Goal: Task Accomplishment & Management: Complete application form

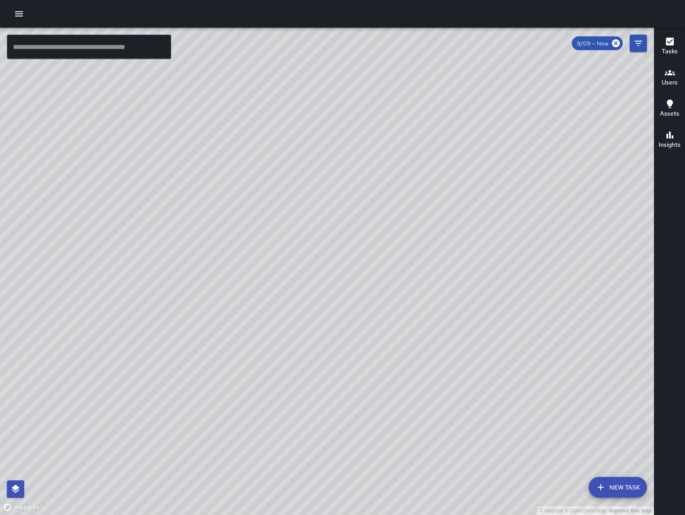
click at [23, 12] on icon "button" at bounding box center [19, 14] width 10 height 10
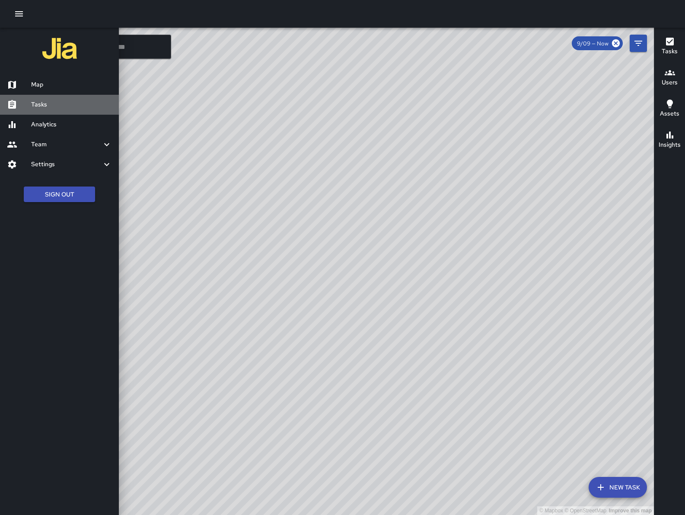
click at [83, 105] on h6 "Tasks" at bounding box center [71, 105] width 81 height 10
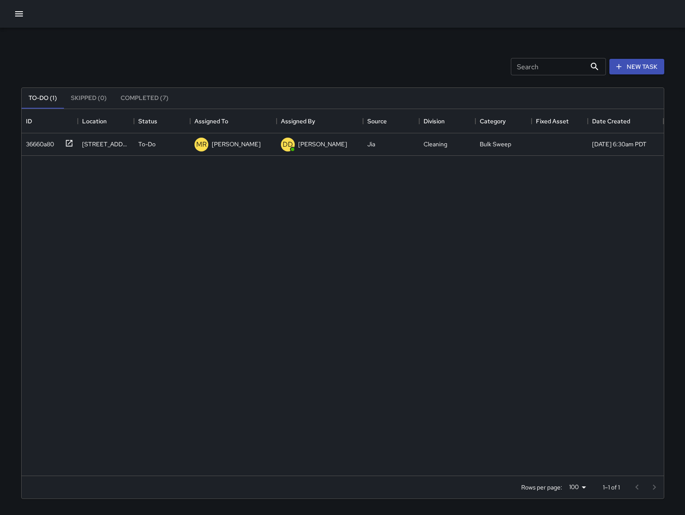
scroll to position [358, 634]
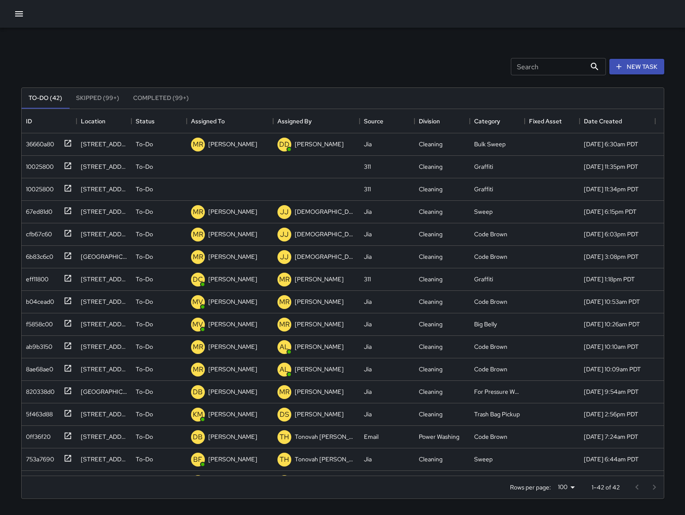
click at [266, 60] on div "Search Search New Task" at bounding box center [342, 66] width 647 height 45
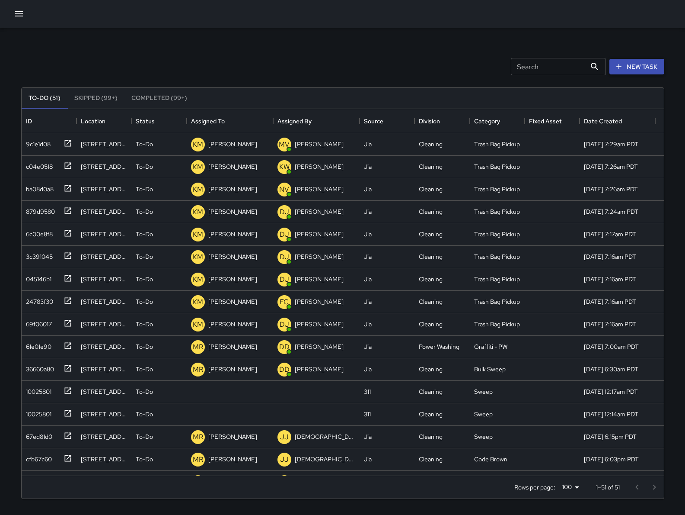
click at [642, 69] on button "New Task" at bounding box center [637, 67] width 55 height 16
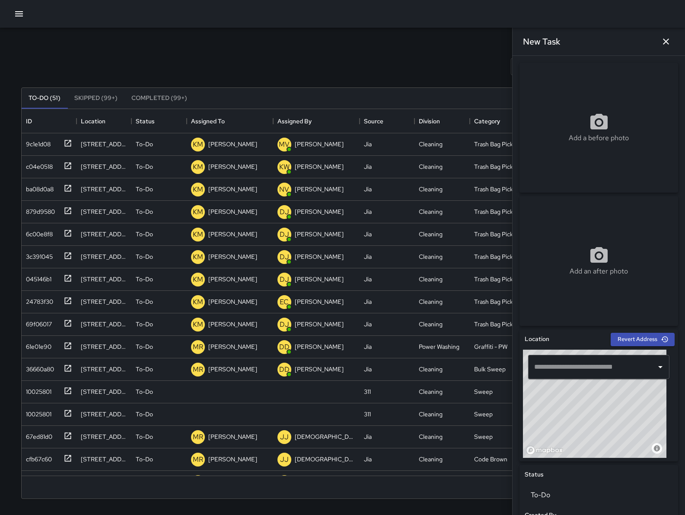
click at [610, 367] on input "text" at bounding box center [592, 366] width 121 height 16
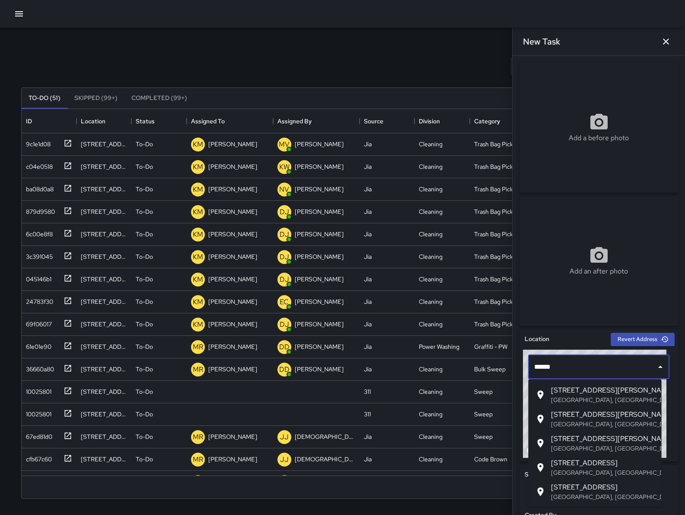
click at [604, 442] on span "152 Harriet Street" at bounding box center [603, 438] width 104 height 10
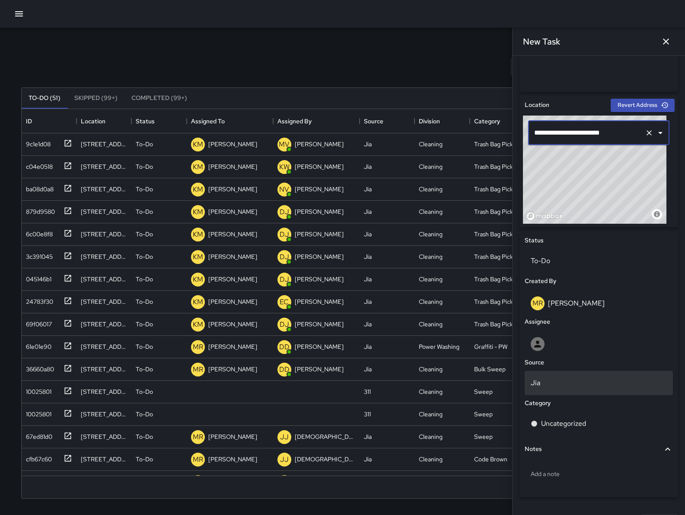
scroll to position [256, 0]
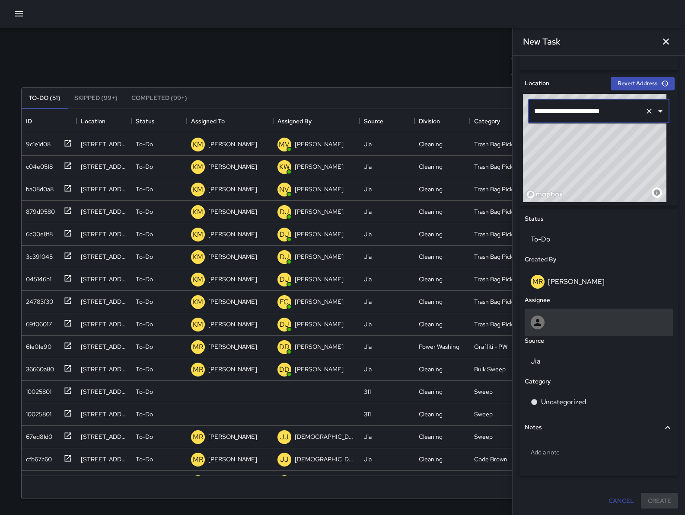
type input "**********"
click at [576, 315] on div at bounding box center [599, 322] width 136 height 14
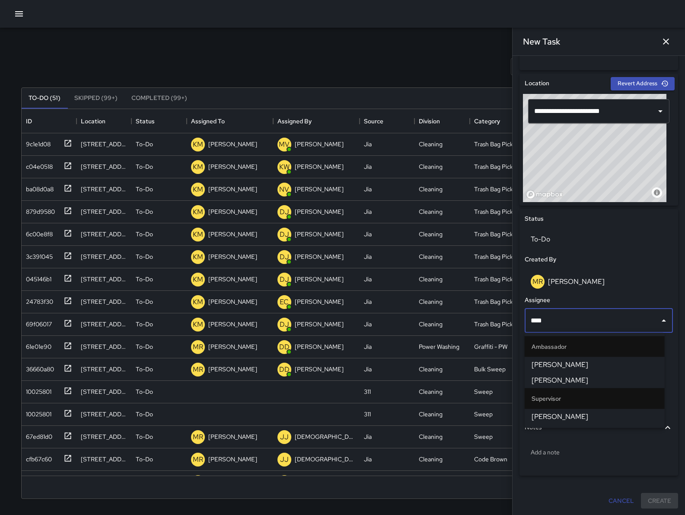
type input "*****"
click at [571, 367] on span "[PERSON_NAME]" at bounding box center [595, 364] width 126 height 10
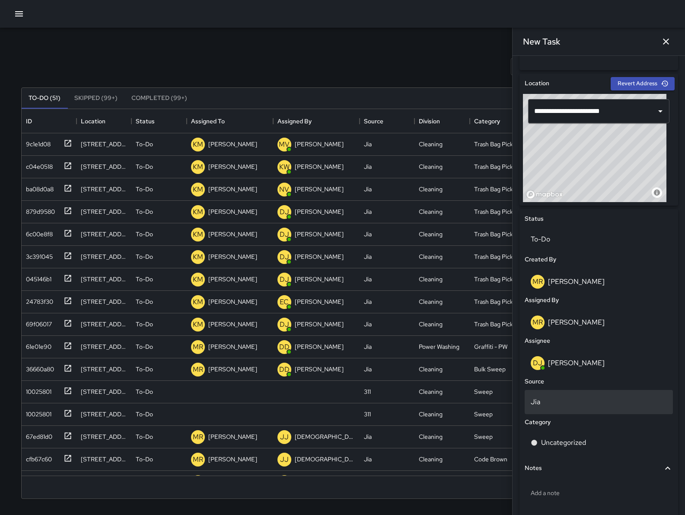
click at [566, 400] on p "Jia" at bounding box center [599, 402] width 136 height 10
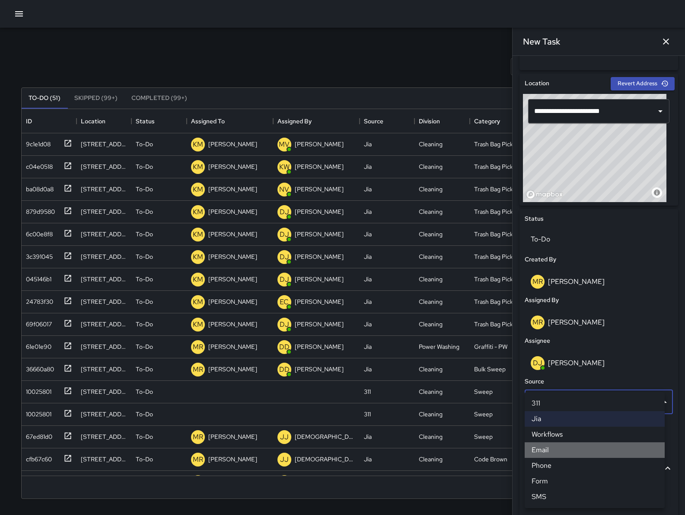
click at [565, 450] on li "Email" at bounding box center [595, 450] width 140 height 16
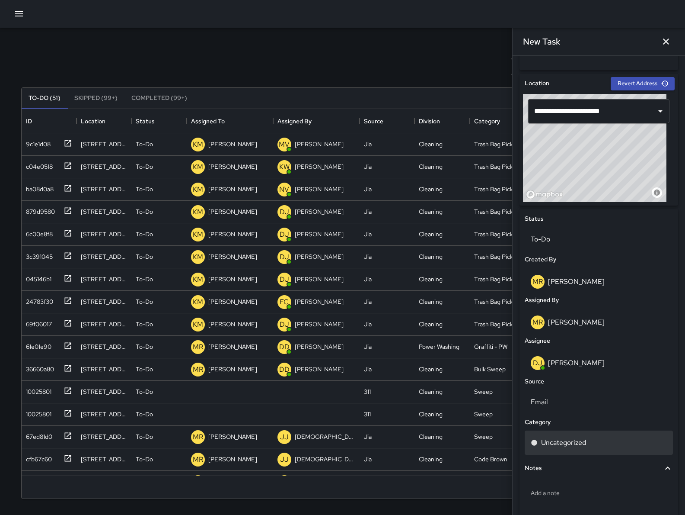
click at [569, 450] on div "Uncategorized" at bounding box center [599, 442] width 148 height 24
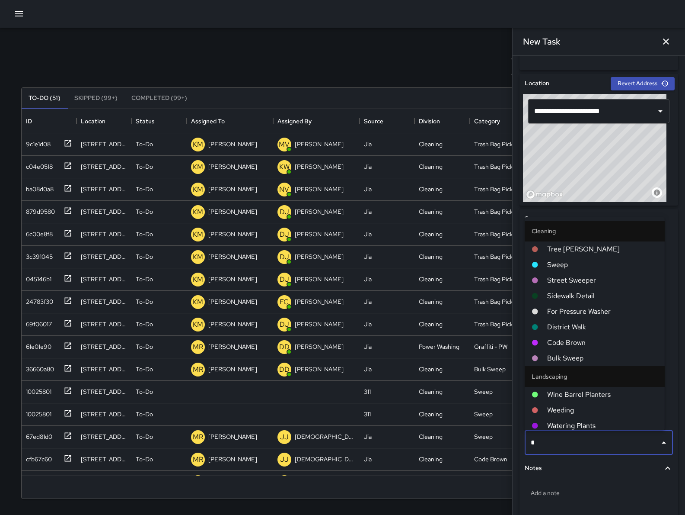
type input "**"
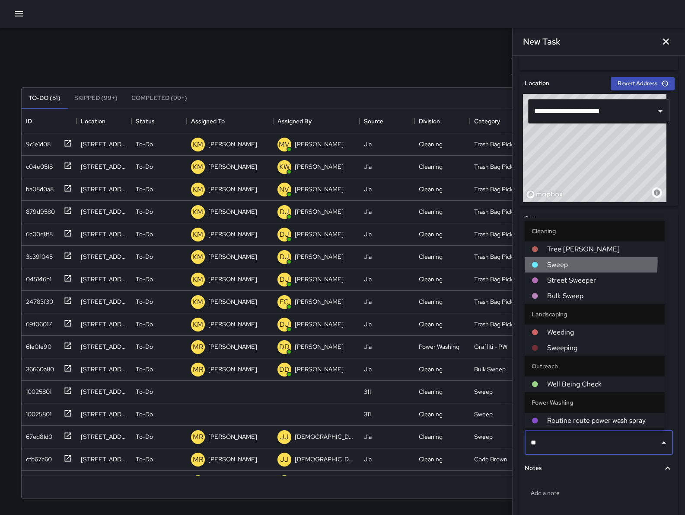
click at [569, 261] on span "Sweep" at bounding box center [602, 264] width 111 height 10
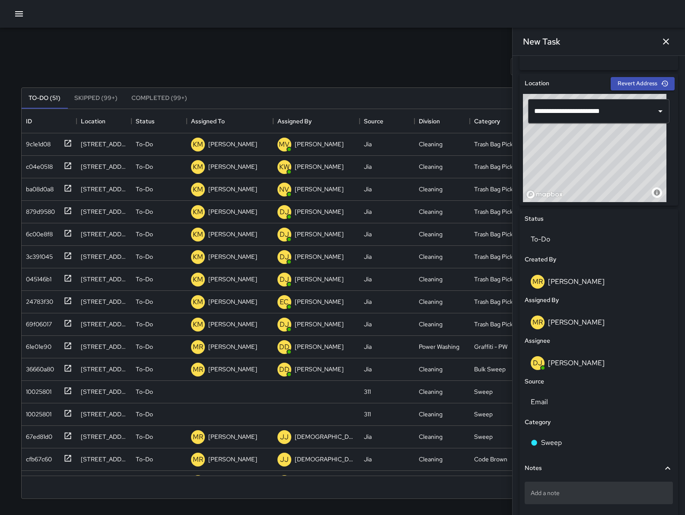
click at [572, 490] on p "Add a note" at bounding box center [599, 492] width 136 height 9
click at [544, 493] on textarea "**********" at bounding box center [595, 492] width 128 height 9
type textarea "**********"
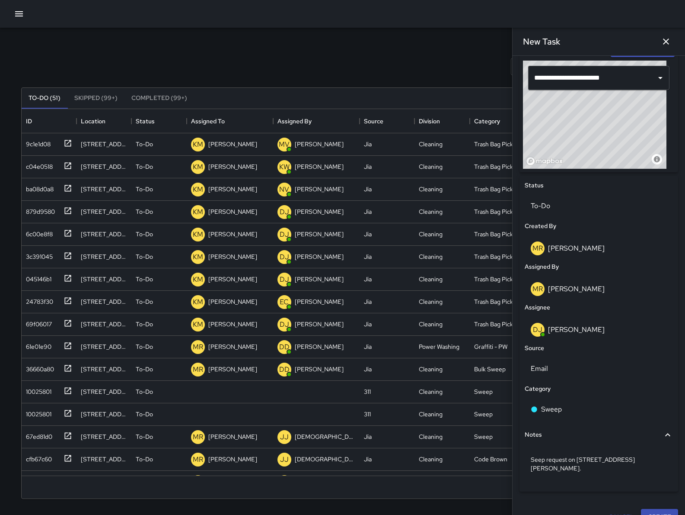
scroll to position [296, 0]
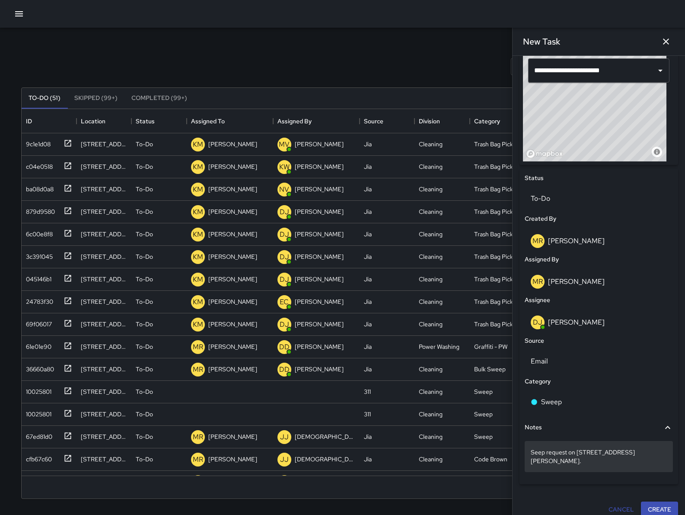
click at [535, 452] on p "Seep request on [STREET_ADDRESS][PERSON_NAME]." at bounding box center [599, 456] width 136 height 17
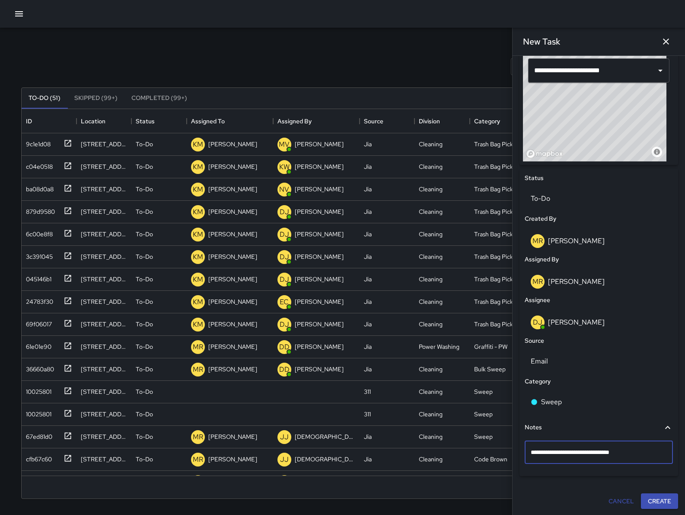
click at [535, 451] on textarea "**********" at bounding box center [595, 452] width 128 height 9
click at [639, 455] on textarea "**********" at bounding box center [595, 452] width 128 height 9
click at [654, 507] on button "Create" at bounding box center [659, 501] width 37 height 16
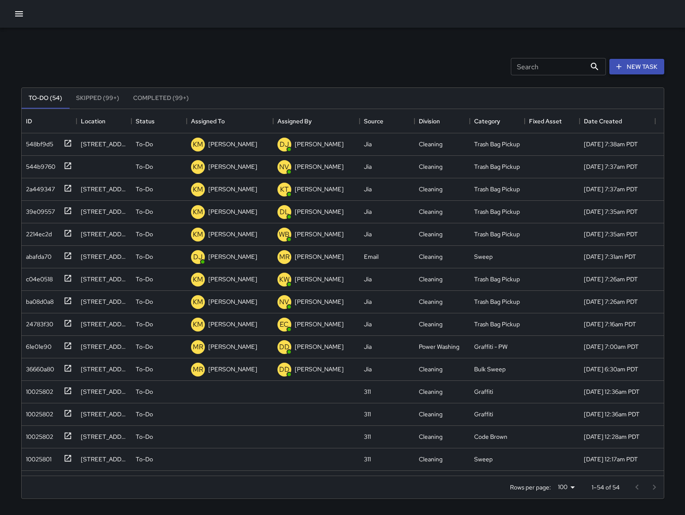
click at [635, 68] on button "New Task" at bounding box center [637, 67] width 55 height 16
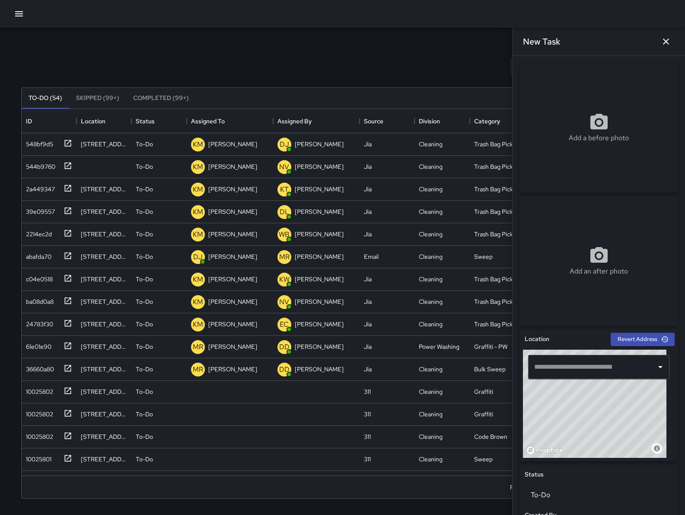
click at [560, 372] on input "text" at bounding box center [592, 366] width 121 height 16
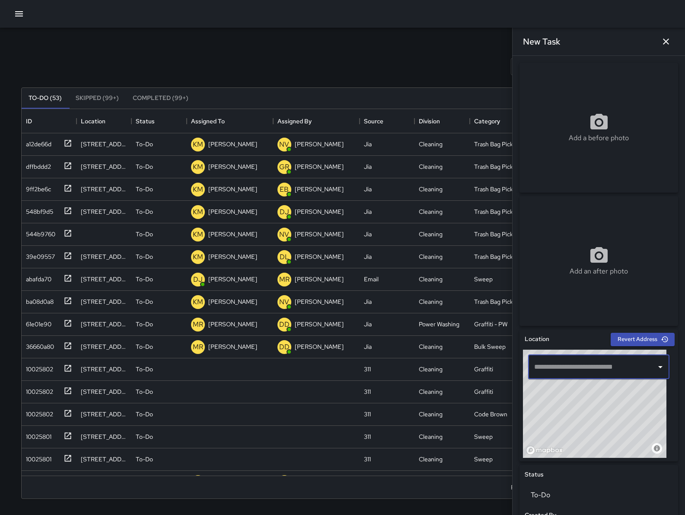
click at [20, 17] on icon "button" at bounding box center [19, 14] width 10 height 10
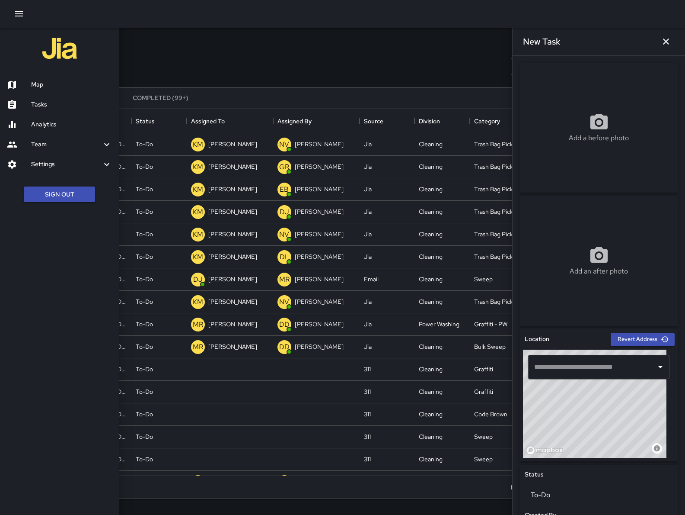
click at [59, 77] on div "Map" at bounding box center [59, 85] width 119 height 20
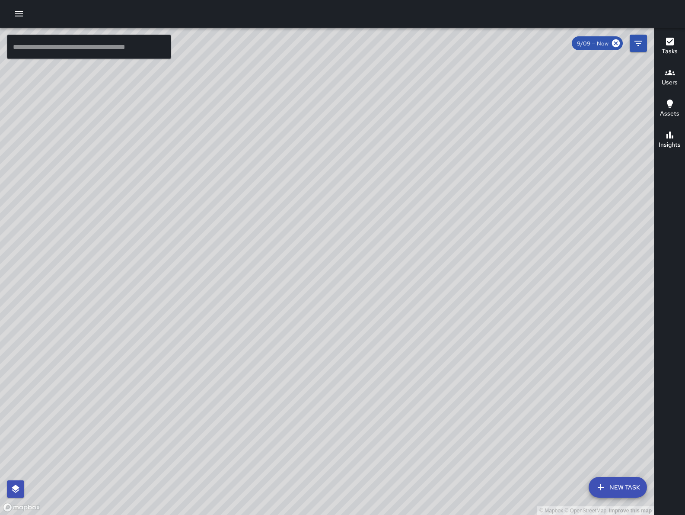
click at [626, 487] on button "New Task" at bounding box center [618, 487] width 58 height 21
click at [626, 487] on div "© Mapbox © OpenStreetMap Improve this map ​ New Task 9/09 — Now Map Layers Task…" at bounding box center [327, 271] width 654 height 487
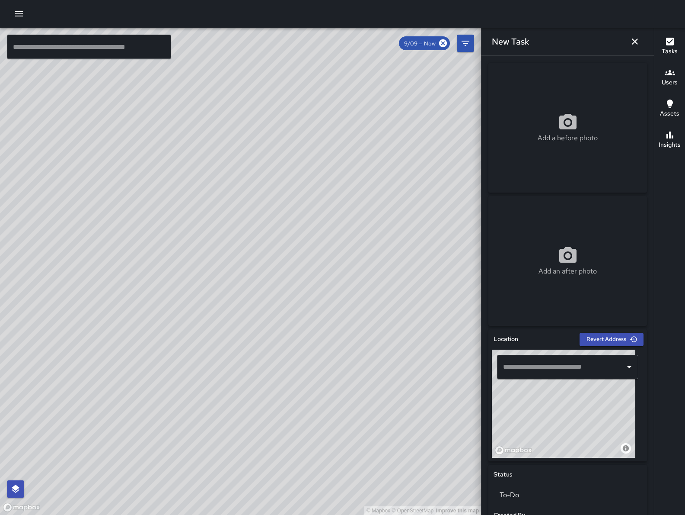
click at [12, 16] on button "button" at bounding box center [18, 13] width 17 height 17
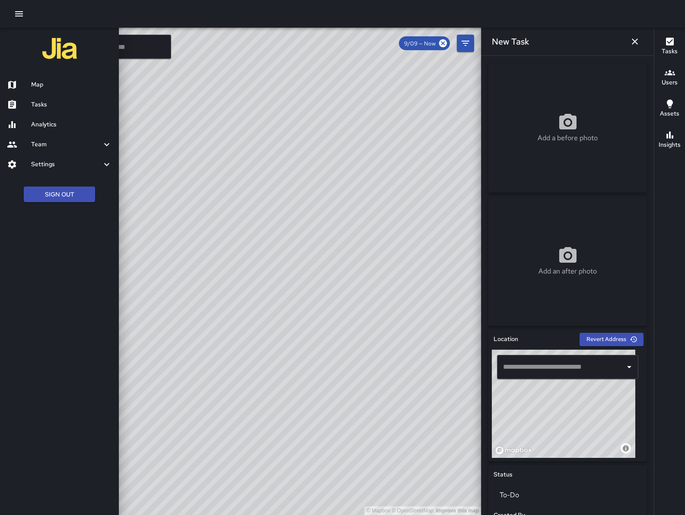
click at [55, 106] on h6 "Tasks" at bounding box center [71, 105] width 81 height 10
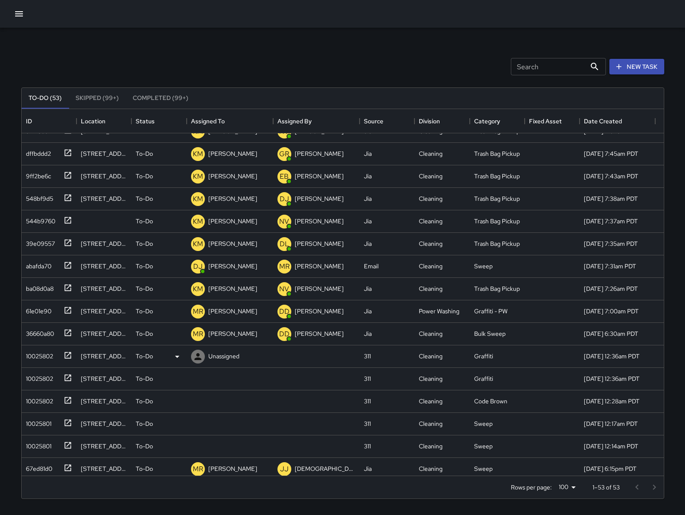
scroll to position [13, 0]
click at [38, 307] on div "61e01e90" at bounding box center [36, 309] width 29 height 12
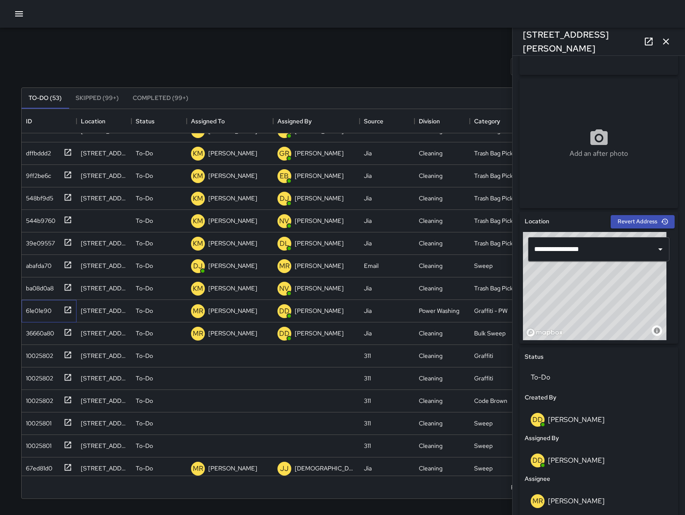
scroll to position [253, 0]
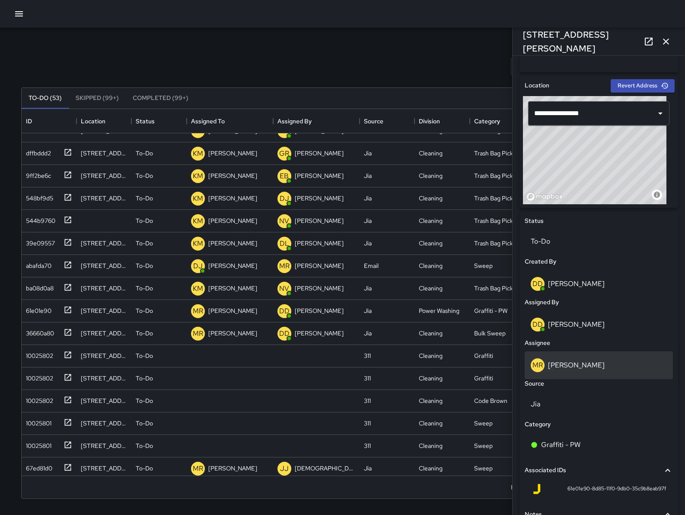
click at [592, 362] on div "MR Maria Rosas" at bounding box center [599, 365] width 136 height 14
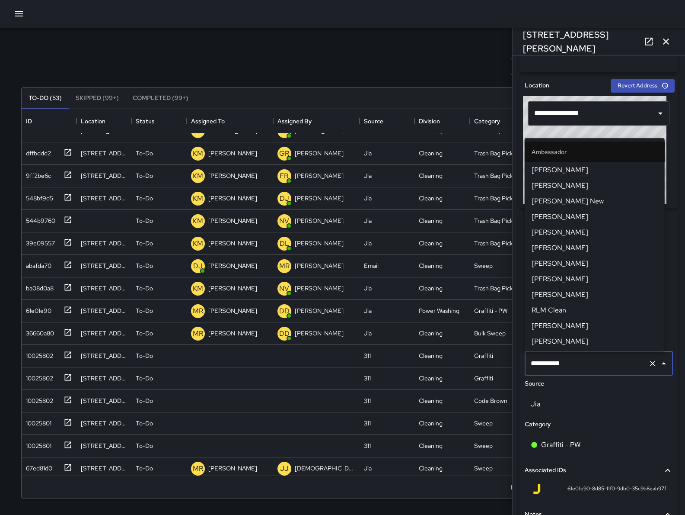
scroll to position [828, 0]
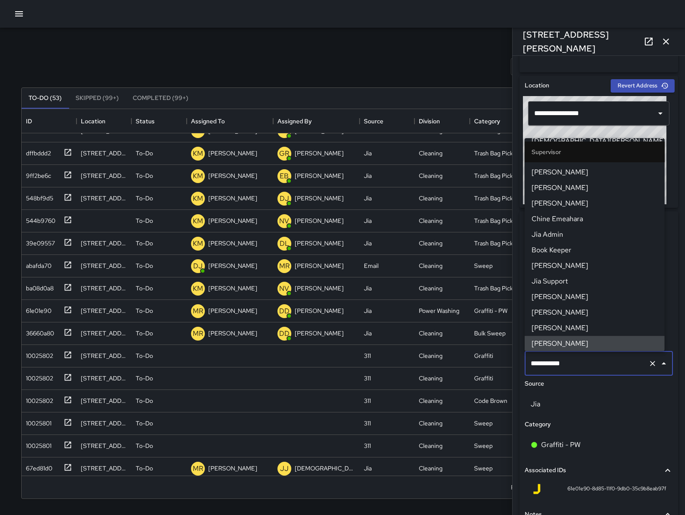
click at [591, 362] on input "**********" at bounding box center [587, 363] width 116 height 16
click at [590, 361] on input "**********" at bounding box center [587, 363] width 116 height 16
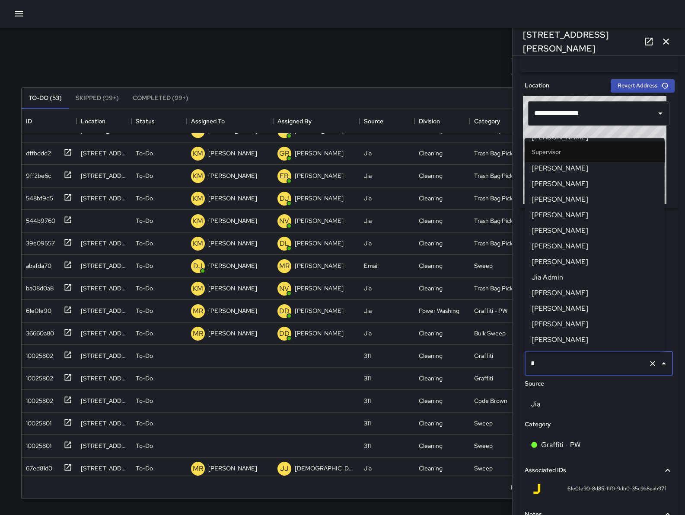
scroll to position [0, 0]
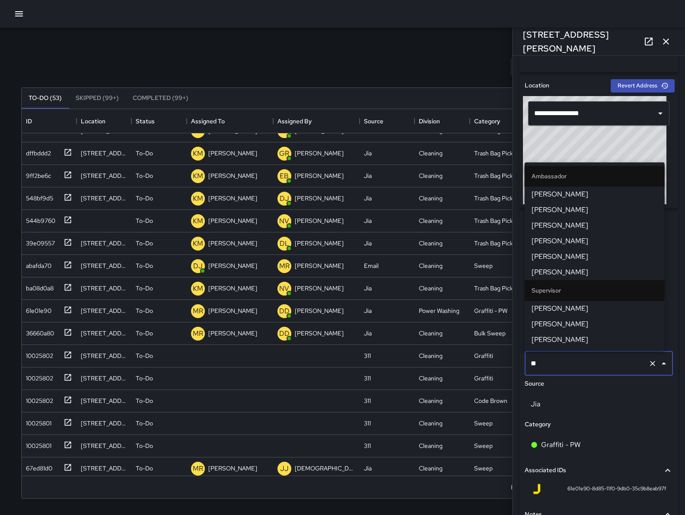
type input "***"
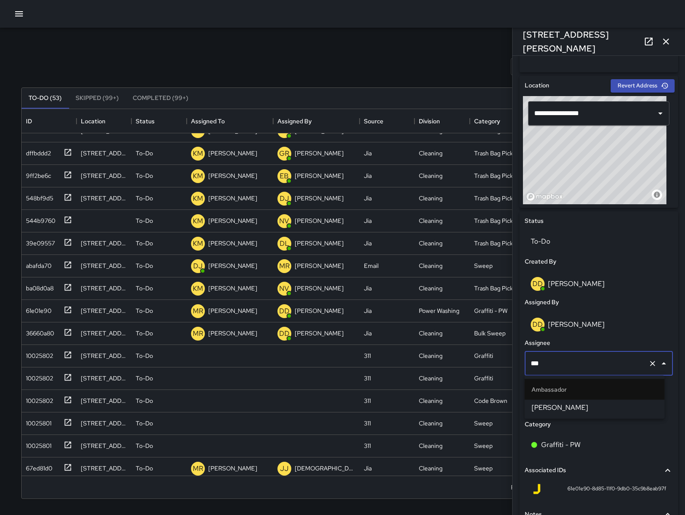
click at [593, 402] on span "[PERSON_NAME]" at bounding box center [595, 407] width 126 height 10
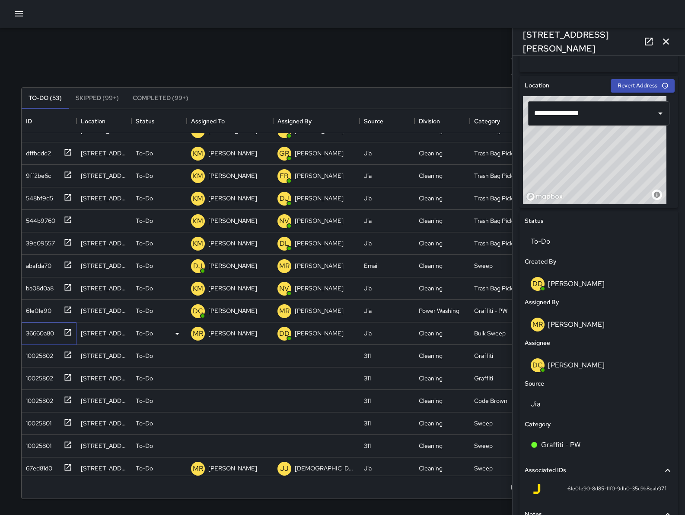
click at [35, 341] on div "36660a80" at bounding box center [49, 333] width 55 height 22
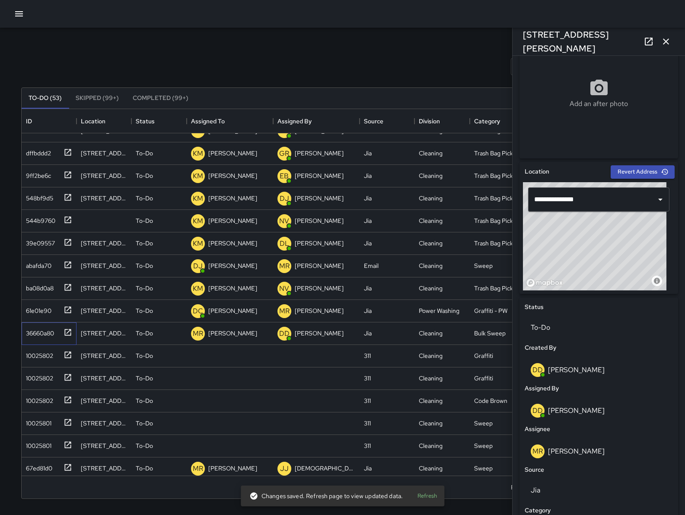
scroll to position [91, 0]
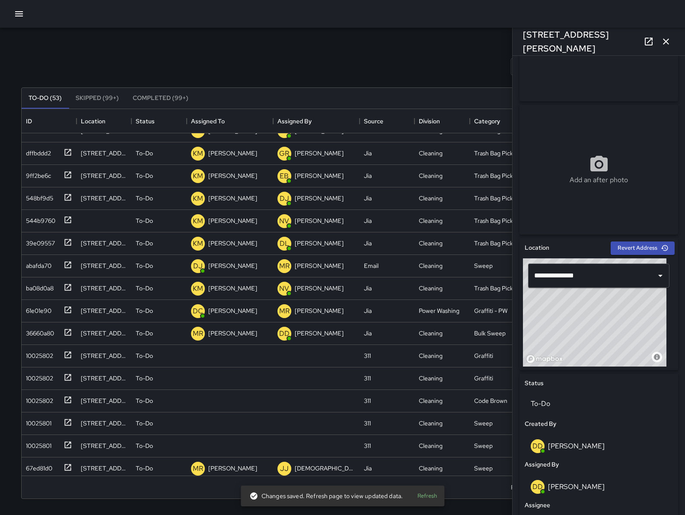
click at [582, 158] on div "Add an after photo" at bounding box center [599, 169] width 159 height 31
type input "**********"
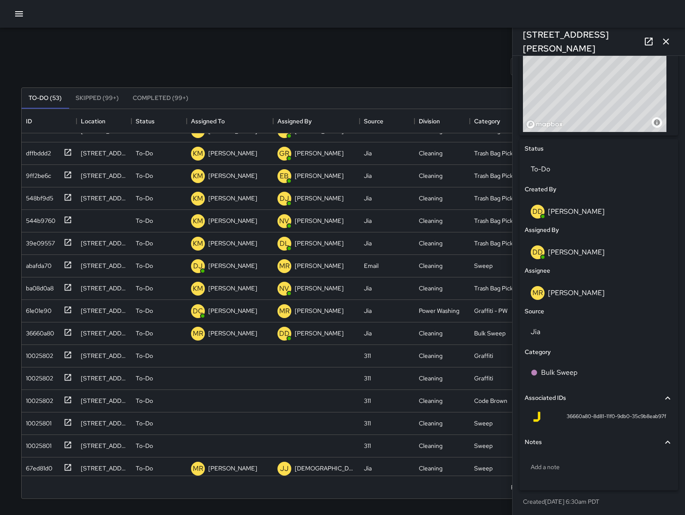
scroll to position [326, 0]
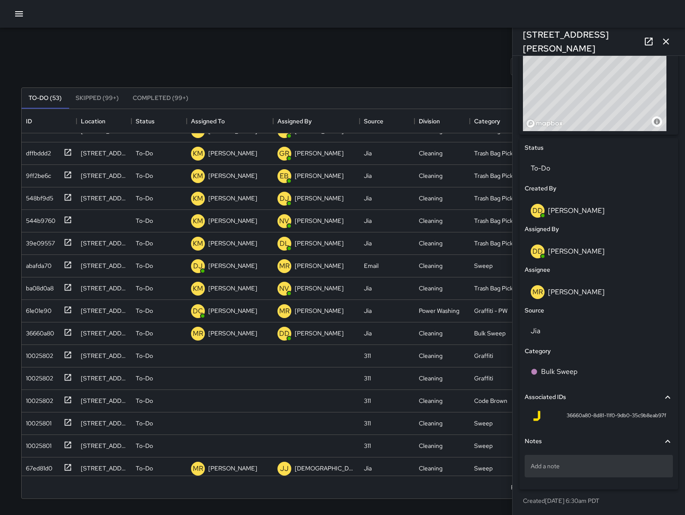
click at [601, 467] on p "Add a note" at bounding box center [599, 465] width 136 height 9
type textarea "*"
type textarea "**********"
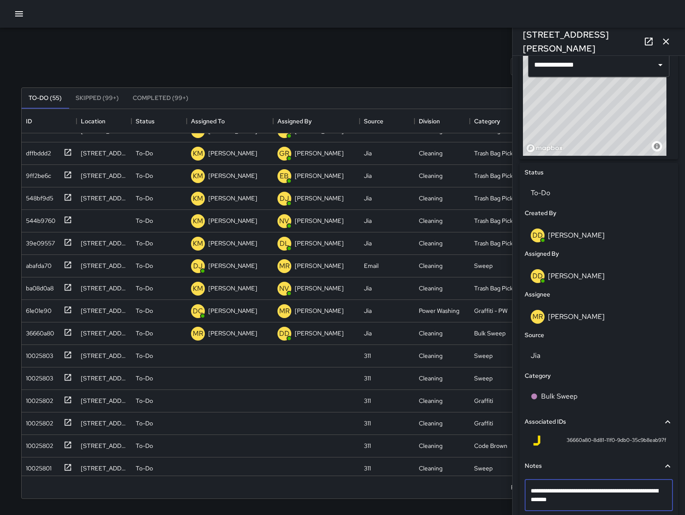
scroll to position [235, 0]
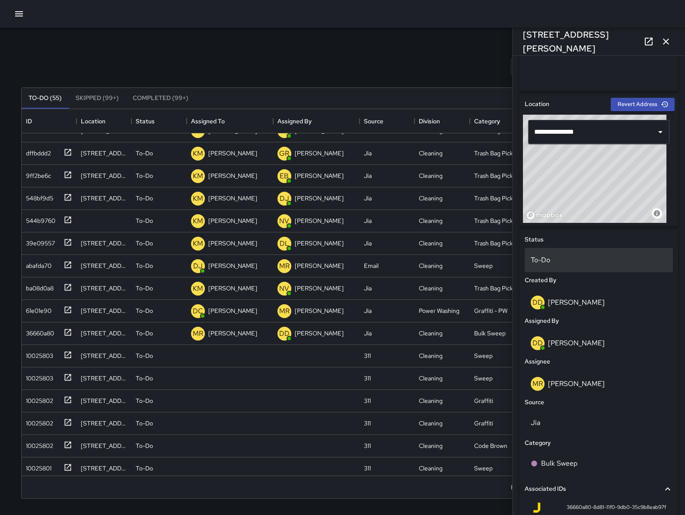
click at [566, 266] on div "To-Do" at bounding box center [599, 260] width 148 height 24
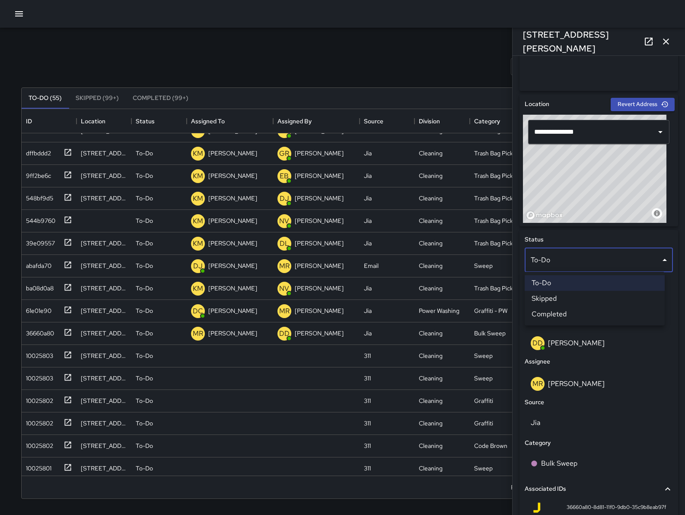
click at [569, 298] on li "Skipped" at bounding box center [595, 299] width 140 height 16
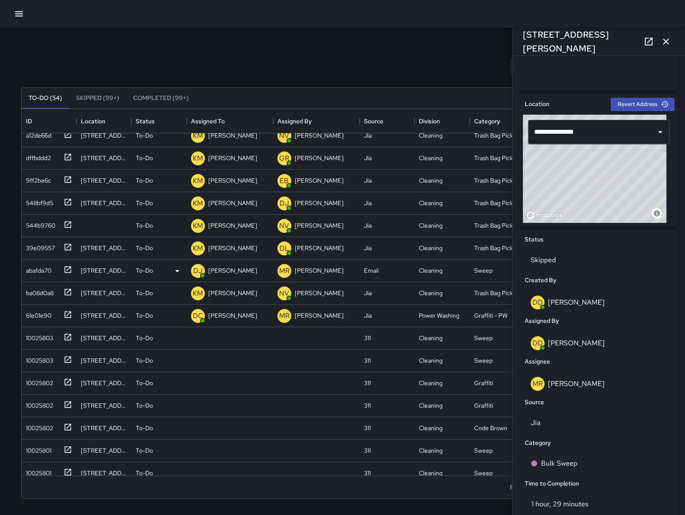
scroll to position [0, 0]
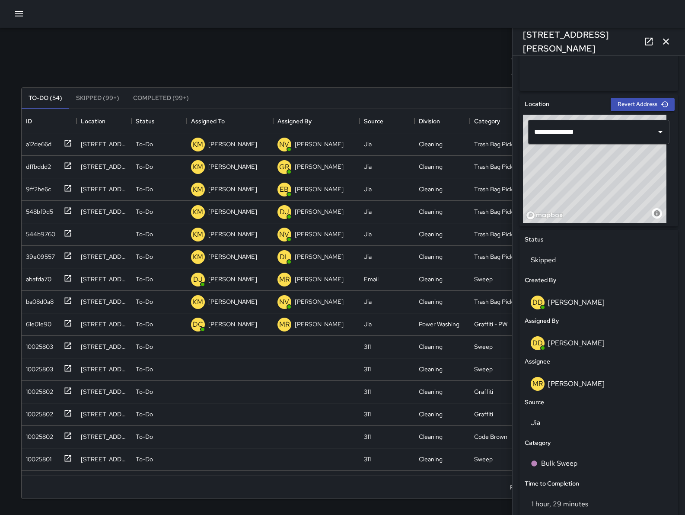
click at [667, 42] on icon "button" at bounding box center [666, 41] width 10 height 10
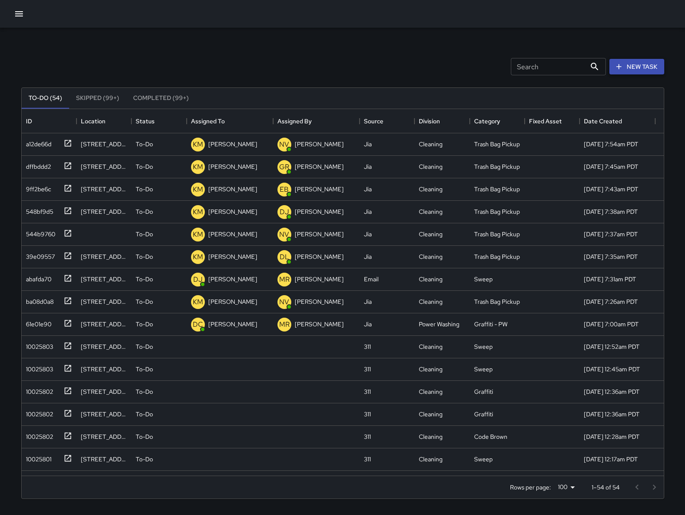
click at [634, 64] on button "New Task" at bounding box center [637, 67] width 55 height 16
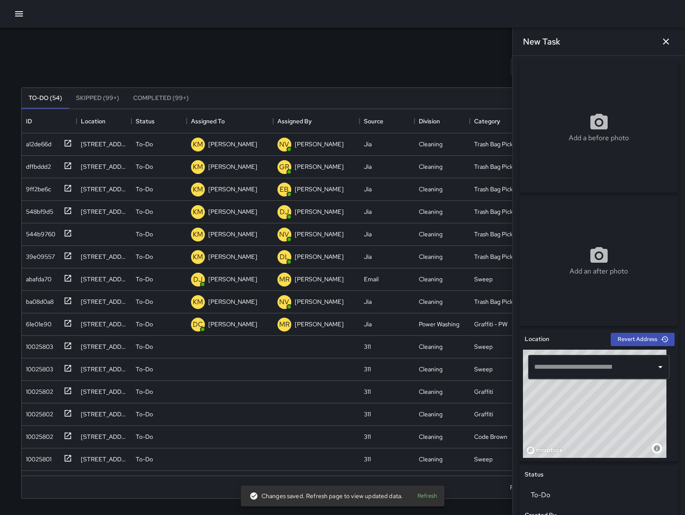
click at [560, 370] on input "text" at bounding box center [592, 366] width 121 height 16
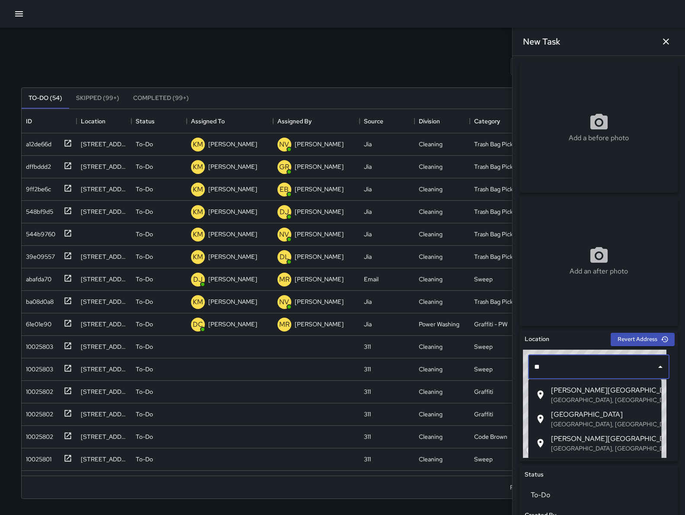
click at [571, 447] on p "[GEOGRAPHIC_DATA], [GEOGRAPHIC_DATA], [GEOGRAPHIC_DATA]" at bounding box center [603, 448] width 104 height 9
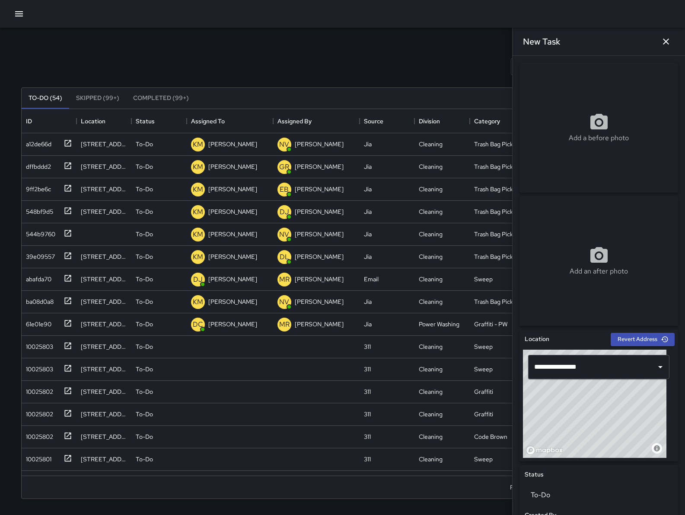
drag, startPoint x: 591, startPoint y: 438, endPoint x: 625, endPoint y: 396, distance: 53.8
click at [625, 396] on div "© Mapbox © OpenStreetMap Improve this map" at bounding box center [595, 403] width 144 height 108
drag, startPoint x: 609, startPoint y: 417, endPoint x: 628, endPoint y: 406, distance: 22.1
click at [628, 406] on div "© Mapbox © OpenStreetMap Improve this map" at bounding box center [595, 403] width 144 height 108
drag, startPoint x: 622, startPoint y: 419, endPoint x: 628, endPoint y: 425, distance: 8.6
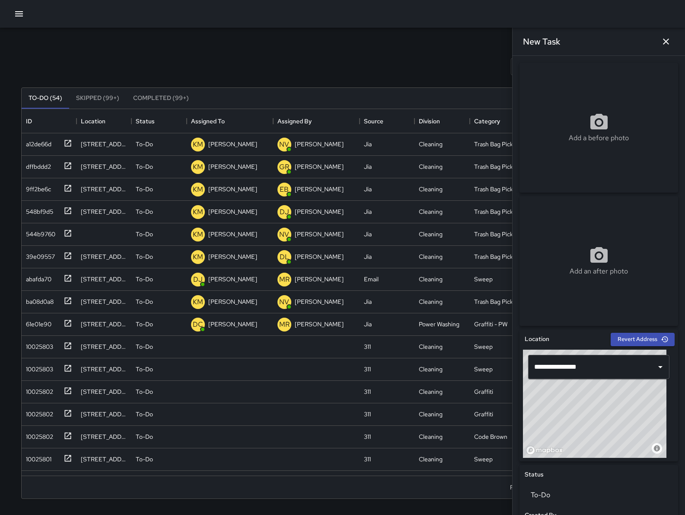
click at [628, 425] on div "© Mapbox © OpenStreetMap Improve this map" at bounding box center [595, 403] width 144 height 108
type input "**********"
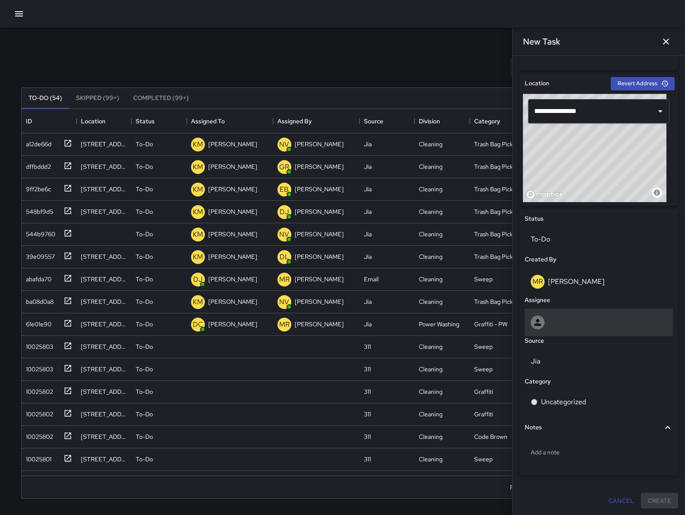
click at [570, 327] on div at bounding box center [599, 322] width 136 height 14
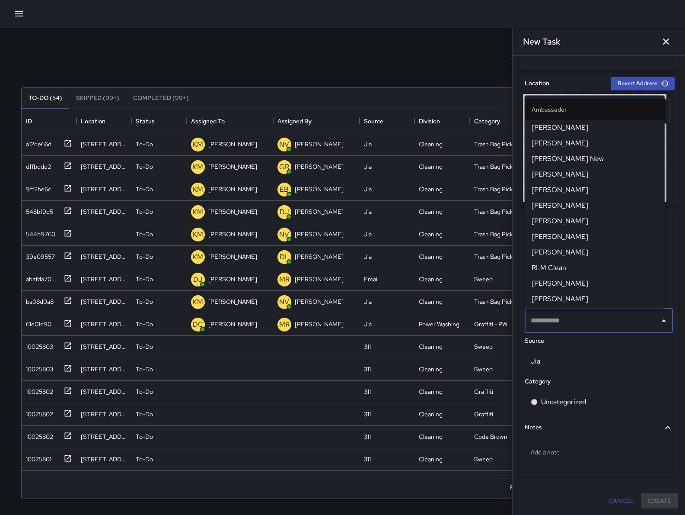
click at [570, 327] on input "text" at bounding box center [593, 320] width 128 height 16
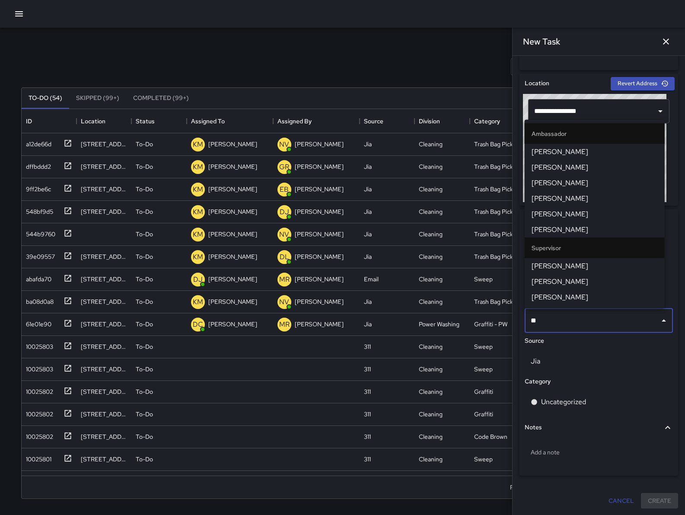
type input "***"
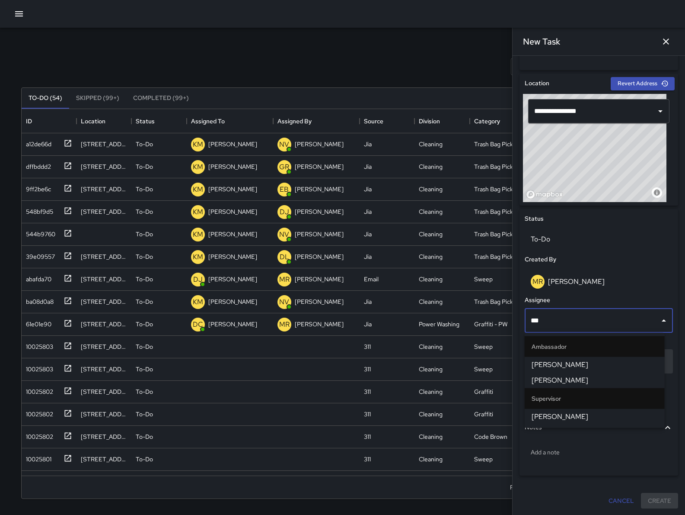
click at [556, 414] on span "[PERSON_NAME]" at bounding box center [595, 416] width 126 height 10
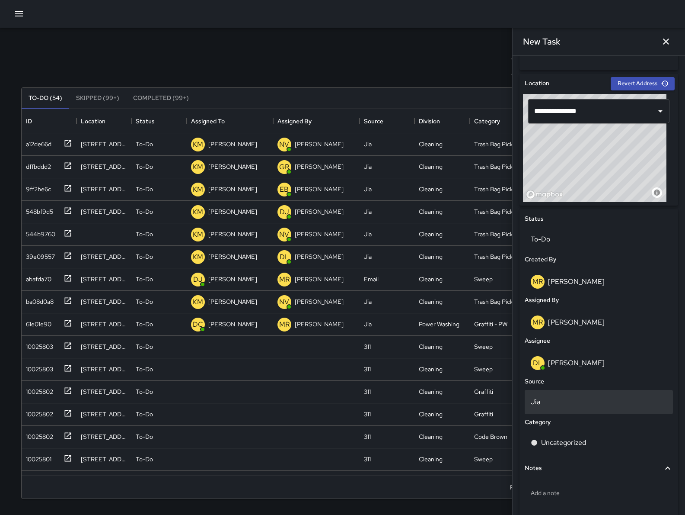
click at [560, 403] on p "Jia" at bounding box center [599, 402] width 136 height 10
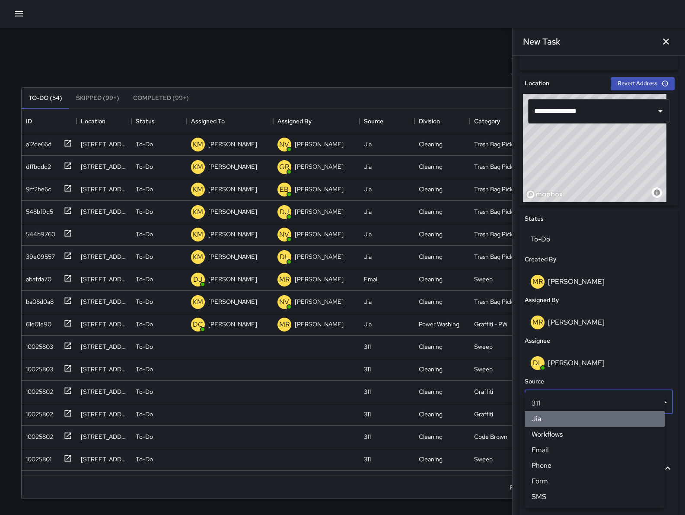
click at [560, 414] on li "Jia" at bounding box center [595, 419] width 140 height 16
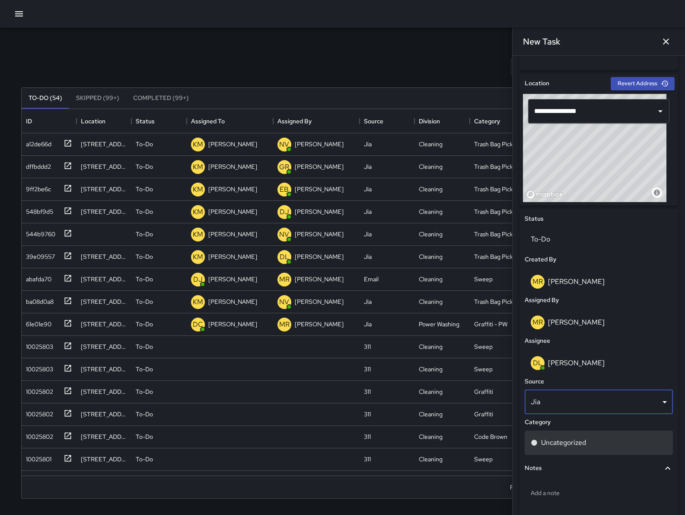
click at [563, 438] on p "Uncategorized" at bounding box center [563, 442] width 45 height 10
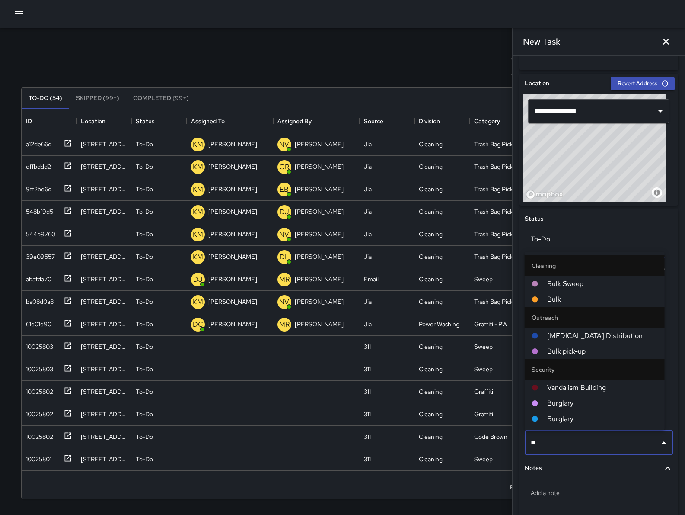
type input "***"
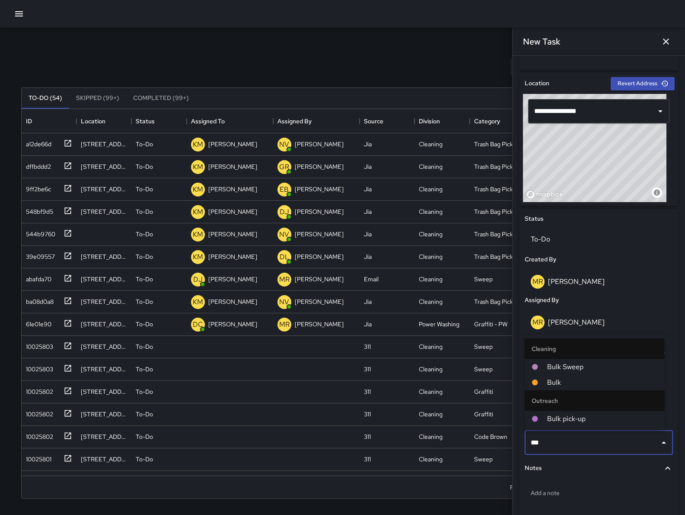
click at [551, 383] on span "Bulk" at bounding box center [602, 382] width 111 height 10
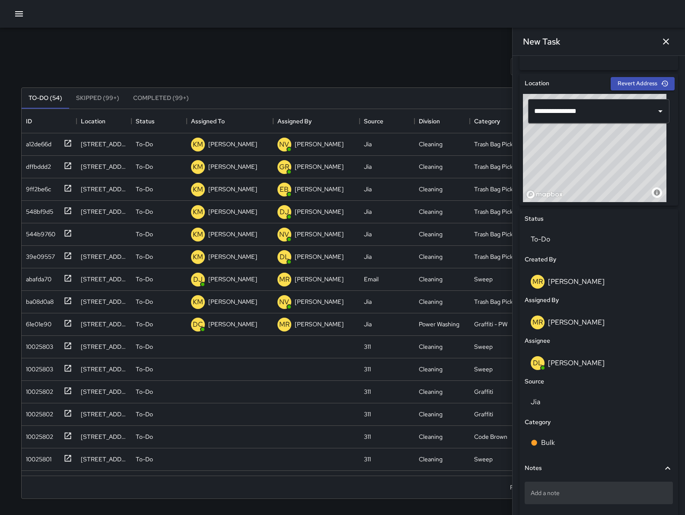
click at [555, 483] on div "Add a note" at bounding box center [599, 492] width 148 height 22
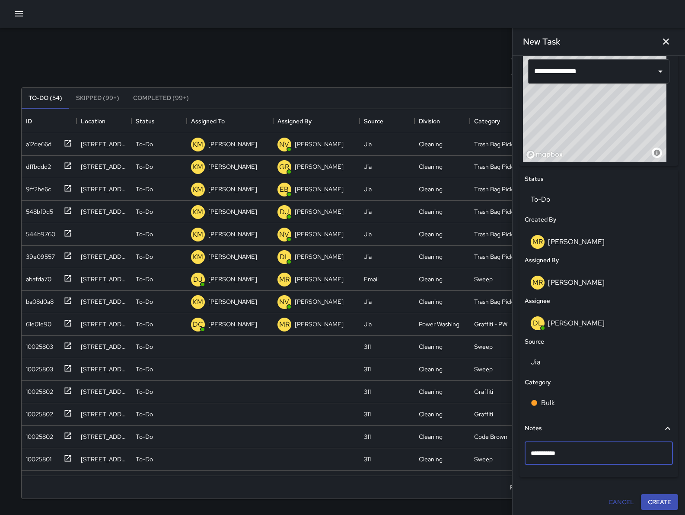
scroll to position [297, 0]
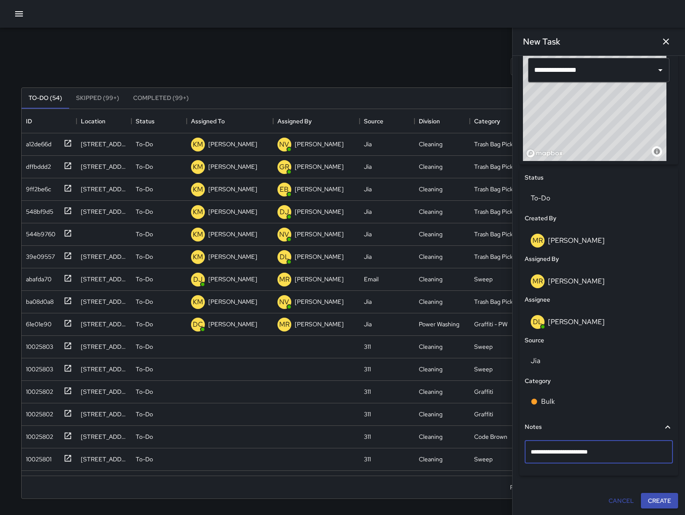
click at [574, 452] on textarea "**********" at bounding box center [595, 451] width 128 height 9
type textarea "**********"
click at [645, 501] on button "Create" at bounding box center [659, 501] width 37 height 16
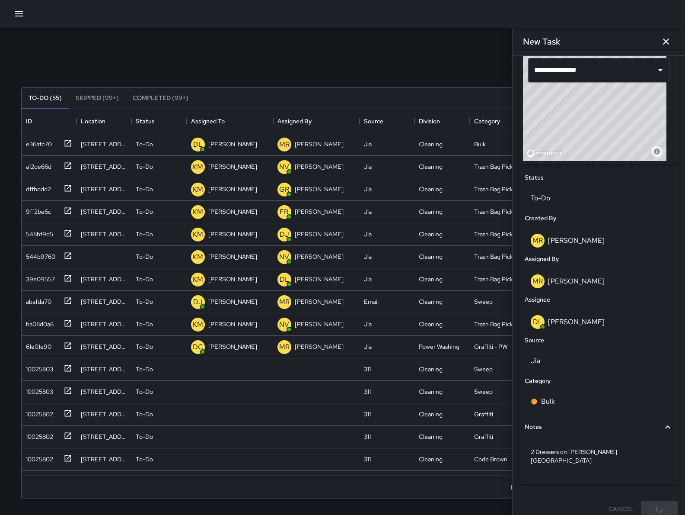
scroll to position [296, 0]
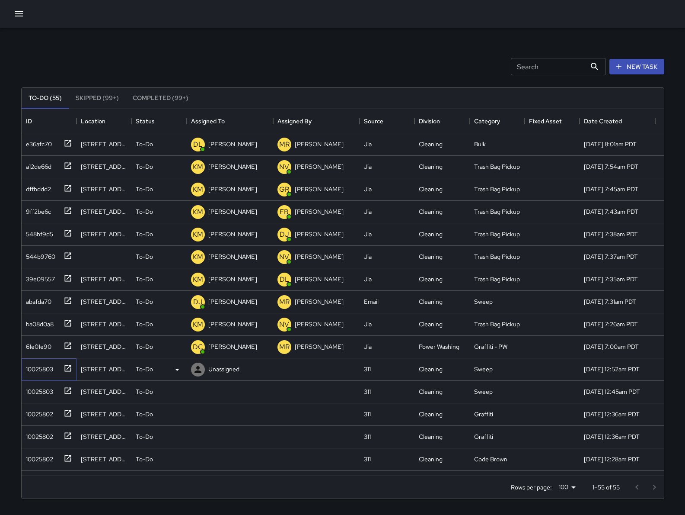
drag, startPoint x: 51, startPoint y: 368, endPoint x: 52, endPoint y: 362, distance: 6.5
click at [51, 368] on div "10025803" at bounding box center [37, 367] width 31 height 12
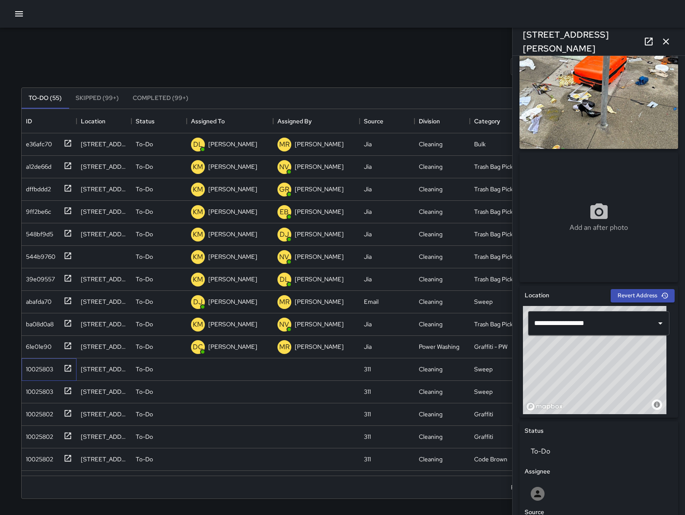
scroll to position [100, 0]
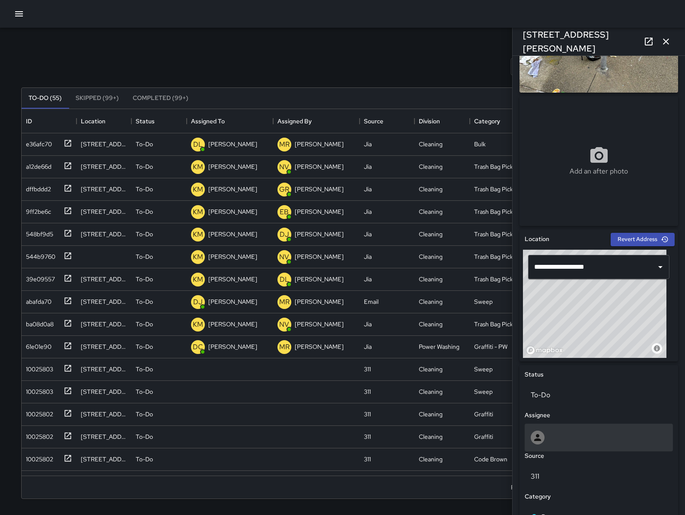
click at [554, 436] on div at bounding box center [599, 437] width 136 height 14
type input "**"
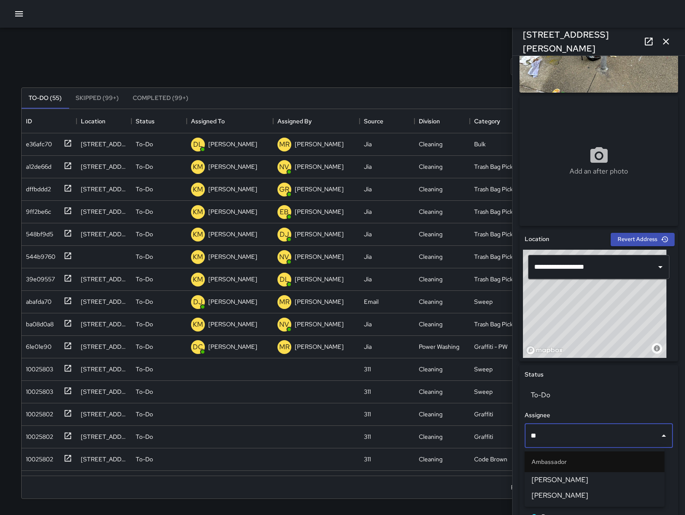
click at [549, 483] on span "[PERSON_NAME]" at bounding box center [595, 479] width 126 height 10
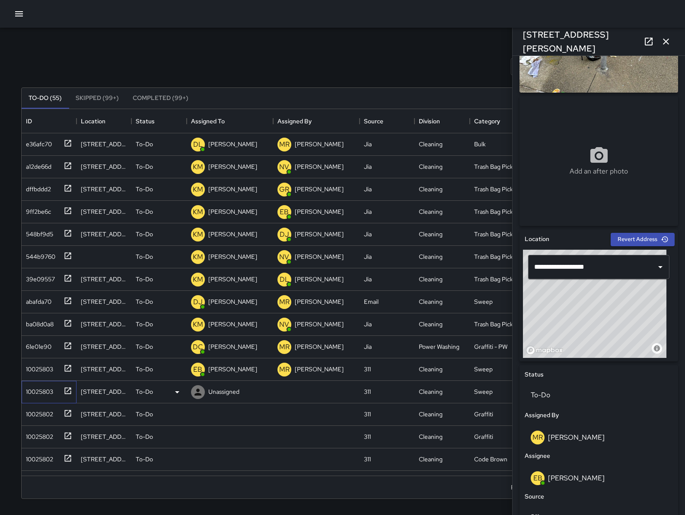
click at [30, 390] on div "10025803" at bounding box center [37, 390] width 31 height 12
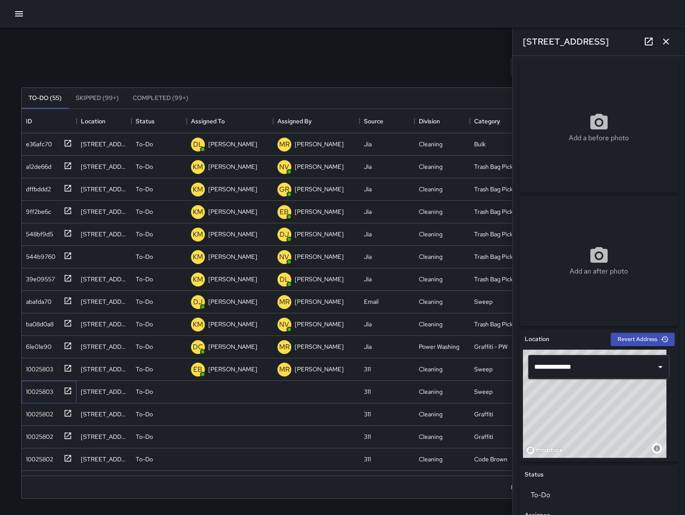
scroll to position [216, 0]
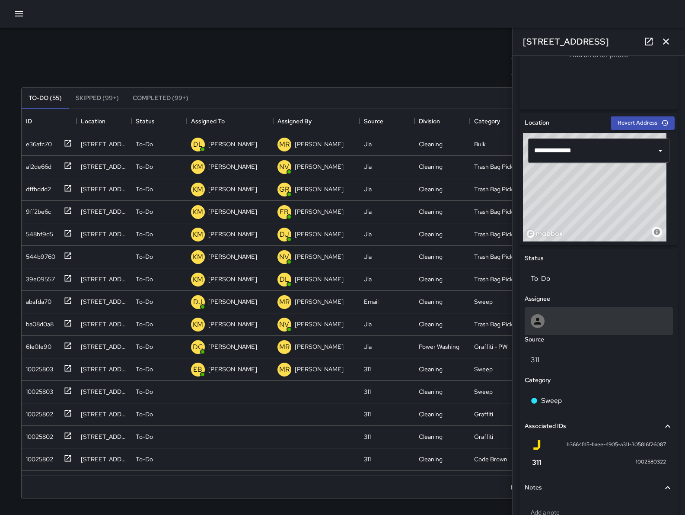
click at [557, 327] on div at bounding box center [599, 321] width 136 height 14
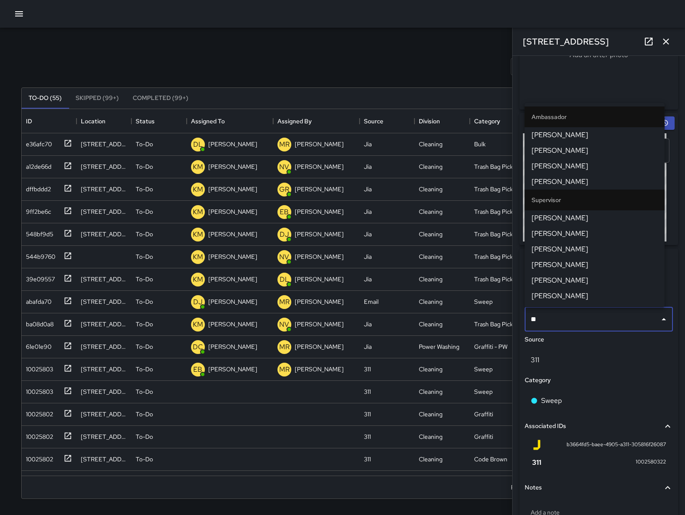
type input "***"
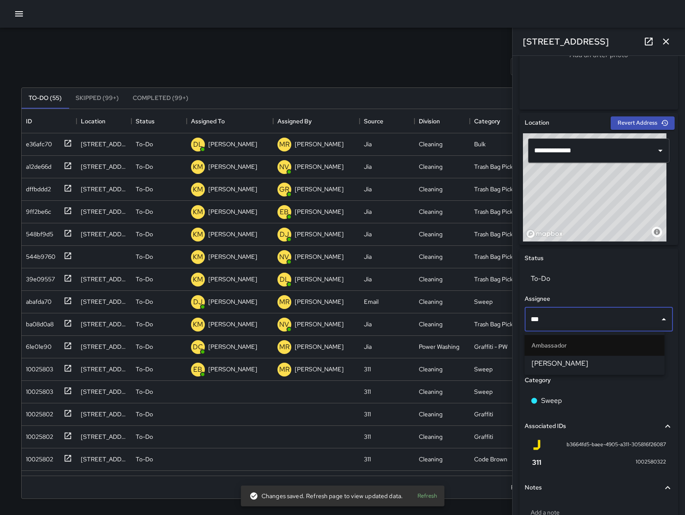
click at [570, 367] on span "[PERSON_NAME]" at bounding box center [595, 363] width 126 height 10
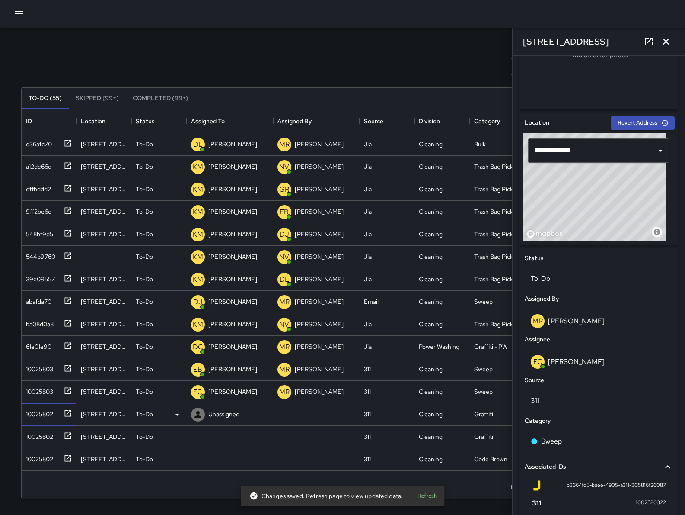
click at [48, 415] on div "10025802" at bounding box center [37, 412] width 31 height 12
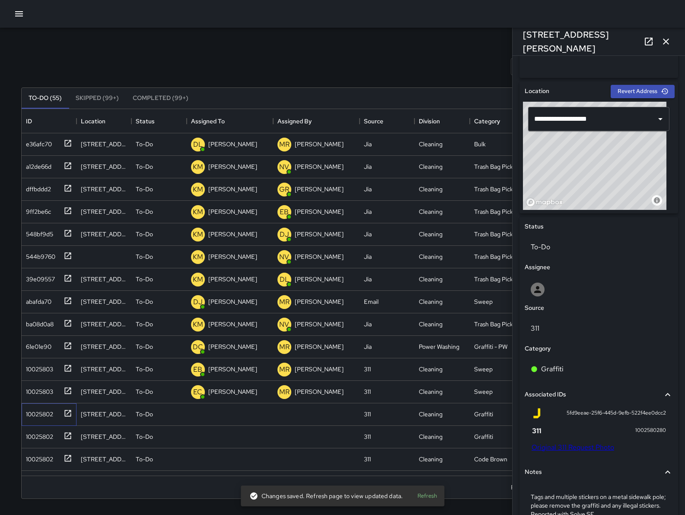
scroll to position [339, 0]
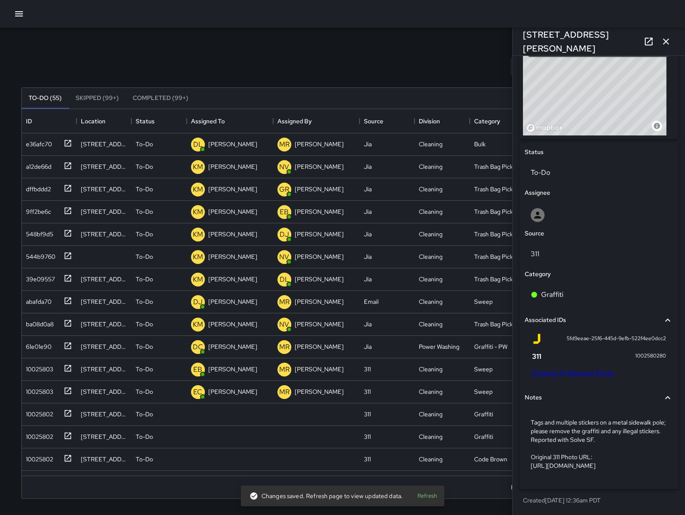
click at [568, 368] on link "Original 311 Request Photo" at bounding box center [573, 372] width 83 height 9
click at [619, 46] on div "[STREET_ADDRESS][PERSON_NAME]" at bounding box center [599, 42] width 173 height 28
click at [617, 39] on div "[STREET_ADDRESS][PERSON_NAME]" at bounding box center [599, 42] width 173 height 28
click at [617, 39] on div "1440 Harrison Street" at bounding box center [599, 42] width 173 height 28
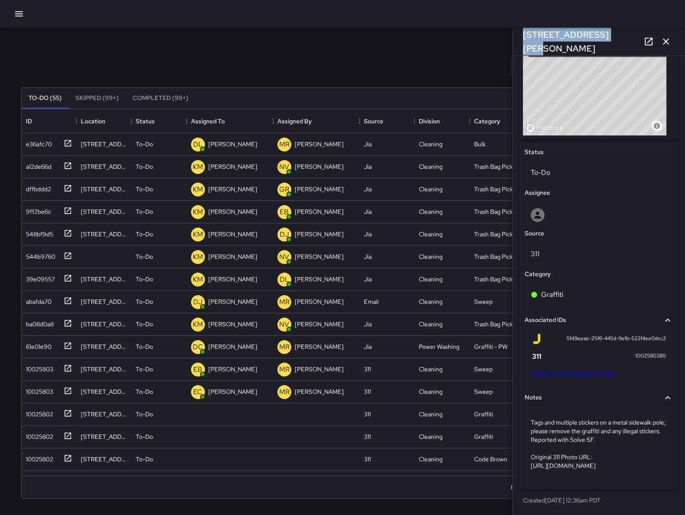
drag, startPoint x: 617, startPoint y: 44, endPoint x: 520, endPoint y: 37, distance: 97.5
click at [520, 37] on div "1440 Harrison Street" at bounding box center [599, 42] width 173 height 28
copy h6 "1440 Harrison Street"
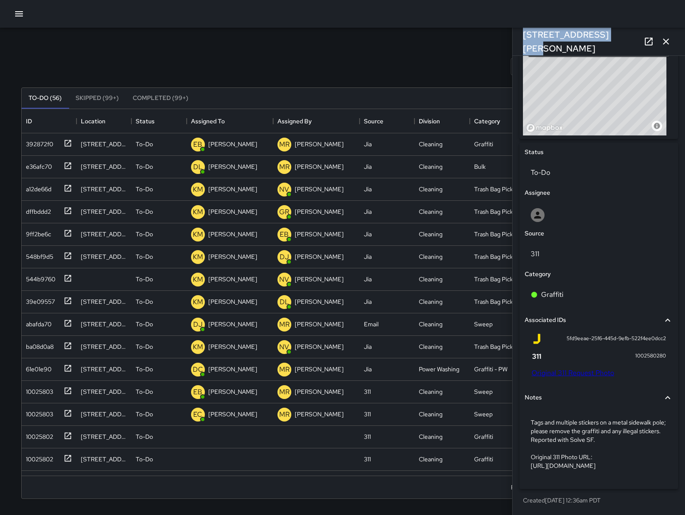
click at [586, 434] on p "Tags and multiple stickers on a metal sidewalk pole; please remove the graffiti…" at bounding box center [599, 444] width 136 height 52
click at [587, 402] on div "Notes" at bounding box center [594, 398] width 138 height 10
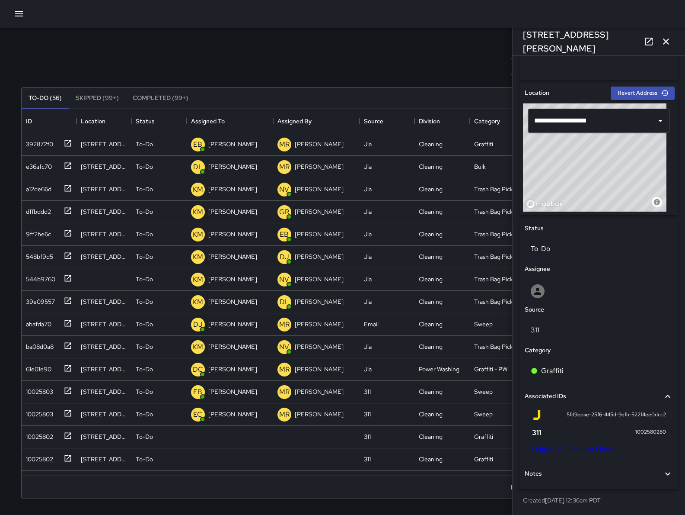
scroll to position [245, 0]
click at [582, 473] on div "Notes" at bounding box center [594, 475] width 138 height 10
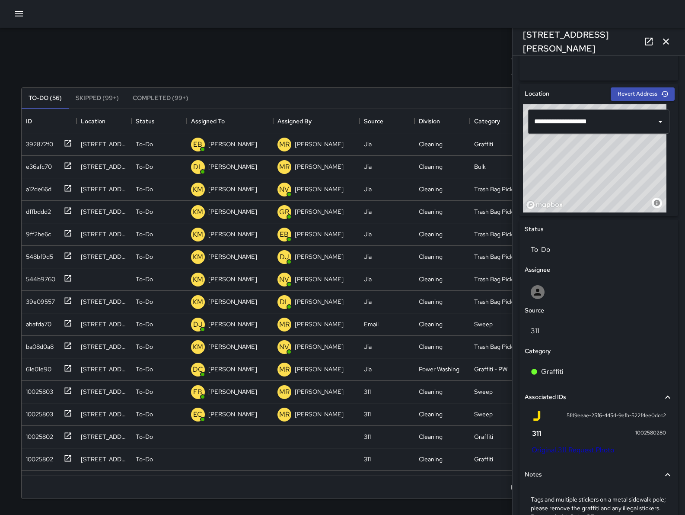
scroll to position [288, 0]
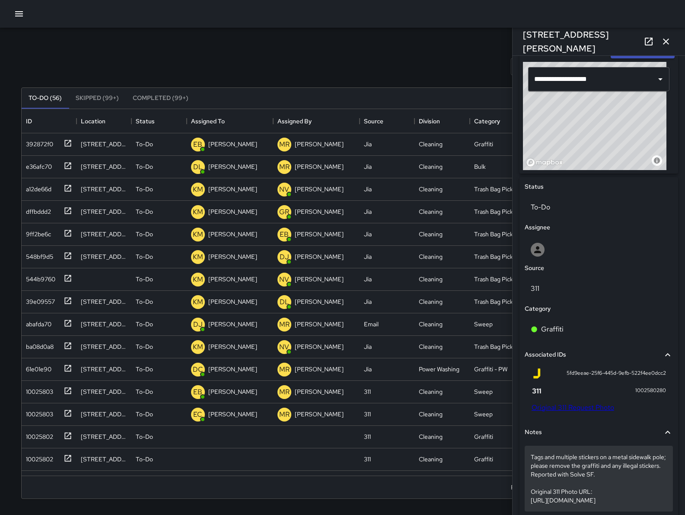
click at [566, 483] on p "Tags and multiple stickers on a metal sidewalk pole; please remove the graffiti…" at bounding box center [599, 478] width 136 height 52
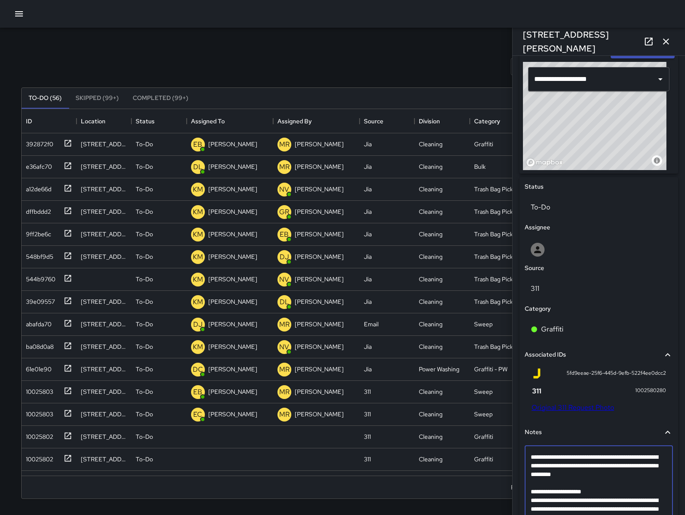
click at [566, 482] on textarea "**********" at bounding box center [595, 486] width 128 height 69
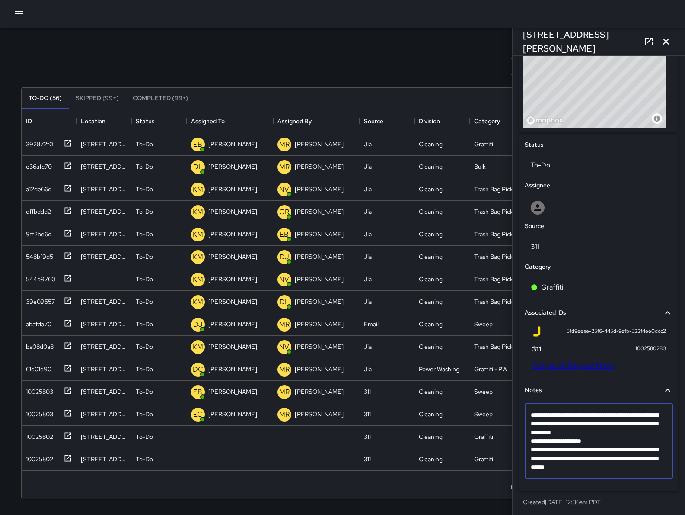
scroll to position [331, 0]
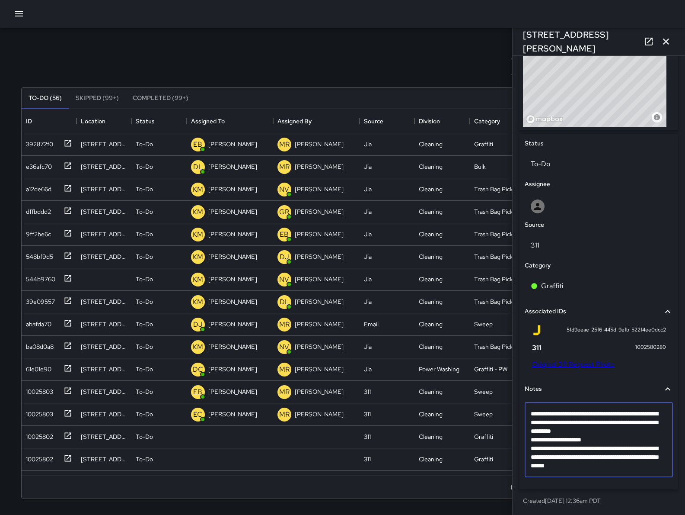
click at [655, 467] on textarea "**********" at bounding box center [595, 439] width 128 height 61
click at [585, 475] on textarea "**********" at bounding box center [595, 448] width 128 height 78
type textarea "**********"
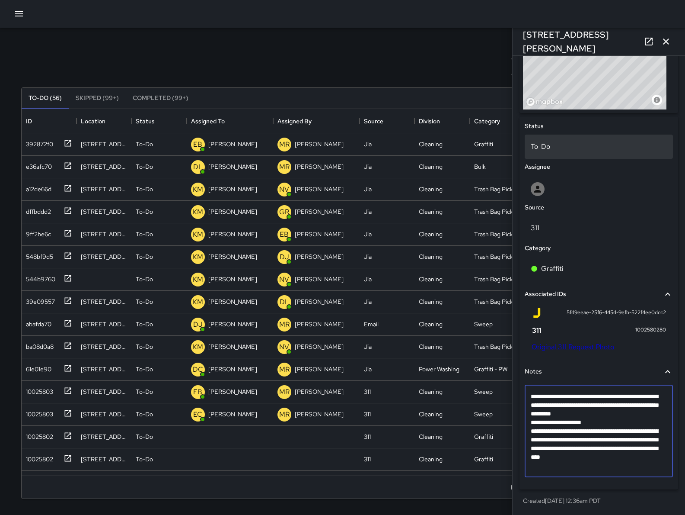
click at [561, 135] on div "To-Do" at bounding box center [599, 146] width 148 height 24
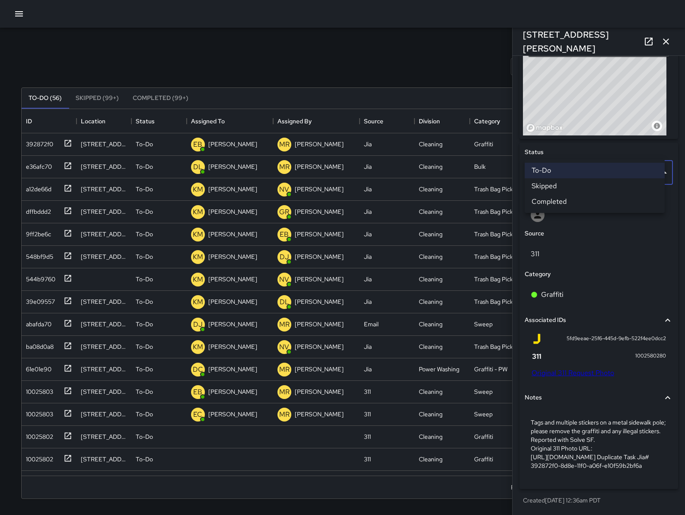
click at [560, 183] on li "Skipped" at bounding box center [595, 186] width 140 height 16
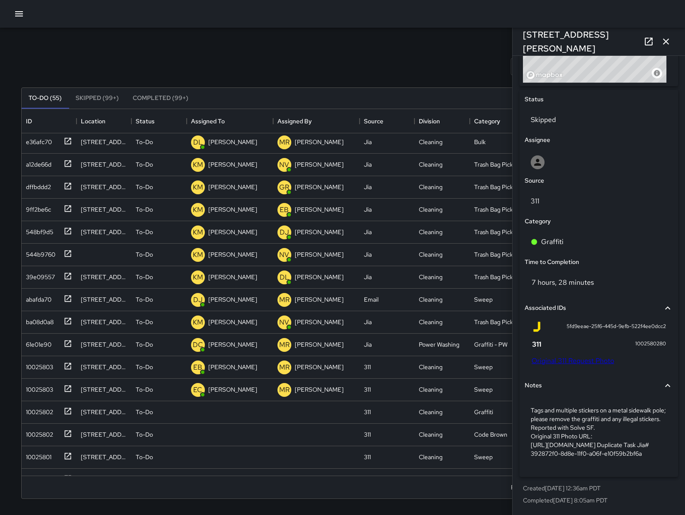
scroll to position [195, 0]
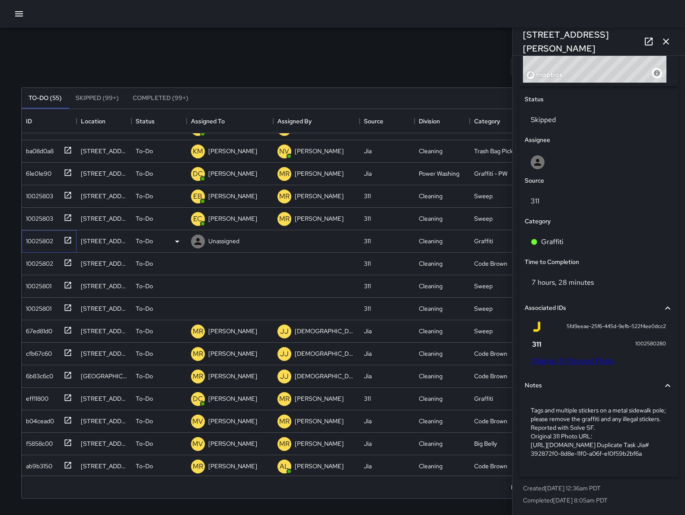
click at [44, 244] on div "10025802" at bounding box center [37, 239] width 31 height 12
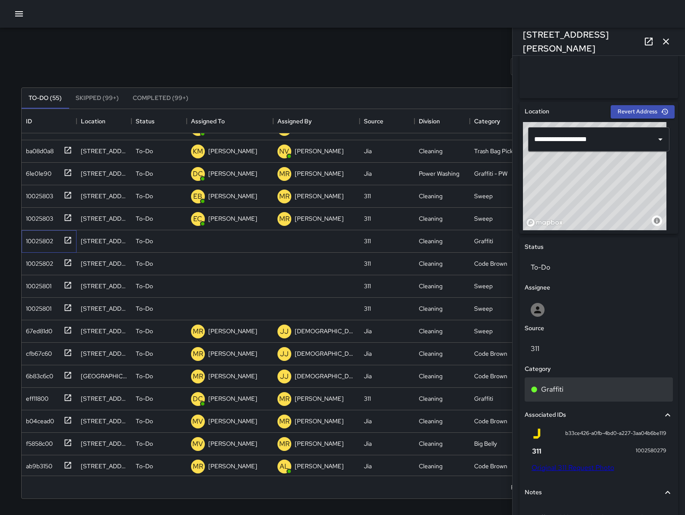
scroll to position [234, 0]
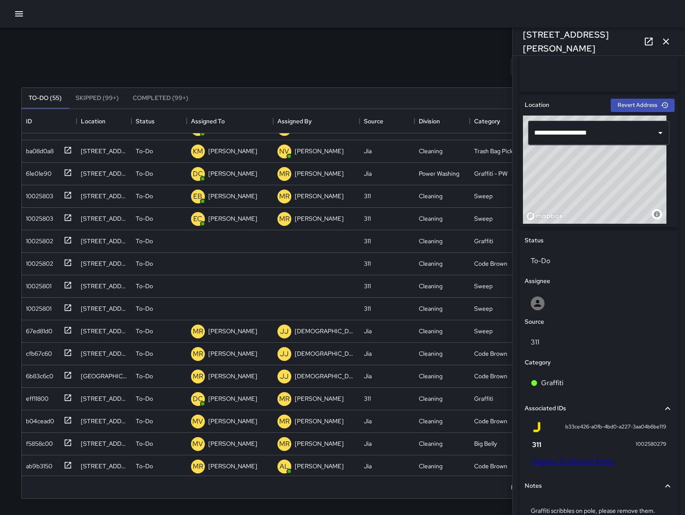
click at [584, 456] on link "Original 311 Request Photo" at bounding box center [573, 460] width 83 height 9
drag, startPoint x: 613, startPoint y: 45, endPoint x: 524, endPoint y: 36, distance: 89.1
click at [521, 36] on div "[STREET_ADDRESS][PERSON_NAME]" at bounding box center [599, 42] width 173 height 28
copy h6 "[STREET_ADDRESS][PERSON_NAME]"
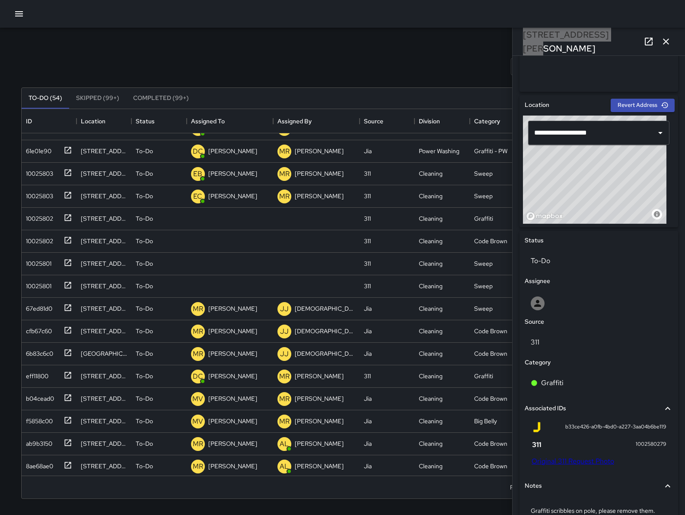
scroll to position [330, 0]
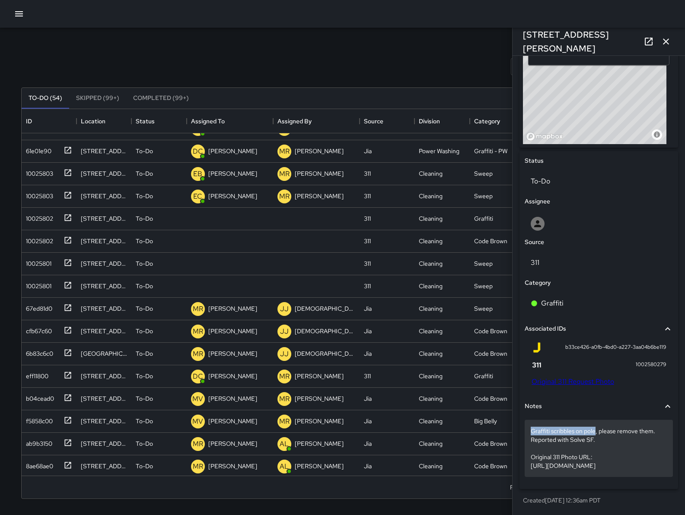
drag, startPoint x: 528, startPoint y: 412, endPoint x: 598, endPoint y: 413, distance: 69.6
click at [598, 419] on div "Graffiti scribbles on pole, please remove them. Reported with Solve SF. Origina…" at bounding box center [599, 447] width 148 height 57
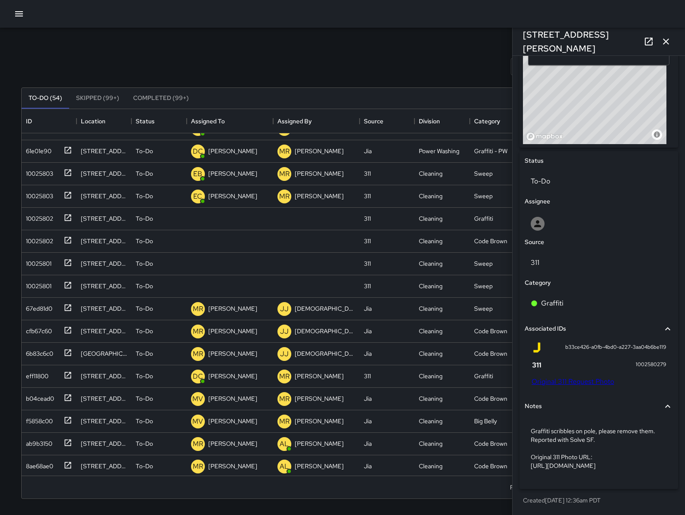
scroll to position [288, 0]
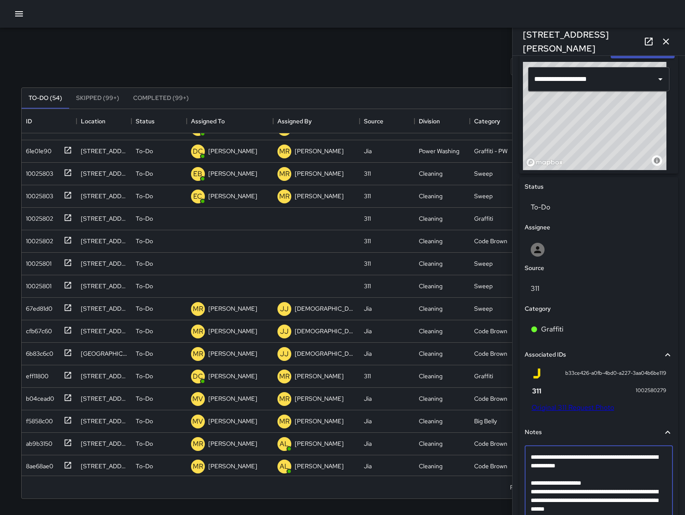
drag, startPoint x: 597, startPoint y: 458, endPoint x: 532, endPoint y: 455, distance: 64.9
click at [532, 455] on textarea "**********" at bounding box center [595, 482] width 128 height 61
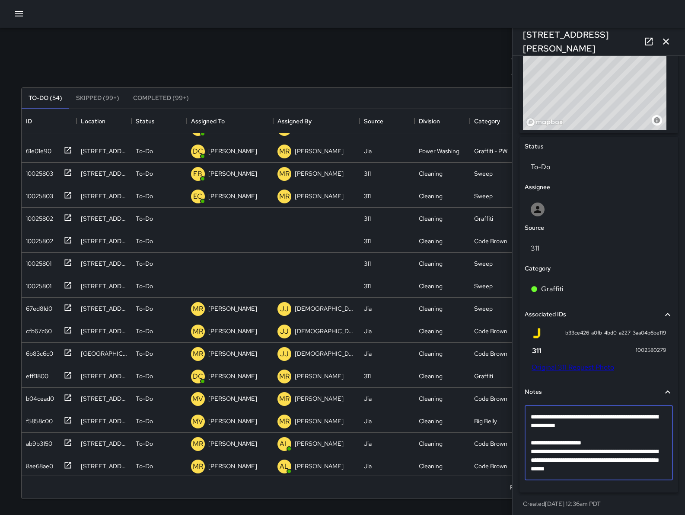
scroll to position [331, 0]
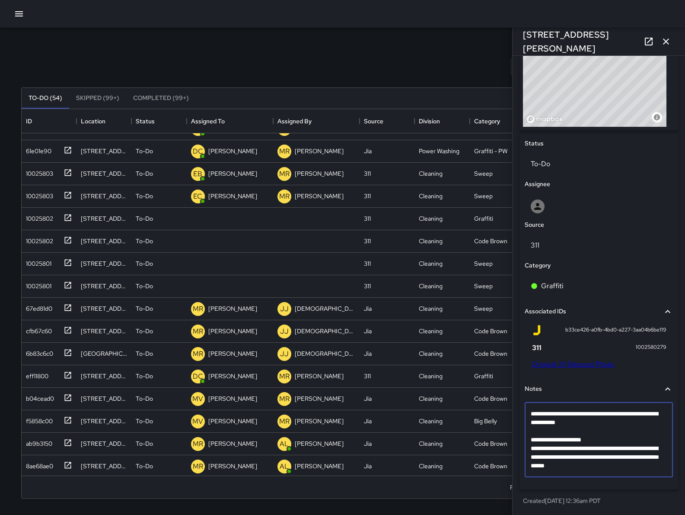
click at [596, 429] on textarea "**********" at bounding box center [595, 439] width 128 height 61
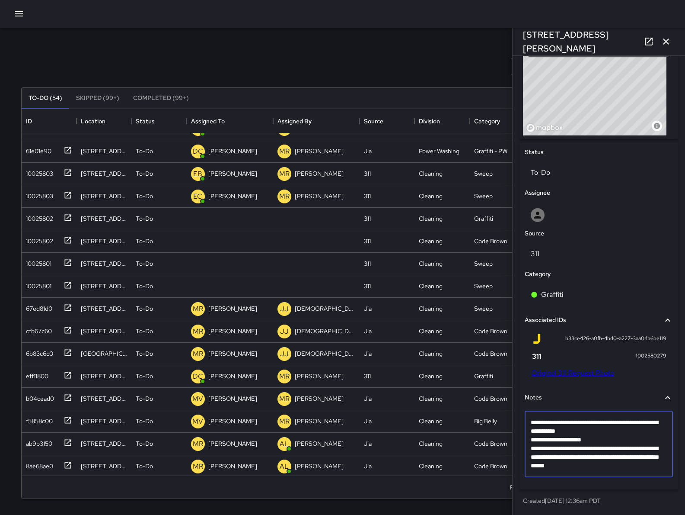
click at [659, 464] on textarea "**********" at bounding box center [595, 444] width 128 height 52
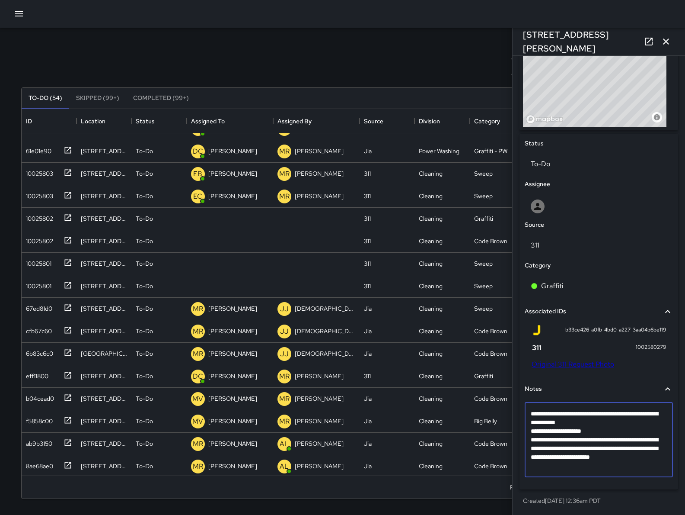
type textarea "**********"
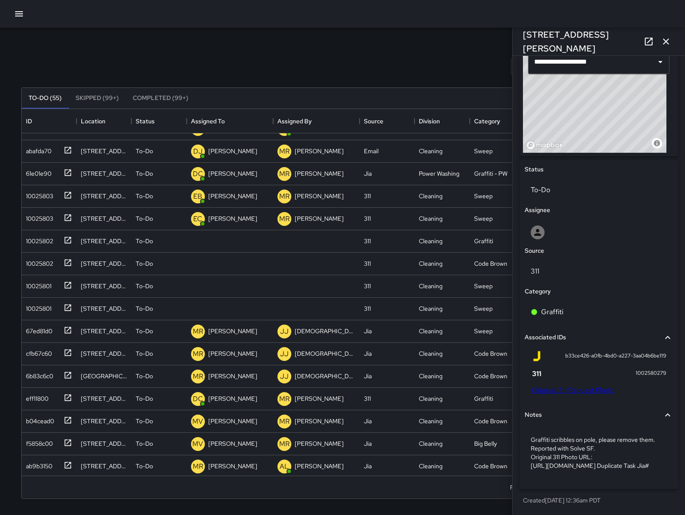
scroll to position [218, 0]
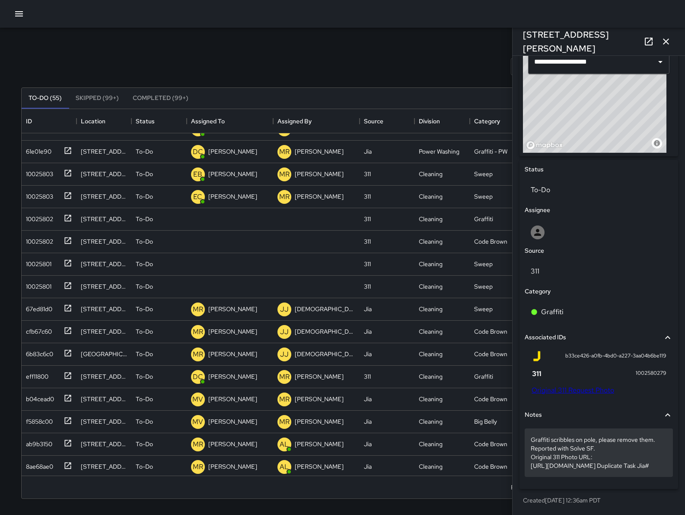
click at [597, 467] on p "Graffiti scribbles on pole, please remove them. Reported with Solve SF. Origina…" at bounding box center [599, 452] width 136 height 35
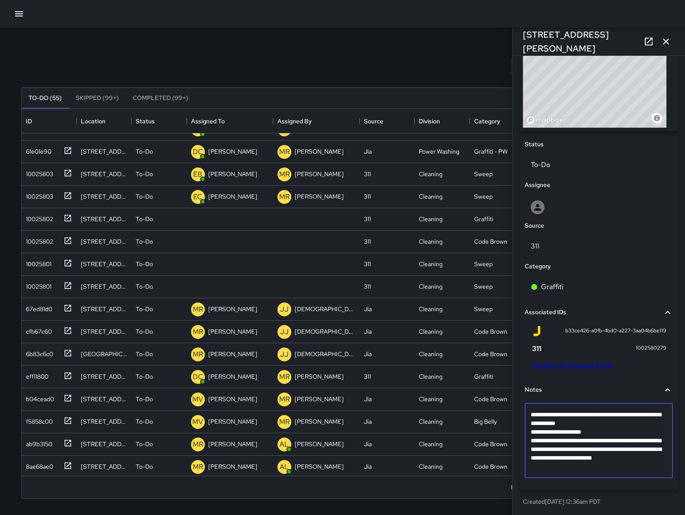
click at [597, 467] on textarea "**********" at bounding box center [599, 440] width 136 height 61
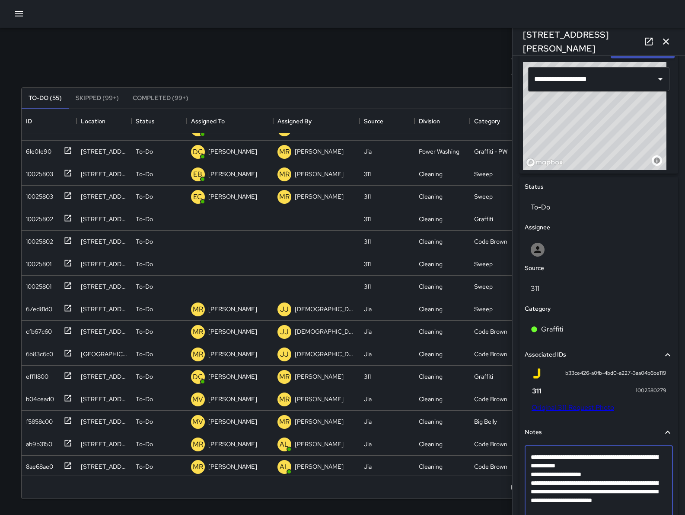
click at [595, 509] on textarea "**********" at bounding box center [595, 482] width 128 height 61
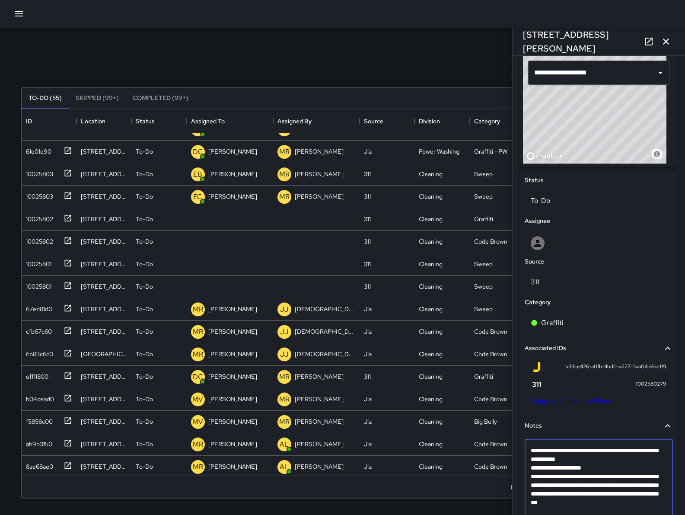
drag, startPoint x: 584, startPoint y: 501, endPoint x: 590, endPoint y: 503, distance: 6.0
click at [585, 502] on textarea "**********" at bounding box center [595, 480] width 128 height 69
type textarea "**********"
click at [608, 511] on textarea "**********" at bounding box center [595, 480] width 128 height 69
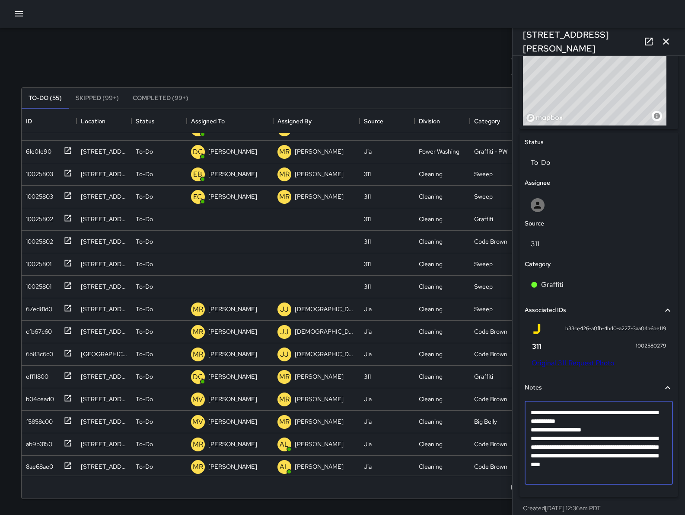
scroll to position [339, 0]
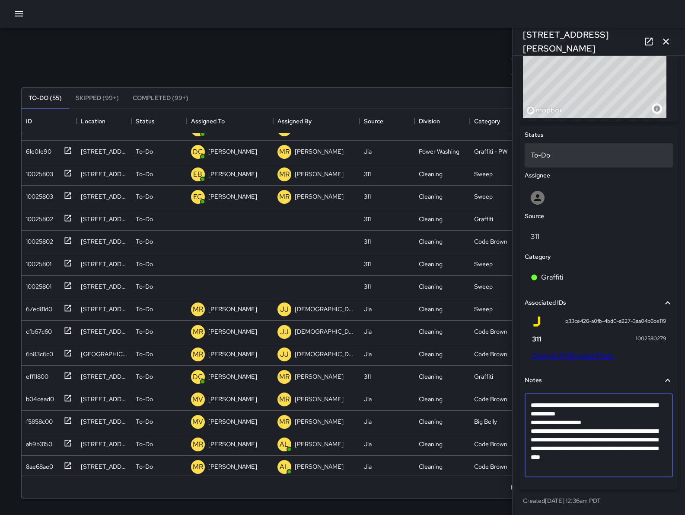
click at [567, 154] on p "To-Do" at bounding box center [599, 155] width 136 height 10
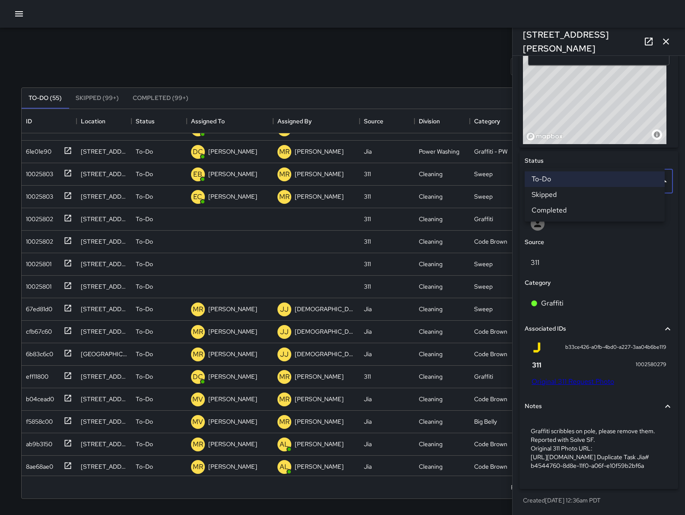
click at [571, 192] on li "Skipped" at bounding box center [595, 195] width 140 height 16
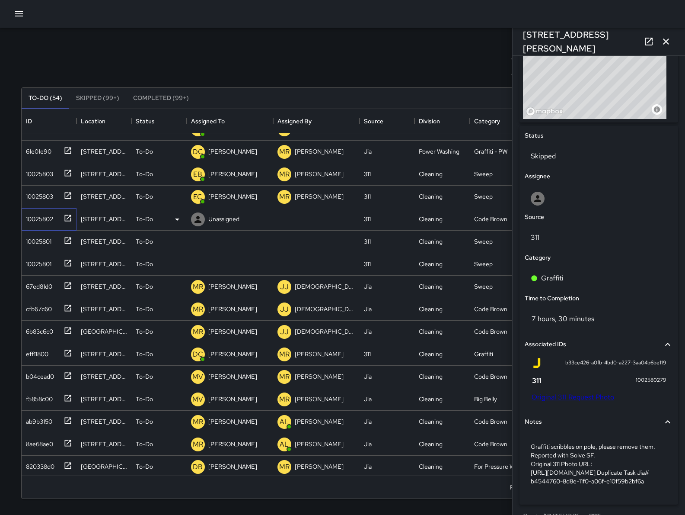
click at [39, 215] on div "10025802" at bounding box center [37, 217] width 31 height 12
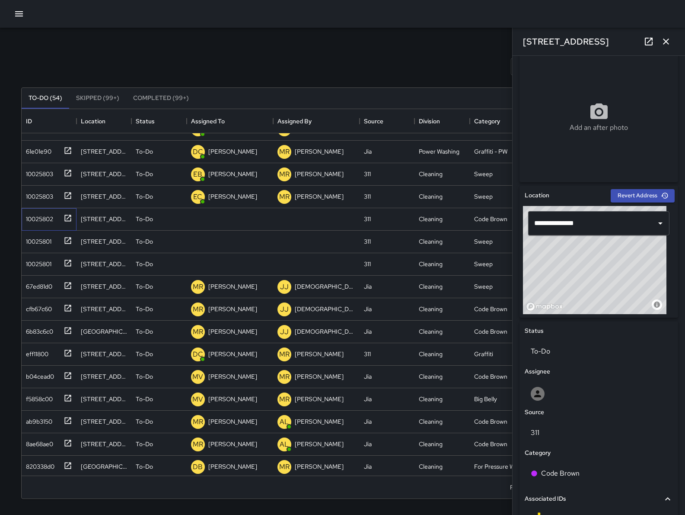
scroll to position [356, 0]
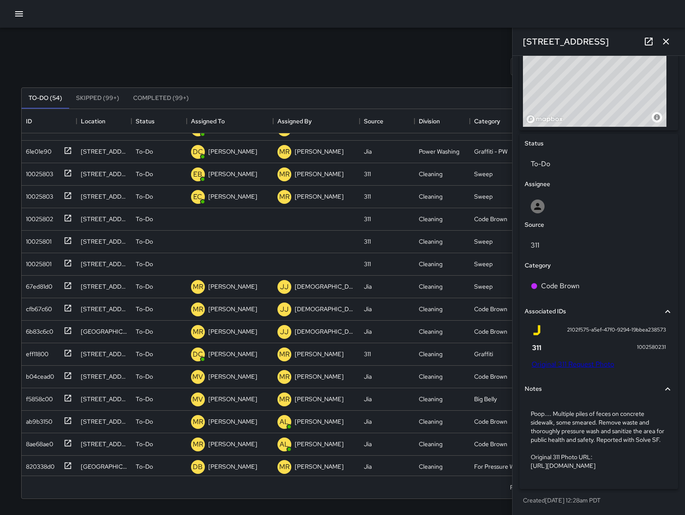
click at [582, 359] on link "Original 311 Request Photo" at bounding box center [573, 363] width 83 height 9
click at [18, 242] on div "Search Search New Task To-Do (54) Skipped (99+) Completed (99+) ID Location Sta…" at bounding box center [343, 269] width 664 height 483
click at [31, 248] on div "10025801" at bounding box center [49, 241] width 55 height 22
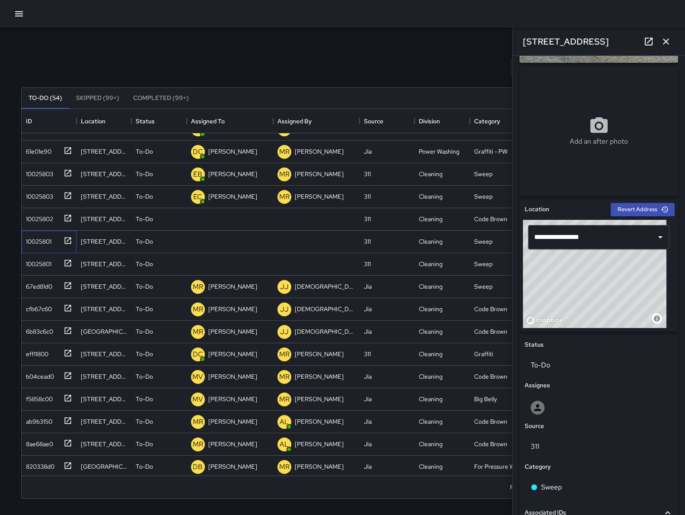
scroll to position [150, 0]
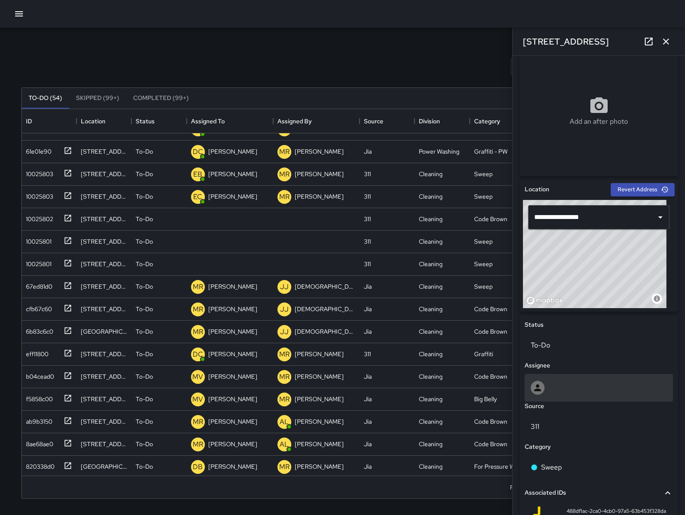
click at [591, 388] on div at bounding box center [599, 388] width 136 height 14
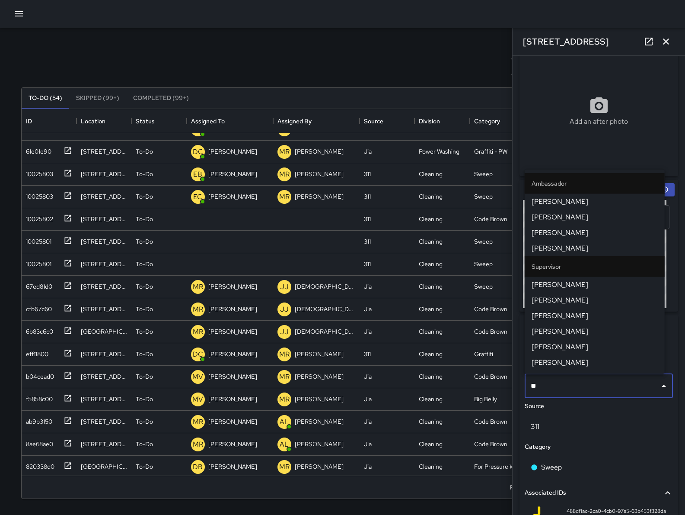
type input "***"
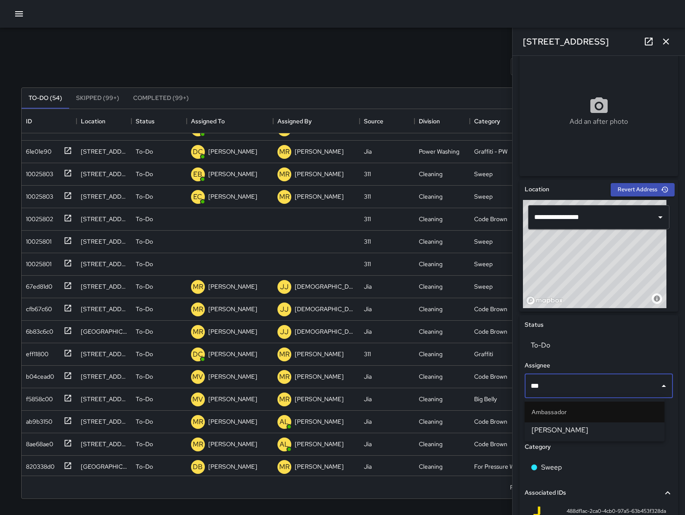
click at [592, 422] on li "[PERSON_NAME]" at bounding box center [595, 430] width 140 height 16
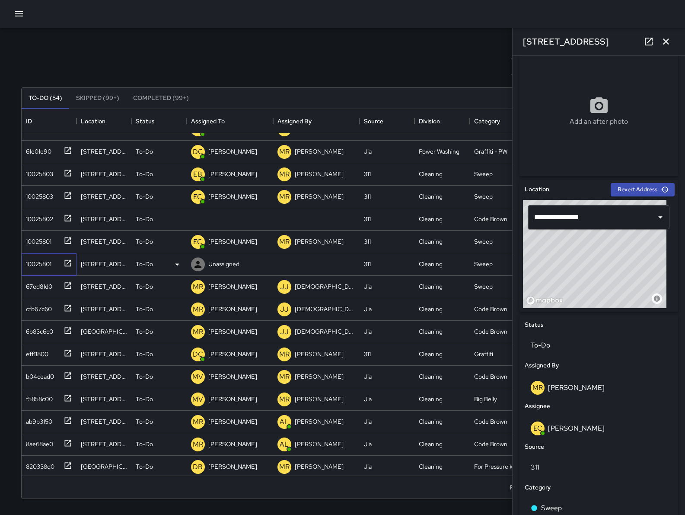
click at [40, 262] on div "10025801" at bounding box center [36, 262] width 29 height 12
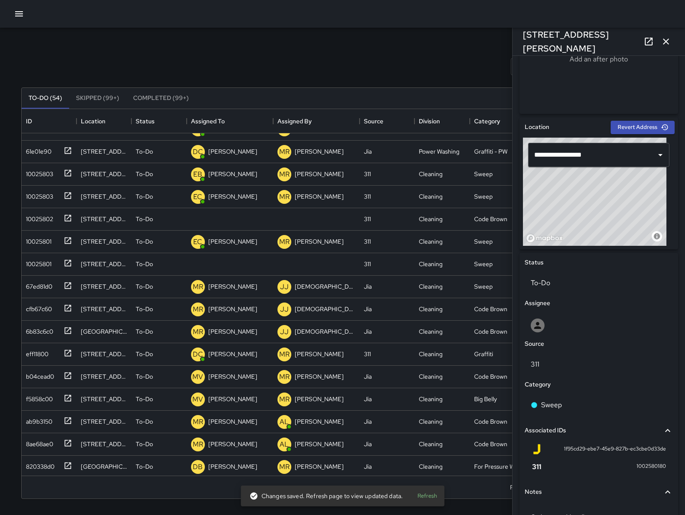
scroll to position [216, 0]
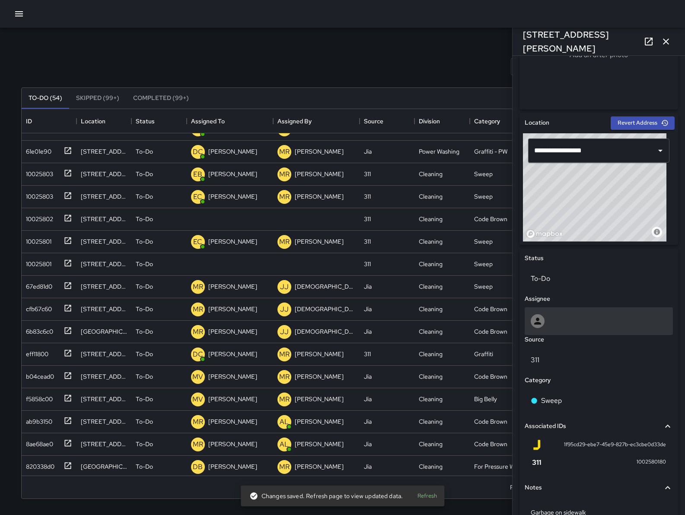
click at [569, 311] on div at bounding box center [599, 321] width 148 height 28
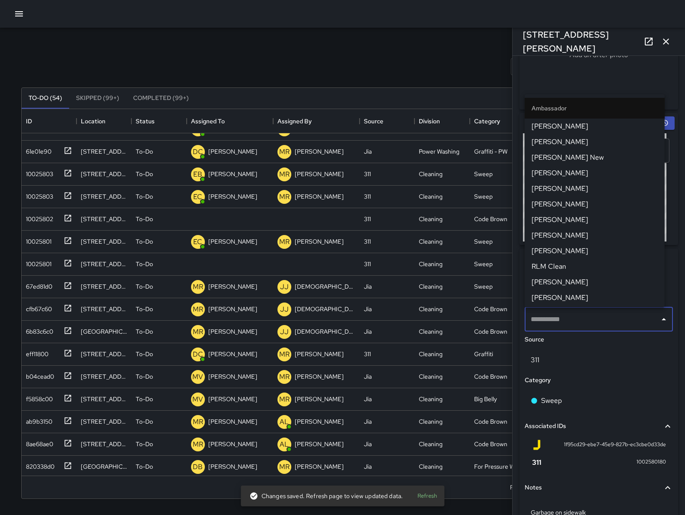
click at [570, 312] on input "text" at bounding box center [593, 319] width 128 height 16
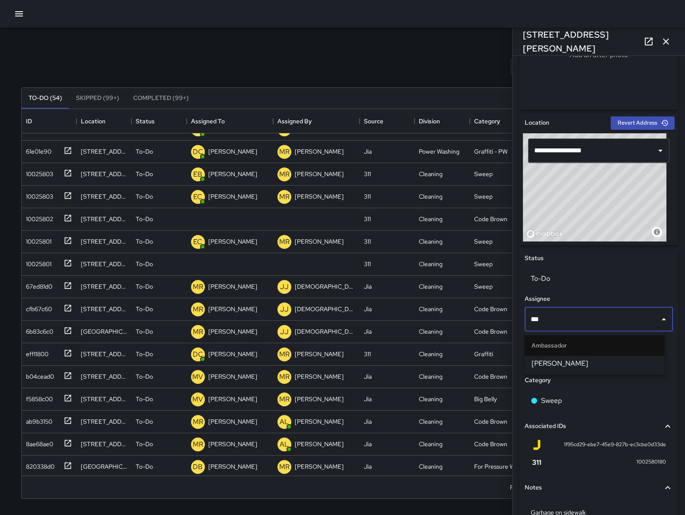
type input "****"
click at [579, 359] on span "[PERSON_NAME]" at bounding box center [595, 363] width 126 height 10
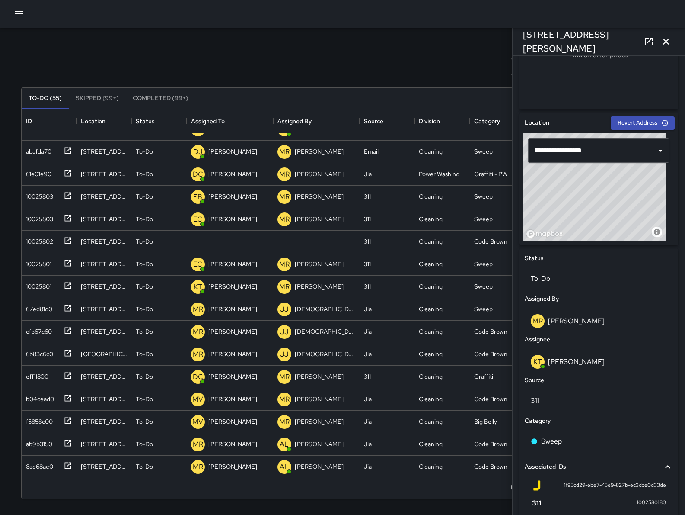
scroll to position [240, 0]
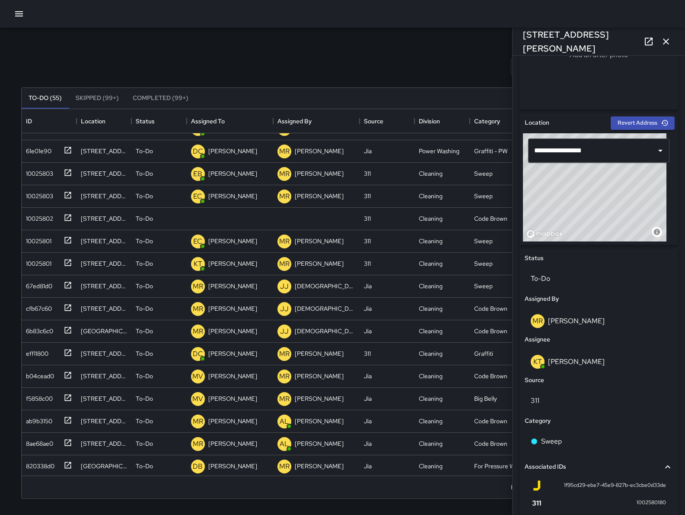
click at [663, 45] on icon "button" at bounding box center [666, 41] width 10 height 10
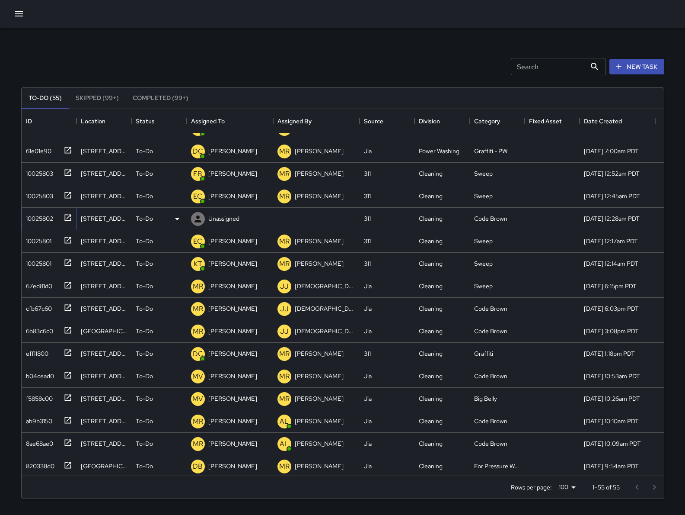
click at [42, 224] on div "10025802" at bounding box center [49, 219] width 55 height 22
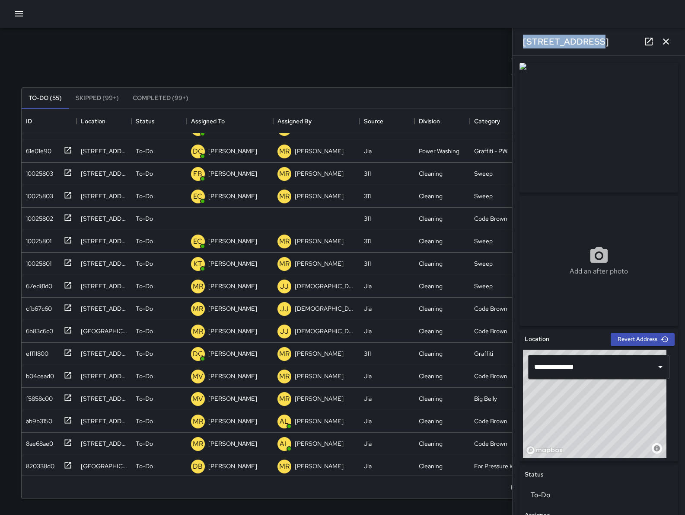
drag, startPoint x: 608, startPoint y: 42, endPoint x: 522, endPoint y: 33, distance: 86.1
click at [522, 33] on div "[STREET_ADDRESS]" at bounding box center [599, 42] width 173 height 28
copy h6 "[STREET_ADDRESS]"
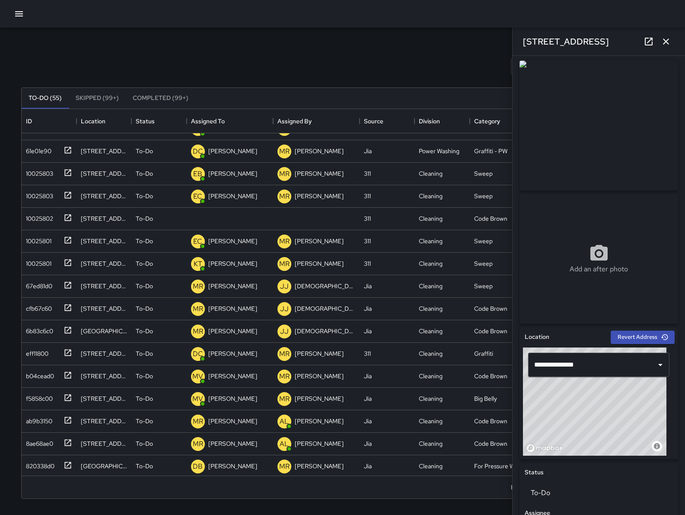
scroll to position [218, 0]
drag, startPoint x: 595, startPoint y: 44, endPoint x: 525, endPoint y: 40, distance: 69.8
click at [519, 39] on div "[STREET_ADDRESS]" at bounding box center [599, 42] width 173 height 28
copy h6 "[STREET_ADDRESS]"
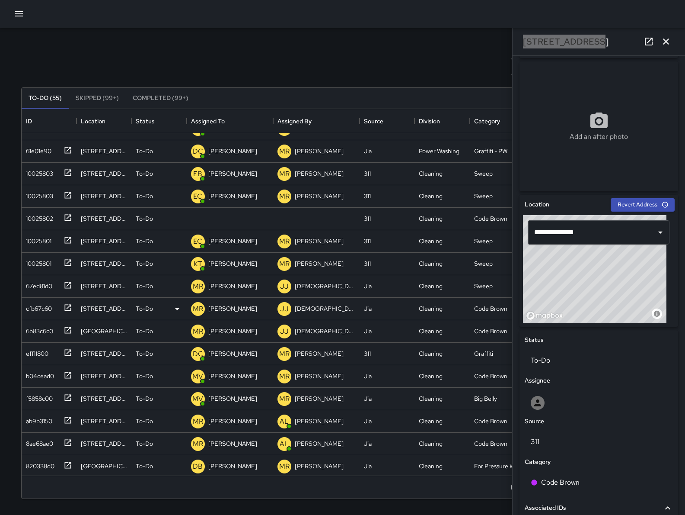
scroll to position [356, 0]
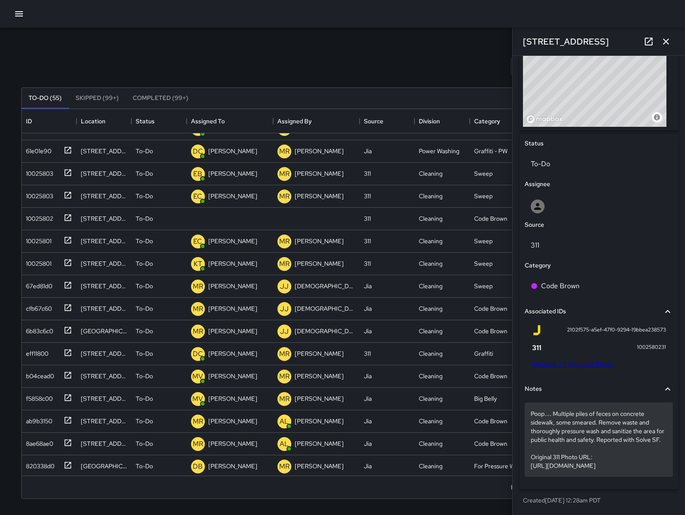
click at [591, 430] on p "Poop.... Multiple piles of feces on concrete sidewalk, some smeared. Remove was…" at bounding box center [599, 439] width 136 height 61
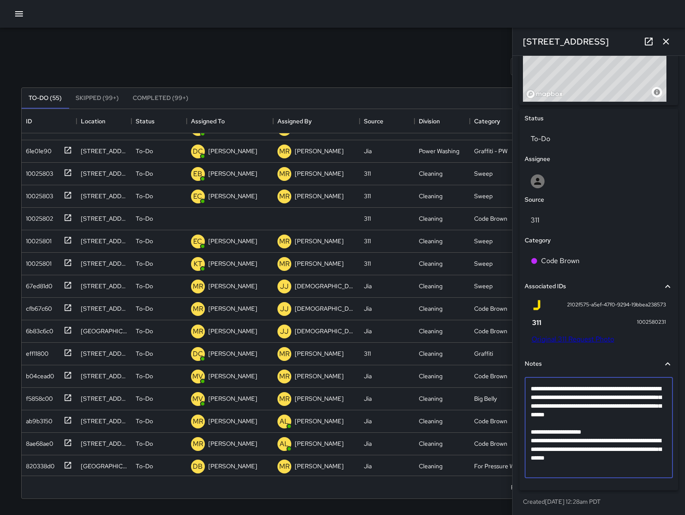
scroll to position [288, 0]
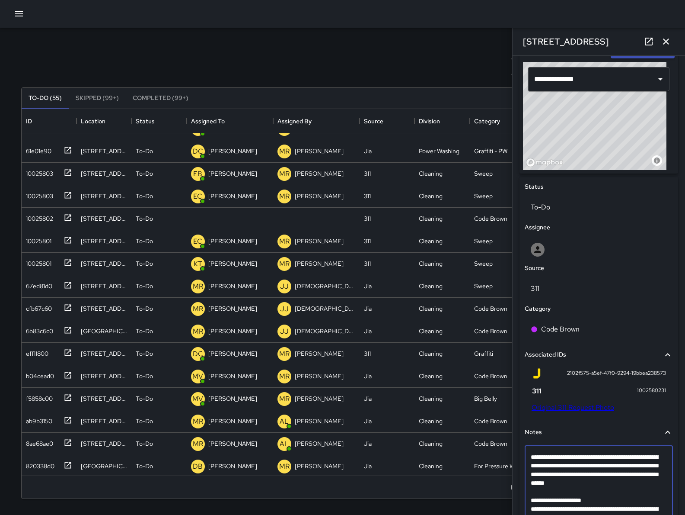
click at [553, 496] on textarea "**********" at bounding box center [595, 495] width 128 height 86
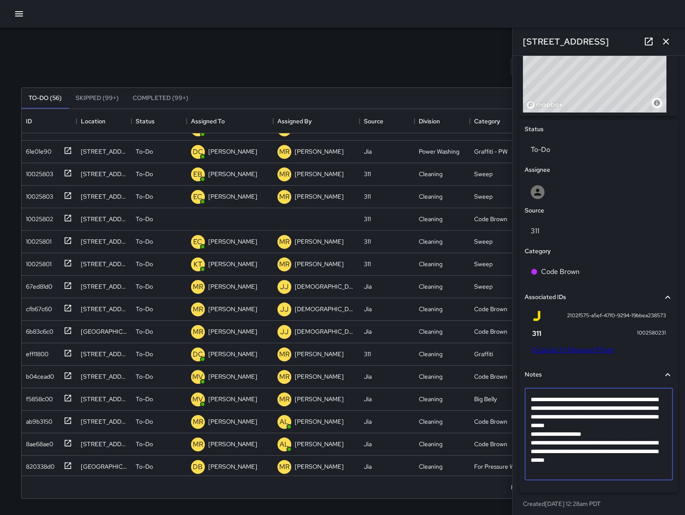
scroll to position [348, 0]
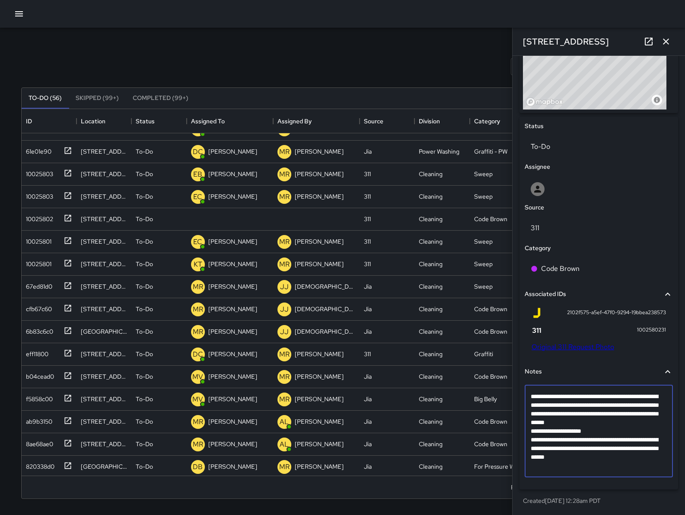
click at [655, 468] on textarea "**********" at bounding box center [595, 431] width 128 height 78
click at [584, 477] on textarea "**********" at bounding box center [595, 439] width 128 height 95
type textarea "**********"
click at [601, 483] on textarea "**********" at bounding box center [595, 439] width 128 height 95
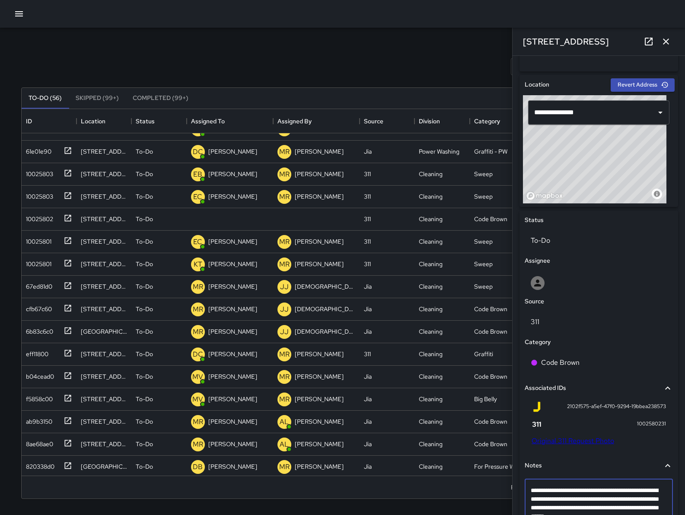
scroll to position [253, 0]
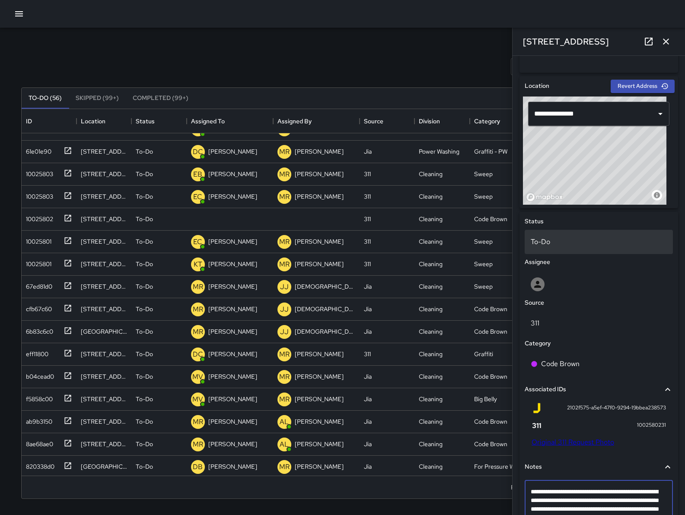
click at [559, 246] on p "To-Do" at bounding box center [599, 242] width 136 height 10
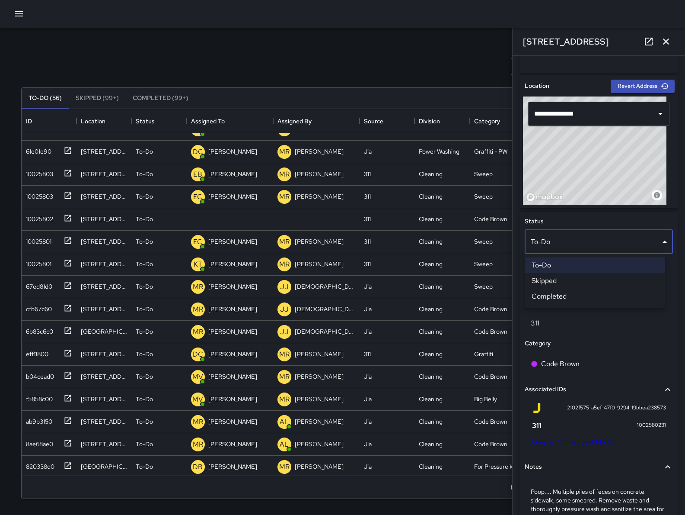
click at [558, 368] on div at bounding box center [342, 257] width 685 height 515
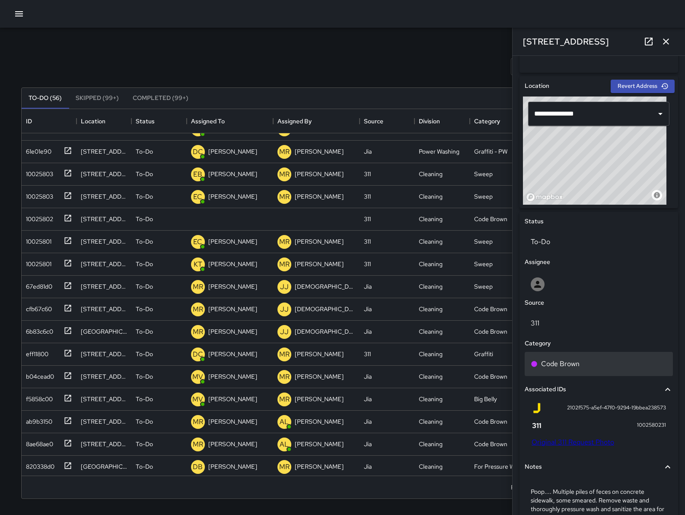
click at [589, 363] on div "Code Brown" at bounding box center [599, 363] width 136 height 10
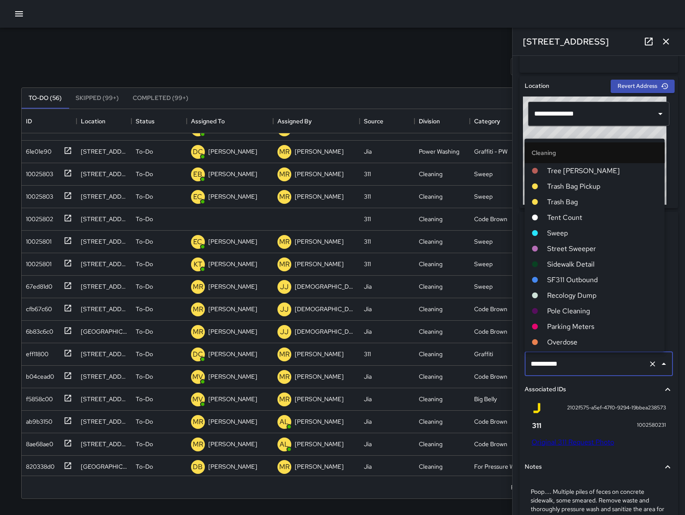
scroll to position [231, 0]
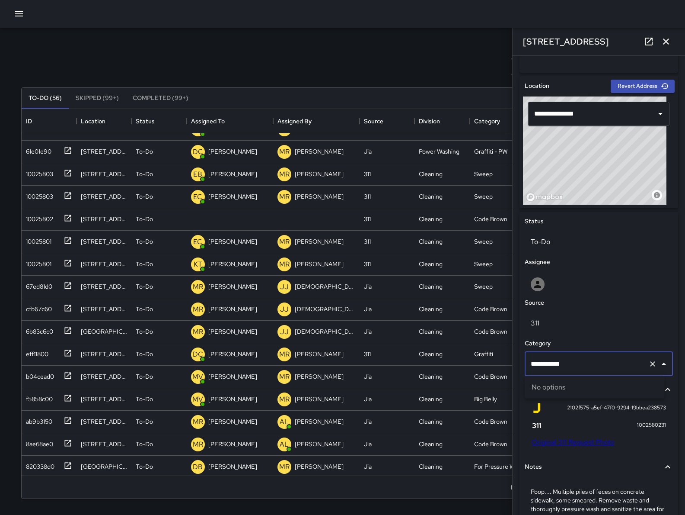
type input "**********"
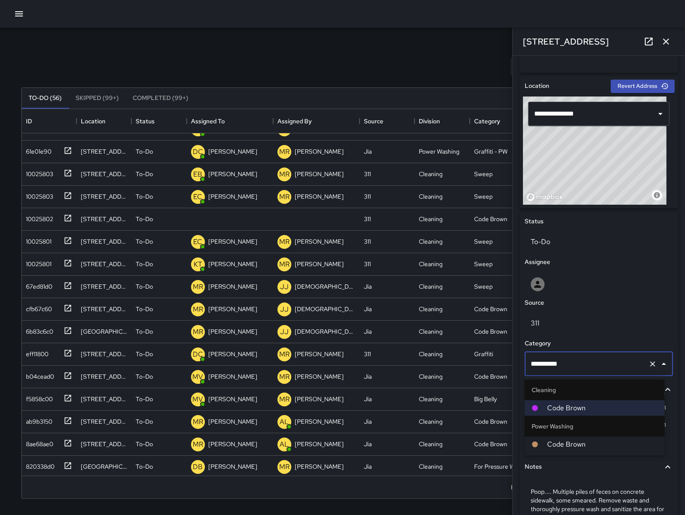
click at [569, 439] on span "Code Brown" at bounding box center [602, 444] width 111 height 10
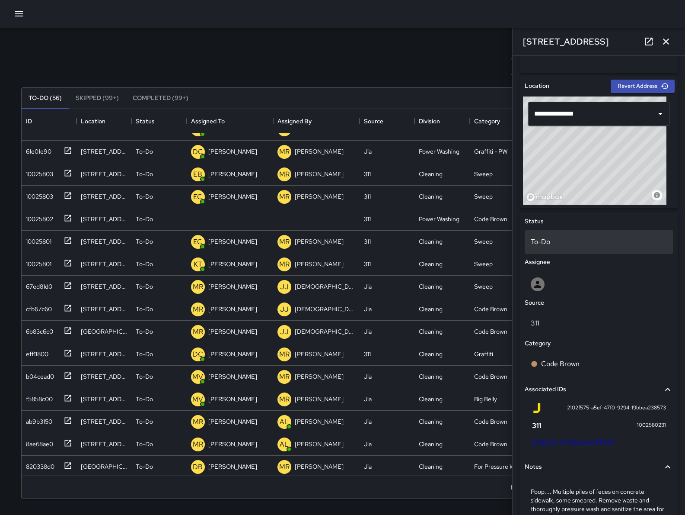
click at [557, 246] on p "To-Do" at bounding box center [599, 242] width 136 height 10
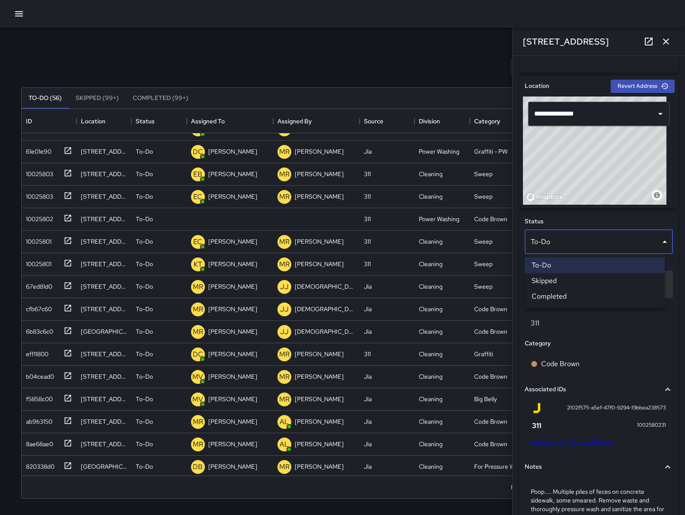
click at [554, 275] on li "Skipped" at bounding box center [595, 281] width 140 height 16
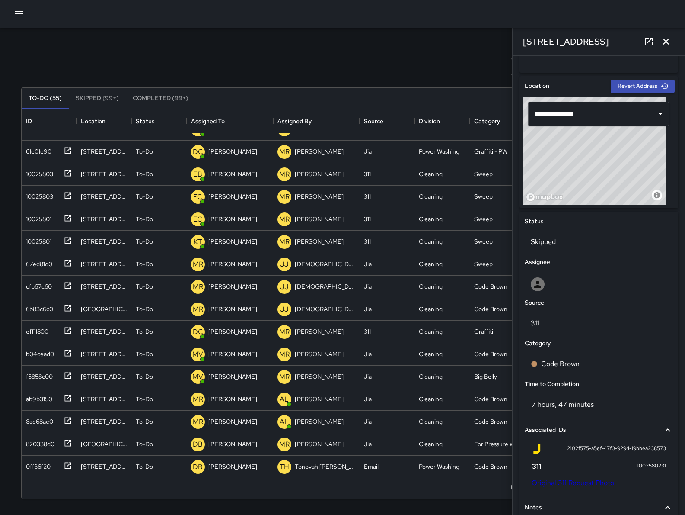
click at [669, 36] on icon "button" at bounding box center [666, 41] width 10 height 10
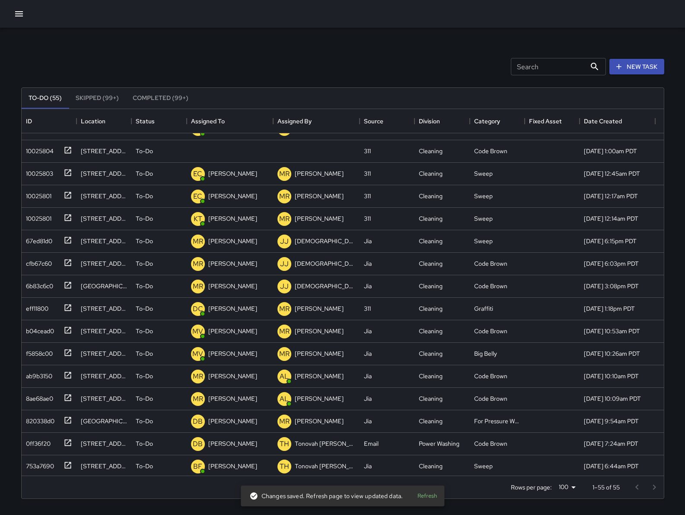
scroll to position [65, 0]
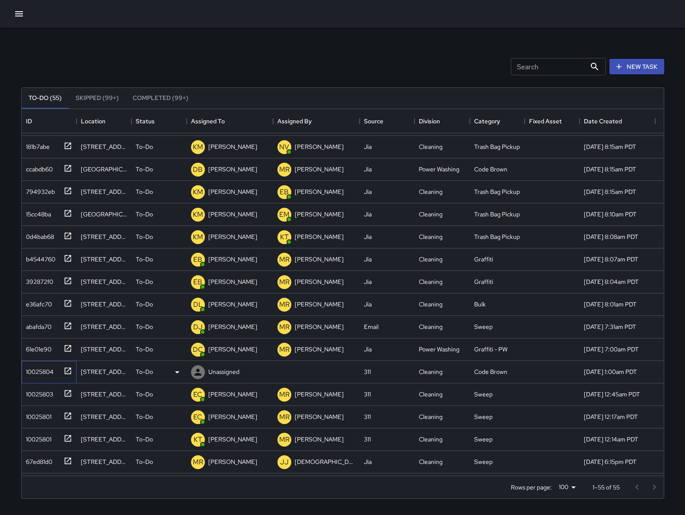
click at [50, 373] on div "10025804" at bounding box center [37, 370] width 31 height 12
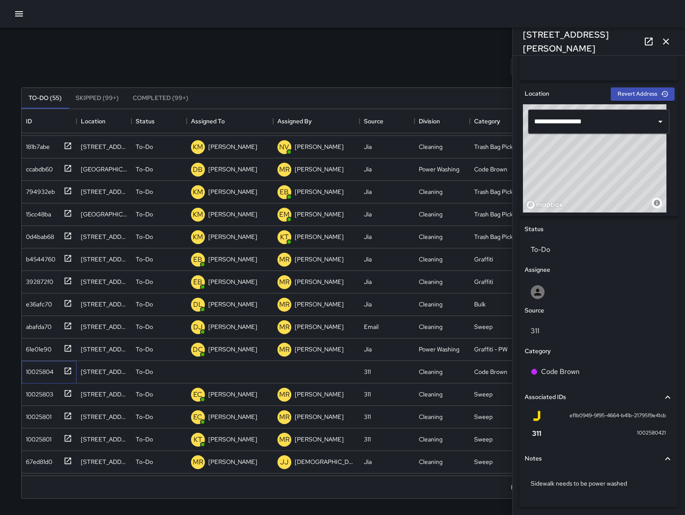
scroll to position [247, 0]
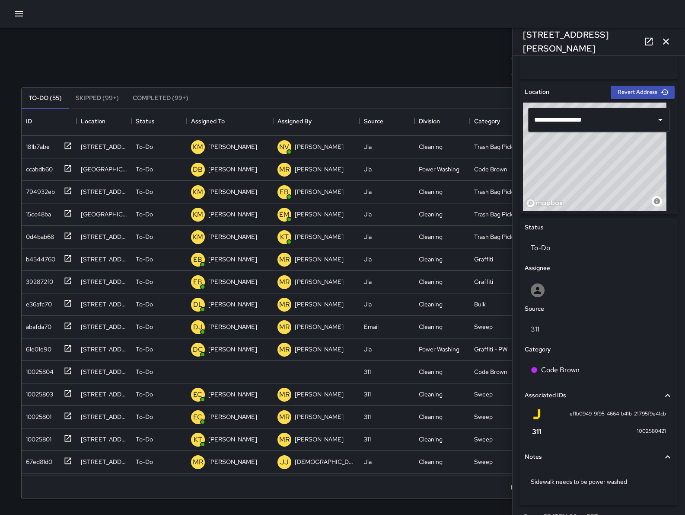
click at [18, 18] on icon "button" at bounding box center [19, 14] width 10 height 10
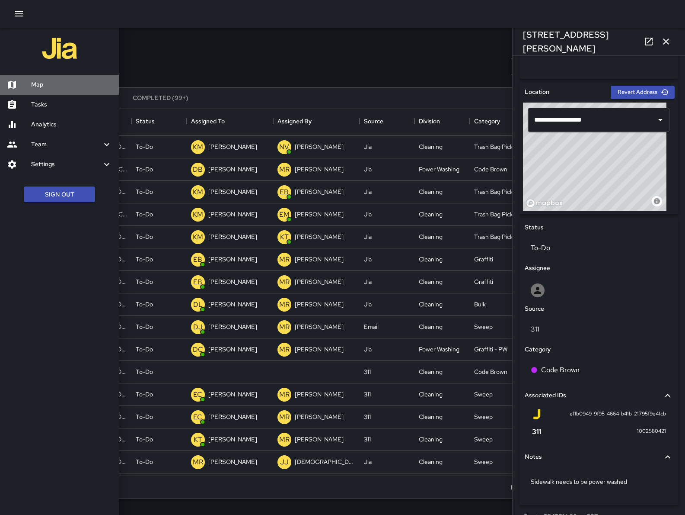
click at [28, 81] on div at bounding box center [19, 85] width 24 height 10
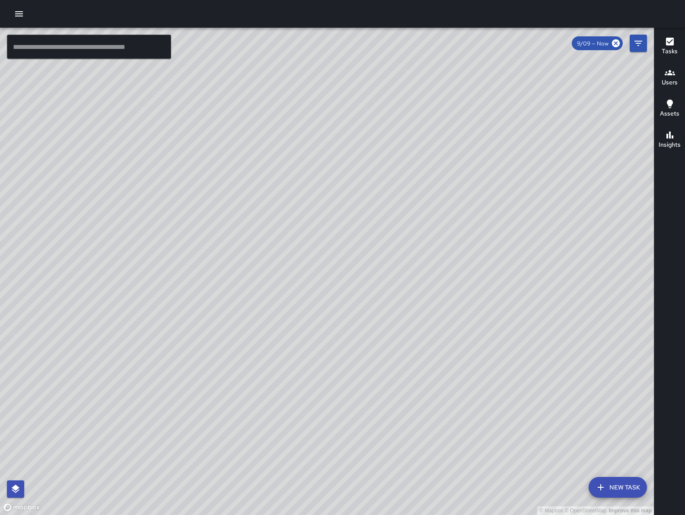
drag, startPoint x: 300, startPoint y: 374, endPoint x: 278, endPoint y: 382, distance: 22.9
click at [278, 386] on div "© Mapbox © OpenStreetMap Improve this map" at bounding box center [327, 271] width 654 height 487
drag, startPoint x: 288, startPoint y: 349, endPoint x: 347, endPoint y: 299, distance: 76.7
click at [347, 299] on div "© Mapbox © OpenStreetMap Improve this map" at bounding box center [327, 271] width 654 height 487
drag, startPoint x: 363, startPoint y: 313, endPoint x: 381, endPoint y: 314, distance: 17.8
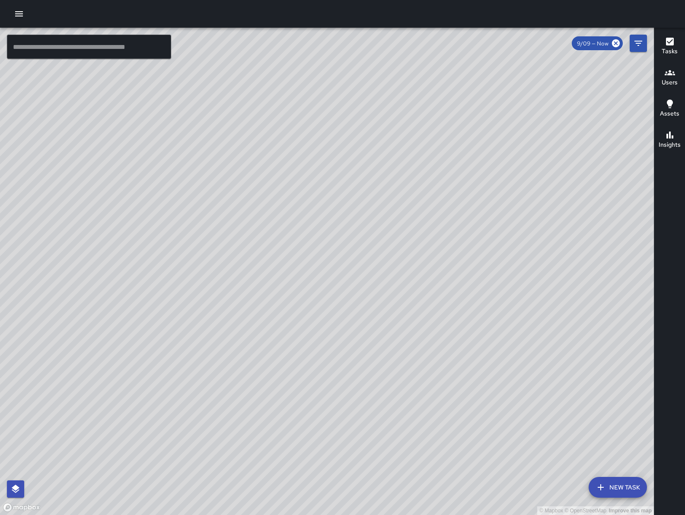
click at [381, 314] on div "© Mapbox © OpenStreetMap Improve this map" at bounding box center [327, 271] width 654 height 487
drag, startPoint x: 381, startPoint y: 319, endPoint x: 453, endPoint y: 319, distance: 72.2
click at [452, 320] on div "© Mapbox © OpenStreetMap Improve this map" at bounding box center [327, 271] width 654 height 487
drag, startPoint x: 453, startPoint y: 320, endPoint x: 425, endPoint y: 324, distance: 28.4
click at [425, 324] on div "© Mapbox © OpenStreetMap Improve this map" at bounding box center [327, 271] width 654 height 487
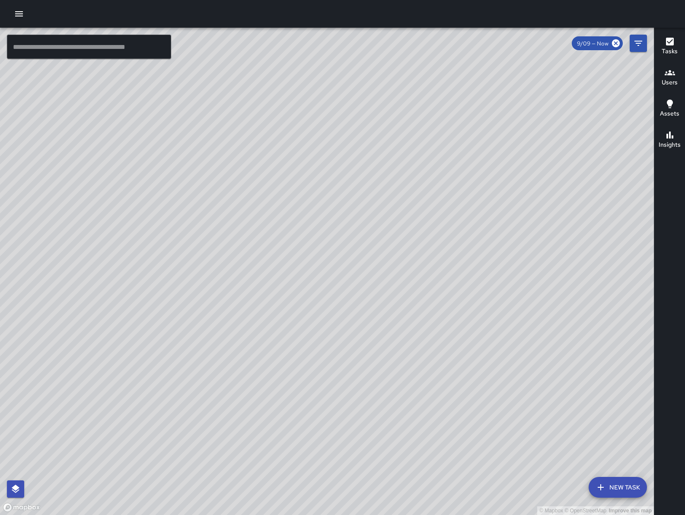
drag, startPoint x: 425, startPoint y: 324, endPoint x: 415, endPoint y: 316, distance: 13.0
click at [415, 316] on div "© Mapbox © OpenStreetMap Improve this map" at bounding box center [327, 271] width 654 height 487
drag, startPoint x: 225, startPoint y: 365, endPoint x: 287, endPoint y: 324, distance: 74.2
click at [292, 319] on div "© Mapbox © OpenStreetMap Improve this map" at bounding box center [327, 271] width 654 height 487
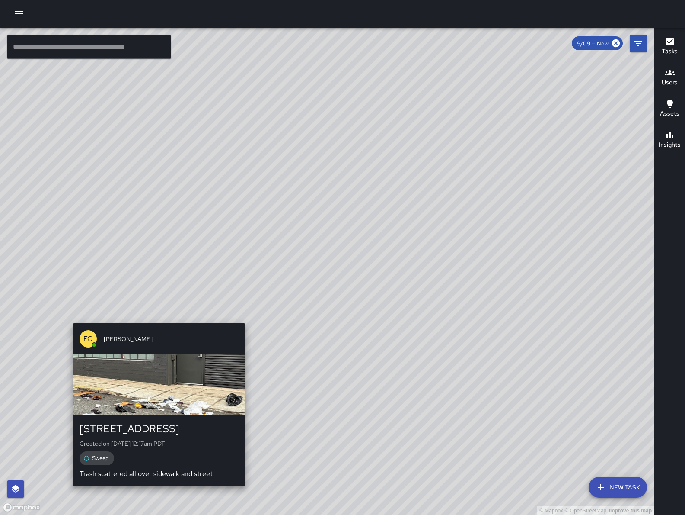
click at [156, 320] on div "EC Enrique Cervantes 761 Tehama Street Created on 9/9/2025, 12:17am PDT Sweep T…" at bounding box center [159, 405] width 180 height 170
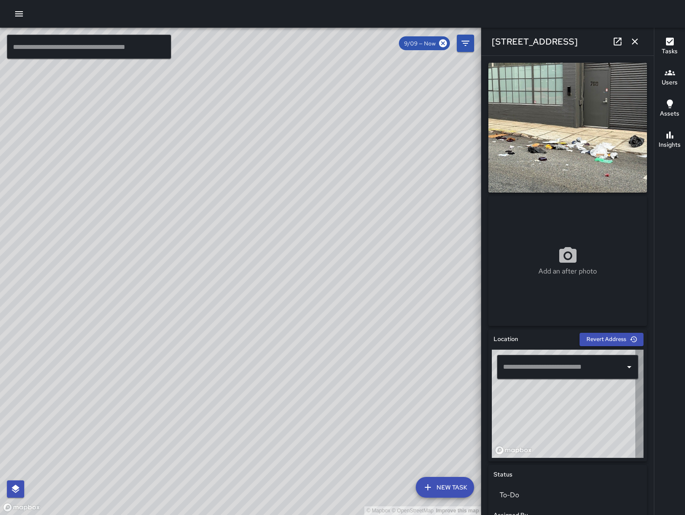
type input "**********"
click at [620, 41] on icon at bounding box center [618, 41] width 10 height 10
drag, startPoint x: 235, startPoint y: 363, endPoint x: 277, endPoint y: 334, distance: 50.7
click at [277, 334] on div "© Mapbox © OpenStreetMap Improve this map" at bounding box center [240, 271] width 481 height 487
click at [218, 280] on div "© Mapbox © OpenStreetMap Improve this map EB Edwin Barillas 1025 Natoma Street …" at bounding box center [240, 271] width 481 height 487
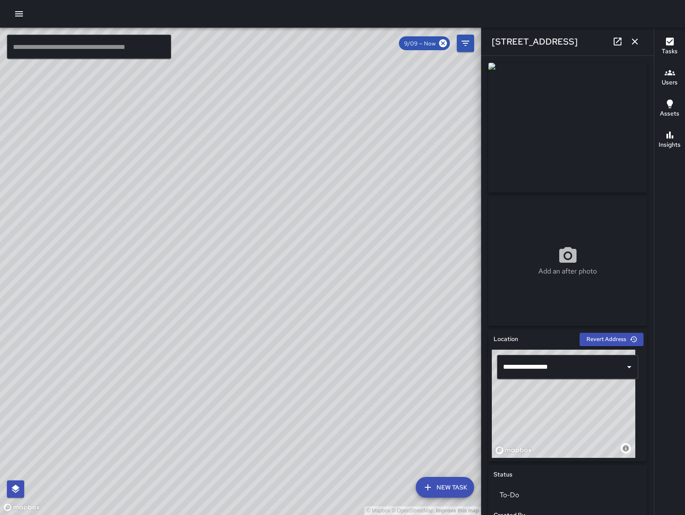
drag, startPoint x: 376, startPoint y: 373, endPoint x: 286, endPoint y: 427, distance: 104.9
click at [288, 426] on div "© Mapbox © OpenStreetMap Improve this map" at bounding box center [240, 271] width 481 height 487
drag, startPoint x: 320, startPoint y: 399, endPoint x: 224, endPoint y: 423, distance: 98.6
click at [130, 482] on div "© Mapbox © OpenStreetMap Improve this map" at bounding box center [240, 271] width 481 height 487
drag, startPoint x: 284, startPoint y: 383, endPoint x: 231, endPoint y: 406, distance: 57.9
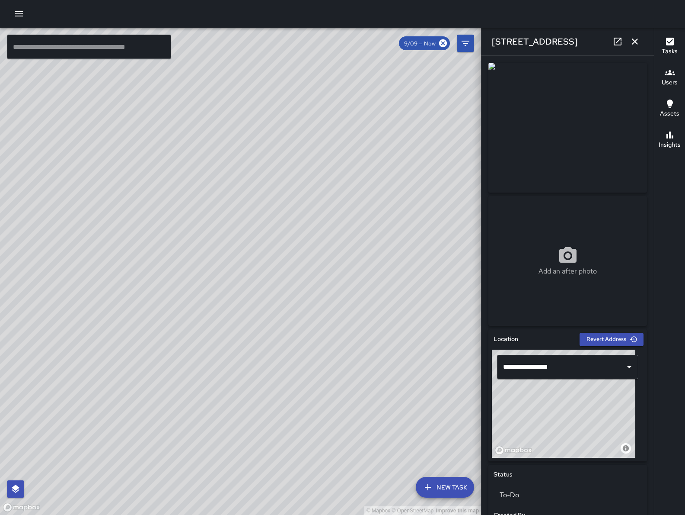
click at [230, 418] on div "© Mapbox © OpenStreetMap Improve this map" at bounding box center [240, 271] width 481 height 487
drag, startPoint x: 307, startPoint y: 431, endPoint x: 316, endPoint y: 383, distance: 48.4
click at [316, 383] on div "© Mapbox © OpenStreetMap Improve this map" at bounding box center [240, 271] width 481 height 487
drag, startPoint x: 292, startPoint y: 326, endPoint x: 165, endPoint y: 435, distance: 166.9
click at [165, 435] on div "© Mapbox © OpenStreetMap Improve this map" at bounding box center [240, 271] width 481 height 487
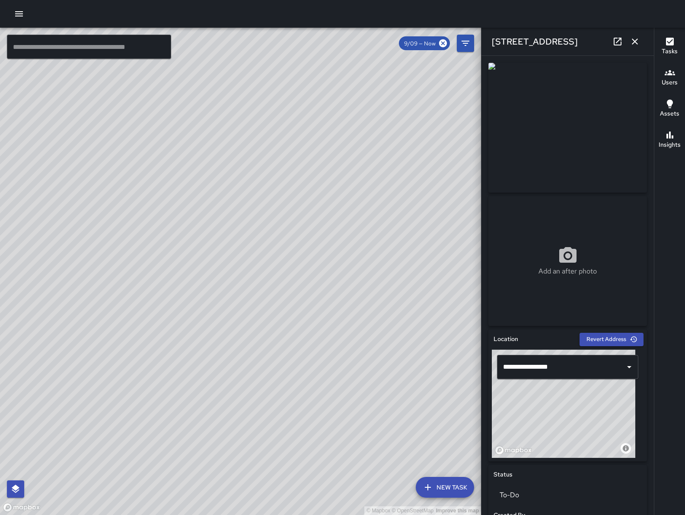
click at [236, 371] on div "© Mapbox © OpenStreetMap Improve this map" at bounding box center [240, 271] width 481 height 487
click at [635, 45] on icon "button" at bounding box center [635, 41] width 10 height 10
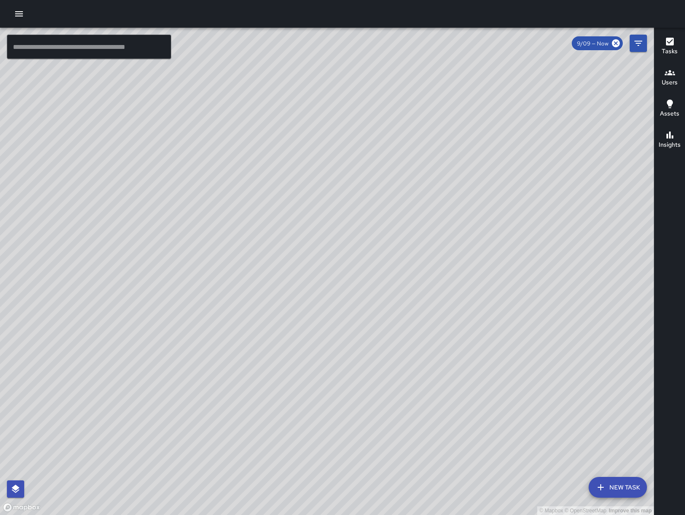
drag, startPoint x: 310, startPoint y: 399, endPoint x: 258, endPoint y: 321, distance: 93.0
click at [258, 321] on div "© Mapbox © OpenStreetMap Improve this map" at bounding box center [327, 271] width 654 height 487
click at [371, 359] on div "© Mapbox © OpenStreetMap Improve this map DJ Davis Jones 85 Columbia Square Str…" at bounding box center [327, 271] width 654 height 487
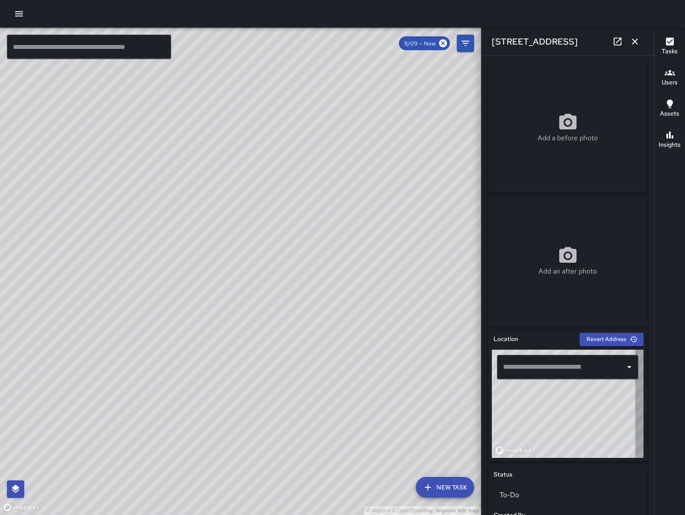
type input "**********"
click at [618, 36] on icon at bounding box center [618, 41] width 10 height 10
click at [632, 44] on icon "button" at bounding box center [635, 41] width 10 height 10
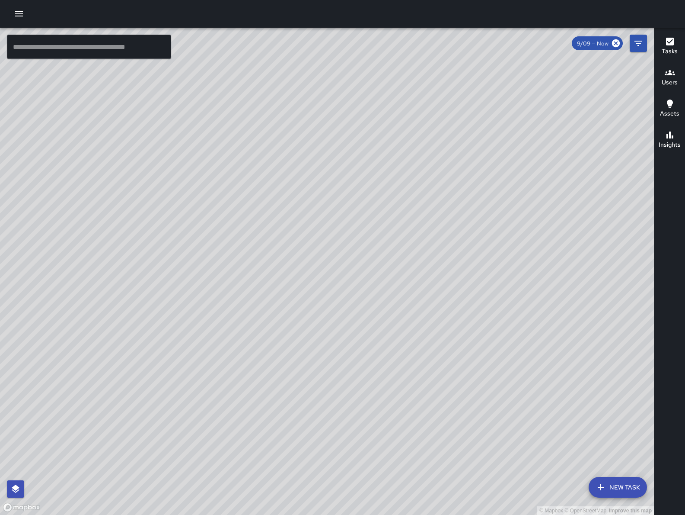
drag, startPoint x: 238, startPoint y: 415, endPoint x: 365, endPoint y: 316, distance: 161.4
click at [361, 315] on div "© Mapbox © OpenStreetMap Improve this map" at bounding box center [327, 271] width 654 height 487
drag, startPoint x: 276, startPoint y: 500, endPoint x: 435, endPoint y: 208, distance: 331.9
click at [434, 207] on div "© Mapbox © OpenStreetMap Improve this map" at bounding box center [327, 271] width 654 height 487
drag, startPoint x: 383, startPoint y: 371, endPoint x: 456, endPoint y: 340, distance: 78.9
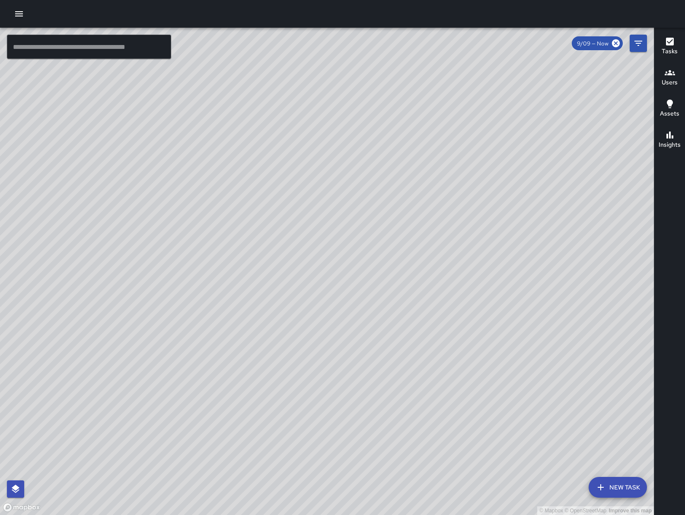
click at [456, 340] on div "© Mapbox © OpenStreetMap Improve this map" at bounding box center [327, 271] width 654 height 487
click at [640, 50] on button "Filters" at bounding box center [638, 43] width 17 height 17
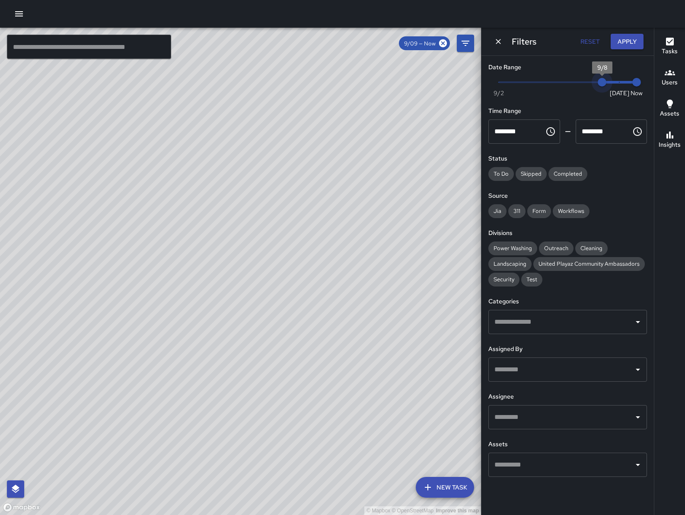
drag, startPoint x: 619, startPoint y: 85, endPoint x: 600, endPoint y: 79, distance: 20.5
click at [600, 79] on span "9/8" at bounding box center [602, 82] width 9 height 9
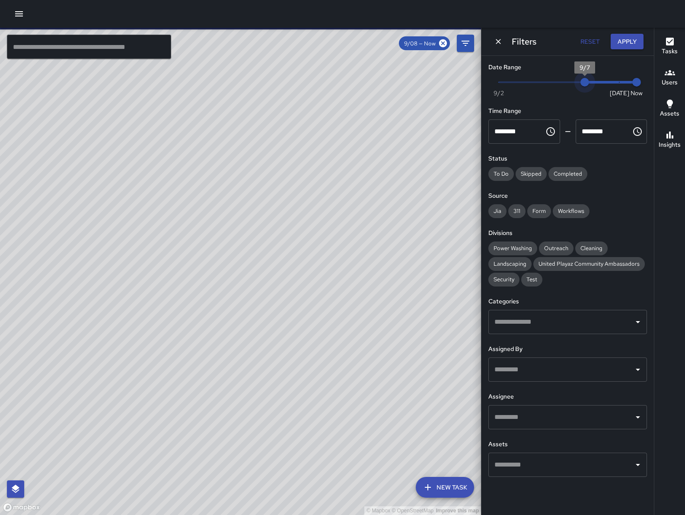
drag, startPoint x: 601, startPoint y: 80, endPoint x: 583, endPoint y: 80, distance: 18.2
click at [583, 80] on span "9/7" at bounding box center [585, 82] width 9 height 9
drag, startPoint x: 583, startPoint y: 80, endPoint x: 567, endPoint y: 79, distance: 15.6
click at [567, 79] on span "9/6" at bounding box center [568, 82] width 9 height 9
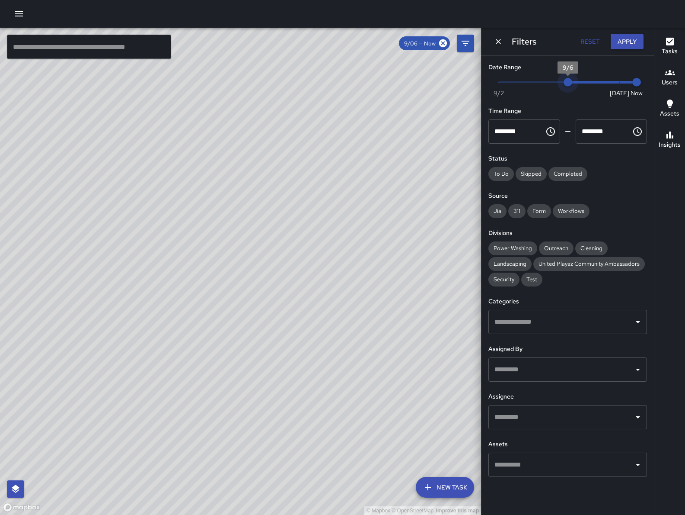
click at [573, 84] on span "9/6" at bounding box center [568, 82] width 9 height 9
type input "*"
drag, startPoint x: 577, startPoint y: 80, endPoint x: 662, endPoint y: 82, distance: 85.6
click at [662, 82] on div "© Mapbox © OpenStreetMap Improve this map ​ New Task 9/06 — Now Map Layers Task…" at bounding box center [342, 271] width 685 height 487
drag, startPoint x: 497, startPoint y: 45, endPoint x: 371, endPoint y: 240, distance: 231.7
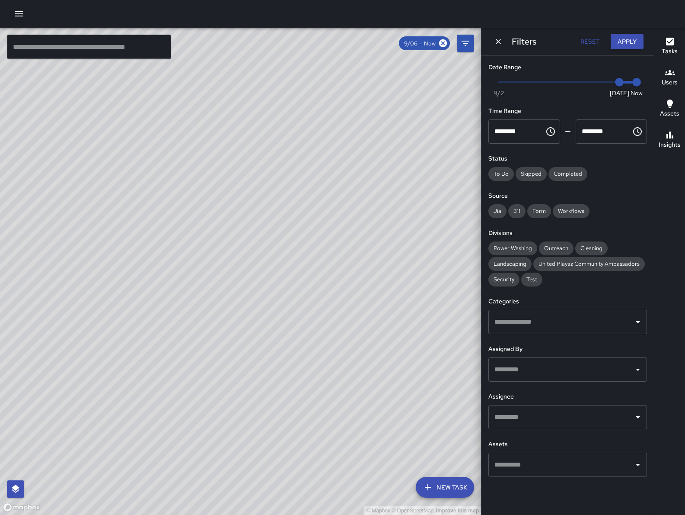
click at [497, 45] on icon "Dismiss" at bounding box center [498, 41] width 9 height 9
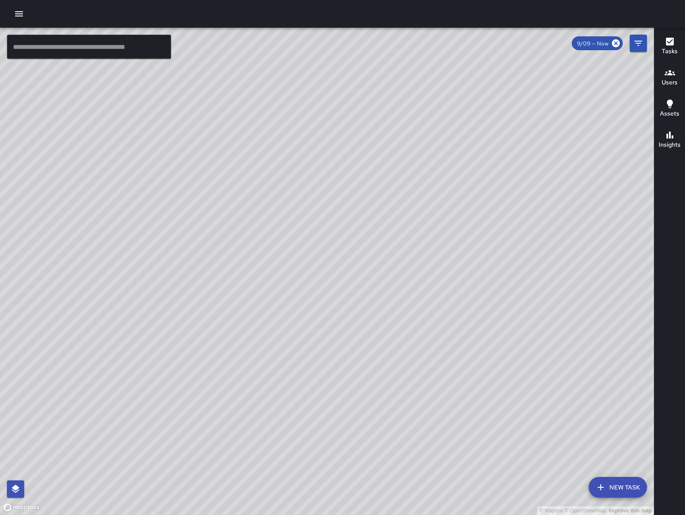
drag, startPoint x: 275, startPoint y: 416, endPoint x: 183, endPoint y: 306, distance: 143.3
click at [181, 306] on div "© Mapbox © OpenStreetMap Improve this map" at bounding box center [327, 271] width 654 height 487
drag, startPoint x: 241, startPoint y: 351, endPoint x: 350, endPoint y: 318, distance: 114.2
click at [350, 318] on div "© Mapbox © OpenStreetMap Improve this map" at bounding box center [327, 271] width 654 height 487
click at [245, 362] on div "© Mapbox © OpenStreetMap Improve this map" at bounding box center [327, 271] width 654 height 487
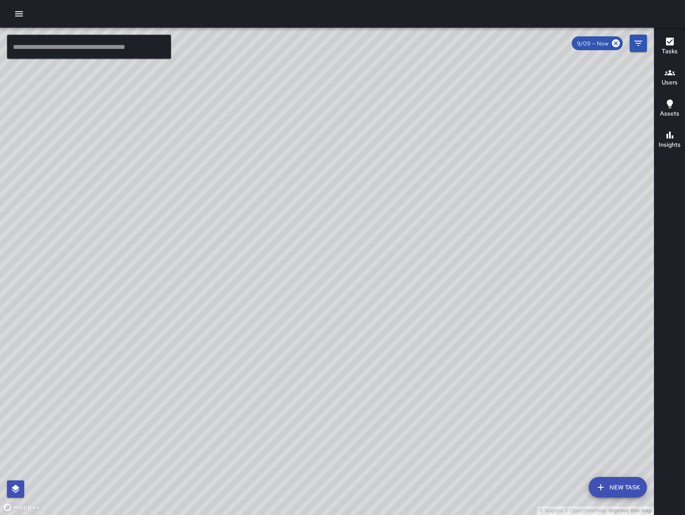
drag, startPoint x: 411, startPoint y: 149, endPoint x: 377, endPoint y: 193, distance: 55.8
click at [372, 216] on div "© Mapbox © OpenStreetMap Improve this map" at bounding box center [327, 271] width 654 height 487
drag, startPoint x: 367, startPoint y: 221, endPoint x: 353, endPoint y: 236, distance: 20.5
click at [354, 241] on div "© Mapbox © OpenStreetMap Improve this map" at bounding box center [327, 271] width 654 height 487
drag, startPoint x: 230, startPoint y: 89, endPoint x: 242, endPoint y: 147, distance: 59.5
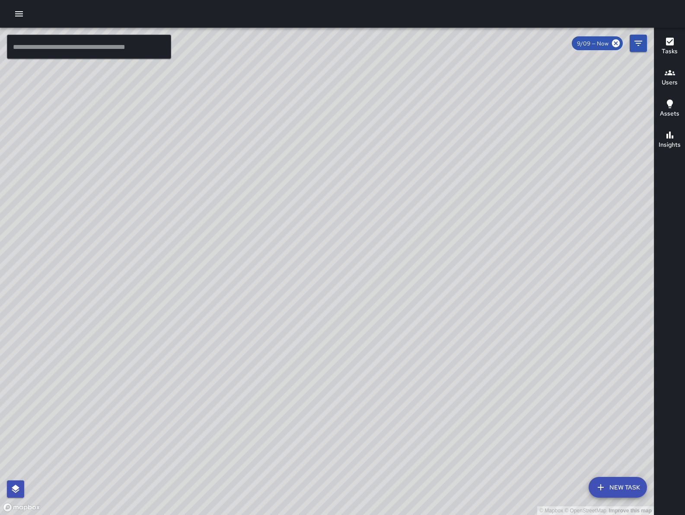
click at [242, 147] on div "© Mapbox © OpenStreetMap Improve this map" at bounding box center [327, 271] width 654 height 487
click at [154, 288] on div "© Mapbox © OpenStreetMap Improve this map MV Maclis Velasquez 588 Minna Street …" at bounding box center [327, 271] width 654 height 487
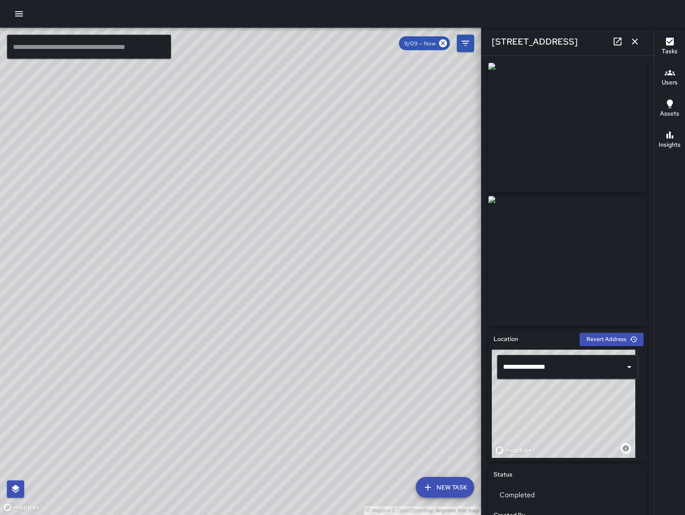
click at [609, 45] on div "[STREET_ADDRESS]" at bounding box center [568, 42] width 173 height 28
click at [611, 45] on link at bounding box center [617, 41] width 17 height 17
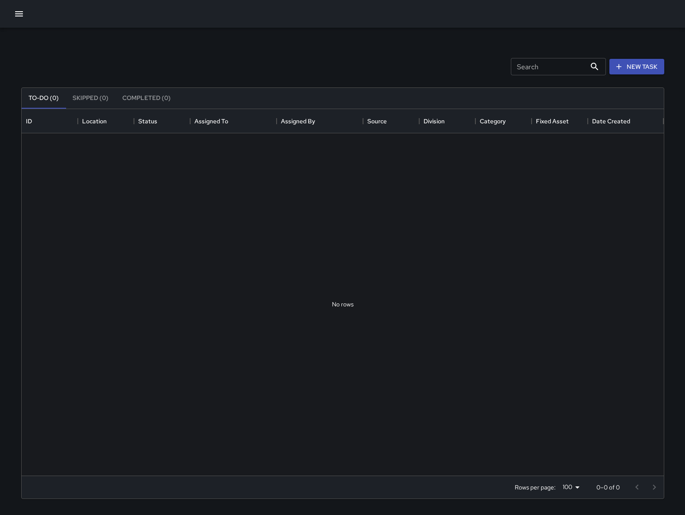
scroll to position [358, 634]
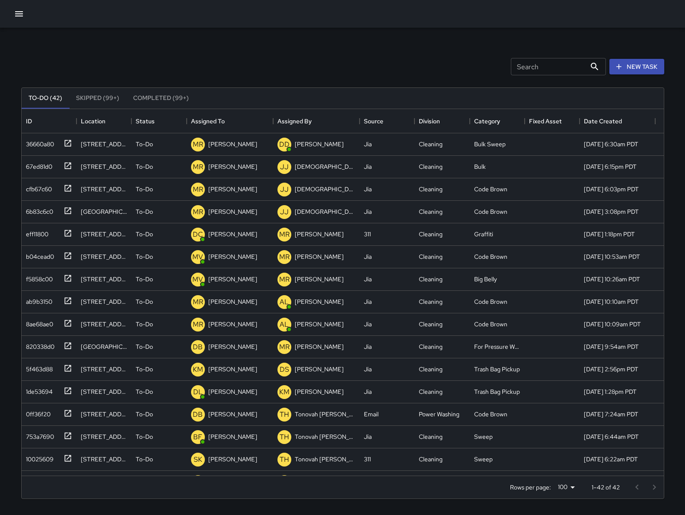
click at [26, 18] on button "button" at bounding box center [18, 13] width 17 height 17
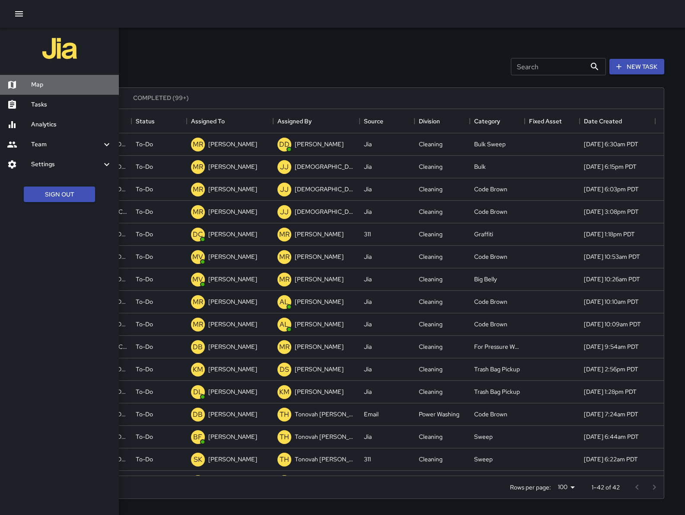
click at [70, 82] on h6 "Map" at bounding box center [71, 85] width 81 height 10
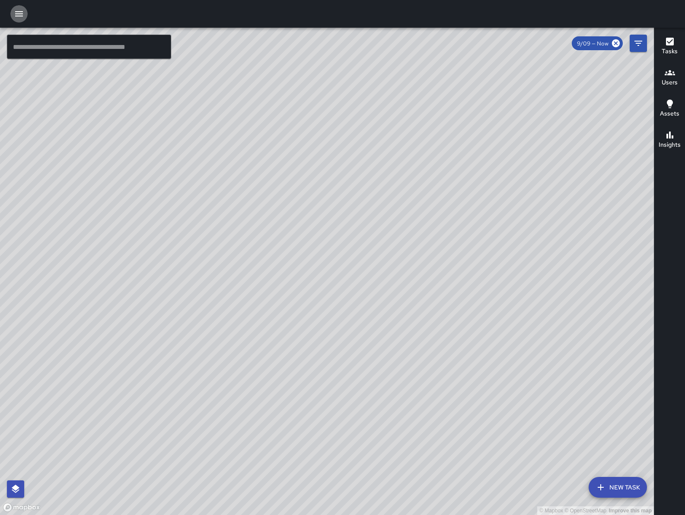
click at [16, 9] on icon "button" at bounding box center [19, 14] width 10 height 10
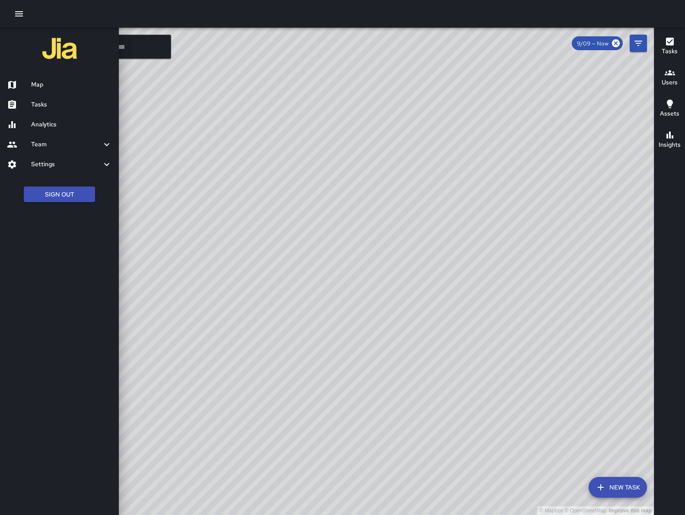
click at [78, 105] on h6 "Tasks" at bounding box center [71, 105] width 81 height 10
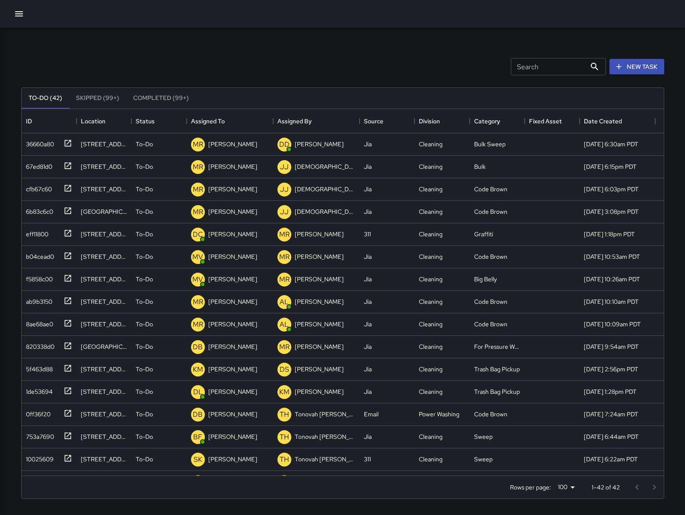
scroll to position [358, 634]
click at [36, 147] on div "36660a80" at bounding box center [38, 142] width 32 height 12
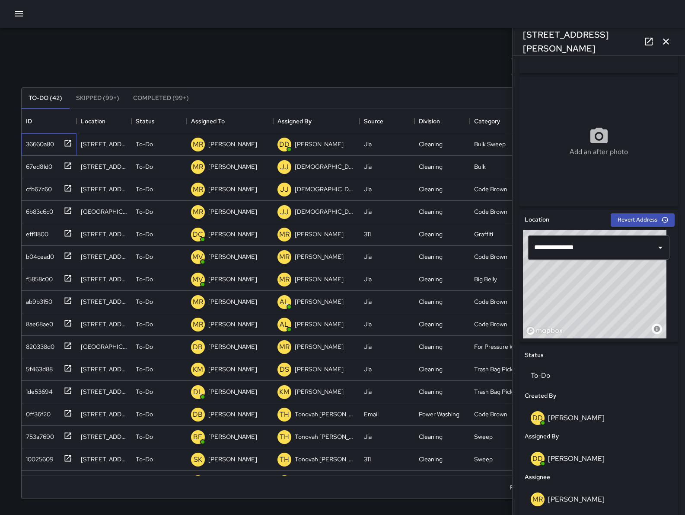
scroll to position [232, 0]
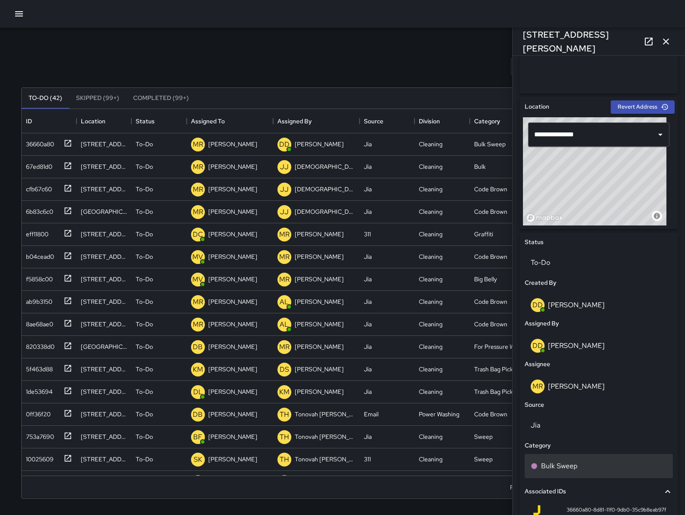
click at [586, 459] on div "Bulk Sweep" at bounding box center [599, 466] width 148 height 24
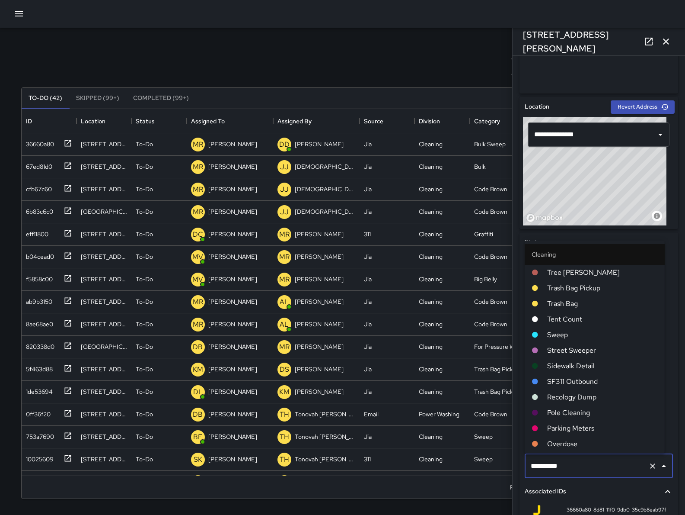
click at [586, 459] on input "**********" at bounding box center [587, 466] width 116 height 16
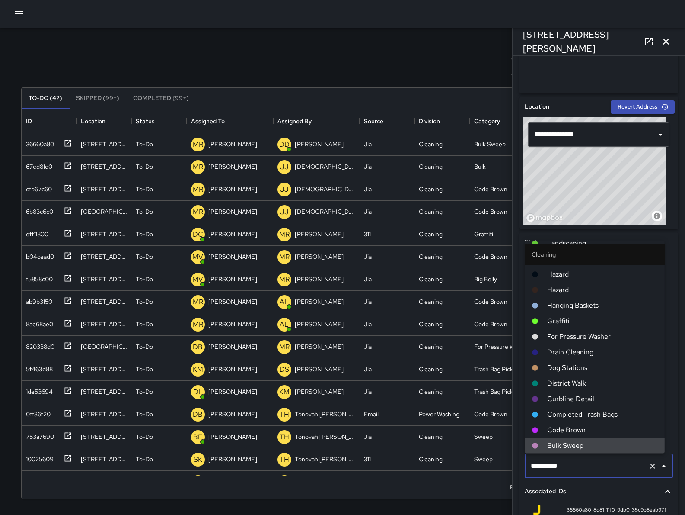
click at [586, 459] on input "**********" at bounding box center [587, 466] width 116 height 16
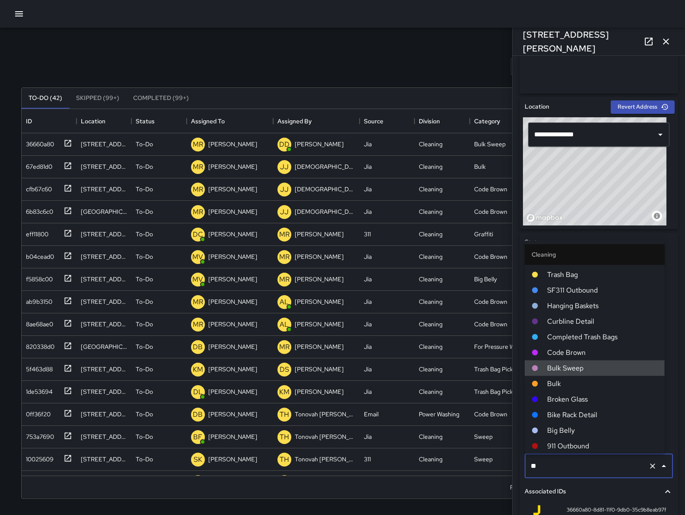
scroll to position [0, 0]
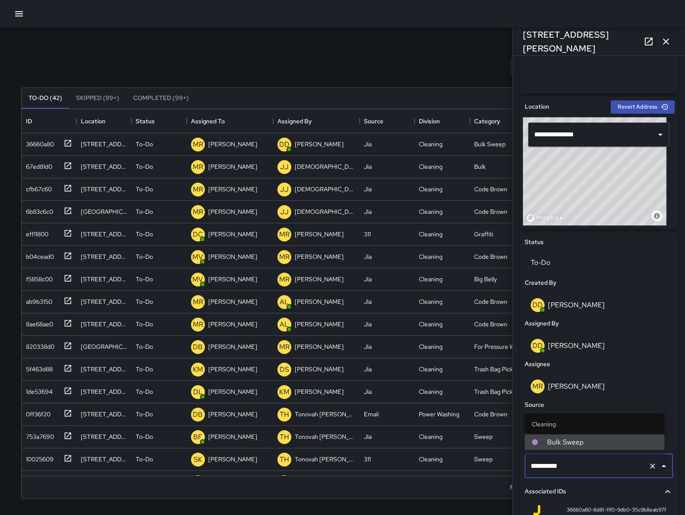
type input "**********"
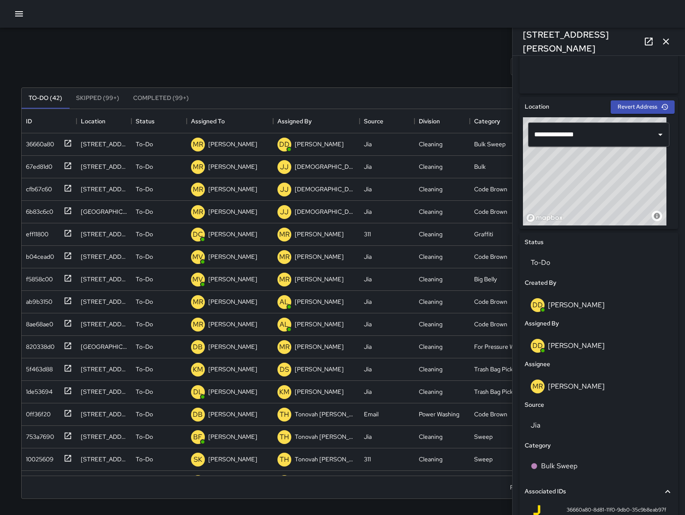
click at [381, 61] on div "Search Search New Task" at bounding box center [342, 66] width 647 height 45
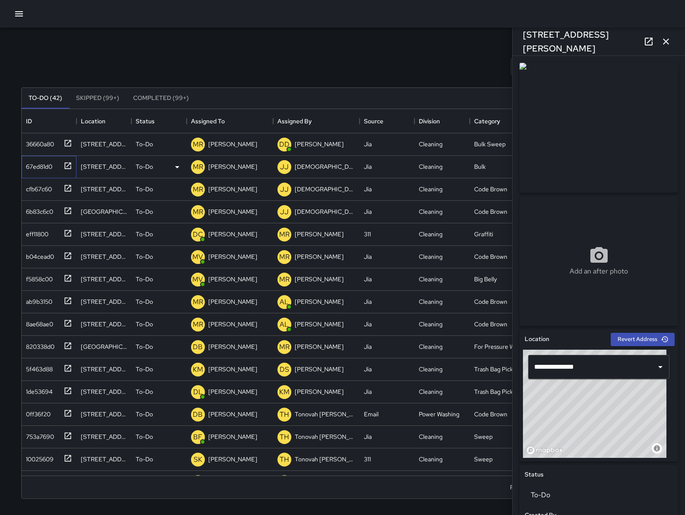
click at [51, 166] on div "67ed81d0" at bounding box center [37, 165] width 30 height 12
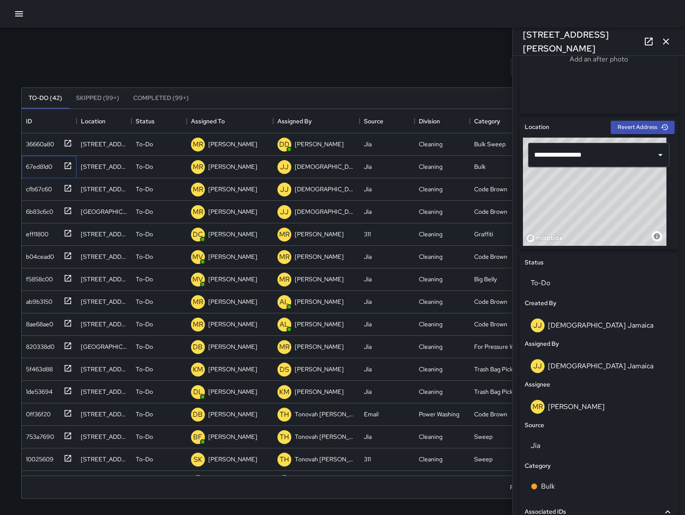
scroll to position [326, 0]
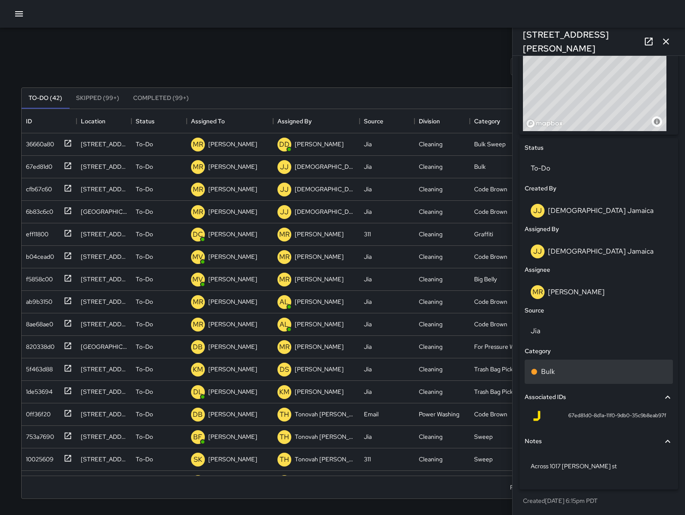
click at [585, 376] on div "Bulk" at bounding box center [599, 371] width 148 height 24
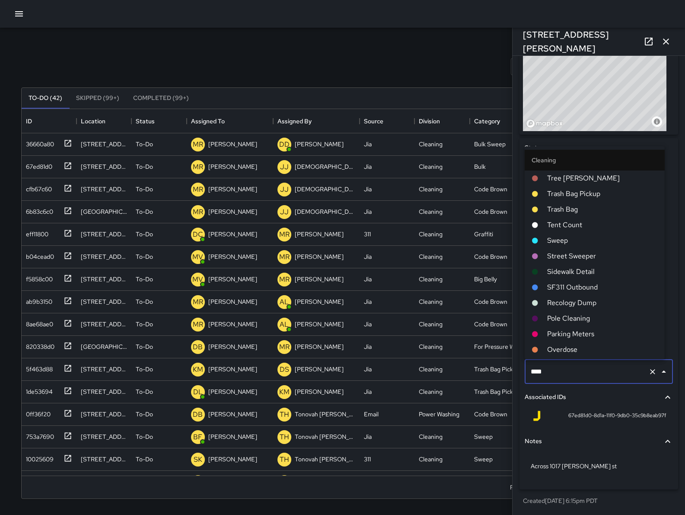
click at [584, 376] on input "****" at bounding box center [587, 371] width 116 height 16
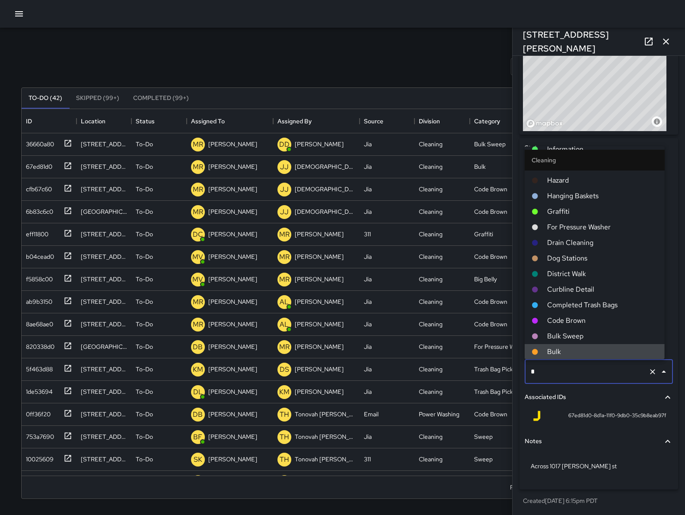
scroll to position [0, 0]
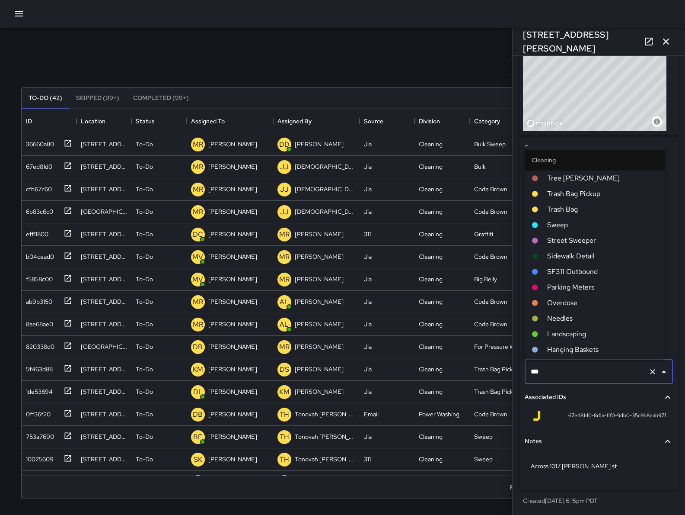
type input "****"
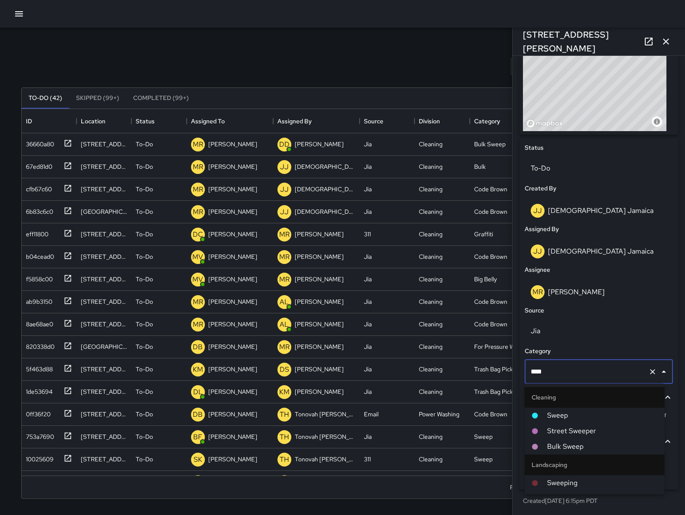
click at [567, 413] on span "Sweep" at bounding box center [602, 415] width 111 height 10
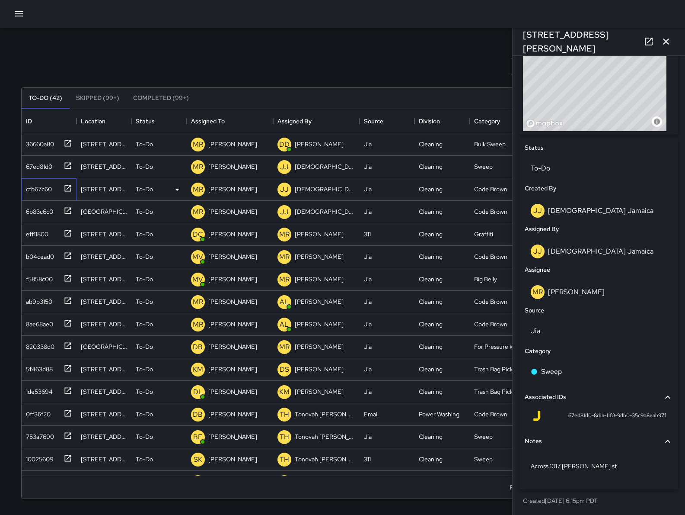
click at [35, 192] on div "cfb67c60" at bounding box center [36, 187] width 29 height 12
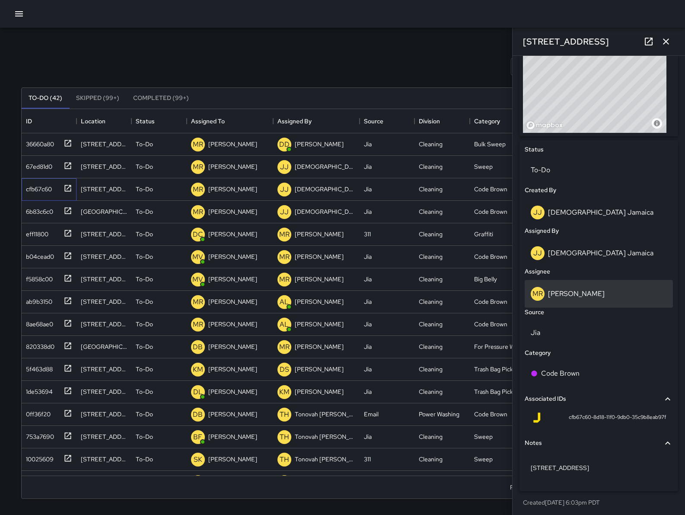
scroll to position [324, 0]
click at [31, 214] on div "6b83c6c0" at bounding box center [37, 210] width 31 height 12
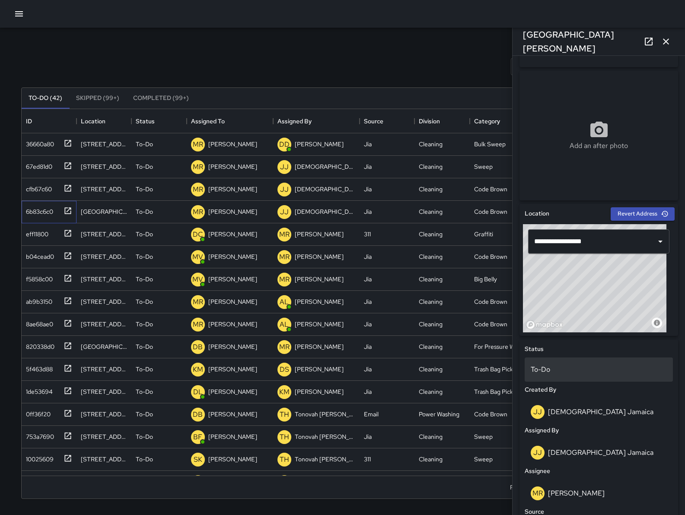
scroll to position [176, 0]
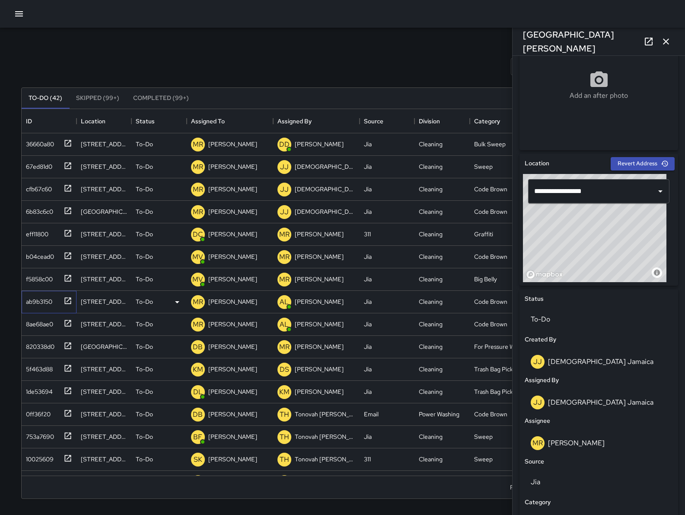
click at [51, 305] on div "ab9b3150" at bounding box center [37, 300] width 30 height 12
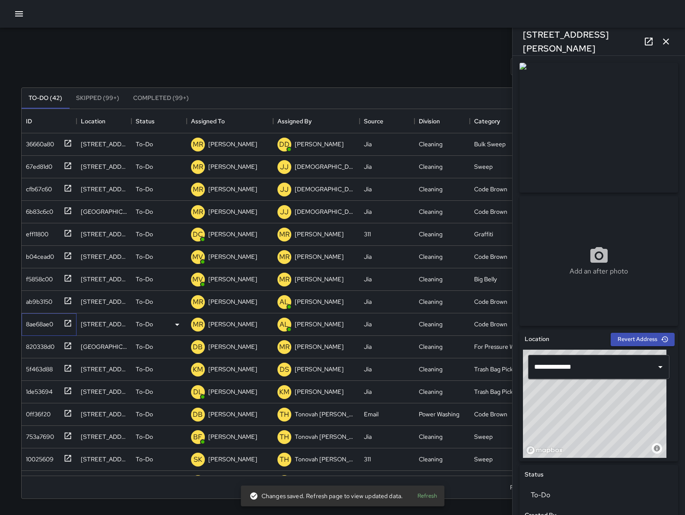
click at [49, 317] on div "8ae68ae0" at bounding box center [37, 322] width 31 height 12
click at [665, 38] on icon "button" at bounding box center [666, 41] width 10 height 10
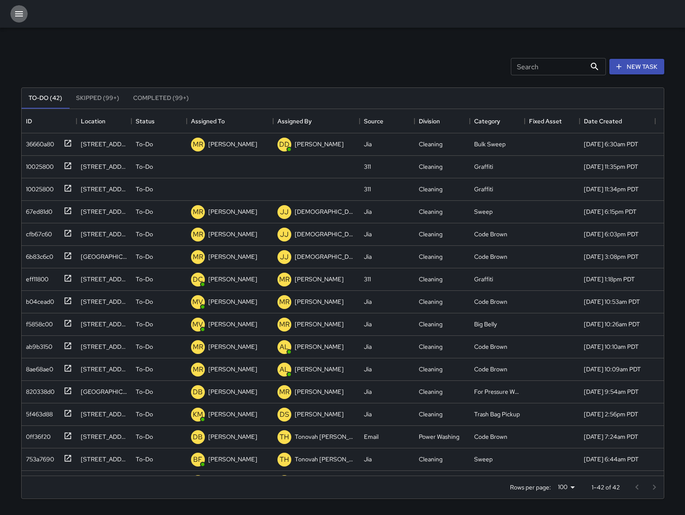
click at [14, 20] on button "button" at bounding box center [18, 13] width 17 height 17
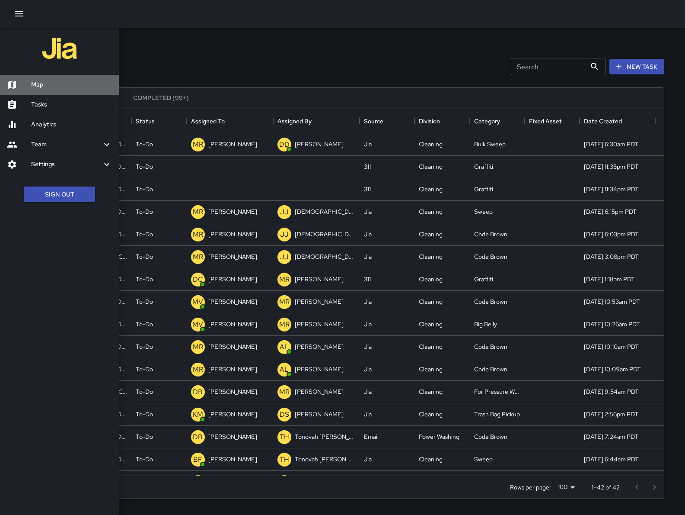
click at [36, 77] on div "Map" at bounding box center [59, 85] width 119 height 20
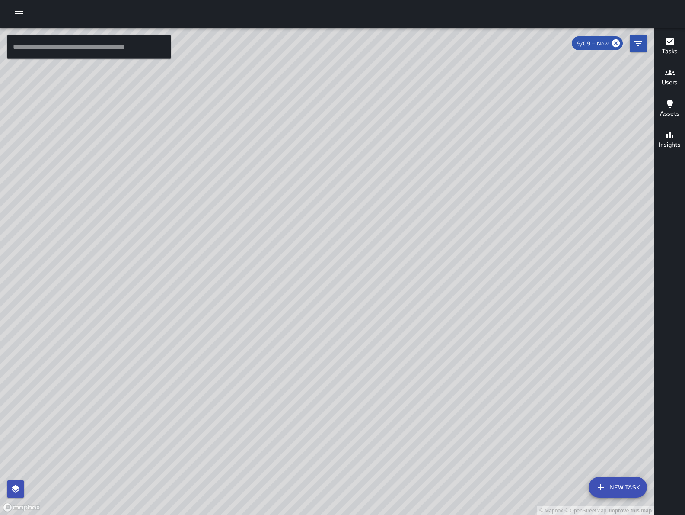
drag, startPoint x: 536, startPoint y: 156, endPoint x: 385, endPoint y: 185, distance: 153.2
click at [385, 185] on div "© Mapbox © OpenStreetMap Improve this map" at bounding box center [327, 271] width 654 height 487
drag, startPoint x: 282, startPoint y: 261, endPoint x: 517, endPoint y: 206, distance: 241.1
click at [517, 206] on div "© Mapbox © OpenStreetMap Improve this map" at bounding box center [327, 271] width 654 height 487
drag, startPoint x: 473, startPoint y: 260, endPoint x: 449, endPoint y: 275, distance: 27.6
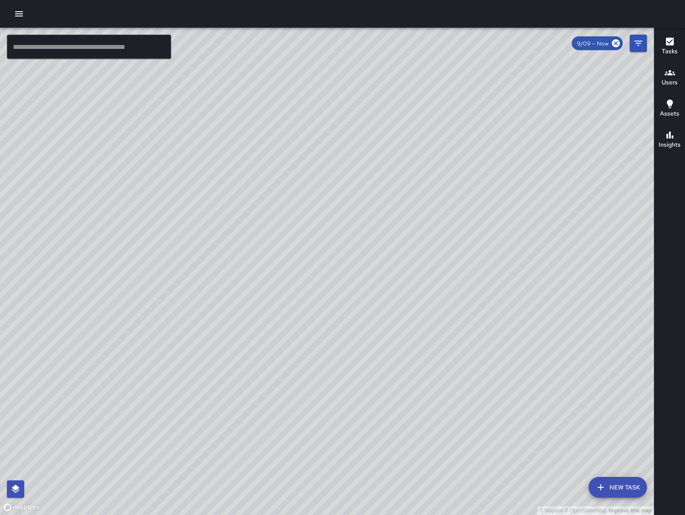
click at [446, 277] on div "© Mapbox © OpenStreetMap Improve this map" at bounding box center [327, 271] width 654 height 487
drag, startPoint x: 465, startPoint y: 278, endPoint x: 444, endPoint y: 285, distance: 21.9
click at [444, 285] on div "© Mapbox © OpenStreetMap Improve this map" at bounding box center [327, 271] width 654 height 487
drag, startPoint x: 276, startPoint y: 384, endPoint x: 371, endPoint y: 350, distance: 100.5
click at [370, 350] on div "© Mapbox © OpenStreetMap Improve this map" at bounding box center [327, 271] width 654 height 487
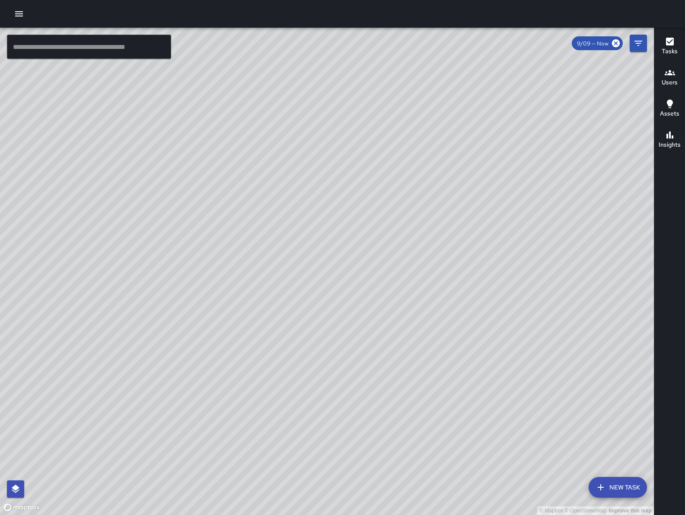
drag, startPoint x: 194, startPoint y: 181, endPoint x: 203, endPoint y: 183, distance: 9.7
click at [221, 197] on div "© Mapbox © OpenStreetMap Improve this map" at bounding box center [327, 271] width 654 height 487
drag, startPoint x: 224, startPoint y: 193, endPoint x: 297, endPoint y: 275, distance: 109.7
click at [297, 275] on div "© Mapbox © OpenStreetMap Improve this map" at bounding box center [327, 271] width 654 height 487
drag, startPoint x: 245, startPoint y: 279, endPoint x: 197, endPoint y: 143, distance: 144.8
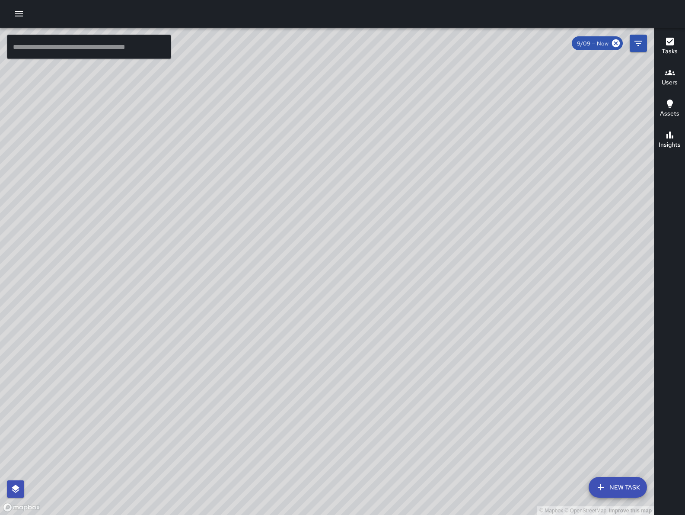
click at [197, 143] on div "© Mapbox © OpenStreetMap Improve this map" at bounding box center [327, 271] width 654 height 487
drag, startPoint x: 298, startPoint y: 368, endPoint x: 195, endPoint y: 192, distance: 204.3
click at [184, 204] on div "© Mapbox © OpenStreetMap Improve this map" at bounding box center [327, 271] width 654 height 487
drag, startPoint x: 314, startPoint y: 116, endPoint x: 341, endPoint y: 160, distance: 51.5
click at [341, 160] on div "© Mapbox © OpenStreetMap Improve this map" at bounding box center [327, 271] width 654 height 487
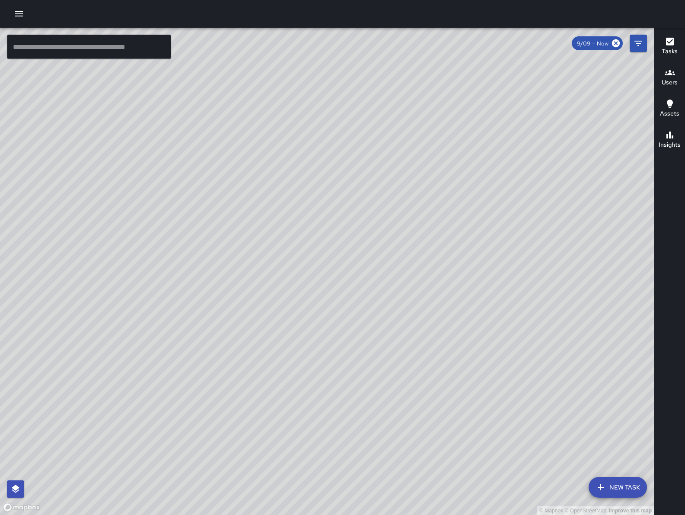
drag, startPoint x: 383, startPoint y: 229, endPoint x: 449, endPoint y: 326, distance: 117.9
click at [449, 326] on div "© Mapbox © OpenStreetMap Improve this map" at bounding box center [327, 271] width 654 height 487
drag, startPoint x: 170, startPoint y: 227, endPoint x: 218, endPoint y: 244, distance: 51.8
click at [218, 244] on div "© Mapbox © OpenStreetMap Improve this map" at bounding box center [327, 271] width 654 height 487
drag, startPoint x: 418, startPoint y: 283, endPoint x: 371, endPoint y: 223, distance: 75.8
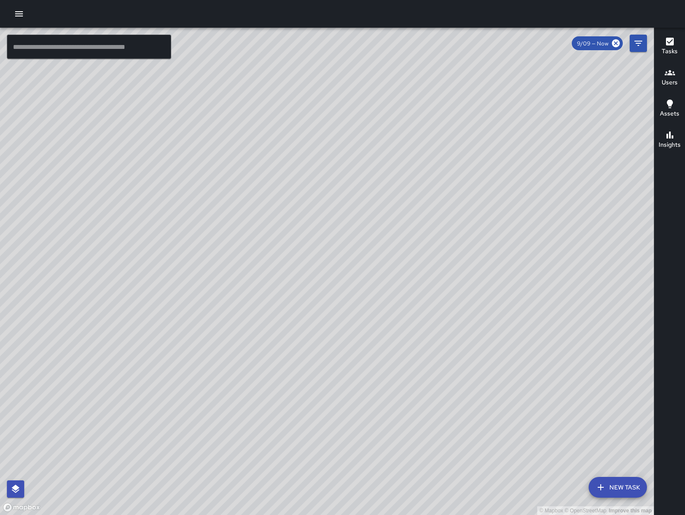
click at [371, 223] on div "© Mapbox © OpenStreetMap Improve this map" at bounding box center [327, 271] width 654 height 487
drag, startPoint x: 512, startPoint y: 331, endPoint x: 483, endPoint y: 296, distance: 45.1
click at [483, 296] on div "© Mapbox © OpenStreetMap Improve this map" at bounding box center [327, 271] width 654 height 487
drag, startPoint x: 533, startPoint y: 413, endPoint x: 417, endPoint y: 295, distance: 165.4
click at [417, 295] on div "© Mapbox © OpenStreetMap Improve this map" at bounding box center [327, 271] width 654 height 487
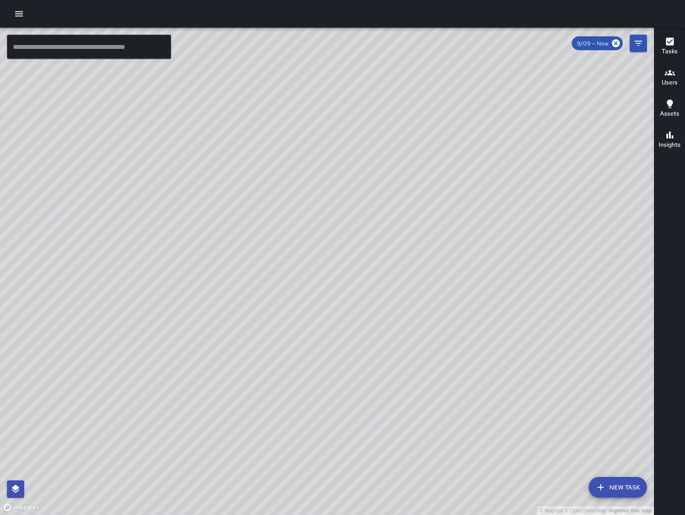
drag, startPoint x: 417, startPoint y: 295, endPoint x: 470, endPoint y: 255, distance: 66.7
click at [470, 255] on div "© Mapbox © OpenStreetMap Improve this map" at bounding box center [327, 271] width 654 height 487
click at [15, 10] on icon "button" at bounding box center [19, 14] width 10 height 10
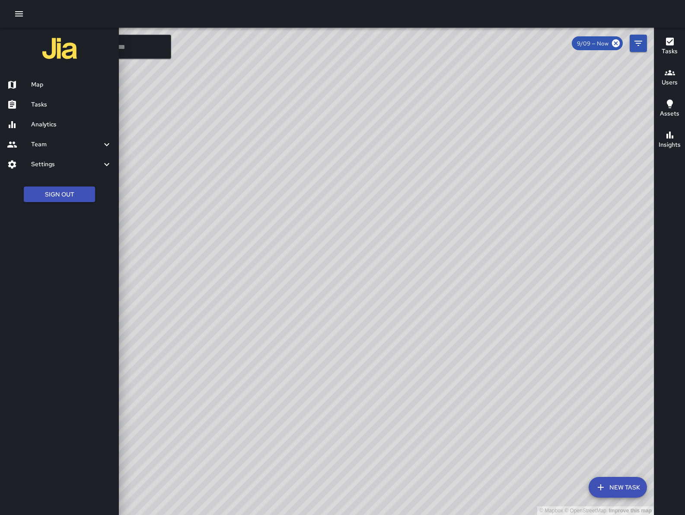
click at [391, 216] on div at bounding box center [342, 257] width 685 height 515
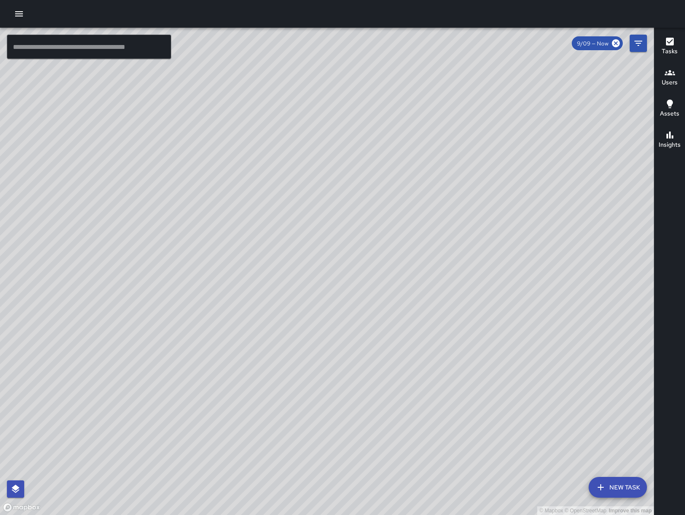
drag, startPoint x: 390, startPoint y: 173, endPoint x: 360, endPoint y: 219, distance: 55.2
click at [347, 282] on div "© Mapbox © OpenStreetMap Improve this map" at bounding box center [327, 271] width 654 height 487
drag, startPoint x: 365, startPoint y: 211, endPoint x: 366, endPoint y: 227, distance: 16.0
click at [366, 237] on div "© Mapbox © OpenStreetMap Improve this map" at bounding box center [327, 271] width 654 height 487
drag, startPoint x: 437, startPoint y: 378, endPoint x: 223, endPoint y: 315, distance: 223.1
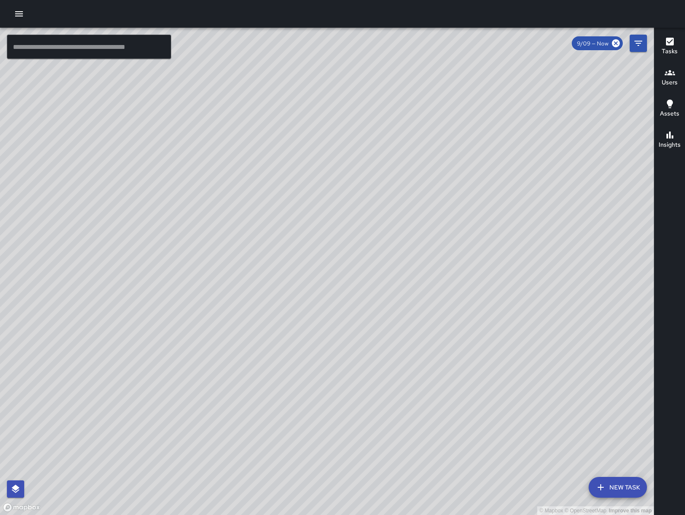
click at [223, 315] on div "© Mapbox © OpenStreetMap Improve this map" at bounding box center [327, 271] width 654 height 487
drag, startPoint x: 234, startPoint y: 338, endPoint x: 186, endPoint y: 290, distance: 68.5
click at [186, 290] on div "© Mapbox © OpenStreetMap Improve this map" at bounding box center [327, 271] width 654 height 487
drag, startPoint x: 264, startPoint y: 361, endPoint x: 321, endPoint y: 286, distance: 93.8
click at [321, 286] on div "© Mapbox © OpenStreetMap Improve this map" at bounding box center [327, 271] width 654 height 487
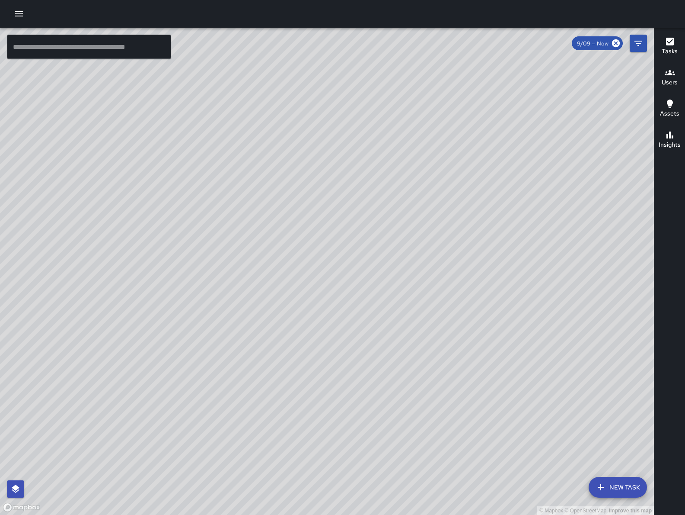
drag, startPoint x: 410, startPoint y: 358, endPoint x: 394, endPoint y: 212, distance: 146.9
click at [394, 212] on div "© Mapbox © OpenStreetMap Improve this map" at bounding box center [327, 271] width 654 height 487
drag, startPoint x: 400, startPoint y: 231, endPoint x: 448, endPoint y: 227, distance: 48.2
click at [442, 226] on div "© Mapbox © OpenStreetMap Improve this map" at bounding box center [327, 271] width 654 height 487
drag, startPoint x: 445, startPoint y: 233, endPoint x: 480, endPoint y: 234, distance: 34.6
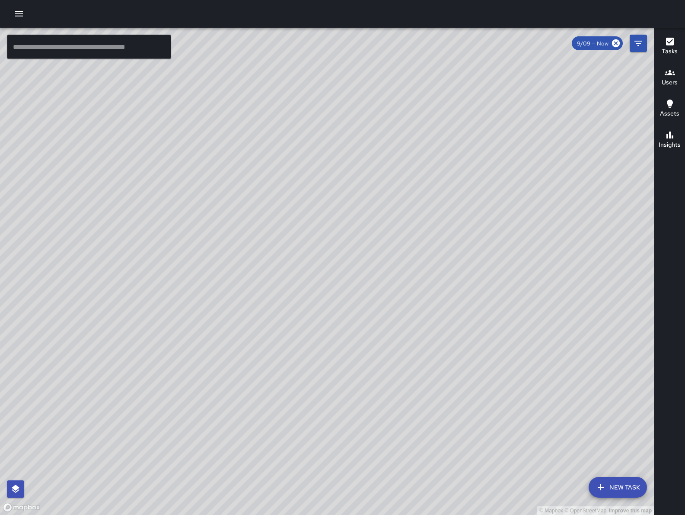
click at [480, 234] on div "© Mapbox © OpenStreetMap Improve this map" at bounding box center [327, 271] width 654 height 487
click at [556, 227] on div "© Mapbox © OpenStreetMap Improve this map" at bounding box center [327, 271] width 654 height 487
drag, startPoint x: 439, startPoint y: 222, endPoint x: 438, endPoint y: 272, distance: 50.6
click at [442, 274] on div "© Mapbox © OpenStreetMap Improve this map" at bounding box center [327, 271] width 654 height 487
drag, startPoint x: 324, startPoint y: 196, endPoint x: 398, endPoint y: 342, distance: 164.0
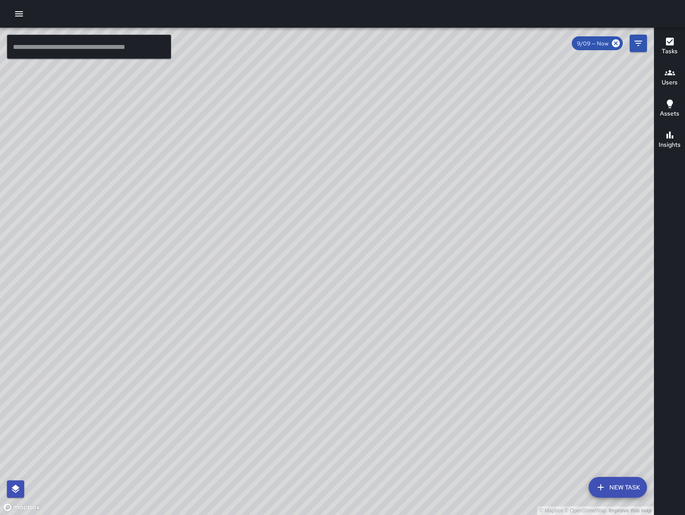
click at [398, 343] on div "© Mapbox © OpenStreetMap Improve this map" at bounding box center [327, 271] width 654 height 487
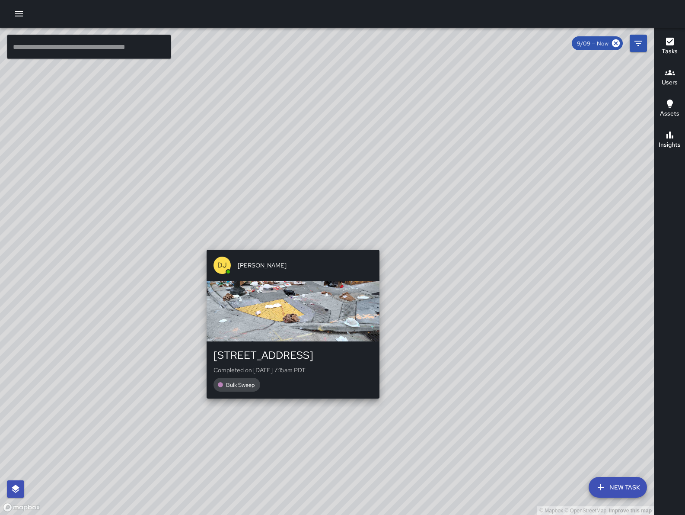
click at [294, 244] on div "© Mapbox © OpenStreetMap Improve this map DJ Davis Jones 1048 Folsom Street Com…" at bounding box center [327, 271] width 654 height 487
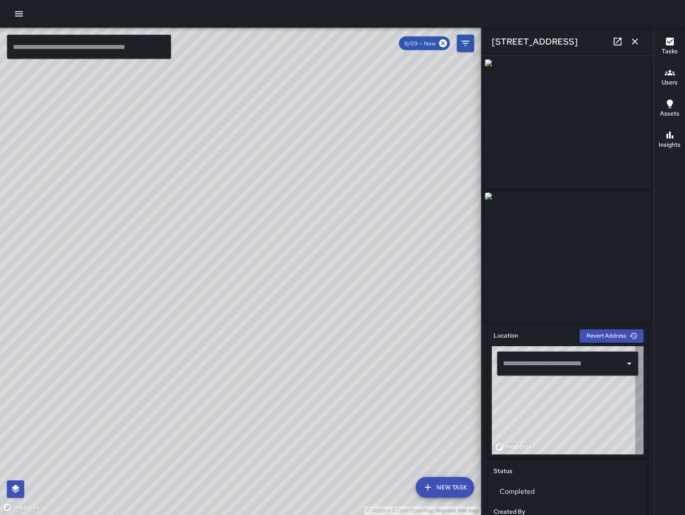
type input "**********"
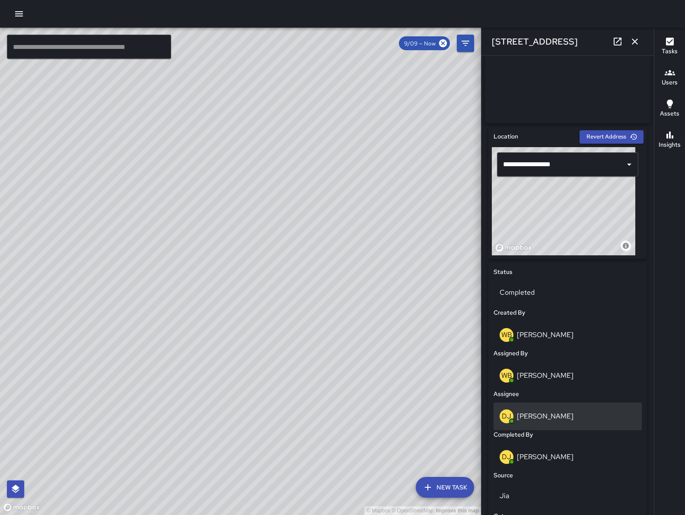
scroll to position [370, 0]
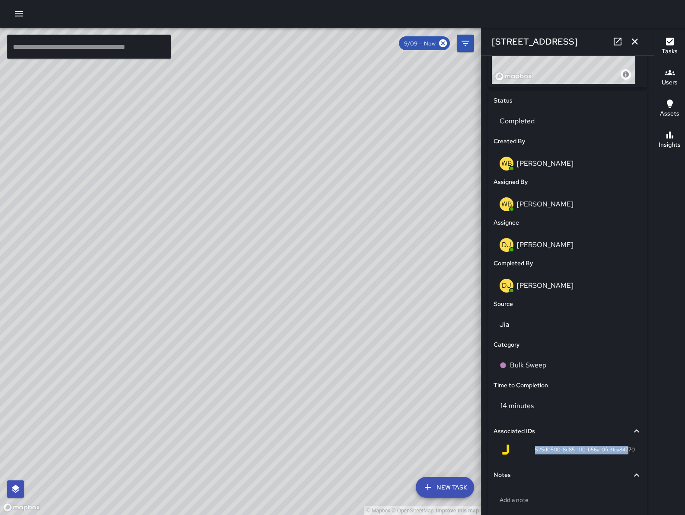
drag, startPoint x: 536, startPoint y: 451, endPoint x: 622, endPoint y: 457, distance: 86.2
click at [622, 454] on span "525d0500-8d85-11f0-b56a-0fc31ca84770" at bounding box center [585, 449] width 100 height 9
drag, startPoint x: 622, startPoint y: 457, endPoint x: 628, endPoint y: 454, distance: 6.4
click at [627, 454] on div "525d0500-8d85-11f0-b56a-0fc31ca84770" at bounding box center [568, 451] width 148 height 21
drag, startPoint x: 628, startPoint y: 454, endPoint x: 530, endPoint y: 448, distance: 98.8
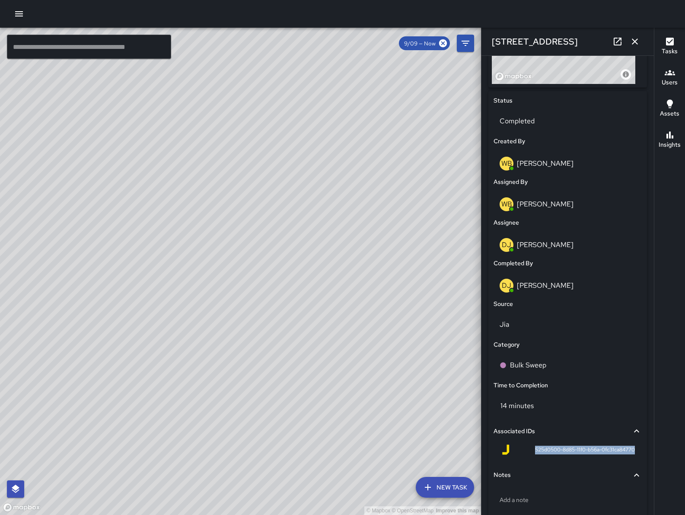
click at [530, 448] on div "525d0500-8d85-11f0-b56a-0fc31ca84770" at bounding box center [568, 451] width 148 height 21
copy span "525d0500-8d85-11f0-b56a-0fc31ca84770"
drag, startPoint x: 333, startPoint y: 337, endPoint x: 284, endPoint y: 317, distance: 53.6
click at [282, 329] on div "© Mapbox © OpenStreetMap Improve this map" at bounding box center [240, 271] width 481 height 487
click at [639, 42] on icon "button" at bounding box center [635, 41] width 10 height 10
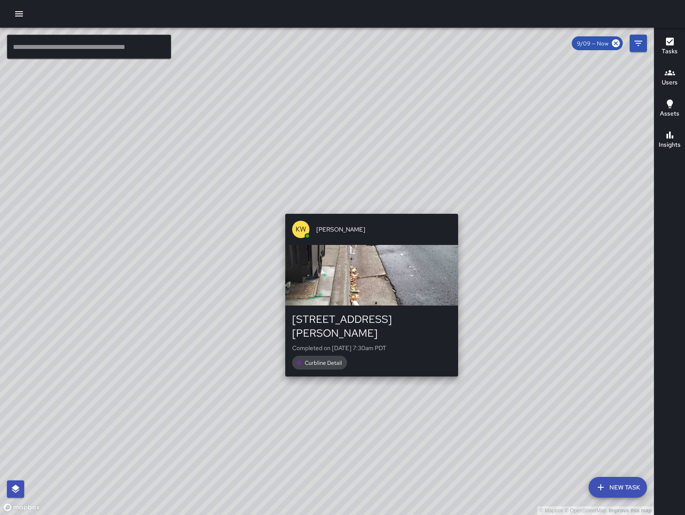
click at [375, 204] on div "© Mapbox © OpenStreetMap Improve this map KW Kenneth Ware 276 Clara Street Comp…" at bounding box center [327, 271] width 654 height 487
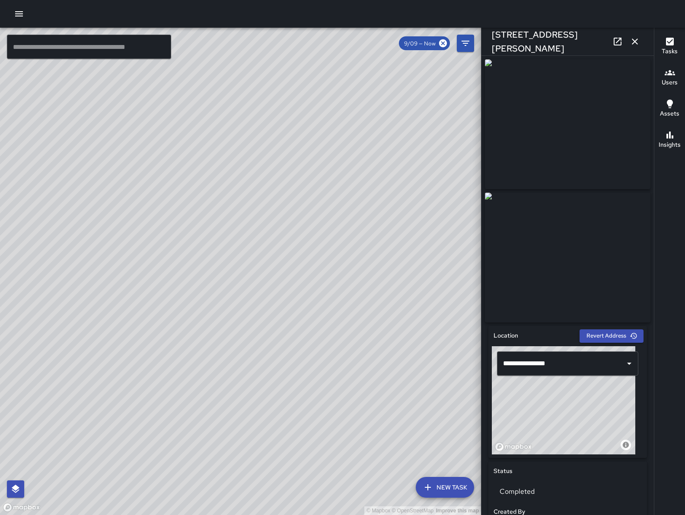
click at [636, 42] on icon "button" at bounding box center [635, 41] width 10 height 10
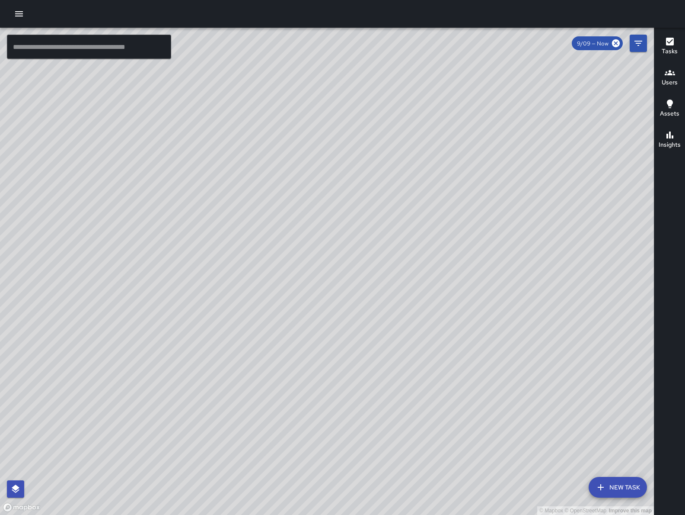
drag, startPoint x: 311, startPoint y: 392, endPoint x: 607, endPoint y: 104, distance: 412.5
click at [607, 103] on div "© Mapbox © OpenStreetMap Improve this map" at bounding box center [327, 271] width 654 height 487
drag, startPoint x: 273, startPoint y: 425, endPoint x: 337, endPoint y: 434, distance: 64.2
click at [424, 342] on div "© Mapbox © OpenStreetMap Improve this map" at bounding box center [327, 271] width 654 height 487
drag, startPoint x: 358, startPoint y: 371, endPoint x: 403, endPoint y: 340, distance: 54.8
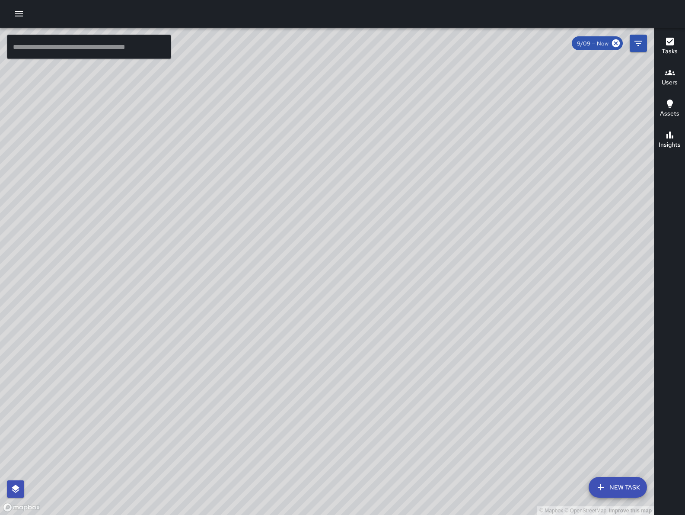
click at [403, 342] on div "© Mapbox © OpenStreetMap Improve this map" at bounding box center [327, 271] width 654 height 487
click at [642, 42] on icon "Filters" at bounding box center [639, 43] width 10 height 10
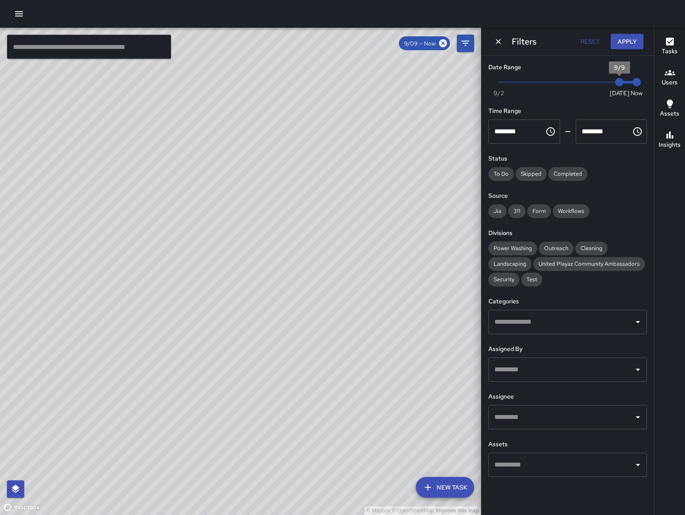
type input "*"
drag, startPoint x: 611, startPoint y: 88, endPoint x: 595, endPoint y: 113, distance: 29.2
click at [603, 86] on span "9/8" at bounding box center [602, 82] width 9 height 9
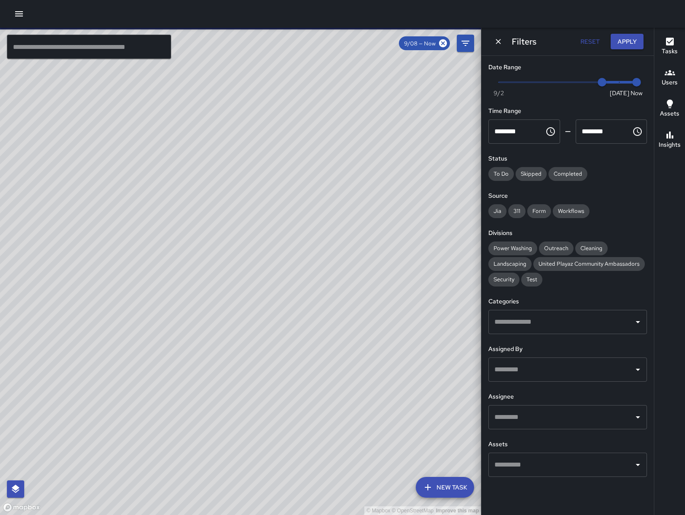
drag, startPoint x: 378, startPoint y: 326, endPoint x: 411, endPoint y: 329, distance: 33.9
click at [267, 304] on div "© Mapbox © OpenStreetMap Improve this map" at bounding box center [240, 271] width 481 height 487
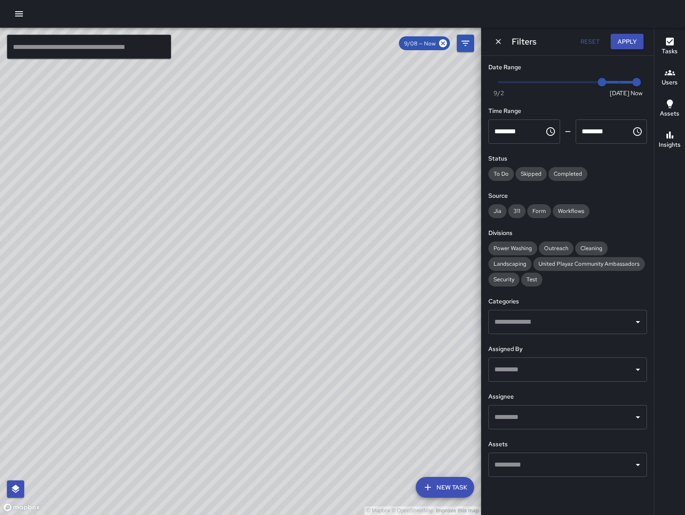
click at [498, 40] on icon "Dismiss" at bounding box center [498, 41] width 5 height 5
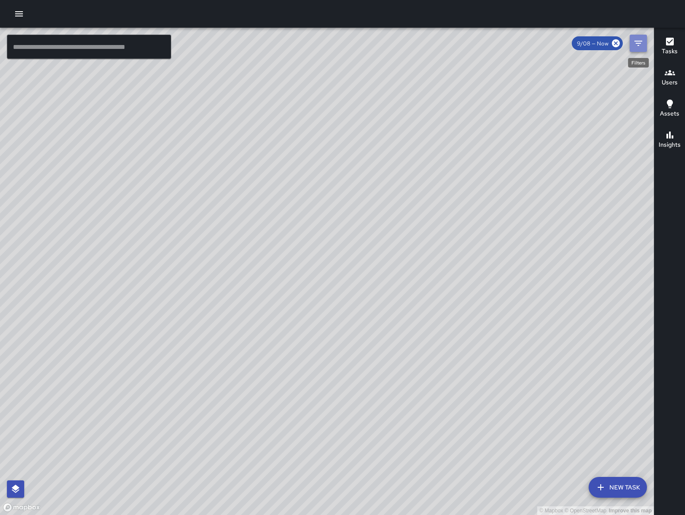
click at [647, 38] on button "Filters" at bounding box center [638, 43] width 17 height 17
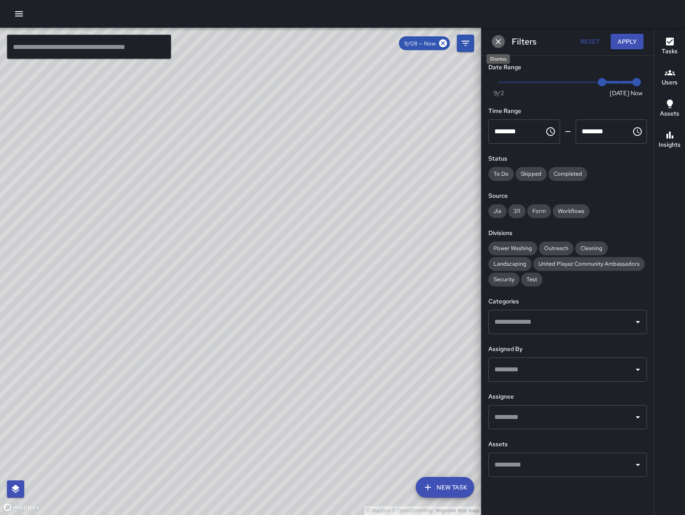
click at [497, 45] on icon "Dismiss" at bounding box center [498, 41] width 9 height 9
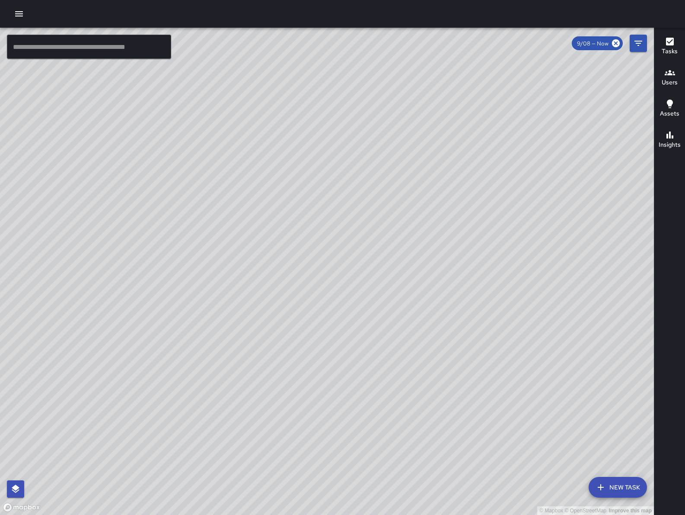
click at [619, 485] on button "New Task" at bounding box center [618, 487] width 58 height 21
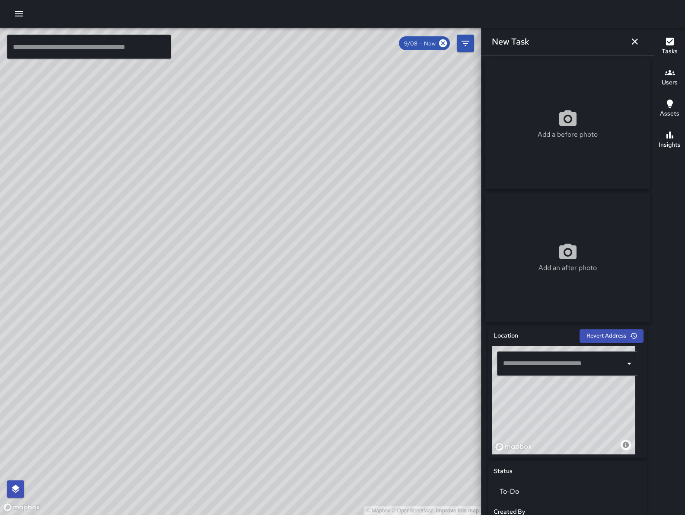
click at [560, 371] on input "text" at bounding box center [561, 363] width 121 height 16
paste input "**********"
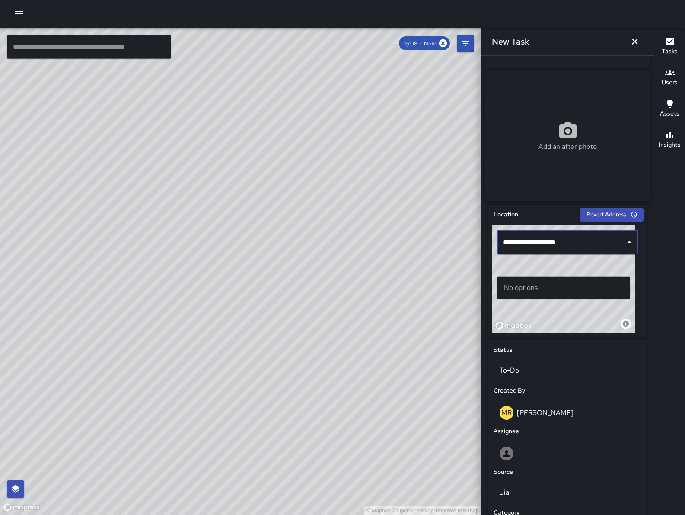
scroll to position [173, 0]
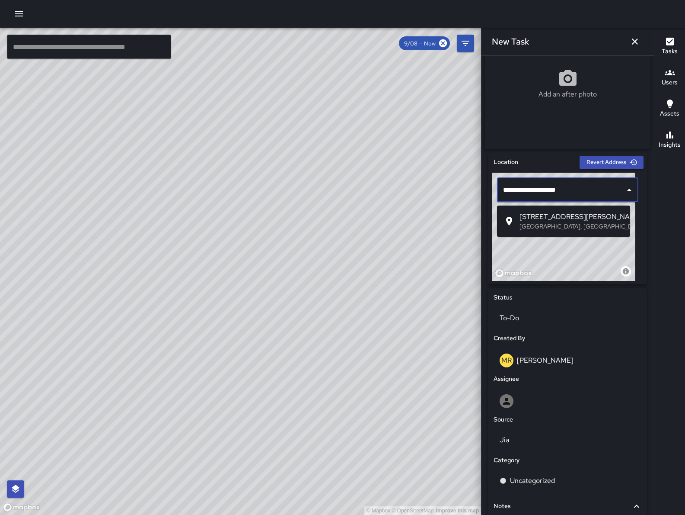
click at [576, 227] on p "[GEOGRAPHIC_DATA], [GEOGRAPHIC_DATA], [GEOGRAPHIC_DATA]" at bounding box center [572, 226] width 104 height 9
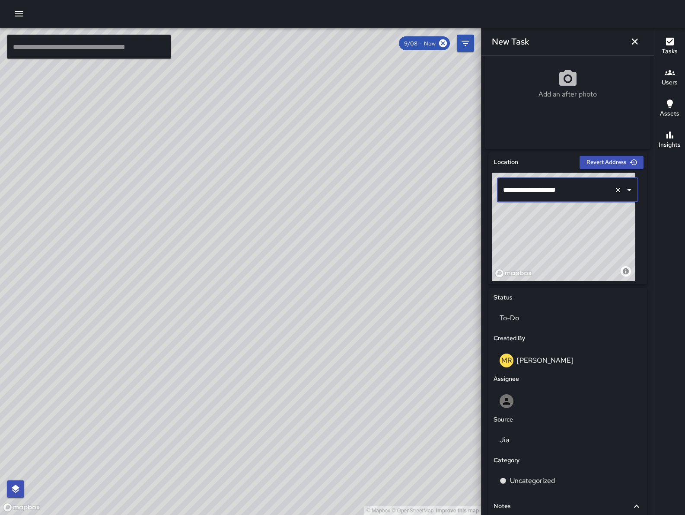
type input "**********"
drag, startPoint x: 573, startPoint y: 244, endPoint x: 545, endPoint y: 197, distance: 54.7
click at [545, 197] on div "**********" at bounding box center [568, 227] width 152 height 108
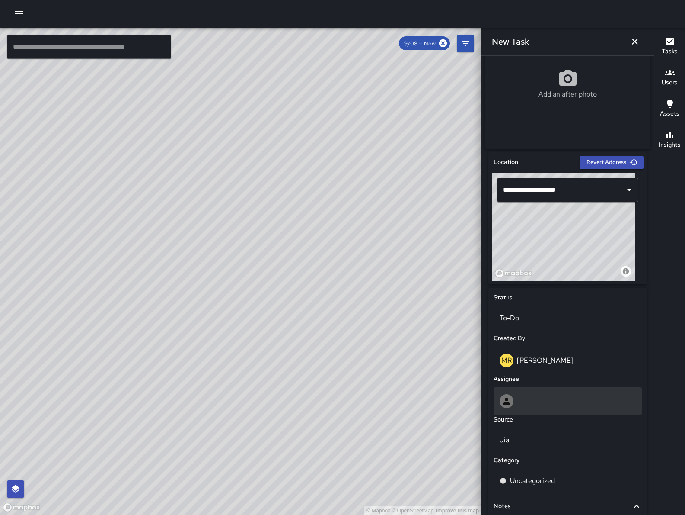
click at [532, 408] on div at bounding box center [568, 401] width 136 height 14
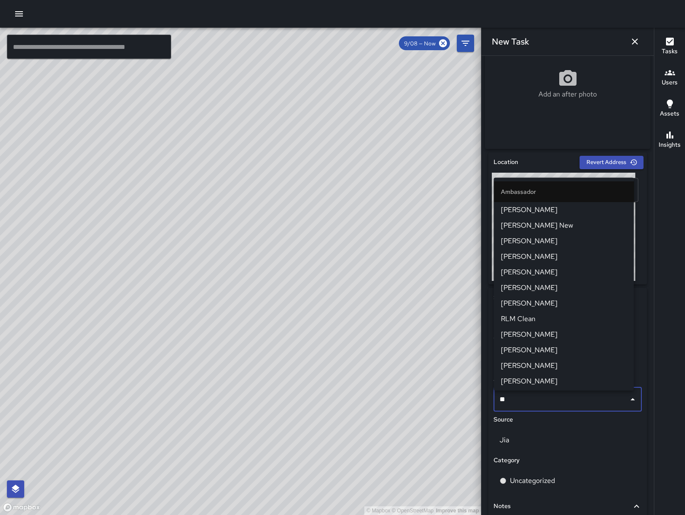
type input "***"
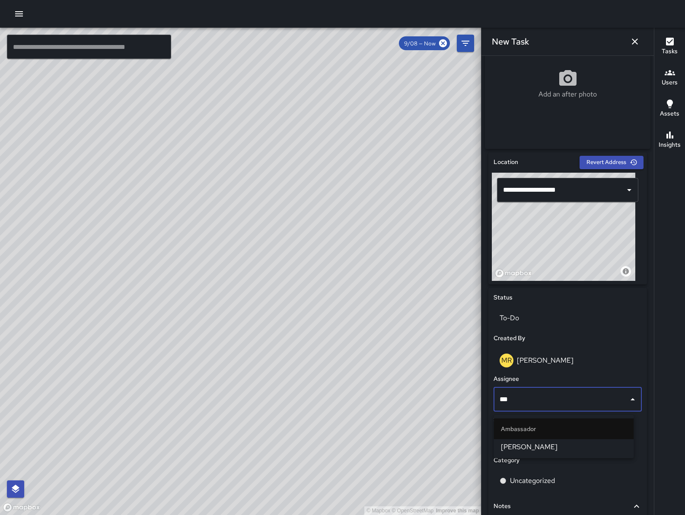
click at [536, 442] on span "[PERSON_NAME]" at bounding box center [564, 447] width 126 height 10
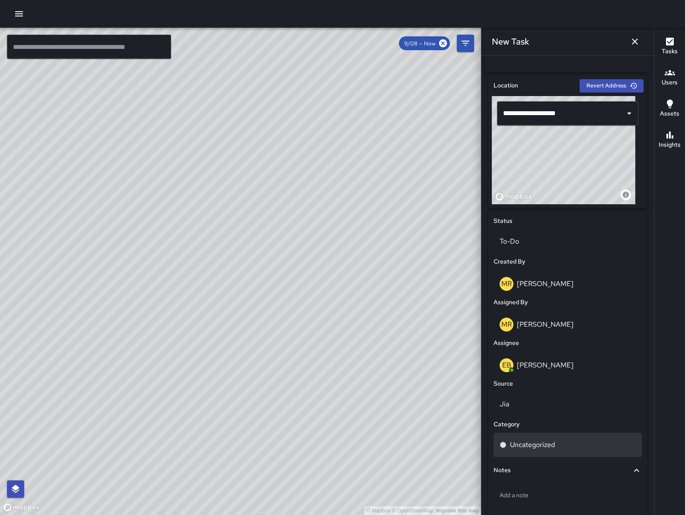
scroll to position [296, 0]
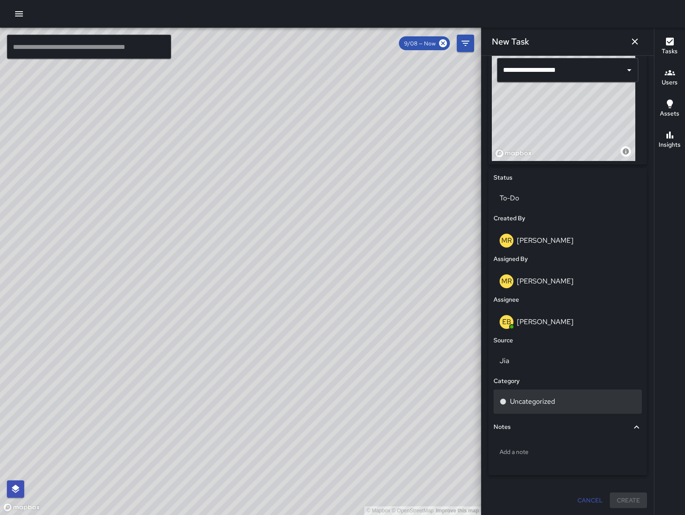
click at [557, 395] on div "Uncategorized" at bounding box center [568, 401] width 148 height 24
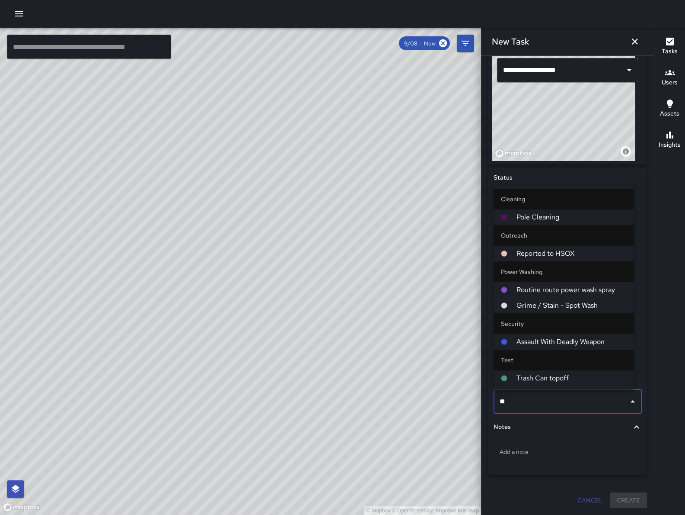
type input "***"
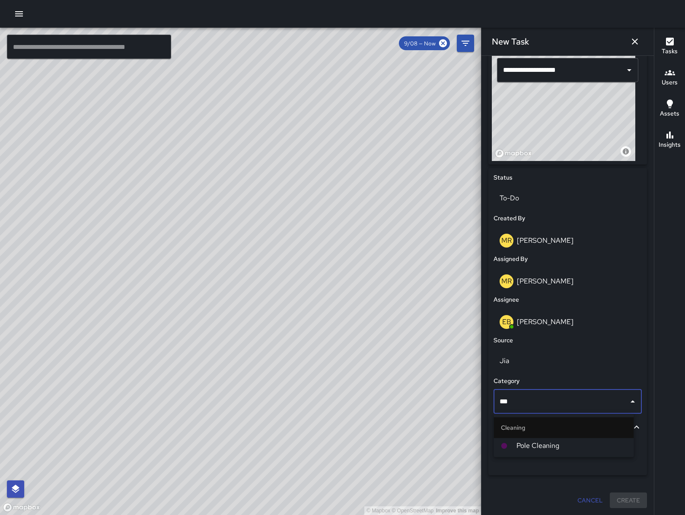
click at [579, 445] on span "Pole Cleaning" at bounding box center [572, 445] width 111 height 10
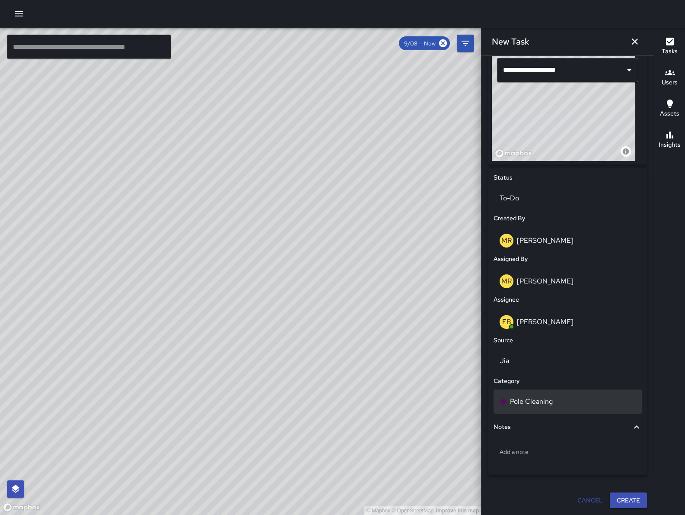
click at [551, 404] on p "Pole Cleaning" at bounding box center [531, 401] width 43 height 10
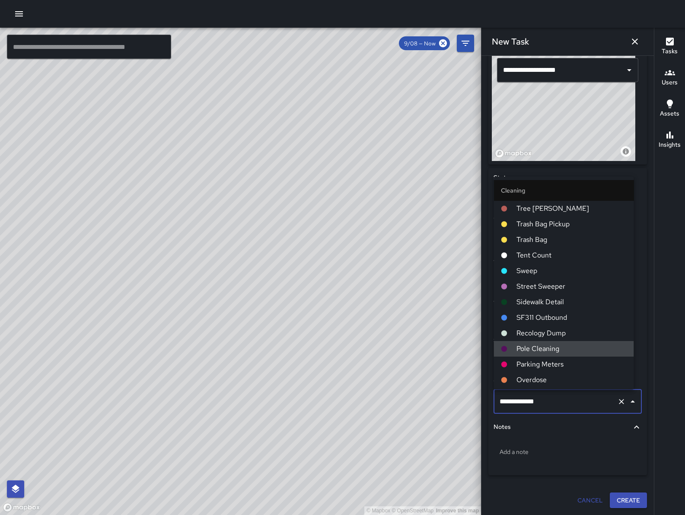
drag, startPoint x: 553, startPoint y: 403, endPoint x: 492, endPoint y: 399, distance: 61.1
click at [492, 399] on div "**********" at bounding box center [568, 401] width 152 height 28
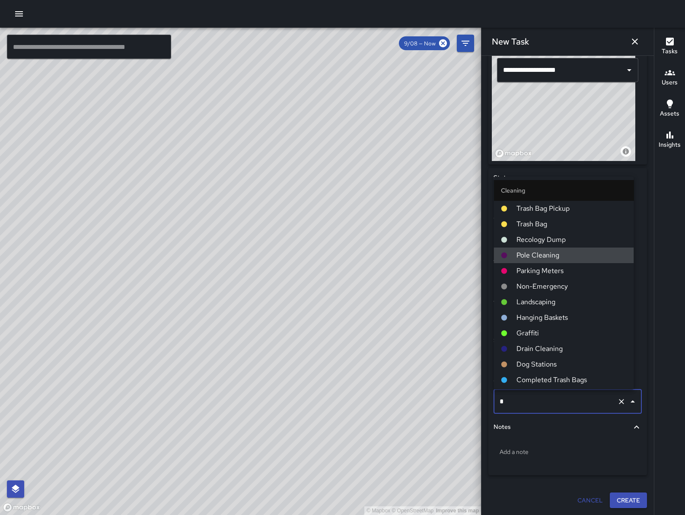
type input "**"
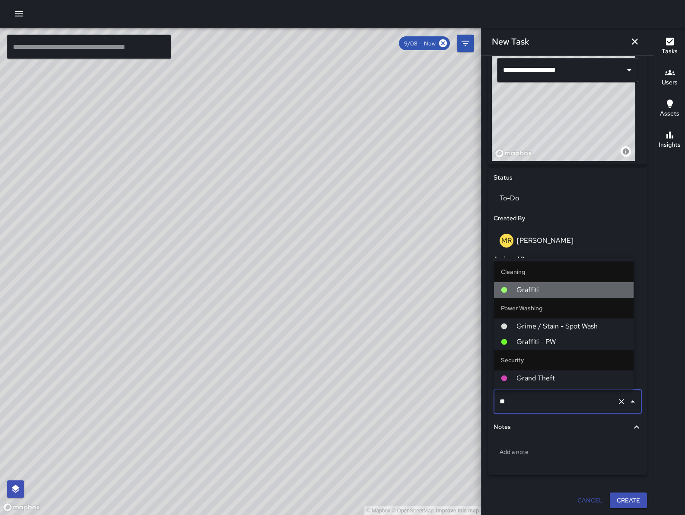
click at [563, 290] on span "Graffiti" at bounding box center [572, 290] width 111 height 10
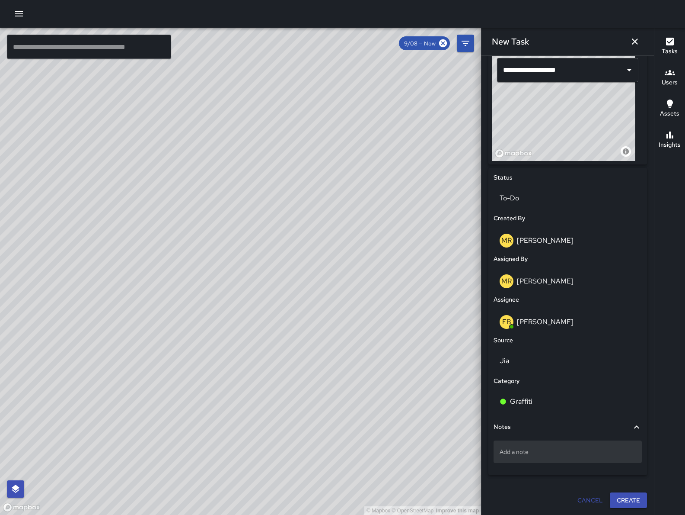
click at [554, 452] on p "Add a note" at bounding box center [568, 451] width 136 height 9
type textarea "**********"
click at [569, 453] on p "tagged on pole" at bounding box center [568, 451] width 136 height 9
click at [520, 453] on textarea "**********" at bounding box center [564, 451] width 128 height 9
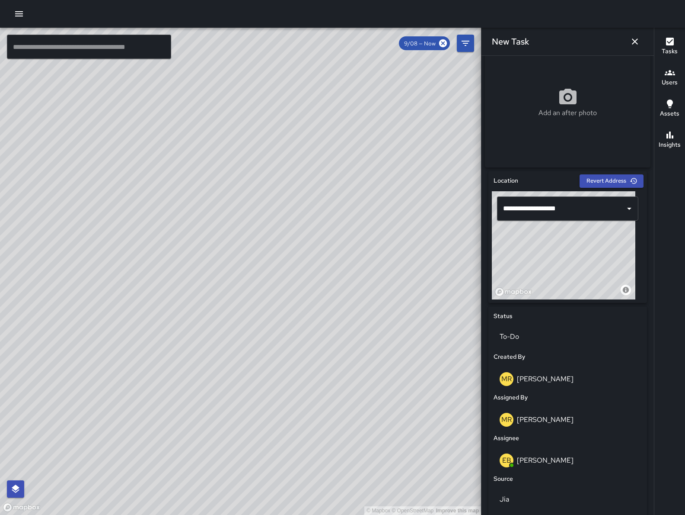
scroll to position [0, 0]
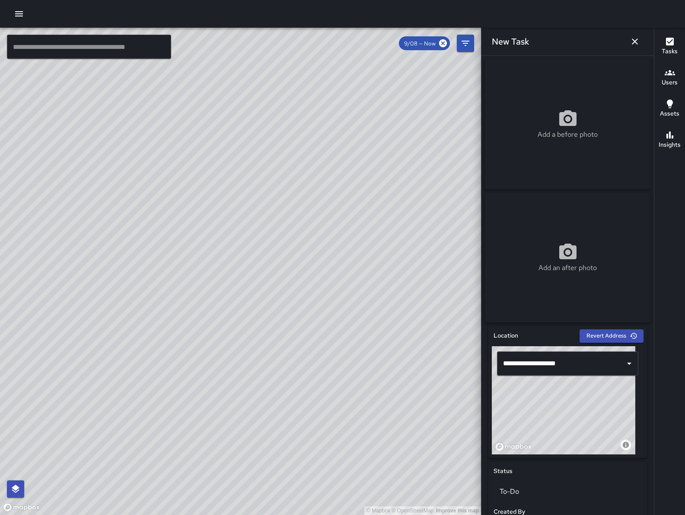
click at [551, 138] on p "Add a before photo" at bounding box center [568, 134] width 60 height 10
type input "**********"
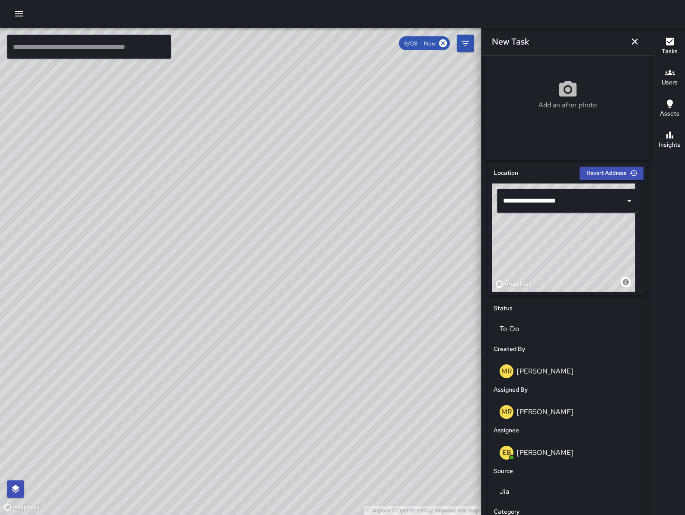
scroll to position [296, 0]
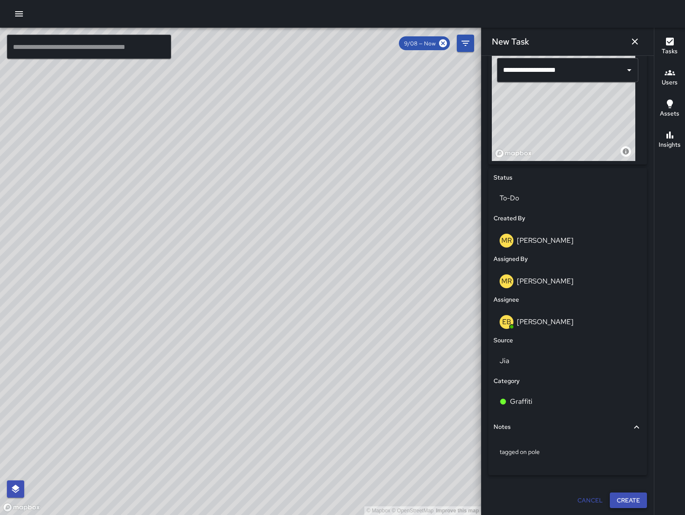
click at [614, 502] on button "Create" at bounding box center [628, 500] width 37 height 16
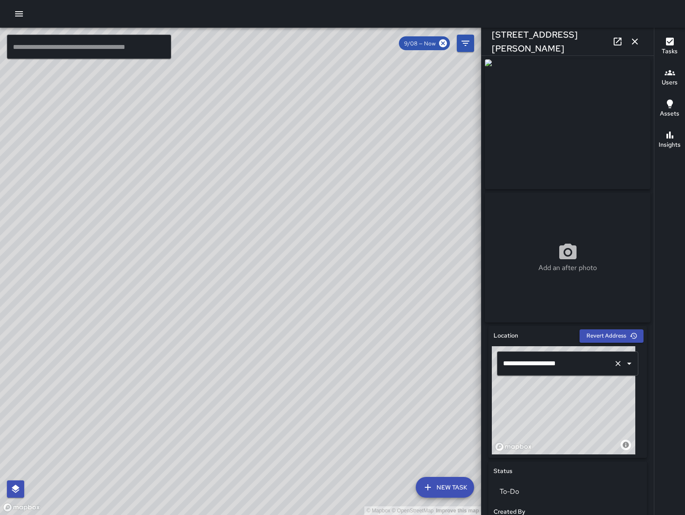
drag, startPoint x: 573, startPoint y: 420, endPoint x: 538, endPoint y: 374, distance: 57.7
click at [538, 374] on div "**********" at bounding box center [568, 400] width 152 height 108
click at [640, 45] on icon "button" at bounding box center [635, 41] width 10 height 10
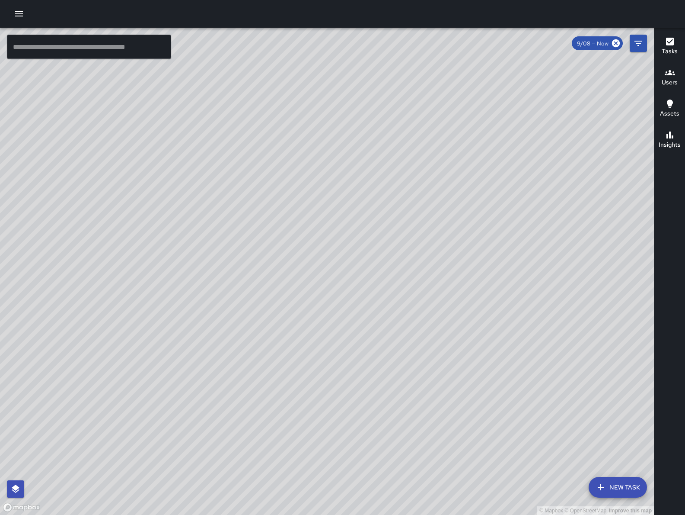
click at [324, 272] on div "© Mapbox © OpenStreetMap Improve this map EB [PERSON_NAME] [STREET_ADDRESS][PER…" at bounding box center [327, 271] width 654 height 487
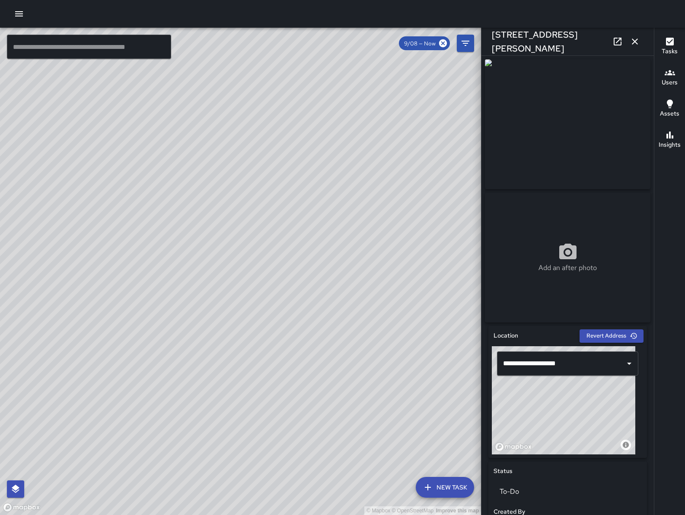
drag, startPoint x: 575, startPoint y: 429, endPoint x: 537, endPoint y: 387, distance: 56.0
click at [537, 387] on div "© Mapbox © OpenStreetMap Improve this map" at bounding box center [564, 400] width 144 height 108
drag, startPoint x: 569, startPoint y: 419, endPoint x: 577, endPoint y: 412, distance: 11.0
click at [577, 412] on div "© Mapbox © OpenStreetMap Improve this map" at bounding box center [564, 400] width 144 height 108
click at [579, 409] on div "© Mapbox © OpenStreetMap Improve this map" at bounding box center [564, 400] width 144 height 108
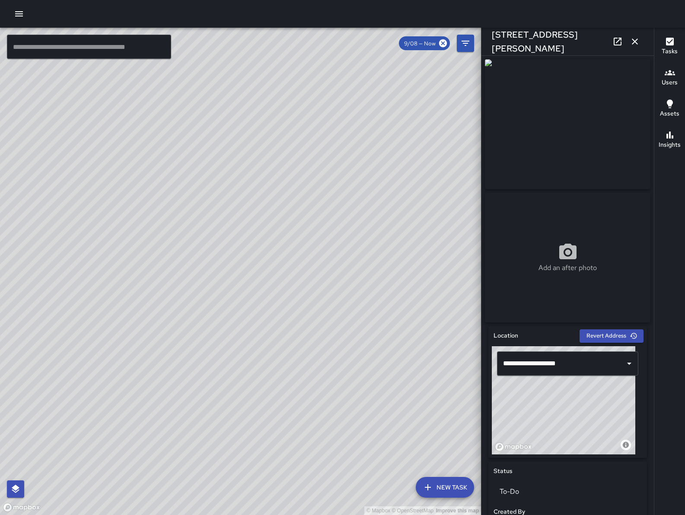
drag, startPoint x: 577, startPoint y: 415, endPoint x: 587, endPoint y: 402, distance: 16.0
click at [587, 402] on div "© Mapbox © OpenStreetMap Improve this map" at bounding box center [564, 400] width 144 height 108
click at [582, 417] on div "© Mapbox © OpenStreetMap Improve this map" at bounding box center [564, 400] width 144 height 108
drag, startPoint x: 571, startPoint y: 416, endPoint x: 566, endPoint y: 417, distance: 5.3
click at [566, 417] on div "© Mapbox © OpenStreetMap Improve this map" at bounding box center [564, 400] width 144 height 108
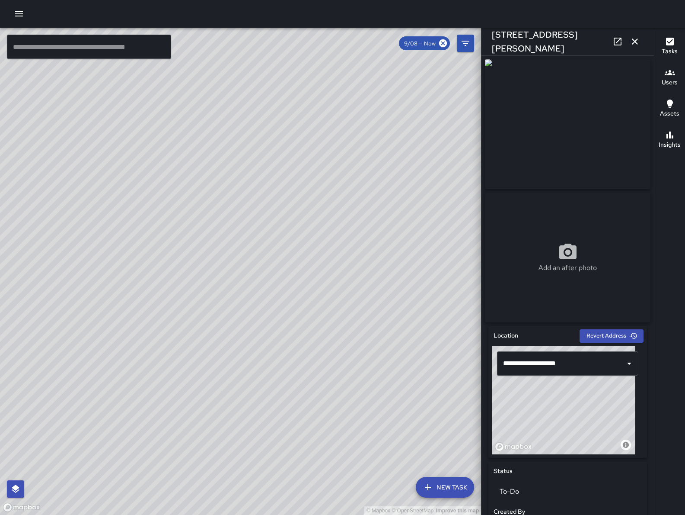
drag, startPoint x: 571, startPoint y: 413, endPoint x: 562, endPoint y: 418, distance: 10.8
click at [562, 418] on div "© Mapbox © OpenStreetMap Improve this map" at bounding box center [564, 400] width 144 height 108
type input "**********"
drag, startPoint x: 569, startPoint y: 415, endPoint x: 562, endPoint y: 418, distance: 7.8
click at [562, 418] on div "© Mapbox © OpenStreetMap Improve this map" at bounding box center [564, 400] width 144 height 108
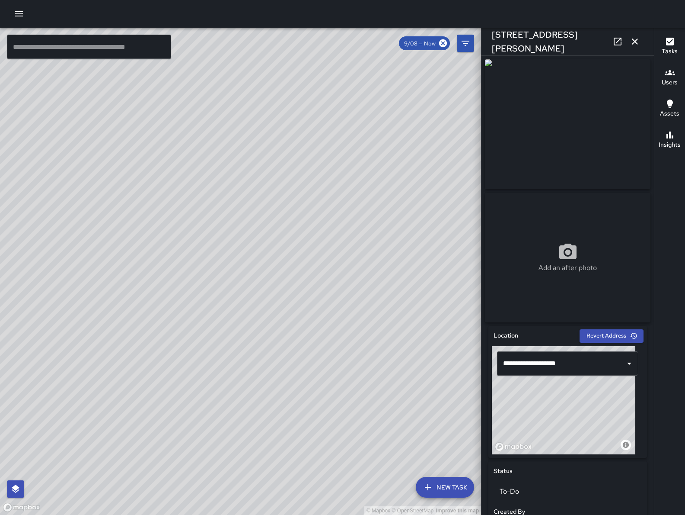
drag, startPoint x: 570, startPoint y: 413, endPoint x: 577, endPoint y: 421, distance: 10.1
click at [577, 421] on div "© Mapbox © OpenStreetMap Improve this map" at bounding box center [564, 400] width 144 height 108
drag, startPoint x: 575, startPoint y: 419, endPoint x: 570, endPoint y: 418, distance: 5.7
click at [570, 418] on div "© Mapbox © OpenStreetMap Improve this map" at bounding box center [564, 400] width 144 height 108
click at [636, 40] on icon "button" at bounding box center [635, 41] width 6 height 6
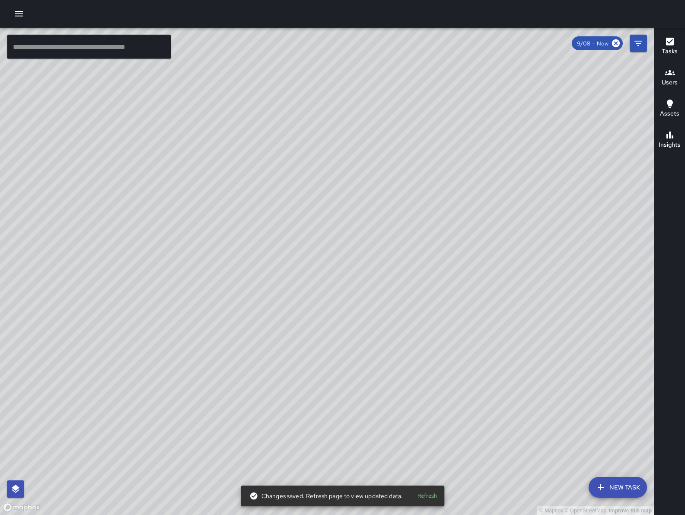
click at [442, 138] on div "© Mapbox © OpenStreetMap Improve this map EB [PERSON_NAME] [STREET_ADDRESS][PER…" at bounding box center [327, 271] width 654 height 487
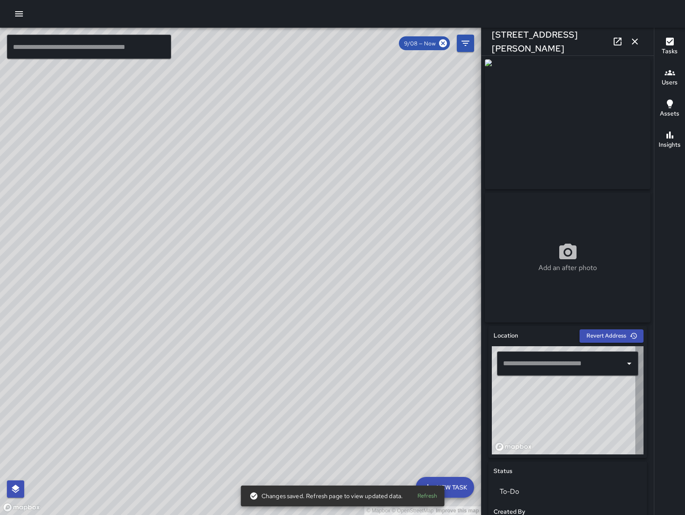
type input "**********"
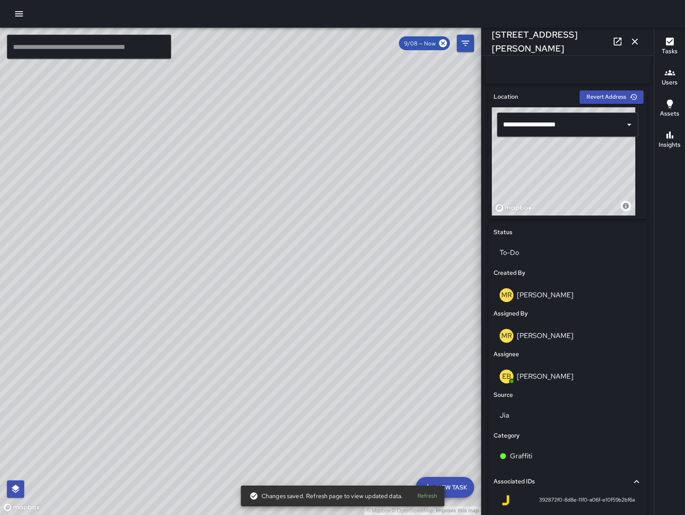
scroll to position [326, 0]
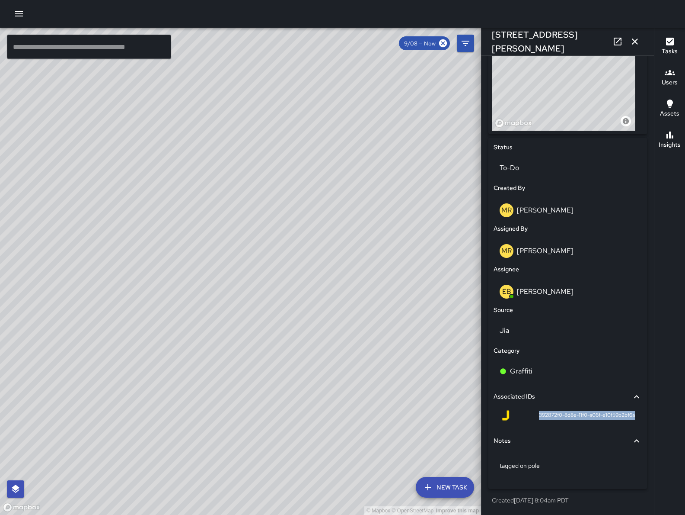
drag, startPoint x: 526, startPoint y: 416, endPoint x: 628, endPoint y: 420, distance: 101.7
click at [628, 420] on div "392872f0-8d8e-11f0-a06f-e10f59b2bf6a" at bounding box center [568, 416] width 148 height 21
copy span "392872f0-8d8e-11f0-a06f-e10f59b2bf6a"
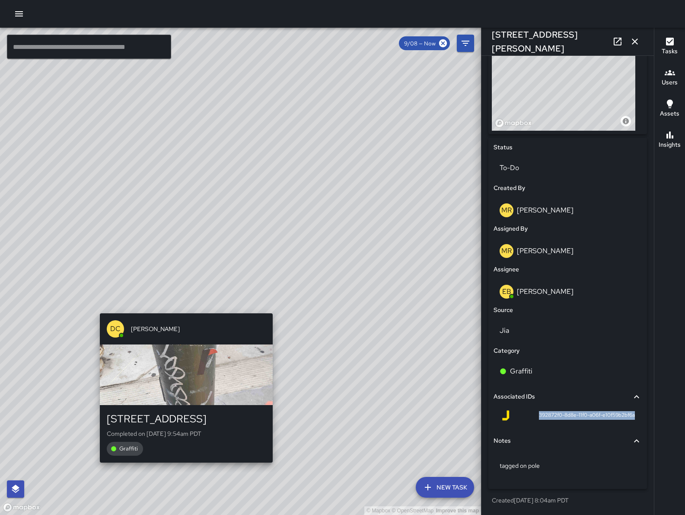
click at [184, 311] on div "DC Dago Cervantes 381 11th Street Completed on 9/8/2025, 9:54am PDT Graffiti" at bounding box center [186, 388] width 180 height 156
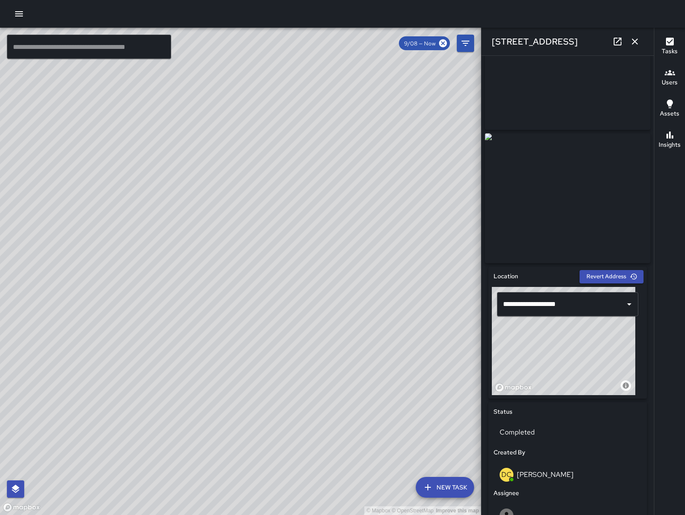
scroll to position [0, 0]
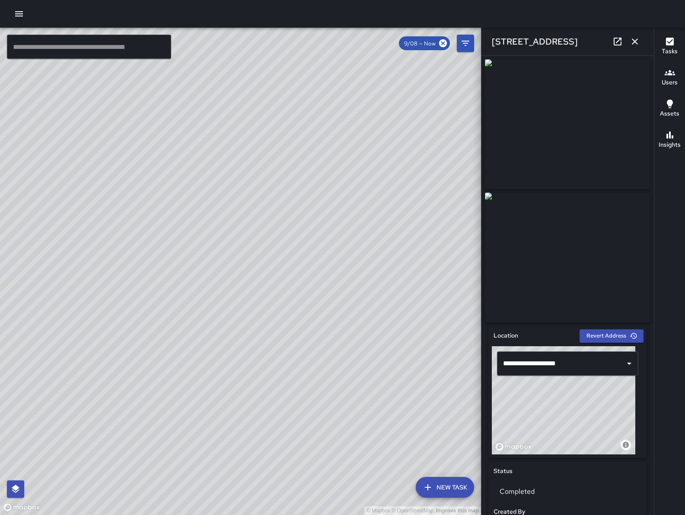
click at [636, 38] on icon "button" at bounding box center [635, 41] width 10 height 10
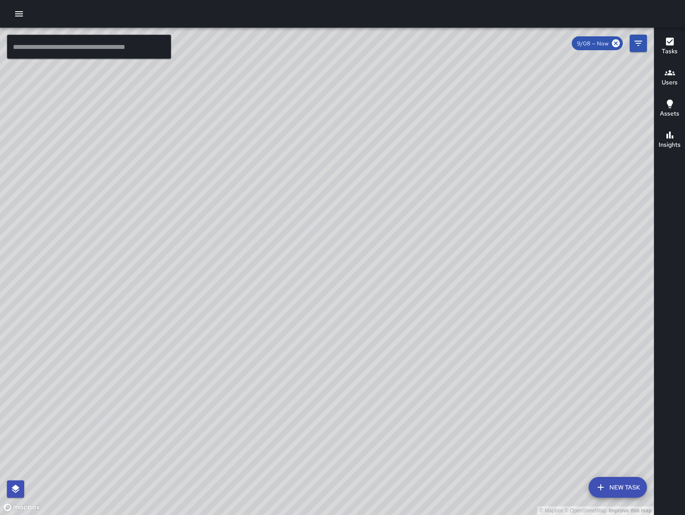
click at [626, 483] on button "New Task" at bounding box center [618, 487] width 58 height 21
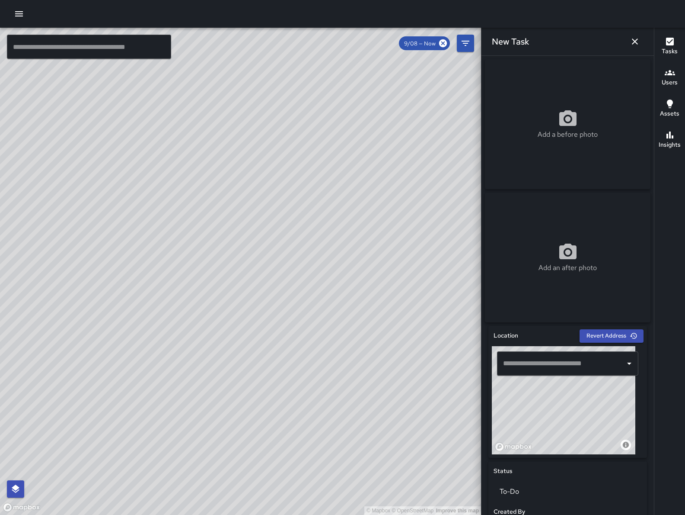
click at [542, 134] on p "Add a before photo" at bounding box center [568, 134] width 60 height 10
type input "**********"
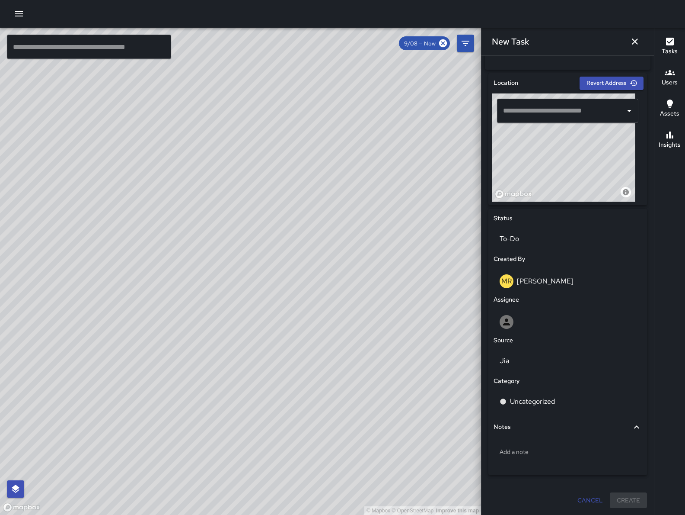
scroll to position [256, 0]
click at [520, 116] on input "text" at bounding box center [561, 110] width 121 height 16
paste input "**********"
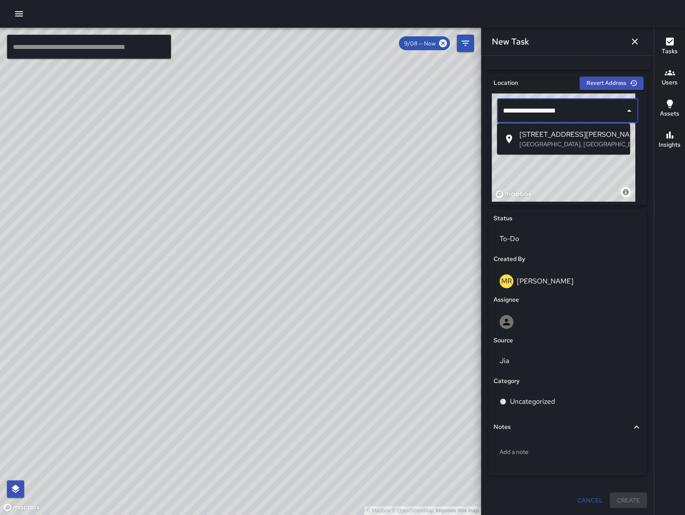
click at [584, 133] on span "[STREET_ADDRESS][PERSON_NAME]" at bounding box center [572, 134] width 104 height 10
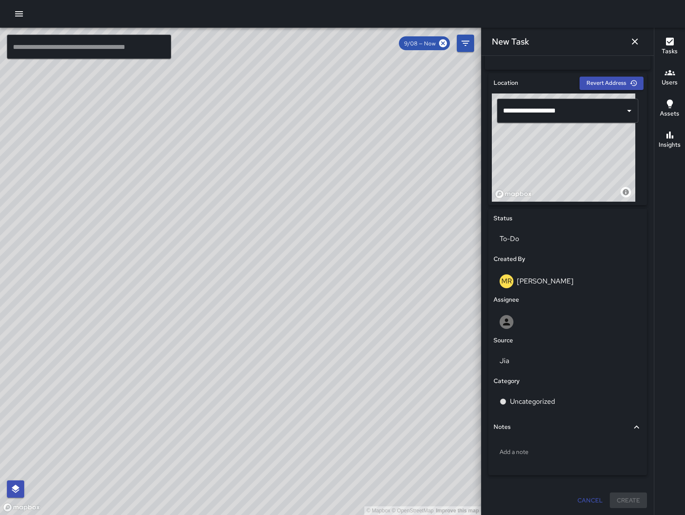
scroll to position [0, 0]
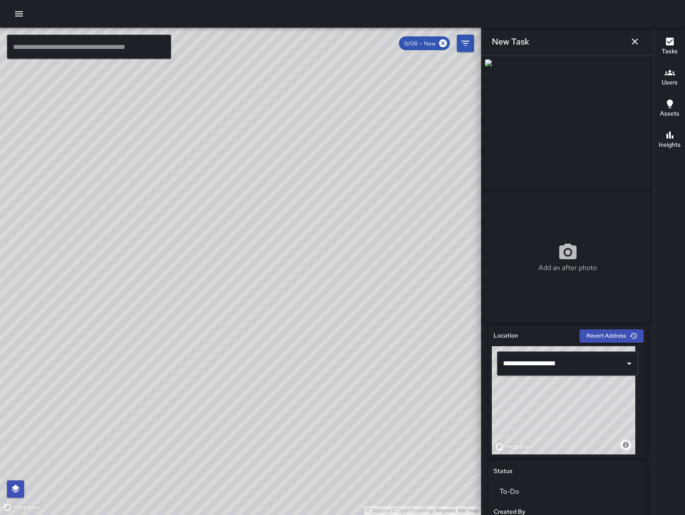
drag, startPoint x: 570, startPoint y: 422, endPoint x: 575, endPoint y: 412, distance: 11.8
click at [575, 412] on div "© Mapbox © OpenStreetMap Improve this map" at bounding box center [564, 400] width 144 height 108
drag, startPoint x: 579, startPoint y: 412, endPoint x: 579, endPoint y: 393, distance: 19.5
click at [579, 409] on div "© Mapbox © OpenStreetMap Improve this map" at bounding box center [564, 400] width 144 height 108
type input "**********"
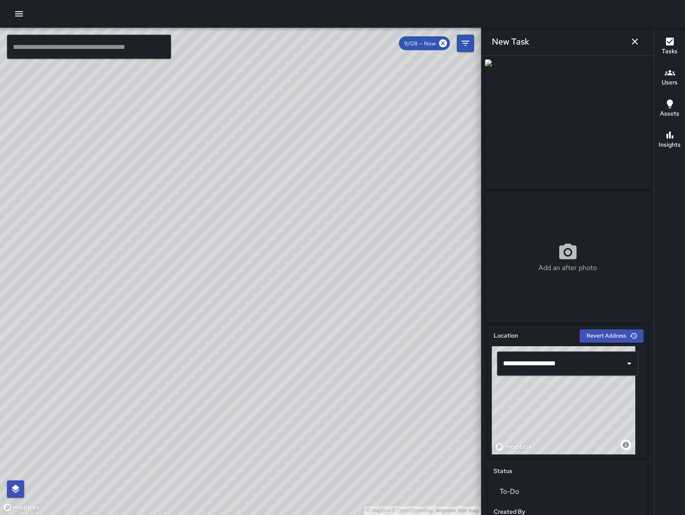
scroll to position [256, 0]
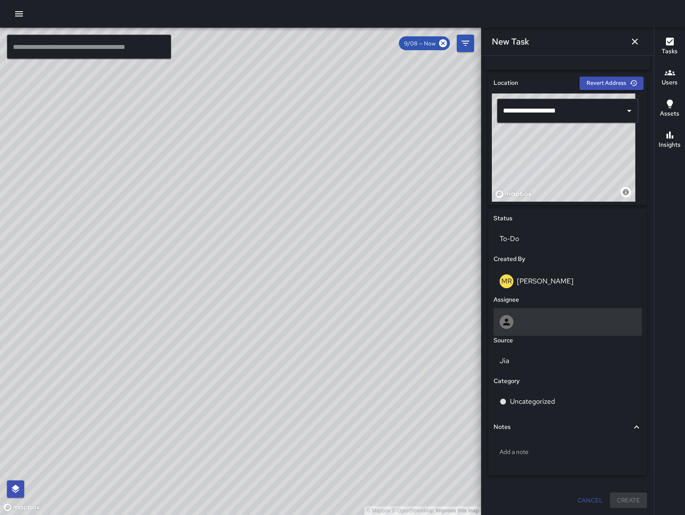
click at [536, 319] on div at bounding box center [568, 322] width 136 height 14
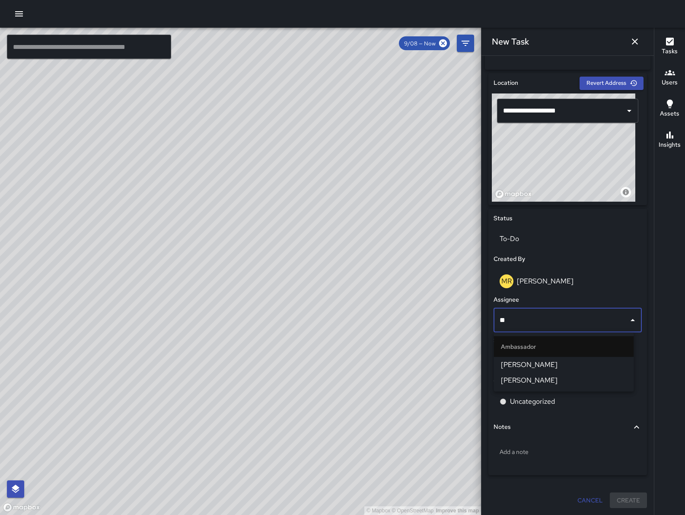
type input "***"
click at [529, 361] on span "[PERSON_NAME]" at bounding box center [564, 364] width 126 height 10
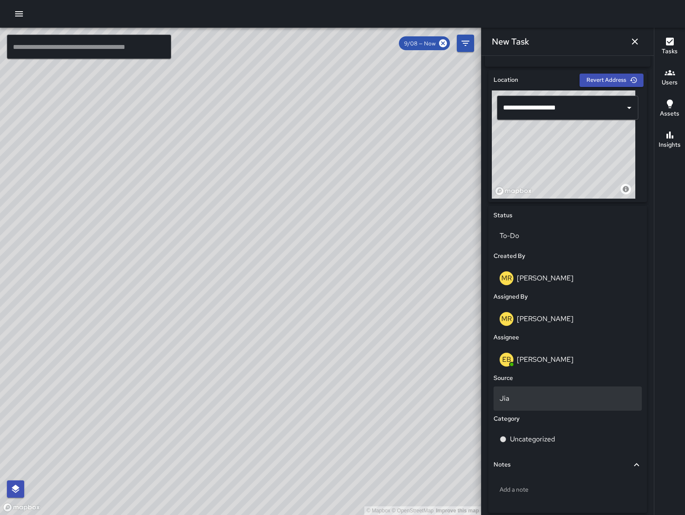
click at [552, 400] on p "Jia" at bounding box center [568, 398] width 136 height 10
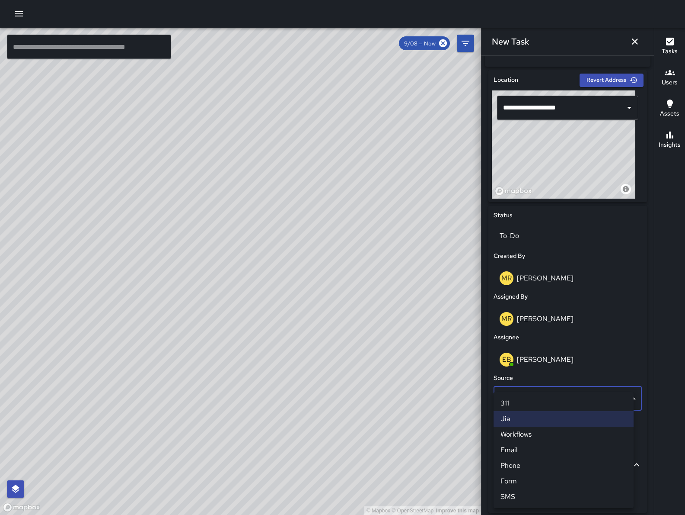
click at [534, 403] on li "311" at bounding box center [564, 403] width 140 height 16
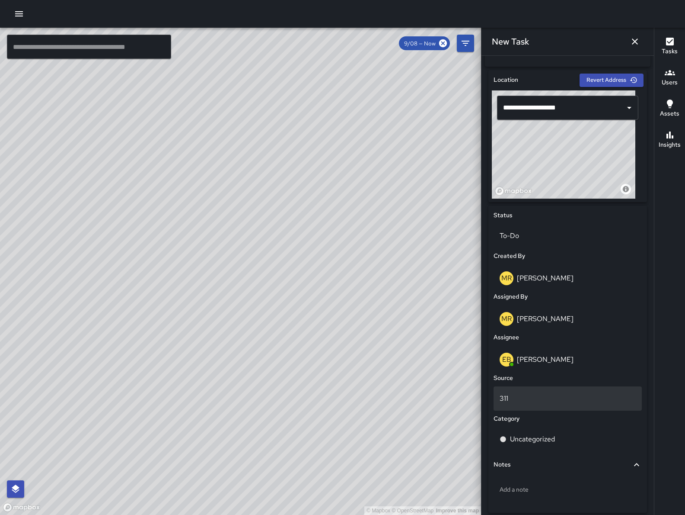
click at [525, 403] on p "311" at bounding box center [568, 398] width 136 height 10
click at [512, 417] on li "Jia" at bounding box center [564, 419] width 140 height 16
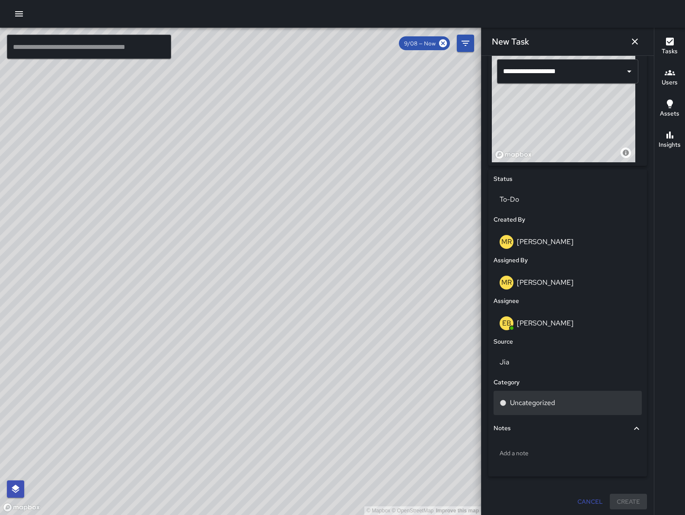
scroll to position [296, 0]
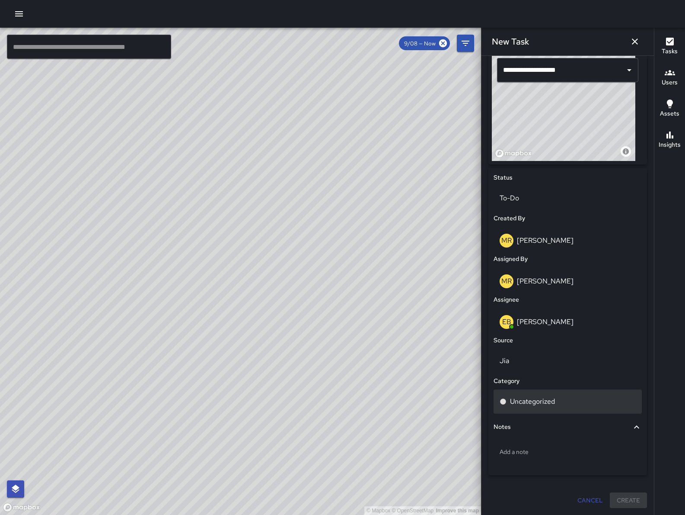
click at [566, 397] on div "Uncategorized" at bounding box center [568, 401] width 136 height 10
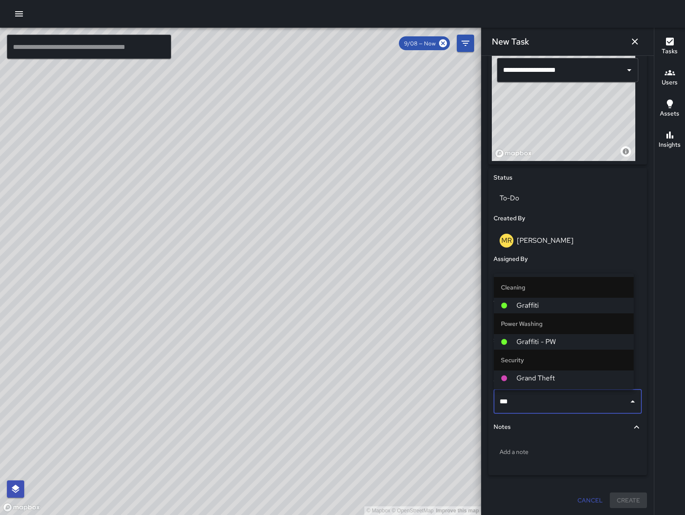
type input "****"
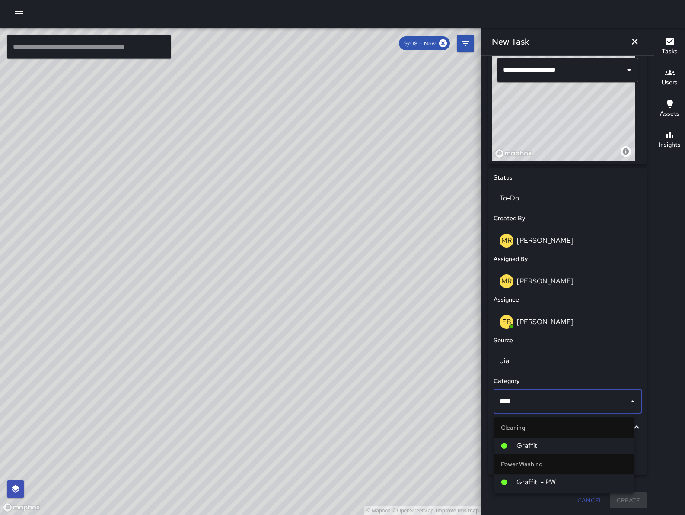
click at [533, 452] on li "Graffiti" at bounding box center [564, 446] width 140 height 16
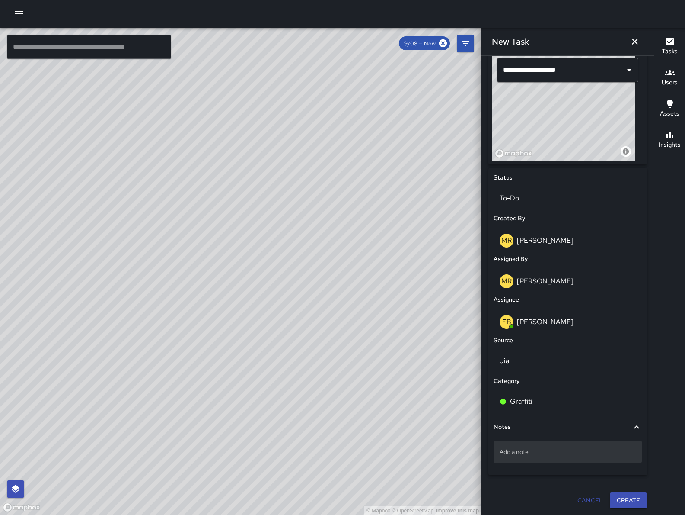
click at [538, 450] on p "Add a note" at bounding box center [568, 451] width 136 height 9
type textarea "**********"
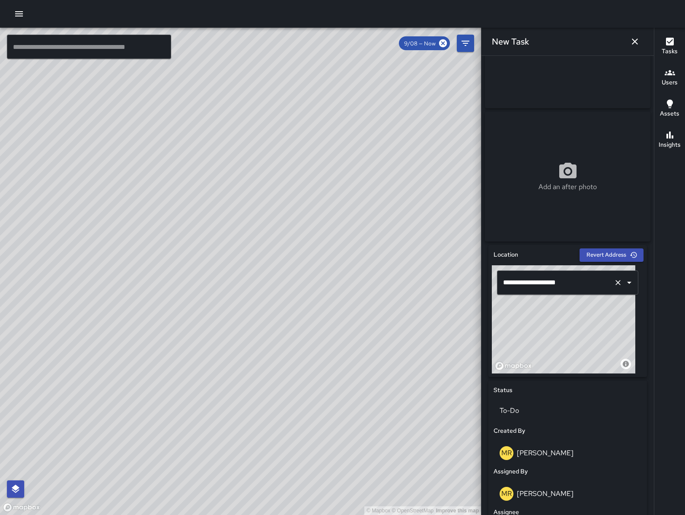
scroll to position [0, 0]
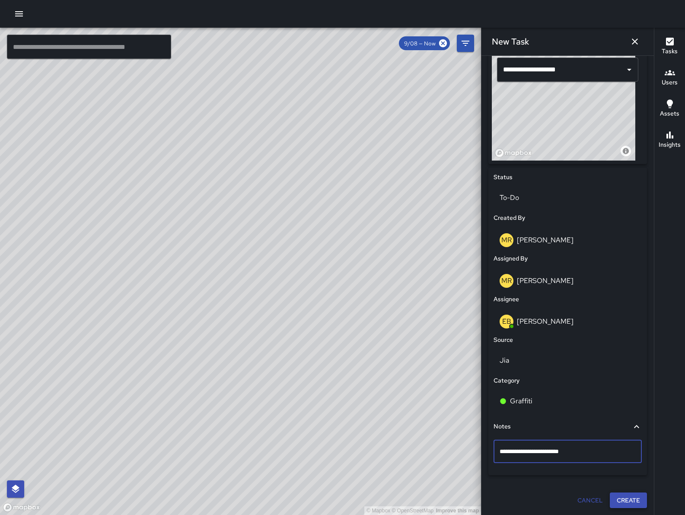
click at [618, 501] on button "Create" at bounding box center [628, 500] width 37 height 16
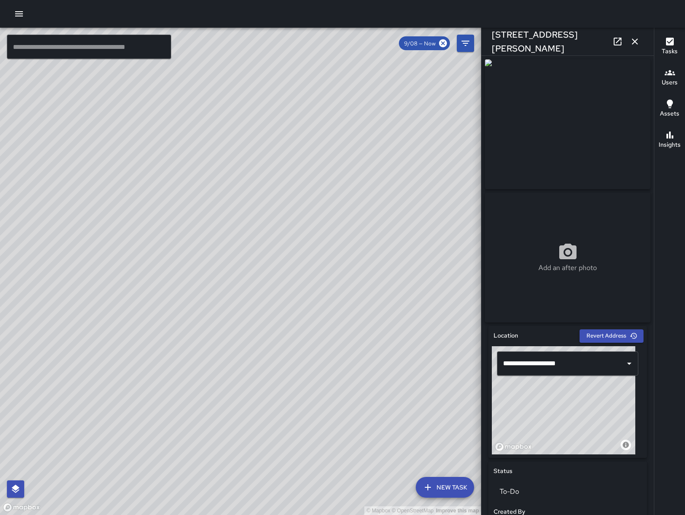
click at [578, 418] on div "© Mapbox © OpenStreetMap Improve this map" at bounding box center [564, 400] width 144 height 108
drag, startPoint x: 578, startPoint y: 418, endPoint x: 568, endPoint y: 415, distance: 10.3
click at [568, 415] on div "© Mapbox © OpenStreetMap Improve this map" at bounding box center [564, 400] width 144 height 108
type input "**********"
drag, startPoint x: 245, startPoint y: 303, endPoint x: 240, endPoint y: 301, distance: 5.3
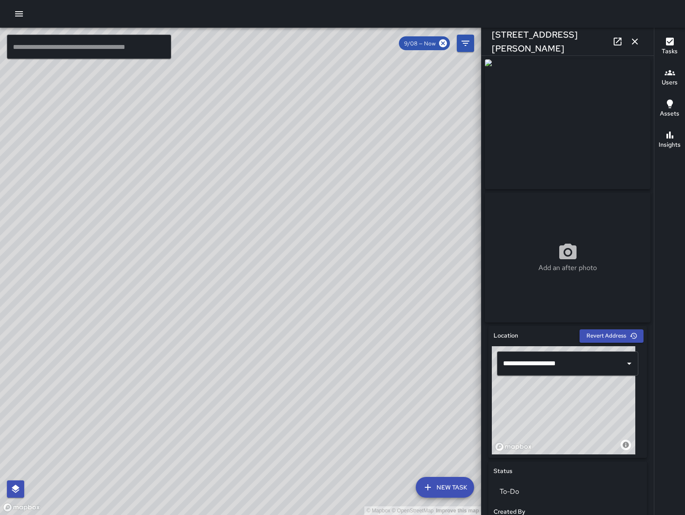
click at [240, 301] on div "© Mapbox © OpenStreetMap Improve this map" at bounding box center [240, 271] width 481 height 487
click at [630, 48] on button "button" at bounding box center [635, 41] width 17 height 17
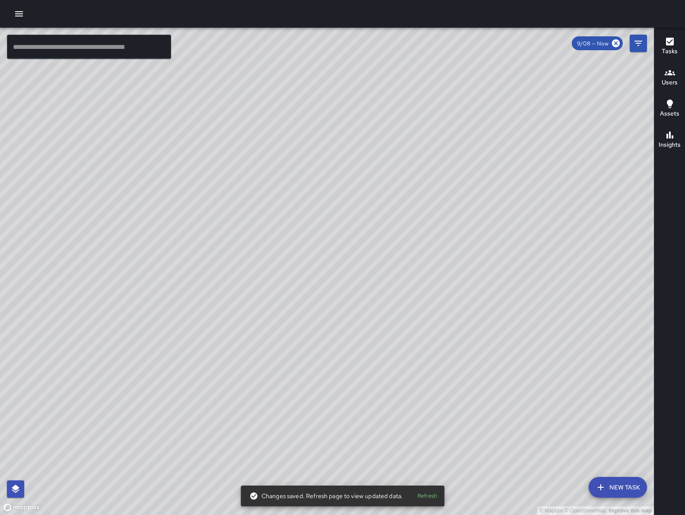
click at [318, 281] on div "© Mapbox © OpenStreetMap Improve this map EB Eddie Ballestros 1420 Harrison Str…" at bounding box center [327, 271] width 654 height 487
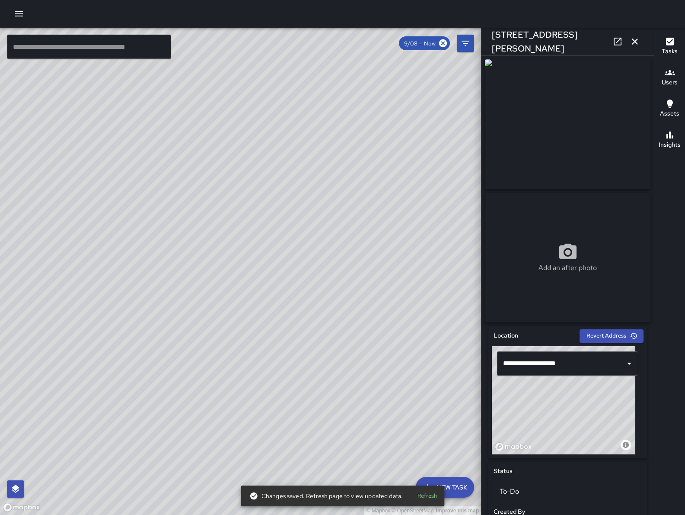
scroll to position [326, 0]
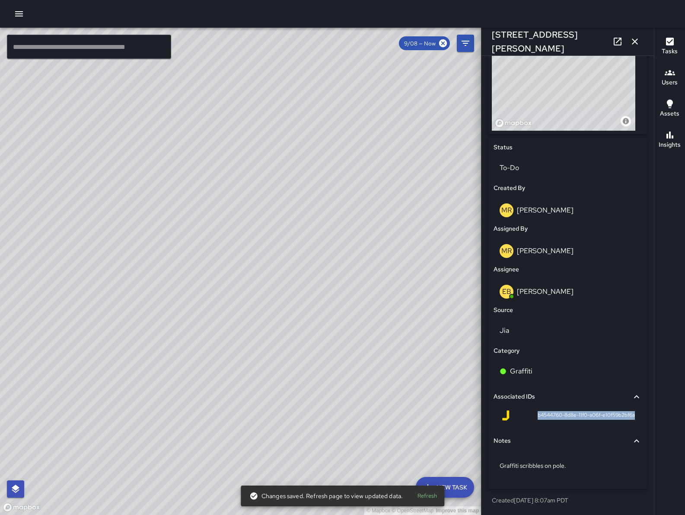
drag, startPoint x: 554, startPoint y: 416, endPoint x: 626, endPoint y: 422, distance: 72.0
click at [626, 422] on div "b4544760-8d8e-11f0-a06f-e10f59b2bf6a" at bounding box center [568, 416] width 148 height 21
copy span "b4544760-8d8e-11f0-a06f-e10f59b2bf6a"
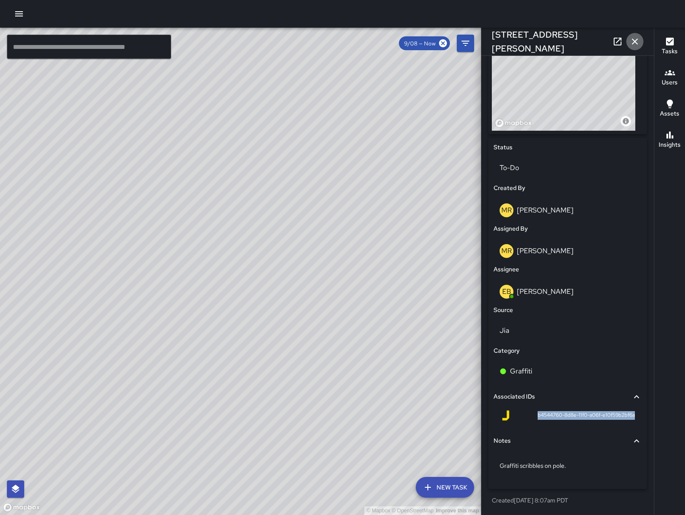
click at [635, 41] on icon "button" at bounding box center [635, 41] width 6 height 6
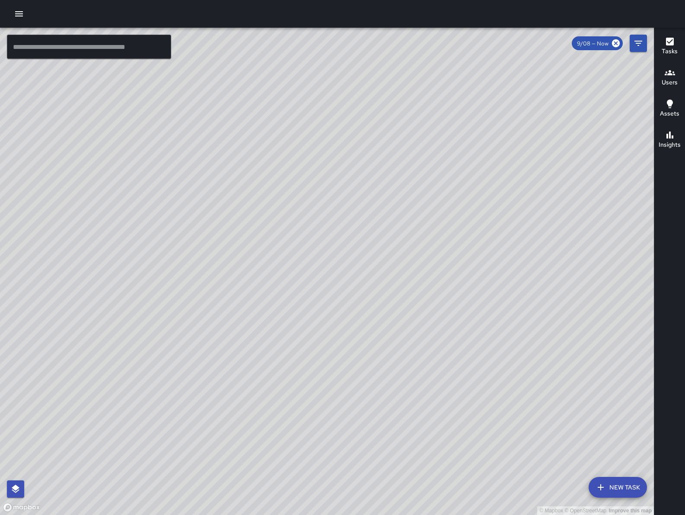
drag, startPoint x: 288, startPoint y: 266, endPoint x: 313, endPoint y: 289, distance: 34.3
click at [313, 290] on div "© Mapbox © OpenStreetMap Improve this map" at bounding box center [327, 271] width 654 height 487
drag, startPoint x: 350, startPoint y: 339, endPoint x: 352, endPoint y: 370, distance: 31.2
click at [352, 370] on div "© Mapbox © OpenStreetMap Improve this map" at bounding box center [327, 271] width 654 height 487
click at [644, 36] on button "Filters" at bounding box center [638, 43] width 17 height 17
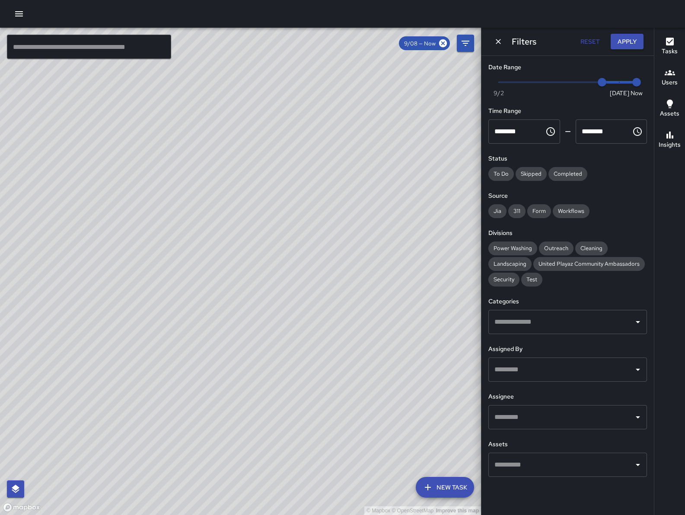
type input "*"
drag, startPoint x: 612, startPoint y: 90, endPoint x: 641, endPoint y: 92, distance: 29.0
click at [637, 89] on span "Now Today 9/2 9/9 8:08 am" at bounding box center [568, 82] width 138 height 13
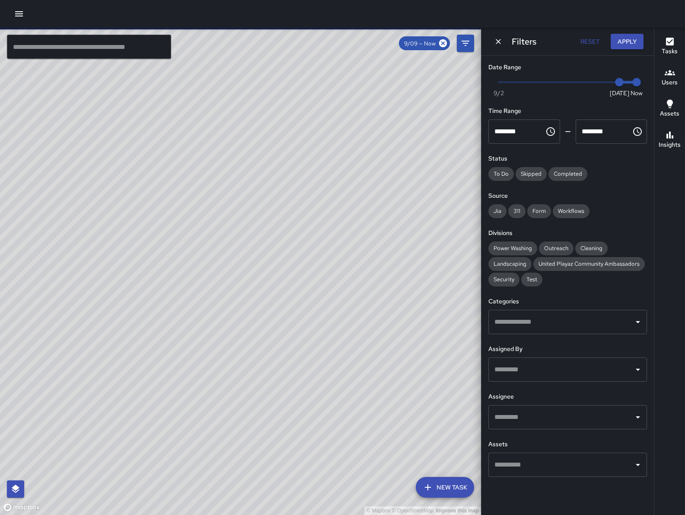
drag, startPoint x: 302, startPoint y: 218, endPoint x: 333, endPoint y: 241, distance: 39.2
click at [335, 240] on div "© Mapbox © OpenStreetMap Improve this map" at bounding box center [240, 271] width 481 height 487
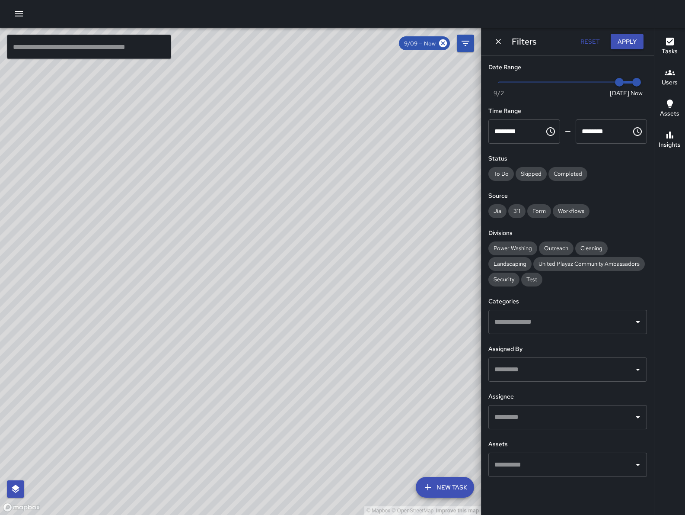
click at [306, 248] on div "© Mapbox © OpenStreetMap Improve this map" at bounding box center [240, 271] width 481 height 487
drag, startPoint x: 232, startPoint y: 277, endPoint x: 193, endPoint y: 270, distance: 39.5
click at [192, 276] on div "© Mapbox © OpenStreetMap Improve this map" at bounding box center [240, 271] width 481 height 487
drag, startPoint x: 302, startPoint y: 233, endPoint x: 382, endPoint y: 262, distance: 84.7
click at [249, 245] on div "© Mapbox © OpenStreetMap Improve this map" at bounding box center [240, 271] width 481 height 487
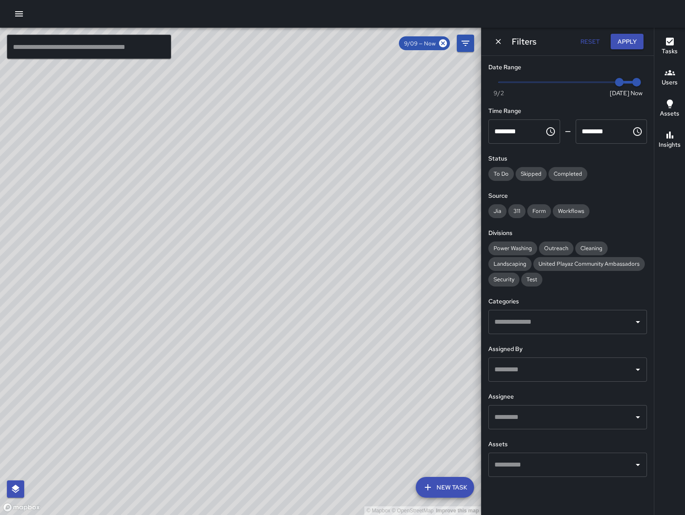
click at [497, 46] on button "Dismiss" at bounding box center [498, 41] width 13 height 13
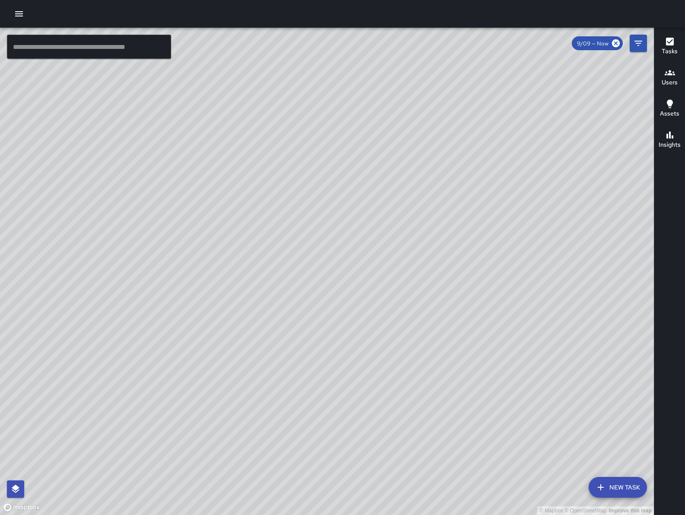
drag, startPoint x: 521, startPoint y: 253, endPoint x: 563, endPoint y: 341, distance: 97.5
click at [563, 341] on div "© Mapbox © OpenStreetMap Improve this map" at bounding box center [327, 271] width 654 height 487
click at [611, 484] on button "New Task" at bounding box center [618, 487] width 58 height 21
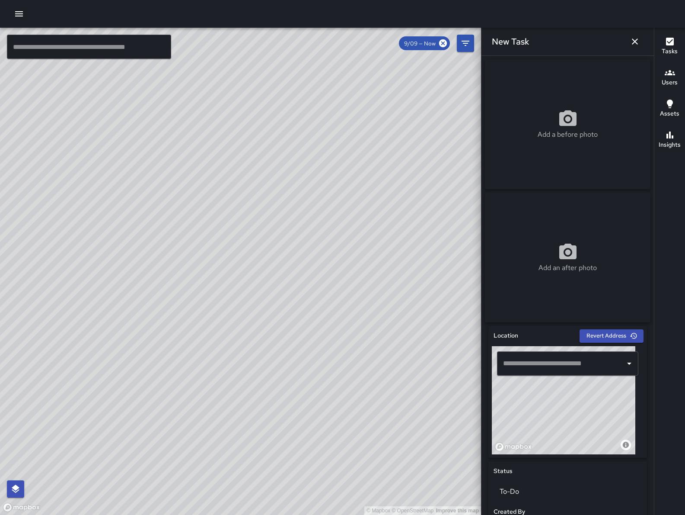
click at [546, 371] on input "text" at bounding box center [561, 363] width 121 height 16
paste input "**********"
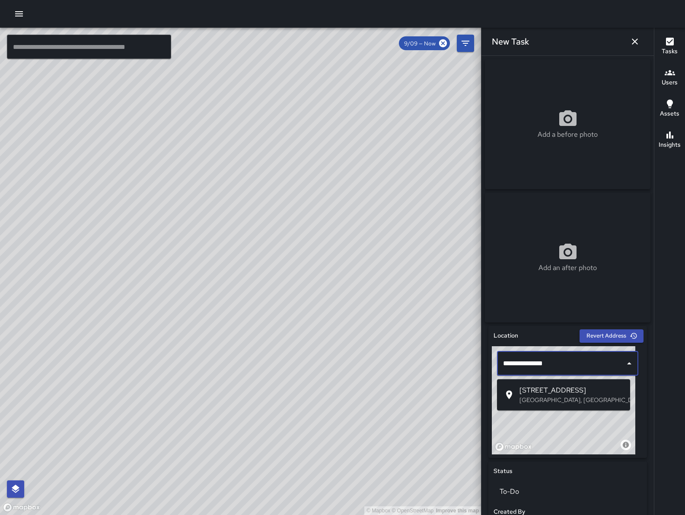
click at [571, 391] on span "150A 7th Street" at bounding box center [572, 390] width 104 height 10
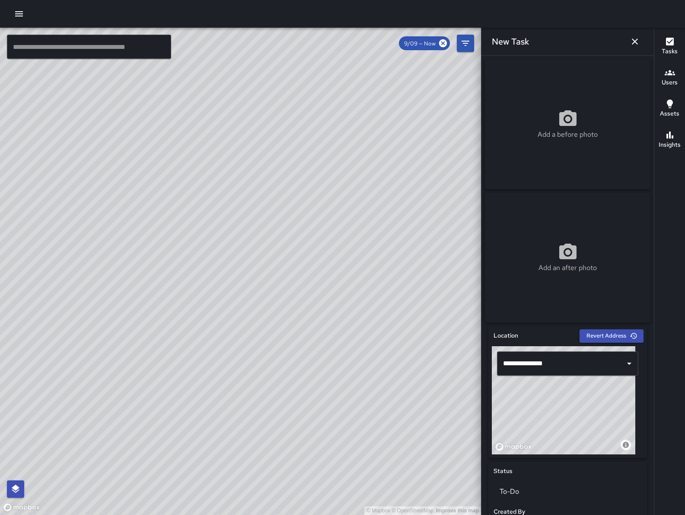
type input "**********"
drag, startPoint x: 597, startPoint y: 420, endPoint x: 532, endPoint y: 424, distance: 64.6
click at [533, 426] on div "© Mapbox © OpenStreetMap Improve this map" at bounding box center [564, 400] width 144 height 108
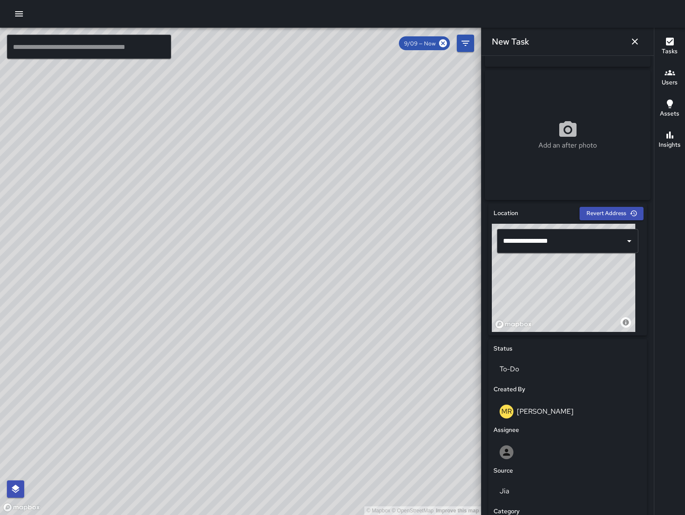
scroll to position [123, 0]
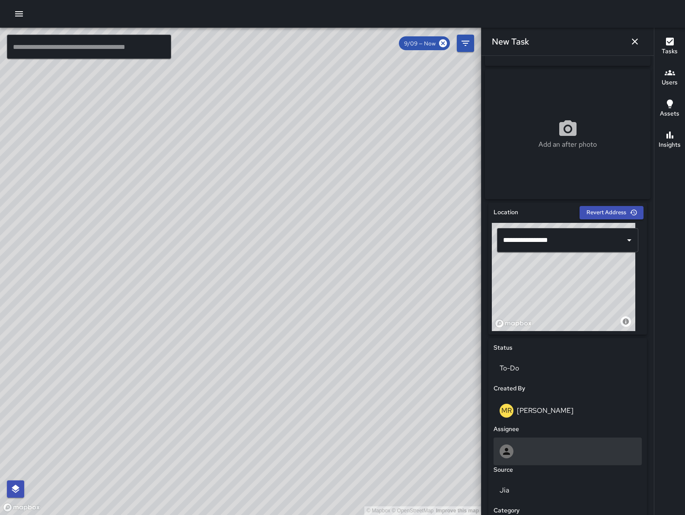
click at [544, 452] on div at bounding box center [568, 451] width 136 height 14
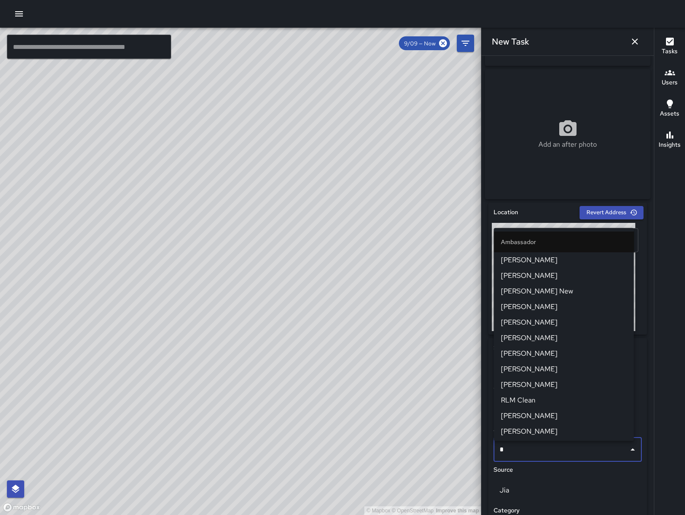
type input "**"
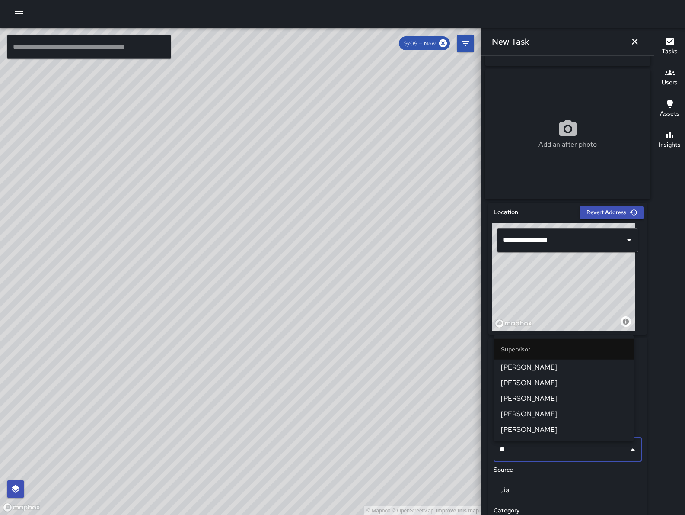
click at [531, 369] on span "[PERSON_NAME]" at bounding box center [564, 367] width 126 height 10
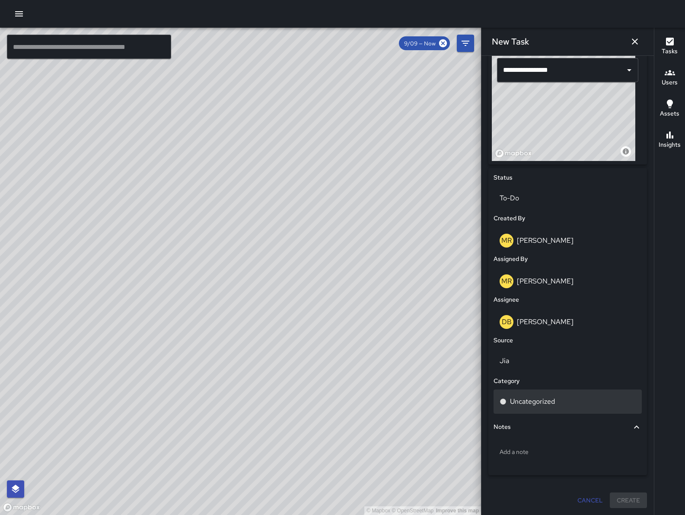
scroll to position [296, 0]
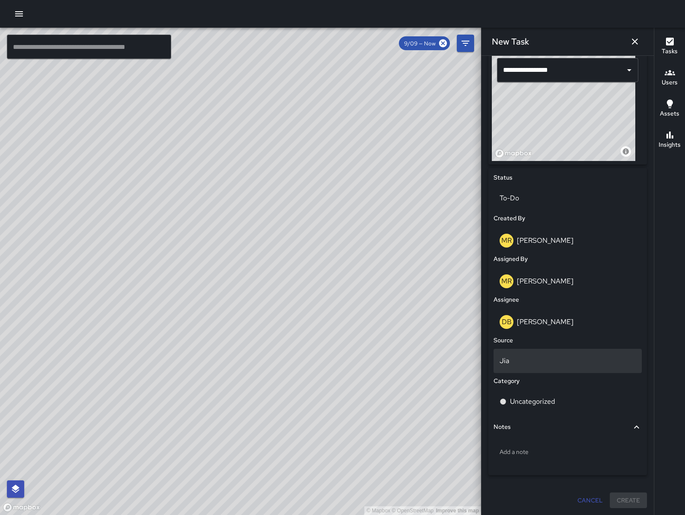
click at [521, 357] on p "Jia" at bounding box center [568, 360] width 136 height 10
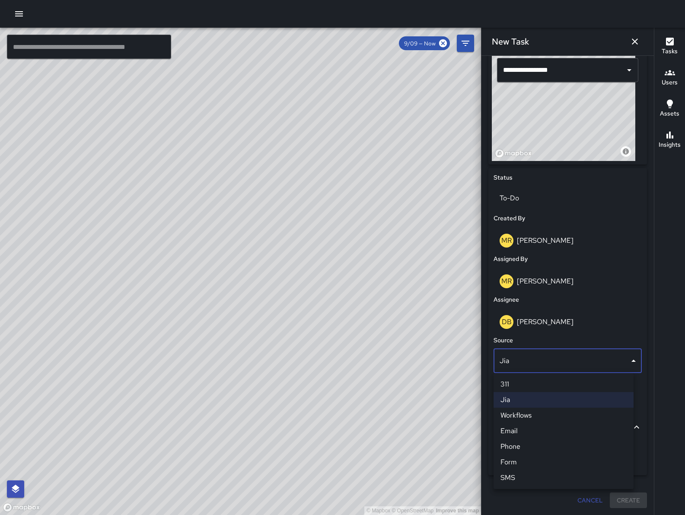
click at [526, 405] on li "Jia" at bounding box center [564, 400] width 140 height 16
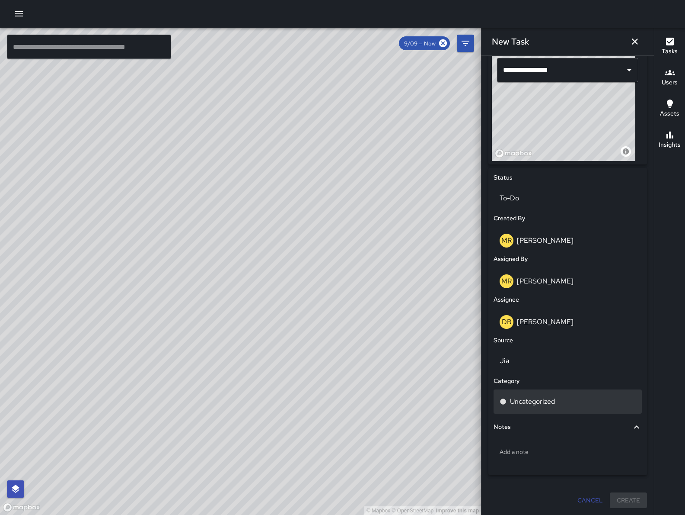
click at [528, 401] on p "Uncategorized" at bounding box center [532, 401] width 45 height 10
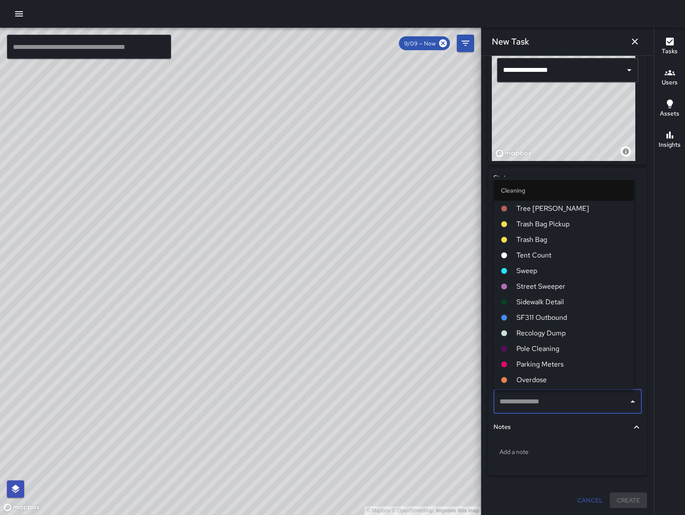
type input "*"
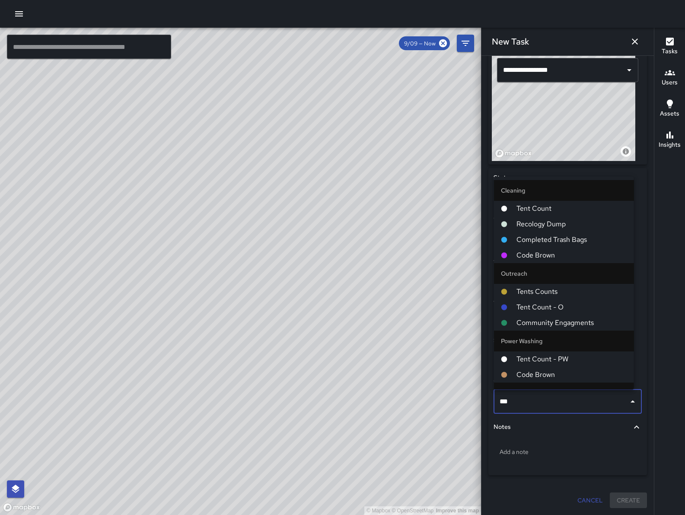
type input "****"
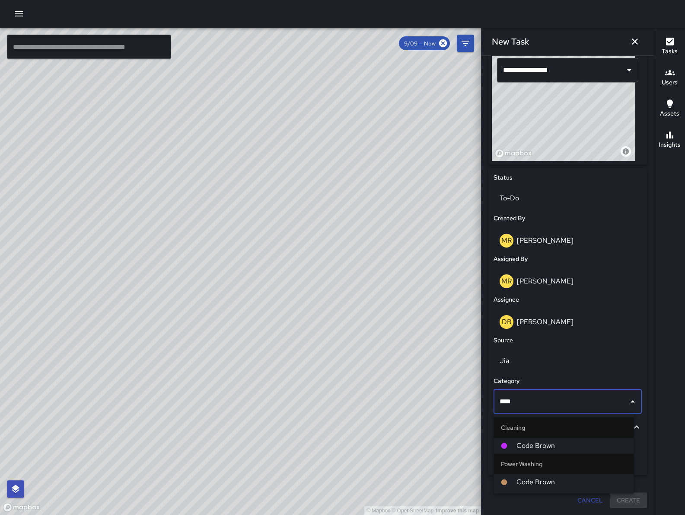
click at [533, 483] on span "Code Brown" at bounding box center [572, 482] width 111 height 10
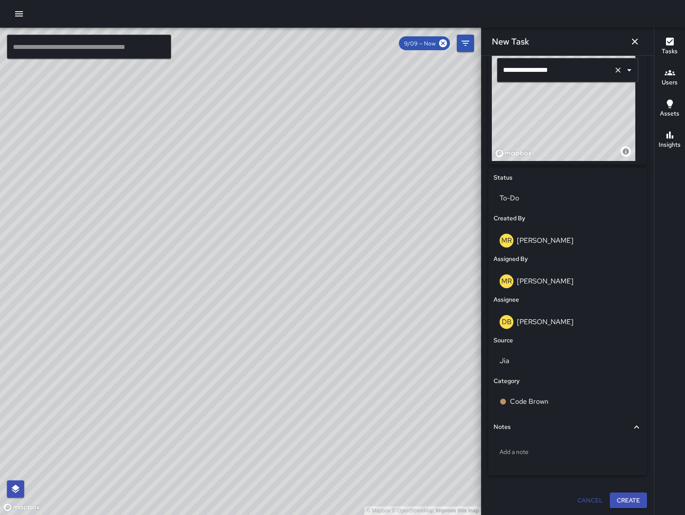
scroll to position [74, 0]
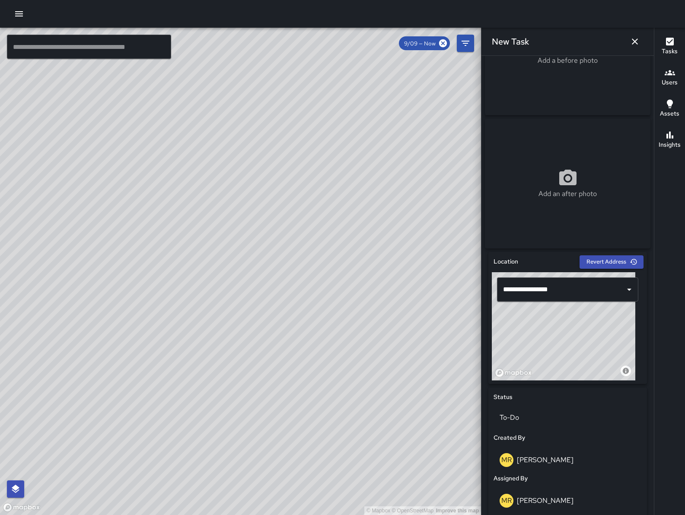
click at [609, 81] on div "Add a before photo" at bounding box center [568, 50] width 166 height 130
type input "**********"
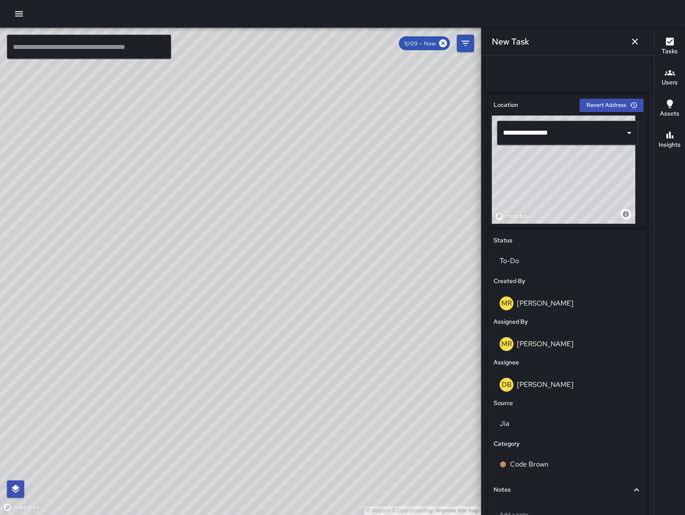
scroll to position [296, 0]
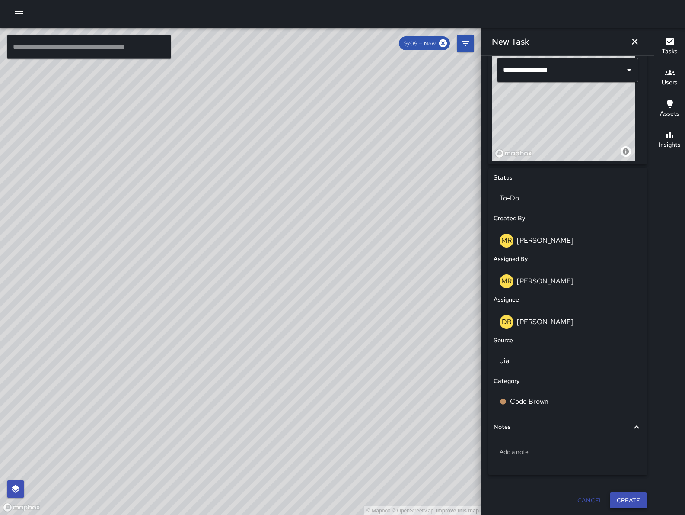
click at [611, 500] on button "Create" at bounding box center [628, 500] width 37 height 16
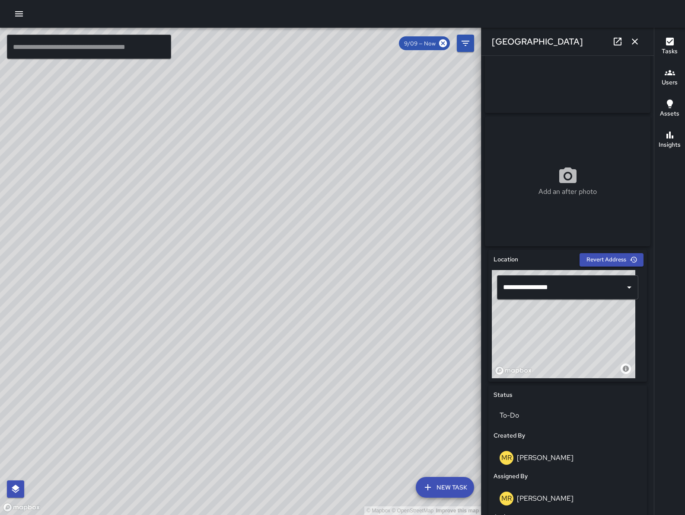
scroll to position [326, 0]
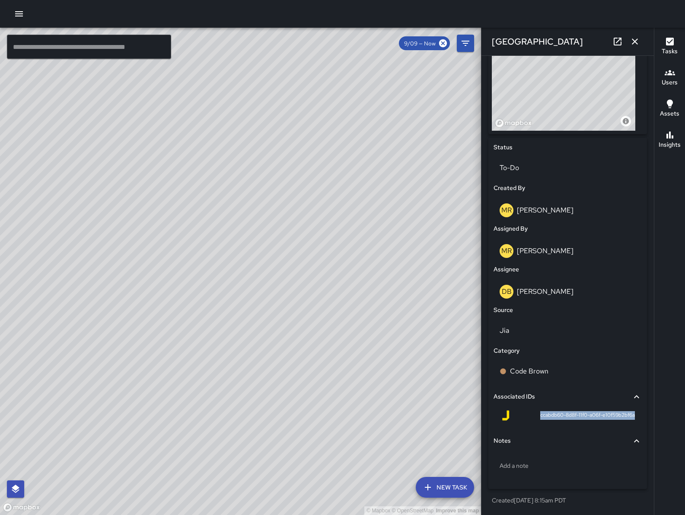
drag, startPoint x: 528, startPoint y: 416, endPoint x: 630, endPoint y: 426, distance: 102.1
click at [630, 426] on div "ccabdb60-8d8f-11f0-a06f-e10f59b2bf6a" at bounding box center [568, 416] width 148 height 21
copy span "ccabdb60-8d8f-11f0-a06f-e10f59b2bf6a"
click at [639, 42] on icon "button" at bounding box center [635, 41] width 10 height 10
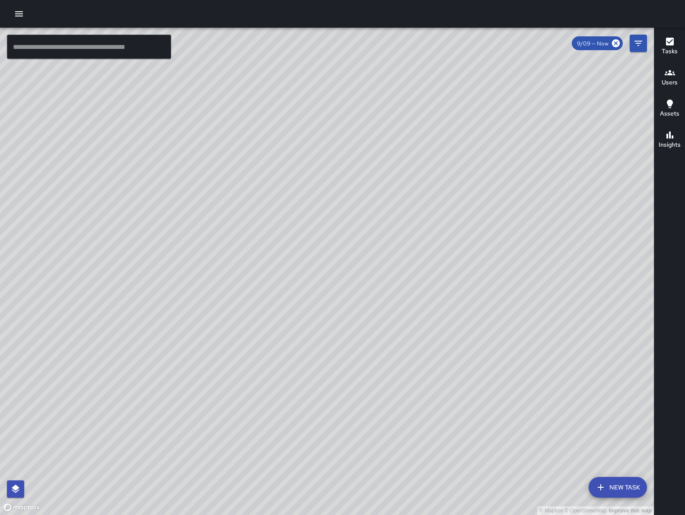
click at [360, 256] on div "© Mapbox © OpenStreetMap Improve this map" at bounding box center [327, 271] width 654 height 487
click at [637, 44] on icon "Filters" at bounding box center [639, 43] width 10 height 10
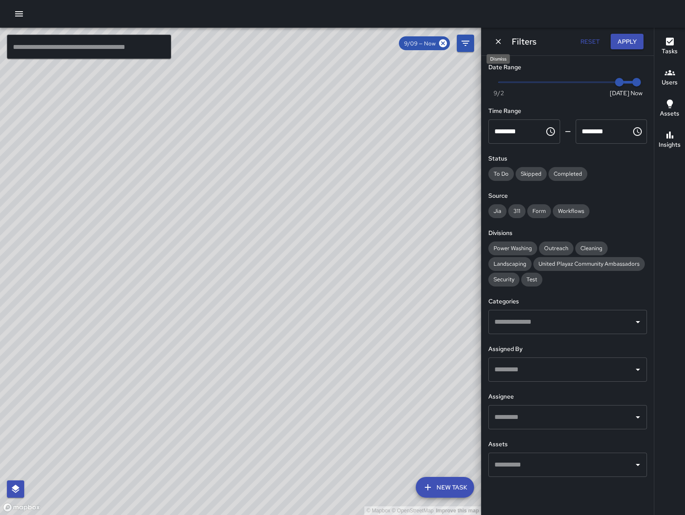
click at [496, 44] on icon "Dismiss" at bounding box center [498, 41] width 9 height 9
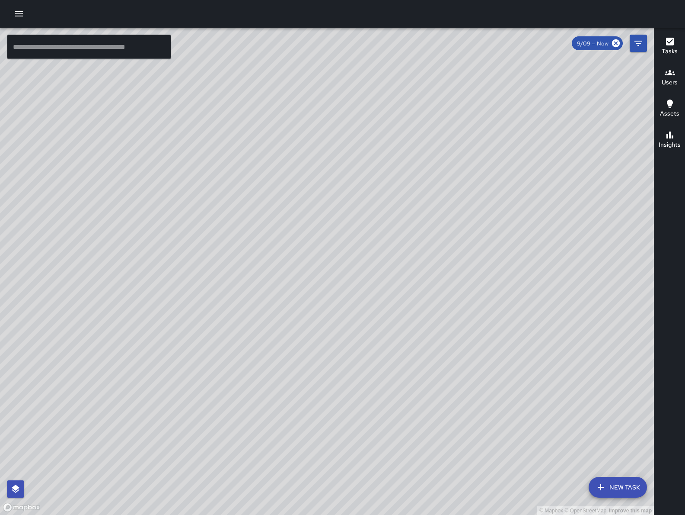
click at [628, 481] on button "New Task" at bounding box center [618, 487] width 58 height 21
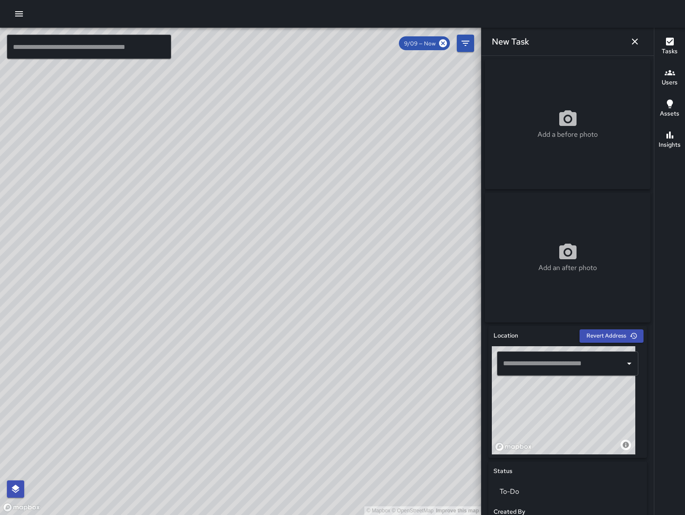
click at [539, 368] on input "text" at bounding box center [561, 363] width 121 height 16
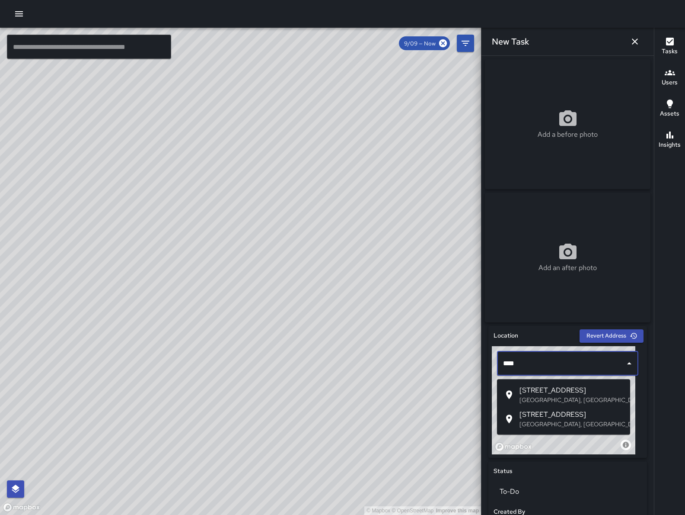
click at [535, 396] on p "San Francisco, CA, USA" at bounding box center [572, 399] width 104 height 9
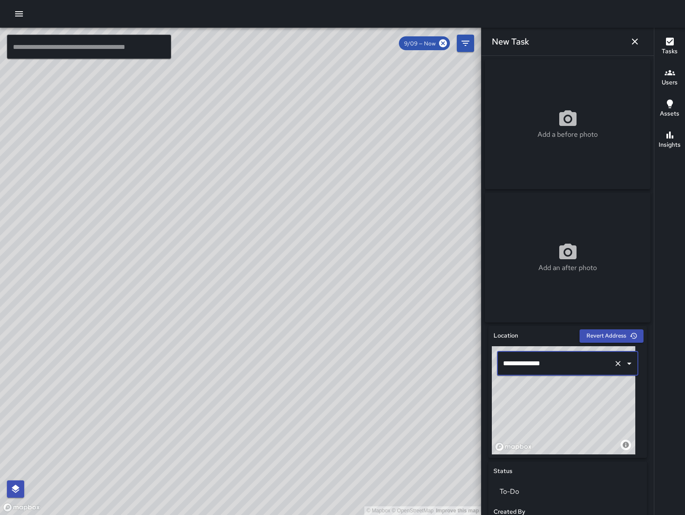
type input "**********"
click at [539, 129] on div "Add a before photo" at bounding box center [568, 124] width 166 height 31
type input "**********"
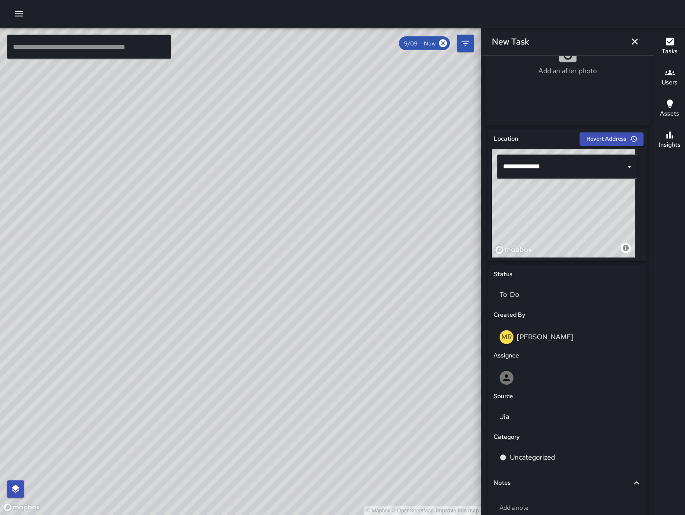
scroll to position [256, 0]
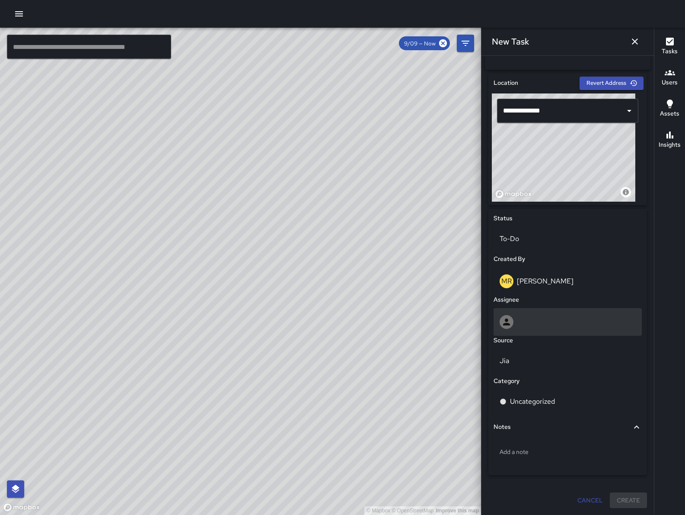
click at [554, 315] on div at bounding box center [568, 322] width 136 height 14
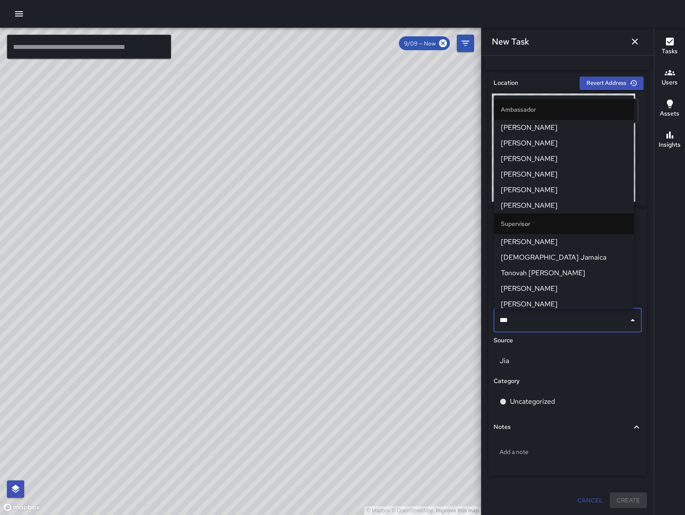
type input "****"
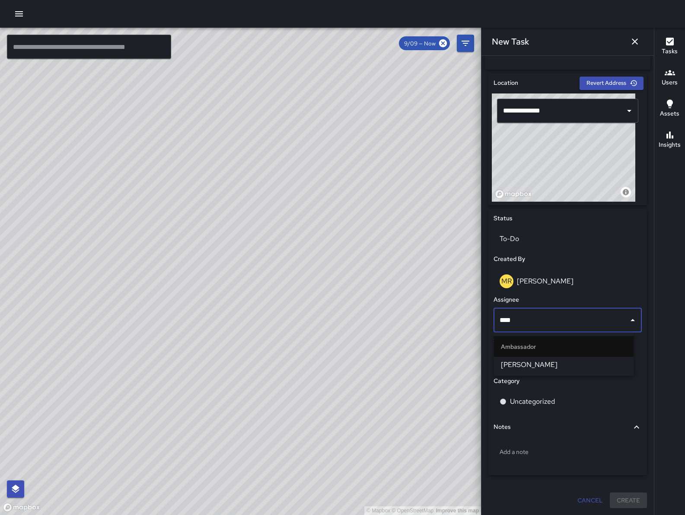
click at [561, 364] on span "Maclis Velasquez" at bounding box center [564, 364] width 126 height 10
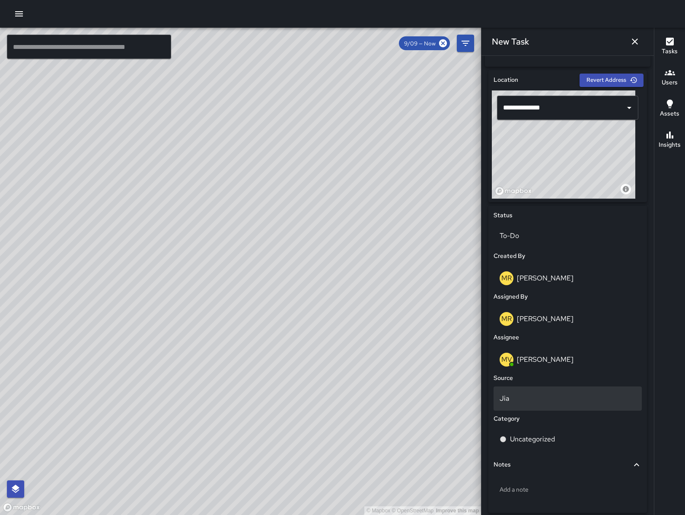
click at [565, 409] on div "Jia" at bounding box center [568, 398] width 148 height 24
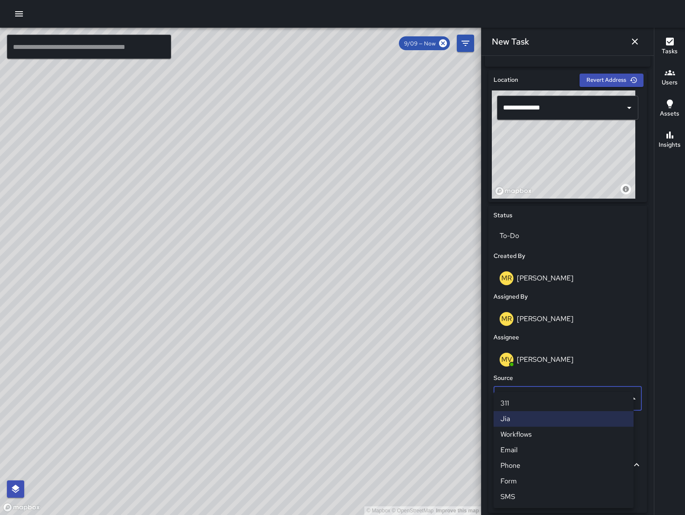
click at [557, 450] on li "Email" at bounding box center [564, 450] width 140 height 16
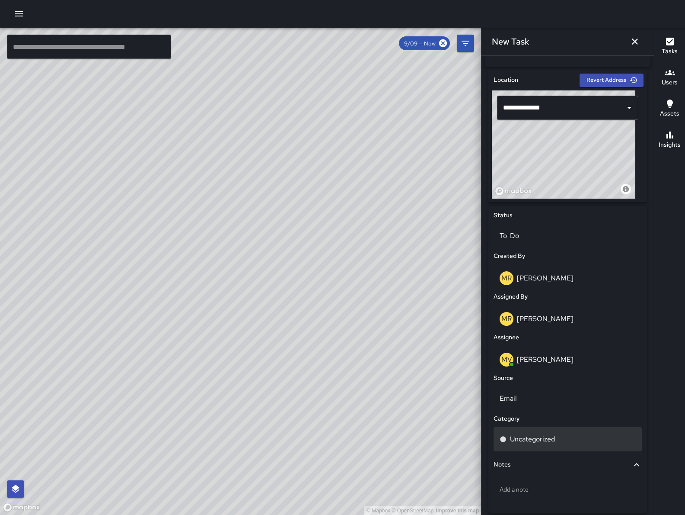
click at [559, 441] on div "Uncategorized" at bounding box center [568, 439] width 136 height 10
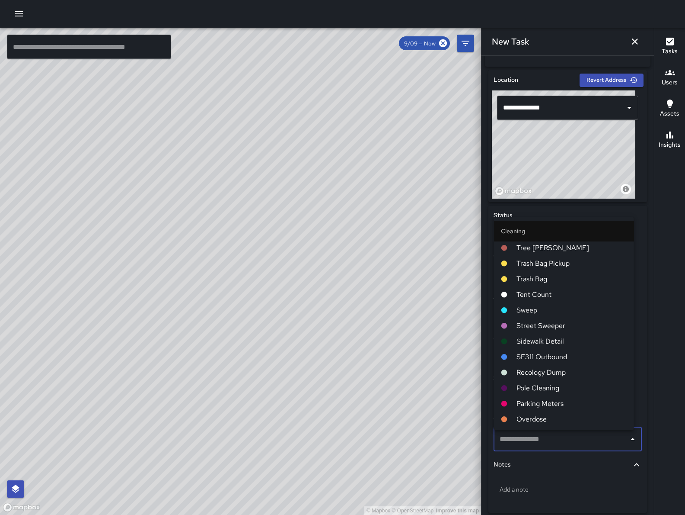
scroll to position [2, 0]
click at [541, 314] on span "Sweep" at bounding box center [572, 309] width 111 height 10
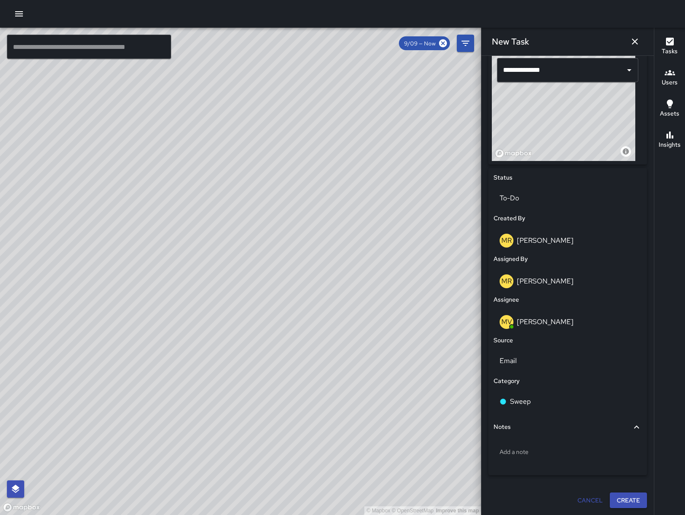
scroll to position [296, 0]
click at [620, 502] on button "Create" at bounding box center [628, 500] width 37 height 16
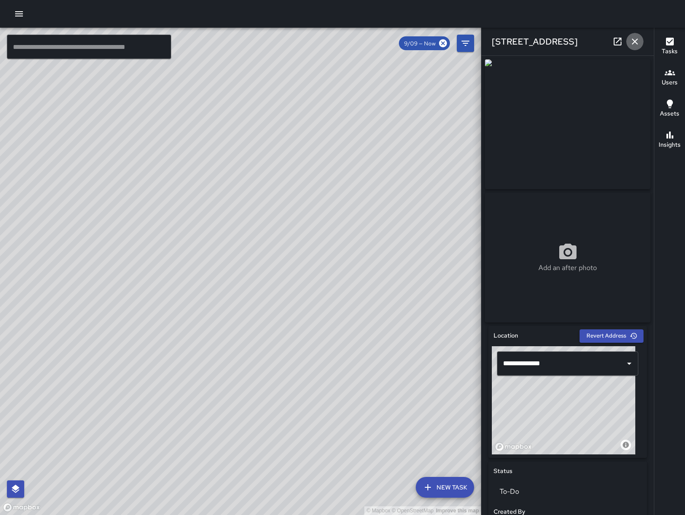
click at [635, 42] on icon "button" at bounding box center [635, 41] width 6 height 6
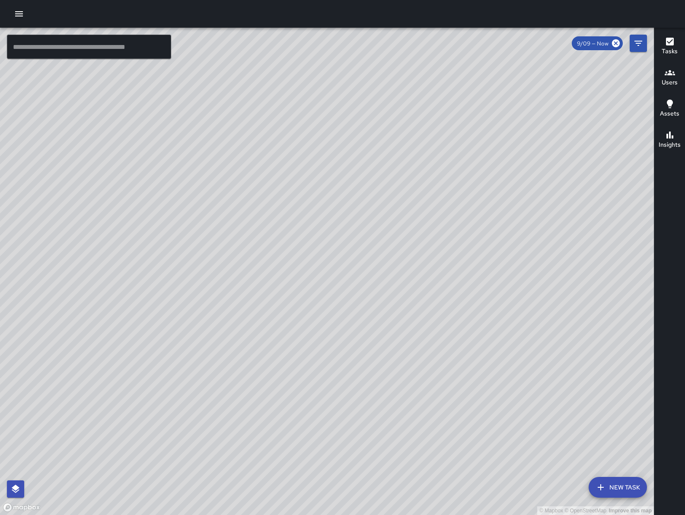
click at [327, 272] on div "© Mapbox © OpenStreetMap Improve this map MV Maclis Velasquez 111 7th Street Cr…" at bounding box center [327, 271] width 654 height 487
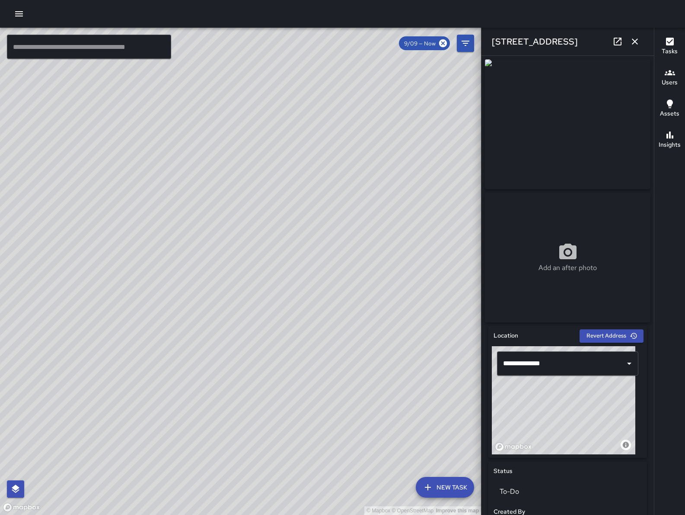
drag, startPoint x: 289, startPoint y: 275, endPoint x: 272, endPoint y: 267, distance: 18.6
click at [273, 268] on div "© Mapbox © OpenStreetMap Improve this map" at bounding box center [240, 271] width 481 height 487
drag, startPoint x: 565, startPoint y: 426, endPoint x: 538, endPoint y: 425, distance: 26.8
click at [538, 425] on div "© Mapbox © OpenStreetMap Improve this map" at bounding box center [564, 400] width 144 height 108
type input "**********"
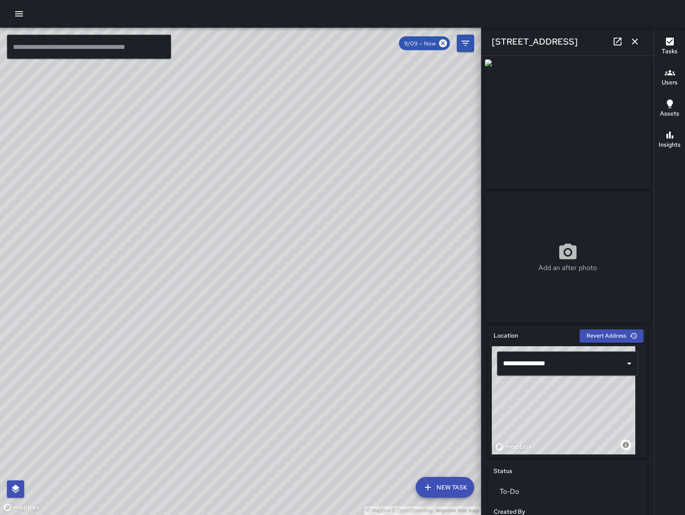
click at [616, 45] on icon at bounding box center [618, 42] width 8 height 8
click at [634, 38] on icon "button" at bounding box center [635, 41] width 10 height 10
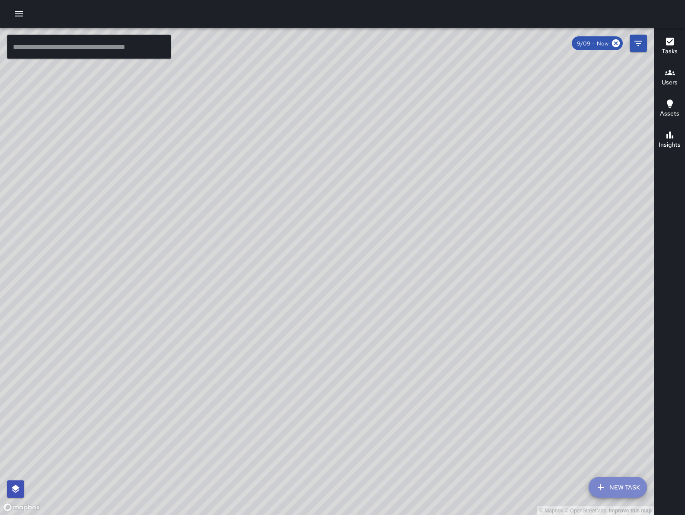
click at [612, 486] on button "New Task" at bounding box center [618, 487] width 58 height 21
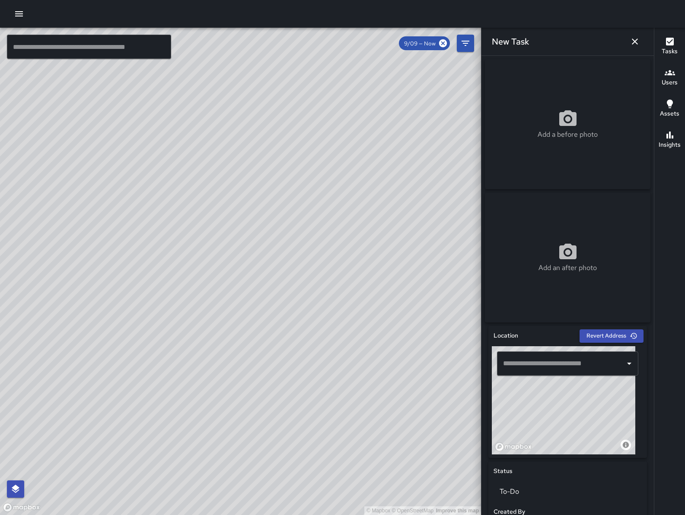
click at [570, 365] on input "text" at bounding box center [561, 363] width 121 height 16
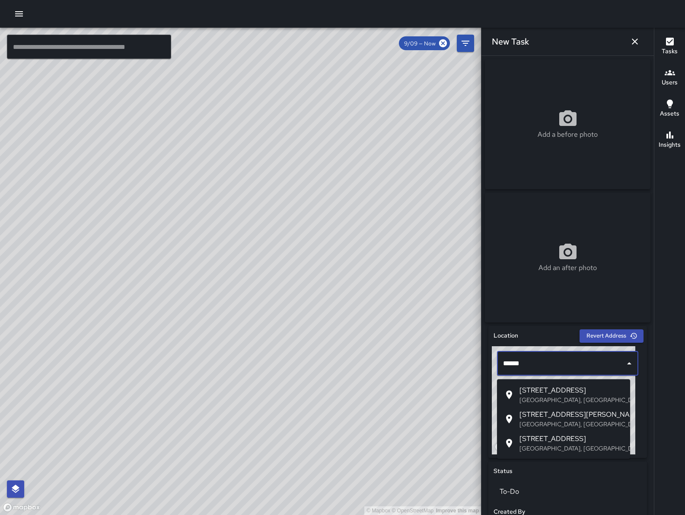
click at [578, 389] on span "1023 Natoma Street" at bounding box center [572, 390] width 104 height 10
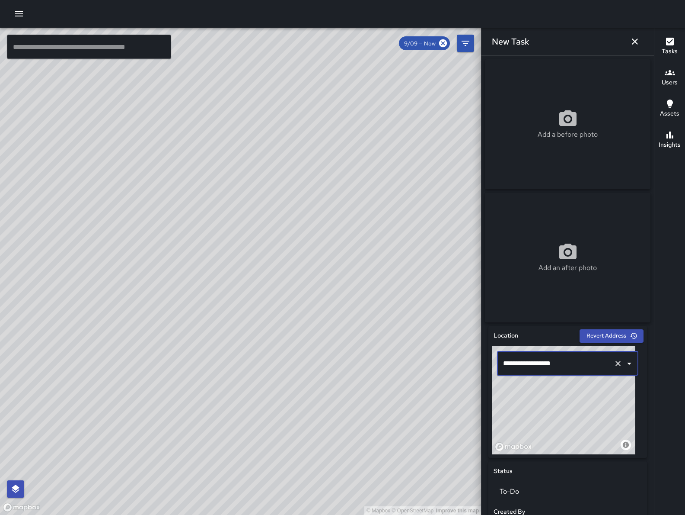
type input "**********"
drag, startPoint x: 573, startPoint y: 399, endPoint x: 579, endPoint y: 407, distance: 10.7
click at [579, 407] on div "© Mapbox © OpenStreetMap Improve this map" at bounding box center [564, 400] width 144 height 108
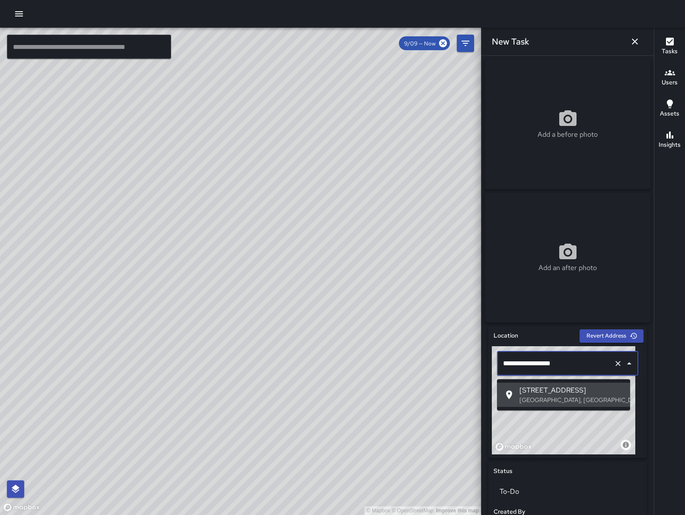
click at [517, 371] on input "**********" at bounding box center [555, 363] width 109 height 16
click at [572, 392] on span "1023 Natoma Street" at bounding box center [572, 390] width 104 height 10
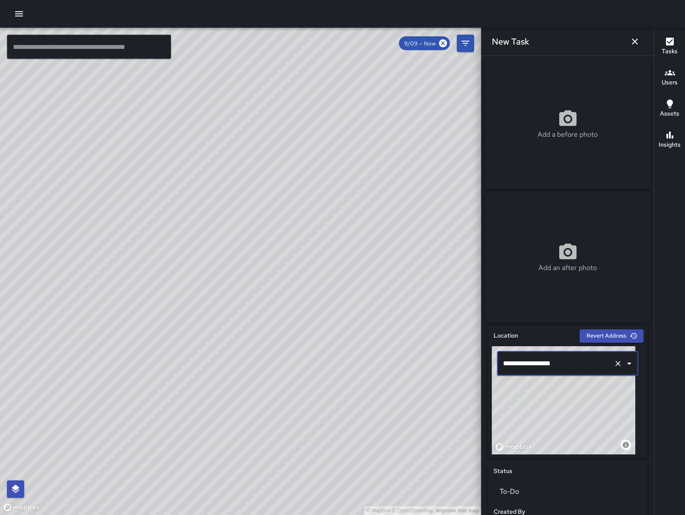
type input "**********"
drag, startPoint x: 572, startPoint y: 407, endPoint x: 591, endPoint y: 427, distance: 27.2
click at [591, 426] on div "© Mapbox © OpenStreetMap Improve this map" at bounding box center [564, 400] width 144 height 108
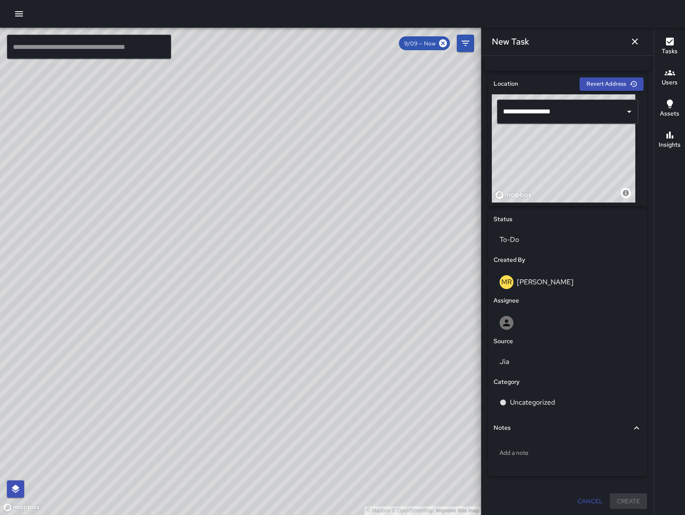
scroll to position [256, 0]
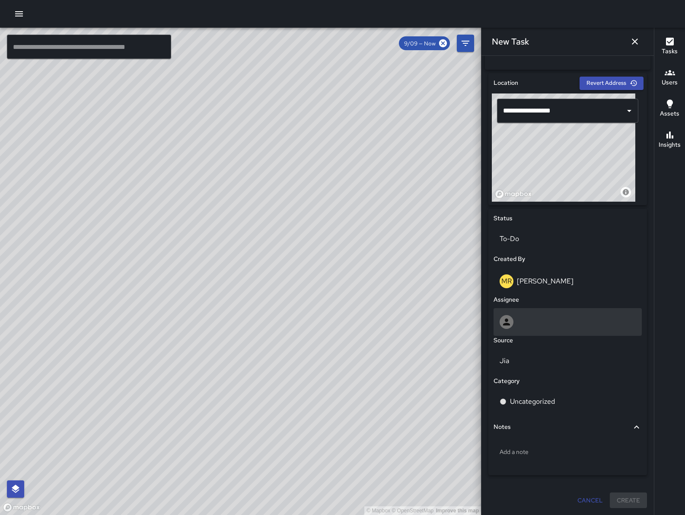
click at [544, 311] on div at bounding box center [568, 322] width 148 height 28
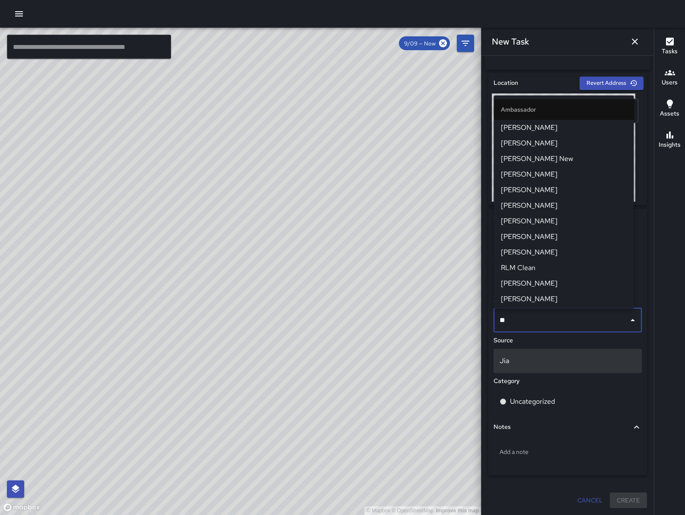
type input "***"
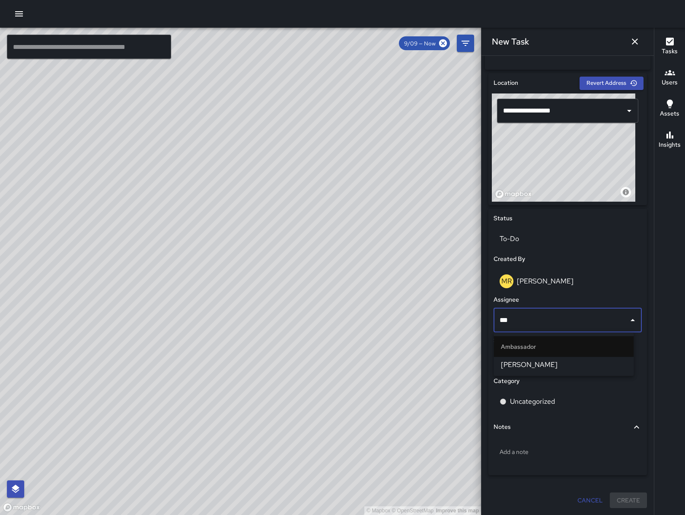
click at [552, 365] on span "[PERSON_NAME]" at bounding box center [564, 364] width 126 height 10
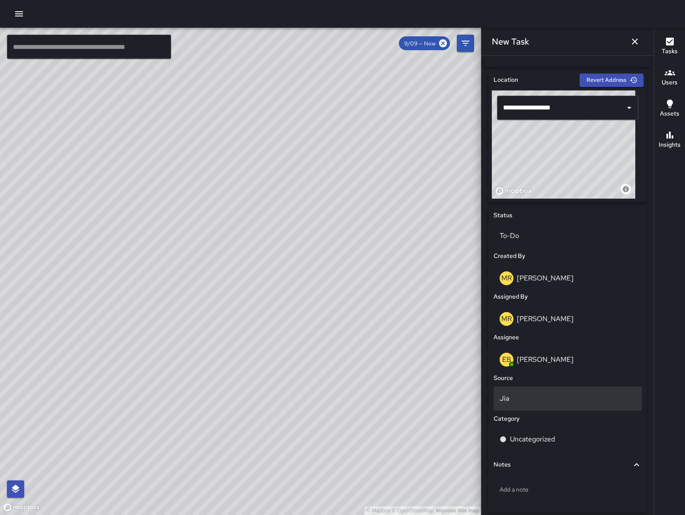
click at [542, 403] on p "Jia" at bounding box center [568, 398] width 136 height 10
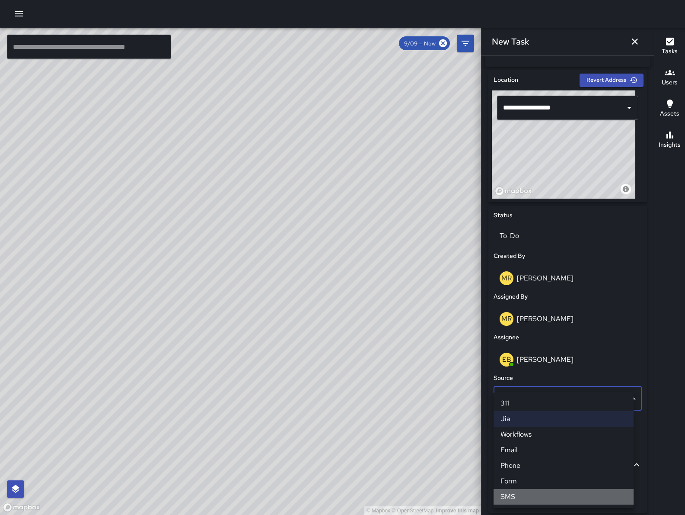
click at [527, 491] on li "SMS" at bounding box center [564, 497] width 140 height 16
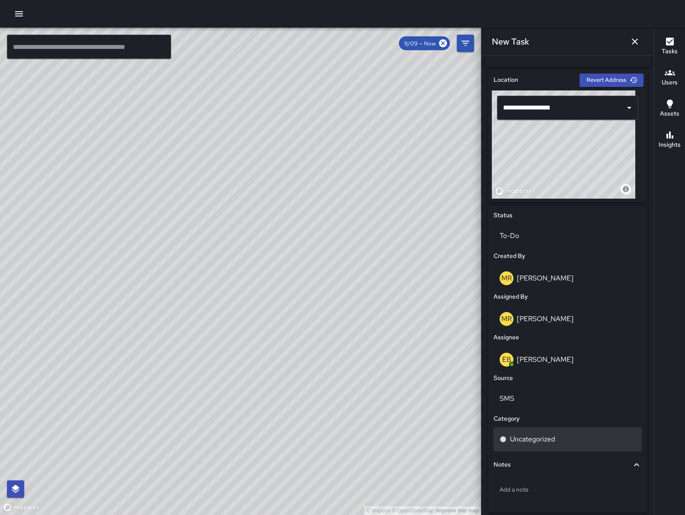
click at [534, 451] on div "Uncategorized" at bounding box center [568, 439] width 148 height 24
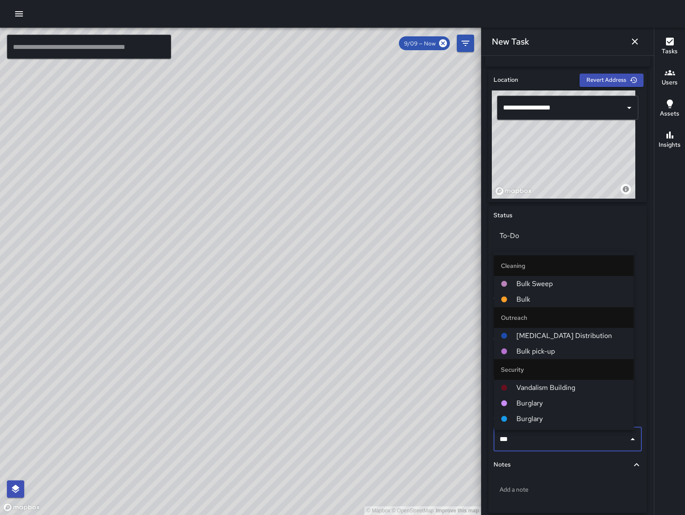
type input "****"
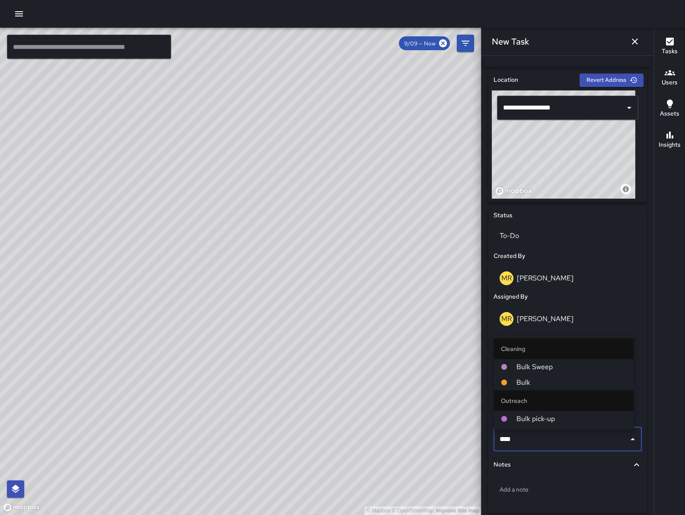
click at [544, 375] on li "Bulk" at bounding box center [564, 382] width 140 height 16
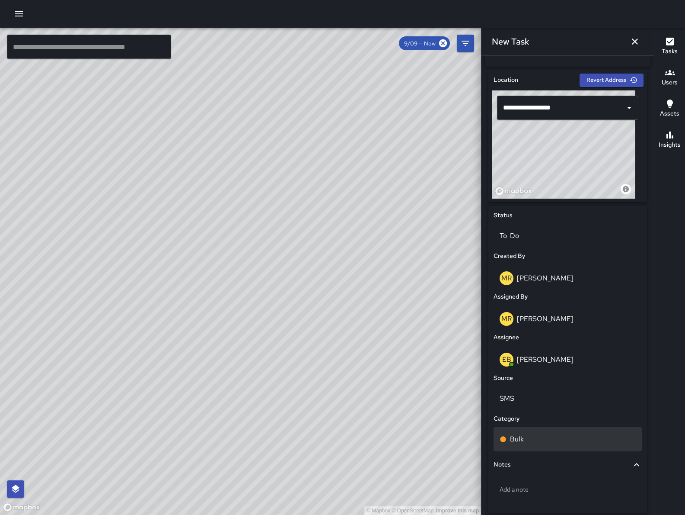
click at [545, 444] on div "Bulk" at bounding box center [568, 439] width 136 height 10
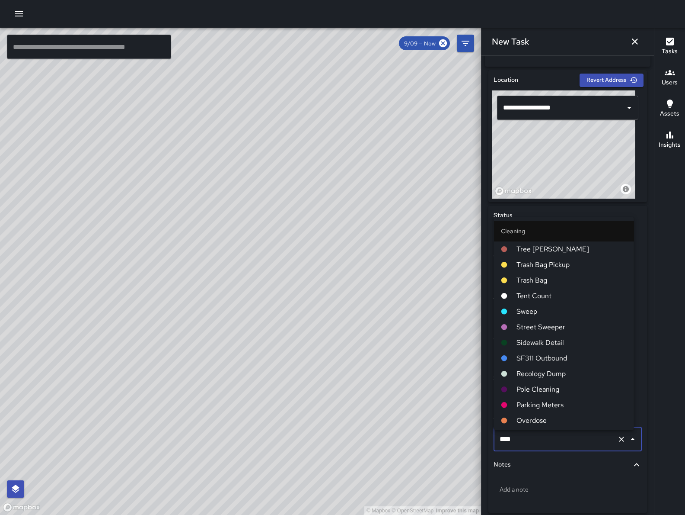
scroll to position [262, 0]
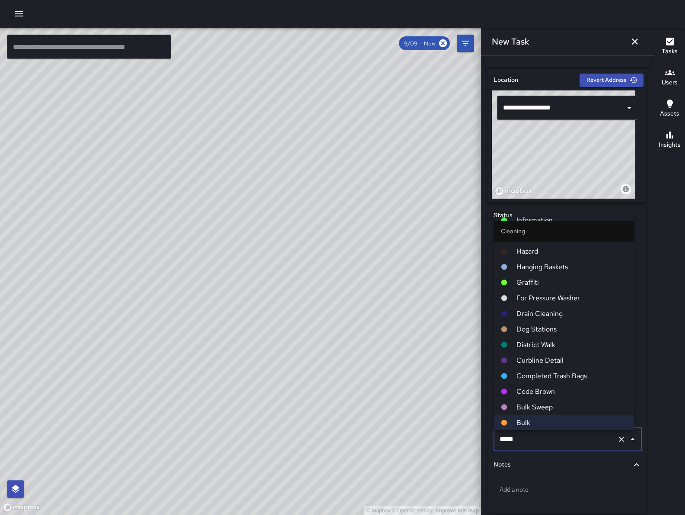
type input "******"
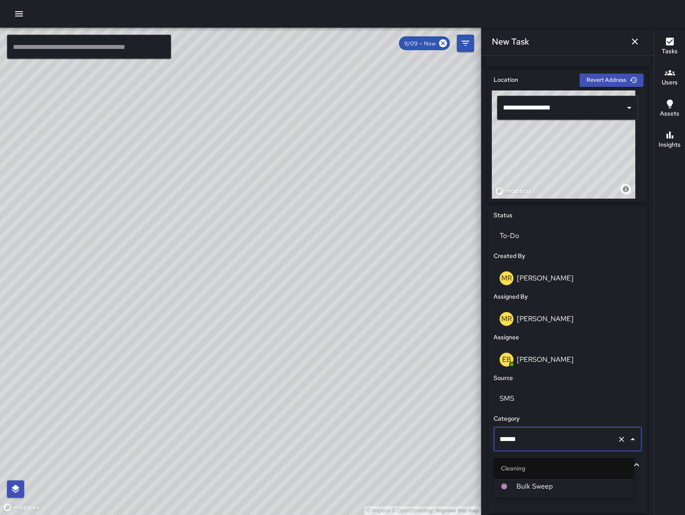
click at [552, 487] on span "Bulk Sweep" at bounding box center [572, 486] width 111 height 10
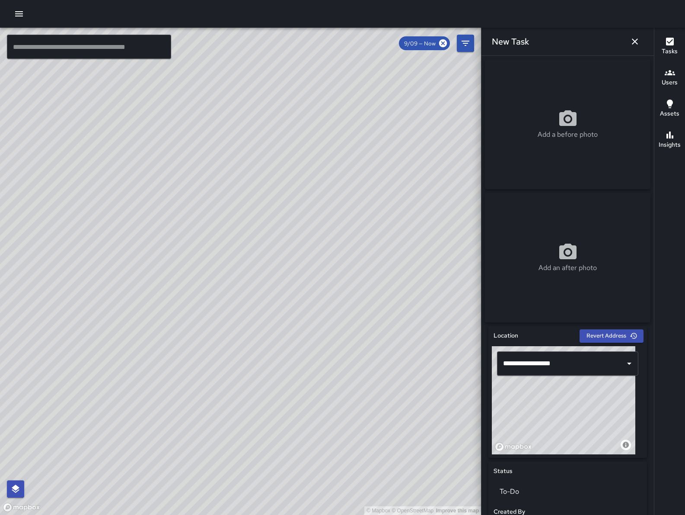
click at [558, 118] on icon at bounding box center [568, 119] width 21 height 21
type input "**********"
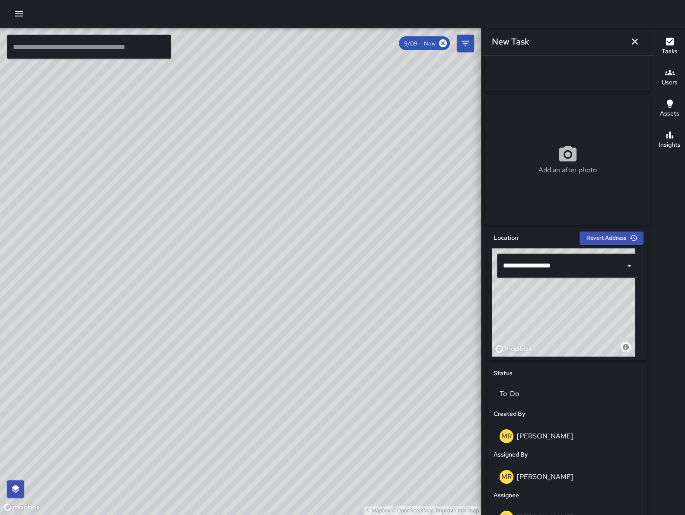
scroll to position [296, 0]
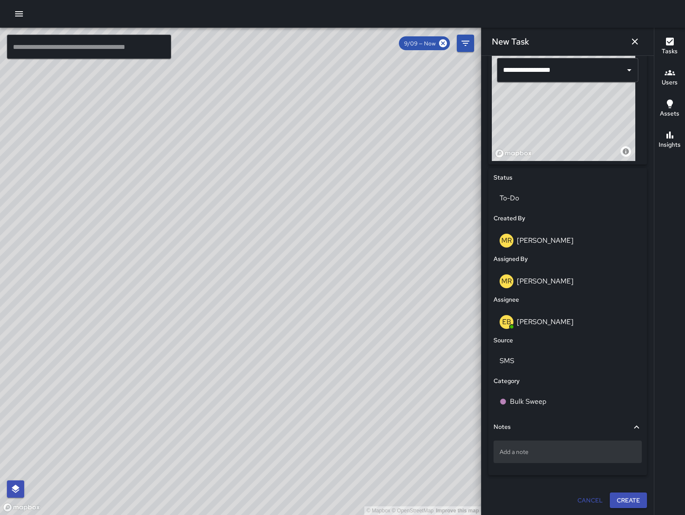
click at [550, 457] on div "Add a note" at bounding box center [568, 451] width 148 height 22
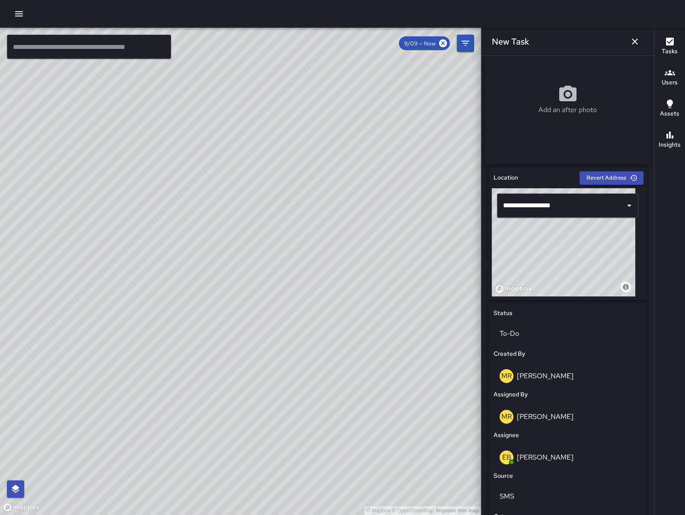
scroll to position [0, 0]
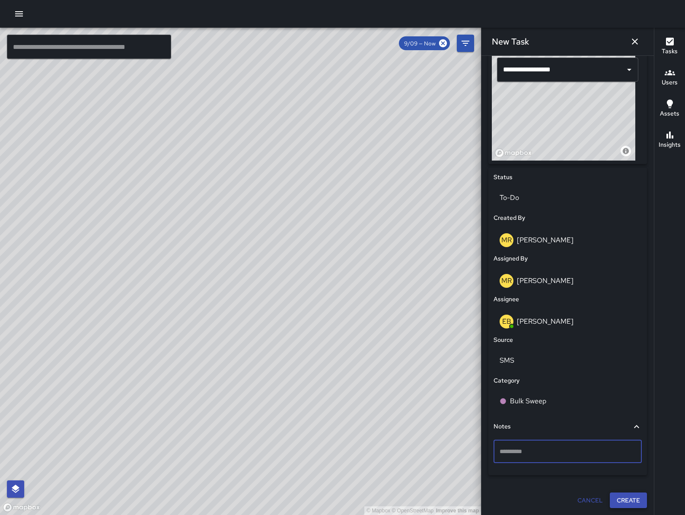
click at [625, 503] on button "Create" at bounding box center [628, 500] width 37 height 16
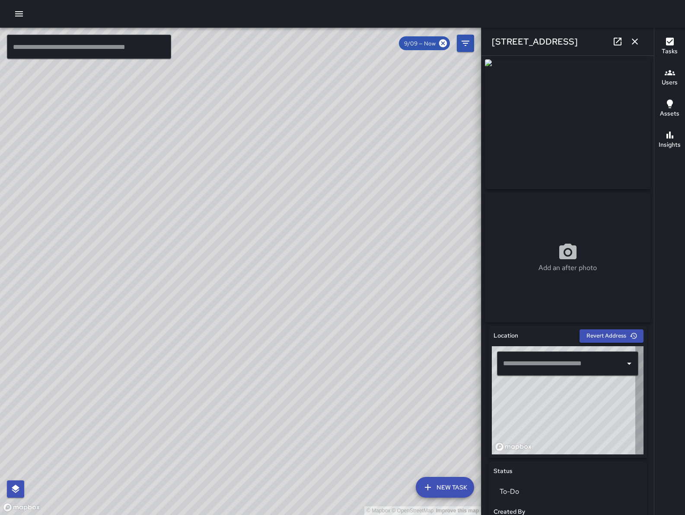
type input "**********"
click at [620, 38] on icon at bounding box center [618, 42] width 8 height 8
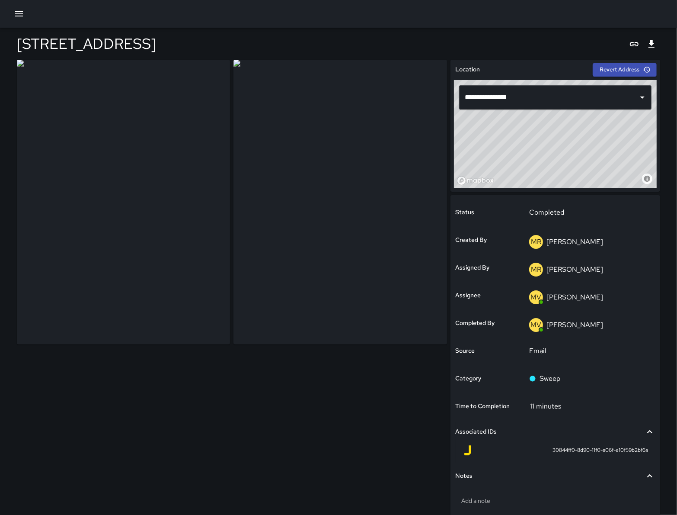
click at [21, 15] on icon "button" at bounding box center [19, 14] width 10 height 10
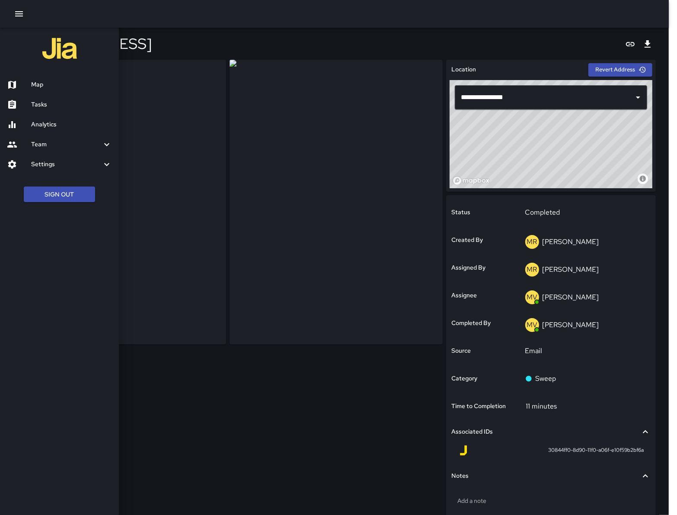
click at [21, 15] on icon "button" at bounding box center [19, 14] width 10 height 10
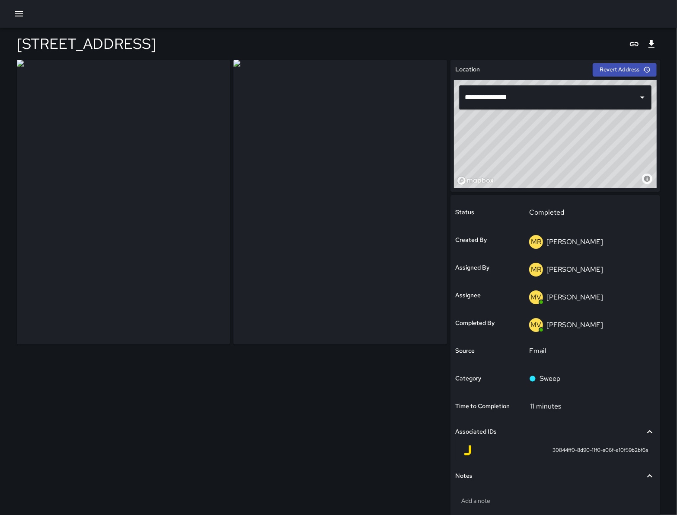
click at [16, 11] on icon "button" at bounding box center [19, 14] width 10 height 10
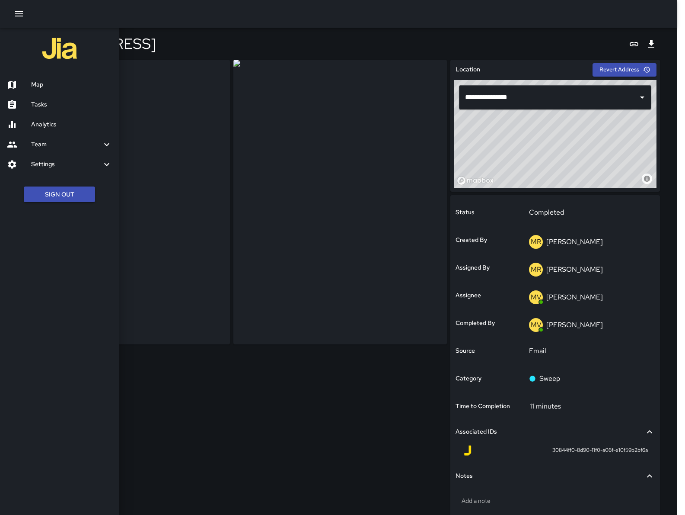
click at [41, 86] on h6 "Map" at bounding box center [71, 85] width 81 height 10
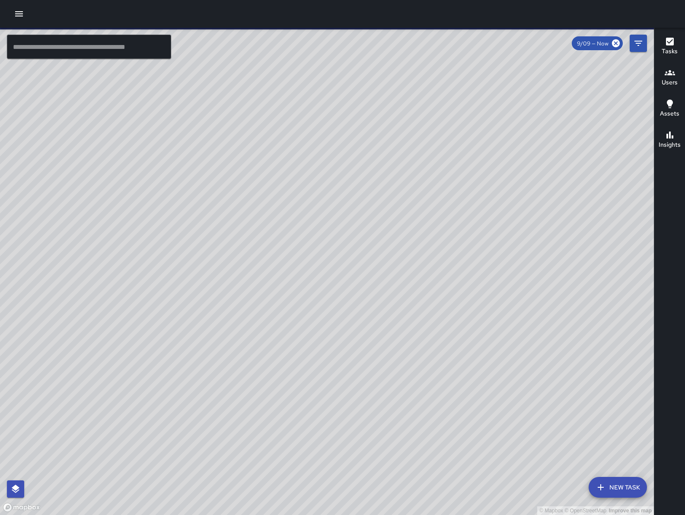
click at [613, 483] on button "New Task" at bounding box center [618, 487] width 58 height 21
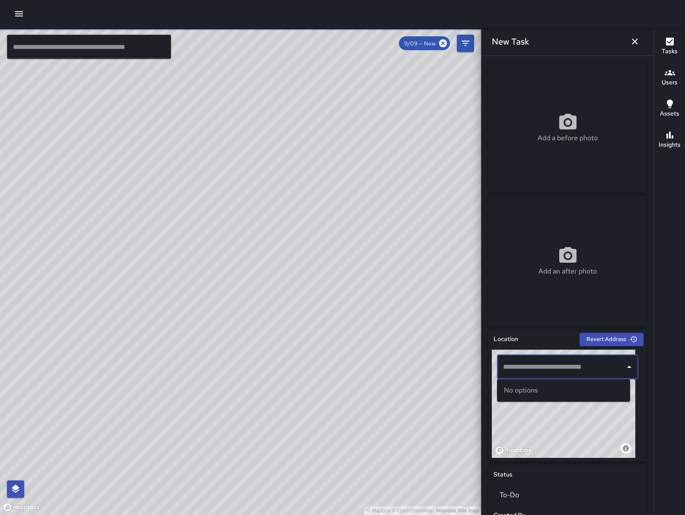
click at [562, 373] on input "text" at bounding box center [561, 366] width 121 height 16
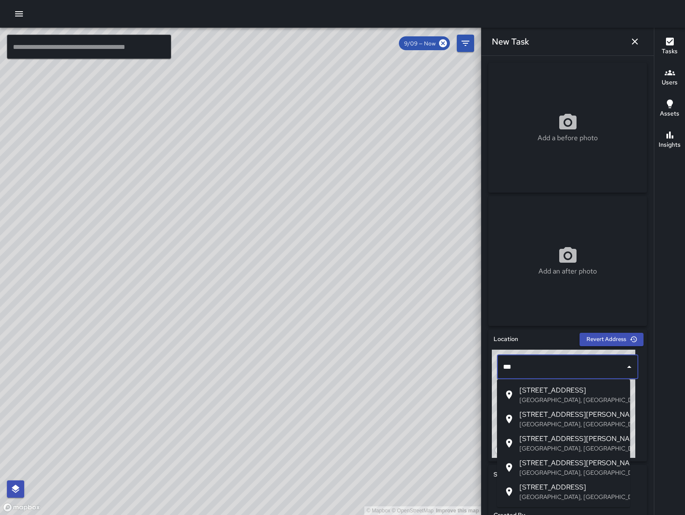
click at [569, 442] on span "[STREET_ADDRESS][PERSON_NAME]" at bounding box center [572, 438] width 104 height 10
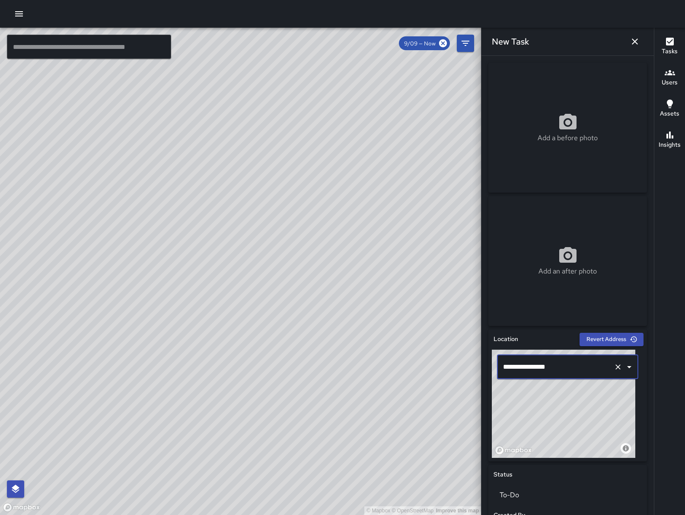
type input "**********"
click at [638, 42] on icon "button" at bounding box center [635, 41] width 10 height 10
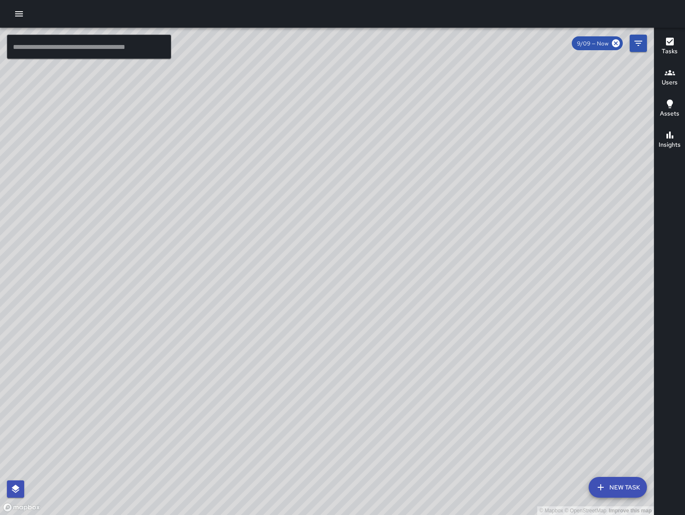
drag, startPoint x: 423, startPoint y: 235, endPoint x: 286, endPoint y: 323, distance: 162.2
click at [287, 324] on div "© Mapbox © OpenStreetMap Improve this map" at bounding box center [327, 271] width 654 height 487
drag, startPoint x: 332, startPoint y: 342, endPoint x: 114, endPoint y: 374, distance: 220.8
click at [113, 381] on div "© Mapbox © OpenStreetMap Improve this map" at bounding box center [327, 271] width 654 height 487
drag, startPoint x: 129, startPoint y: 349, endPoint x: 244, endPoint y: 307, distance: 122.8
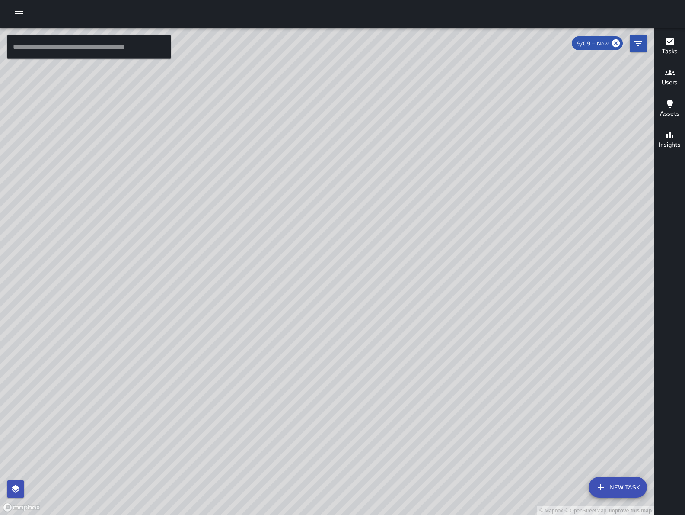
click at [244, 307] on div "© Mapbox © OpenStreetMap Improve this map" at bounding box center [327, 271] width 654 height 487
drag, startPoint x: 136, startPoint y: 379, endPoint x: 170, endPoint y: 363, distance: 37.5
click at [163, 381] on div "© Mapbox © OpenStreetMap Improve this map" at bounding box center [327, 271] width 654 height 487
click at [633, 488] on button "New Task" at bounding box center [618, 487] width 58 height 21
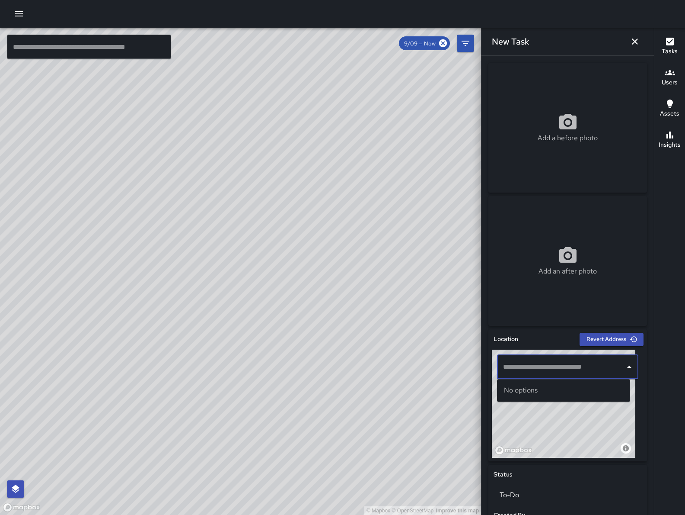
click at [545, 368] on input "text" at bounding box center [561, 366] width 121 height 16
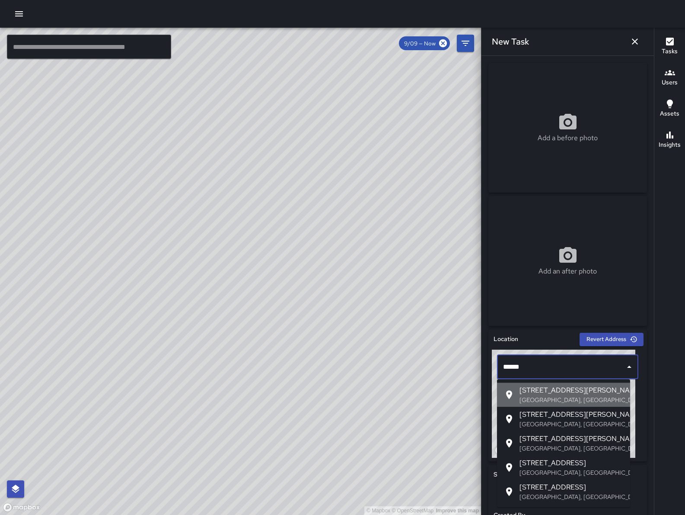
click at [547, 395] on p "[GEOGRAPHIC_DATA], [GEOGRAPHIC_DATA], [GEOGRAPHIC_DATA]" at bounding box center [572, 399] width 104 height 9
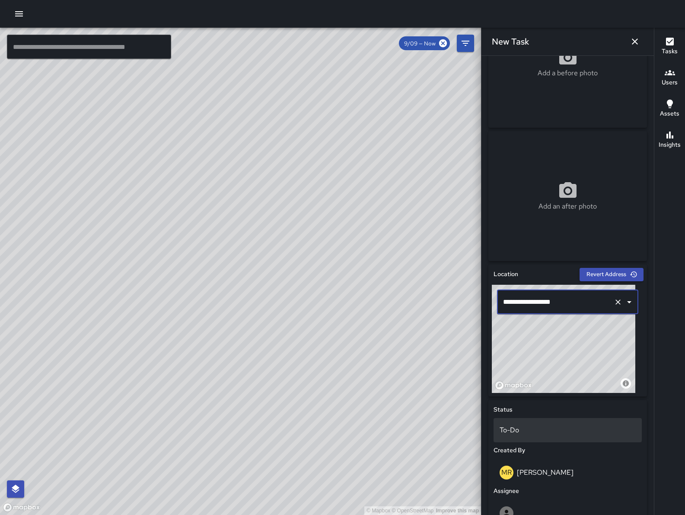
scroll to position [210, 0]
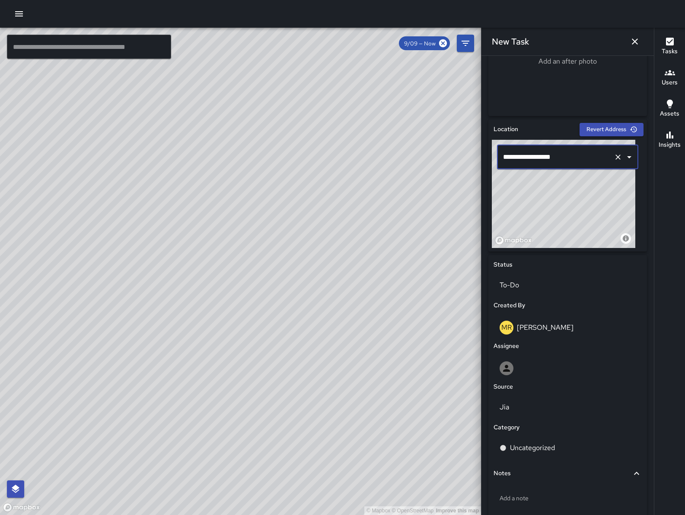
type input "**********"
click at [633, 44] on icon "button" at bounding box center [635, 41] width 10 height 10
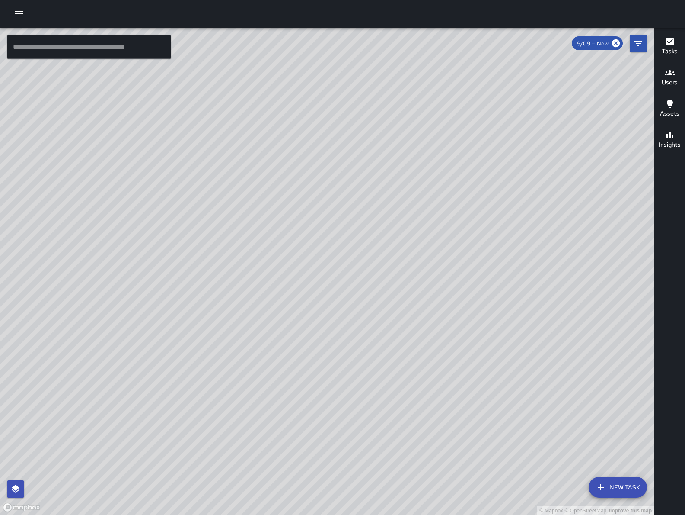
drag, startPoint x: 300, startPoint y: 386, endPoint x: 375, endPoint y: 279, distance: 130.7
click at [375, 279] on div "© Mapbox © OpenStreetMap Improve this map" at bounding box center [327, 271] width 654 height 487
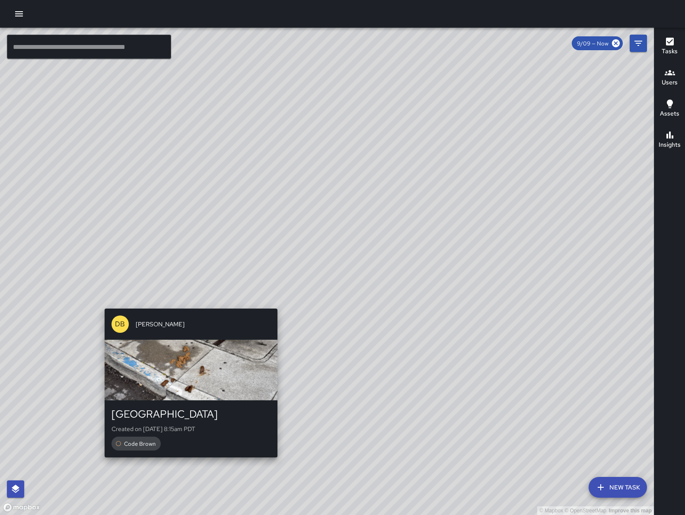
click at [190, 299] on div "© Mapbox © OpenStreetMap Improve this map DB [PERSON_NAME] [STREET_ADDRESS] Cre…" at bounding box center [327, 271] width 654 height 487
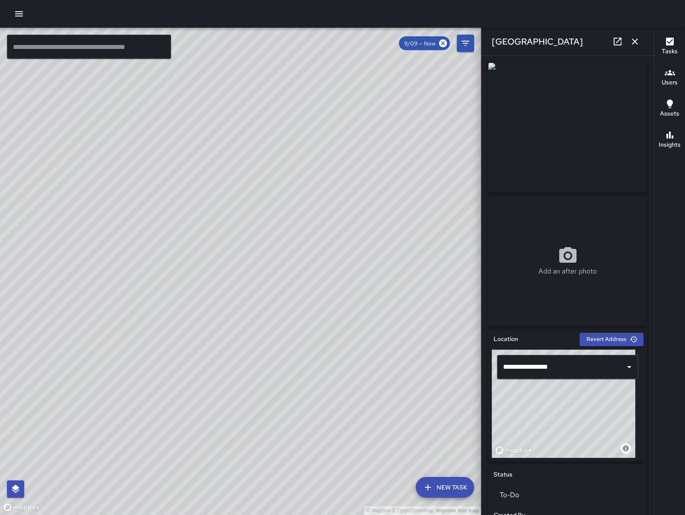
click at [224, 261] on div "© Mapbox © OpenStreetMap Improve this map Unassigned [STREET_ADDRESS] Completed…" at bounding box center [240, 271] width 481 height 487
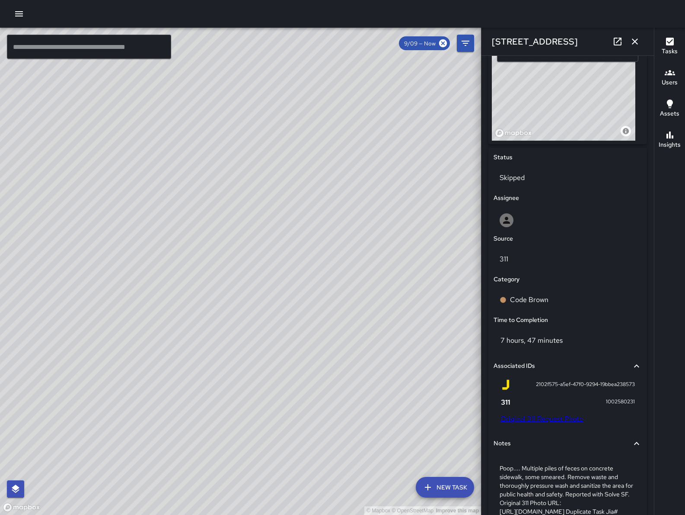
scroll to position [418, 0]
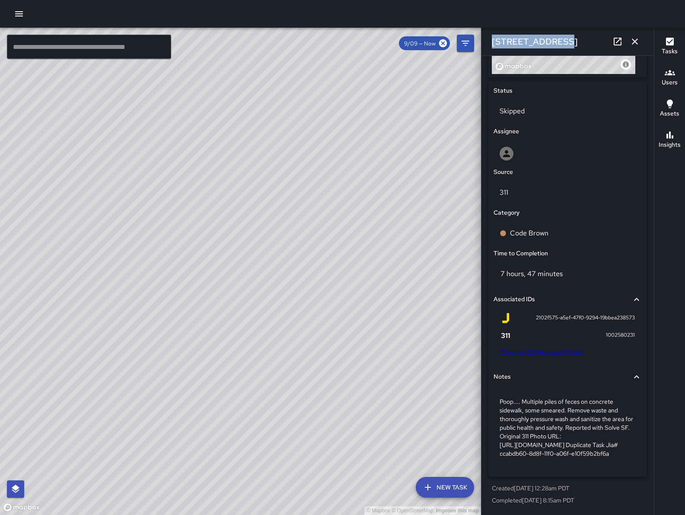
drag, startPoint x: 570, startPoint y: 40, endPoint x: 506, endPoint y: 33, distance: 64.8
click at [506, 33] on div "[STREET_ADDRESS]" at bounding box center [568, 42] width 173 height 28
copy h6 "[STREET_ADDRESS]"
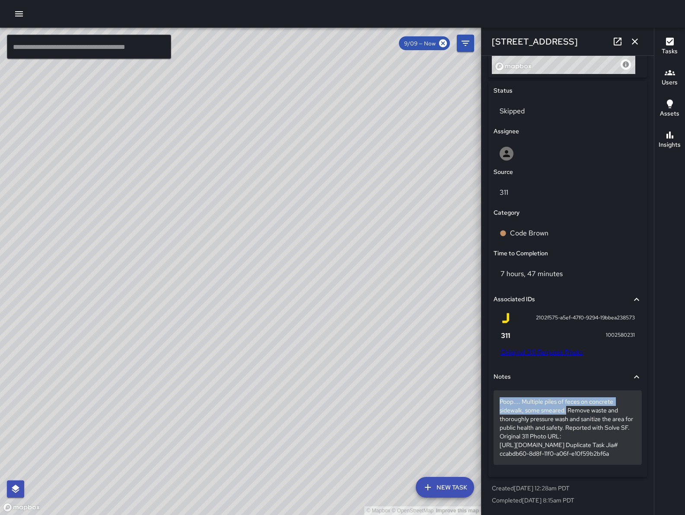
drag, startPoint x: 495, startPoint y: 364, endPoint x: 566, endPoint y: 378, distance: 72.3
click at [566, 390] on div "Poop.... Multiple piles of feces on concrete sidewalk, some smeared. Remove was…" at bounding box center [568, 427] width 148 height 74
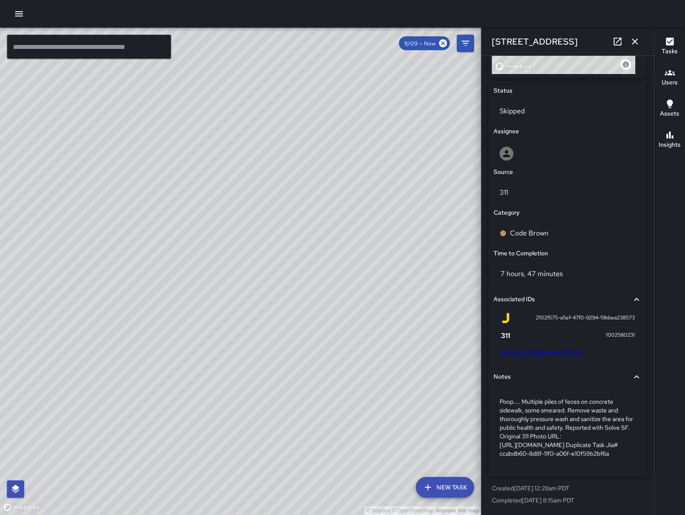
scroll to position [340, 0]
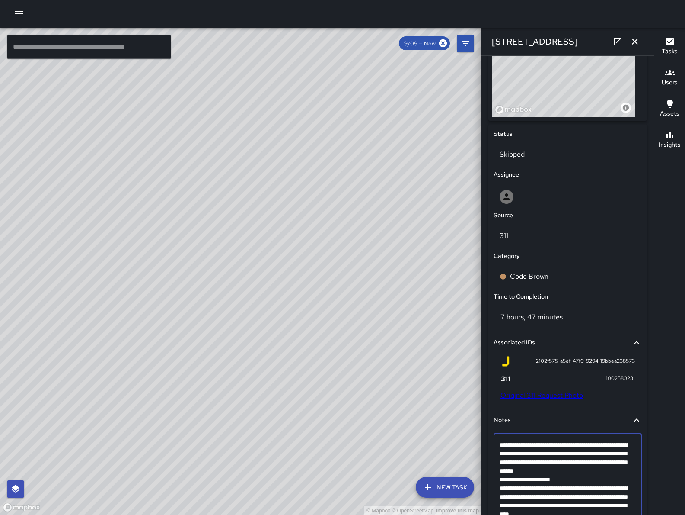
drag, startPoint x: 566, startPoint y: 454, endPoint x: 498, endPoint y: 442, distance: 69.0
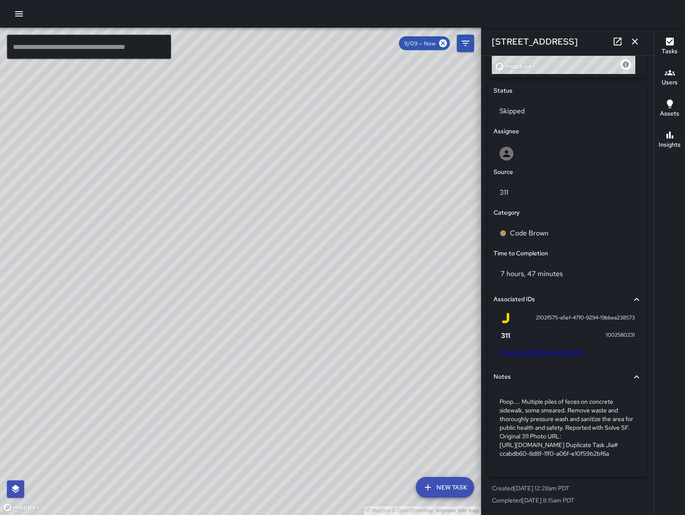
scroll to position [418, 0]
click at [639, 40] on icon "button" at bounding box center [635, 41] width 10 height 10
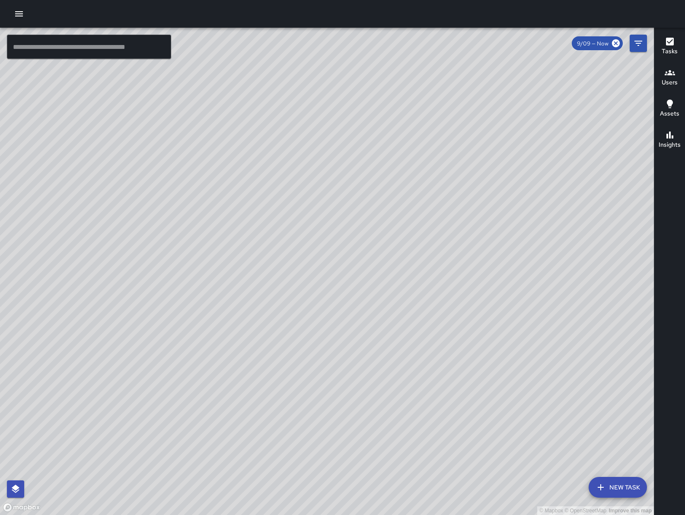
drag, startPoint x: 392, startPoint y: 390, endPoint x: 387, endPoint y: 232, distance: 158.3
click at [387, 232] on div "© Mapbox © OpenStreetMap Improve this map" at bounding box center [327, 271] width 654 height 487
drag, startPoint x: 425, startPoint y: 233, endPoint x: 397, endPoint y: 271, distance: 47.4
click at [398, 276] on div "© Mapbox © OpenStreetMap Improve this map" at bounding box center [327, 271] width 654 height 487
click at [376, 246] on div "© Mapbox © OpenStreetMap Improve this map EB [PERSON_NAME] [STREET_ADDRESS][PER…" at bounding box center [327, 271] width 654 height 487
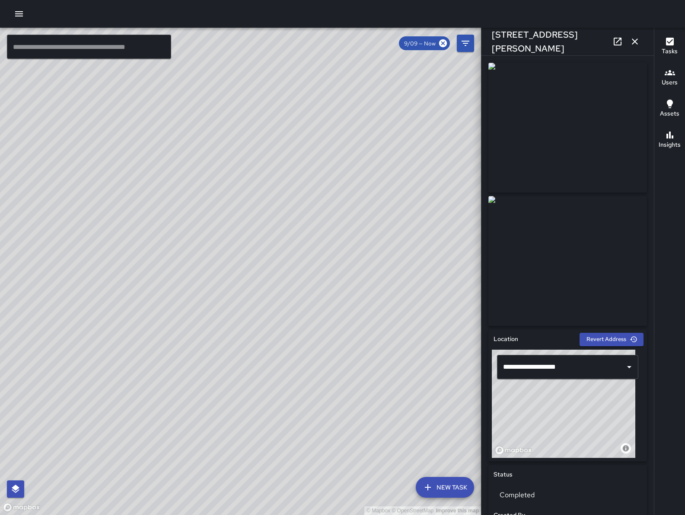
click at [621, 38] on icon at bounding box center [618, 42] width 8 height 8
click at [252, 243] on div "© Mapbox © OpenStreetMap Improve this map Unassigned [STREET_ADDRESS][PERSON_NA…" at bounding box center [240, 271] width 481 height 487
click at [558, 244] on div "Add an after photo" at bounding box center [568, 261] width 159 height 130
type input "**********"
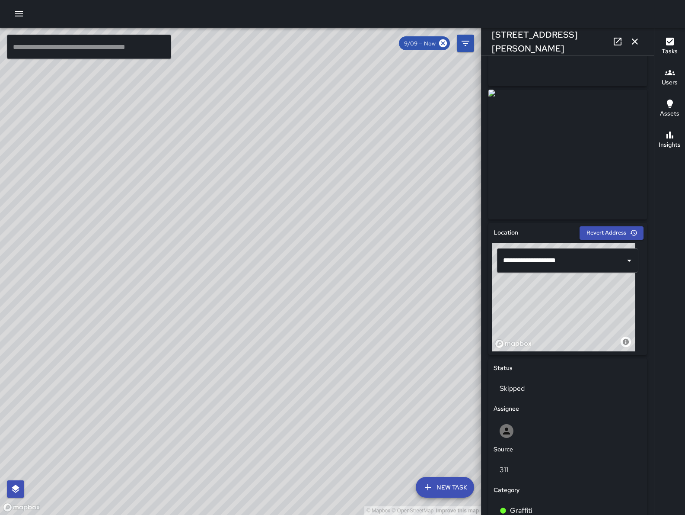
scroll to position [392, 0]
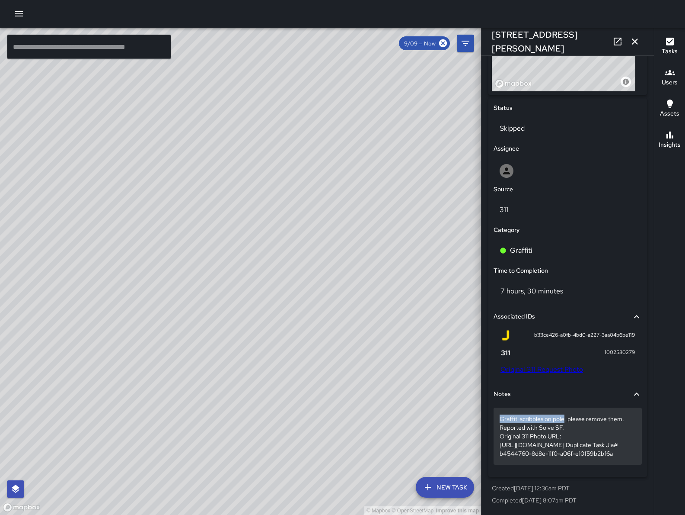
drag, startPoint x: 566, startPoint y: 396, endPoint x: 502, endPoint y: 394, distance: 64.9
click at [502, 414] on p "Graffiti scribbles on pole, please remove them. Reported with Solve SF. Origina…" at bounding box center [568, 435] width 136 height 43
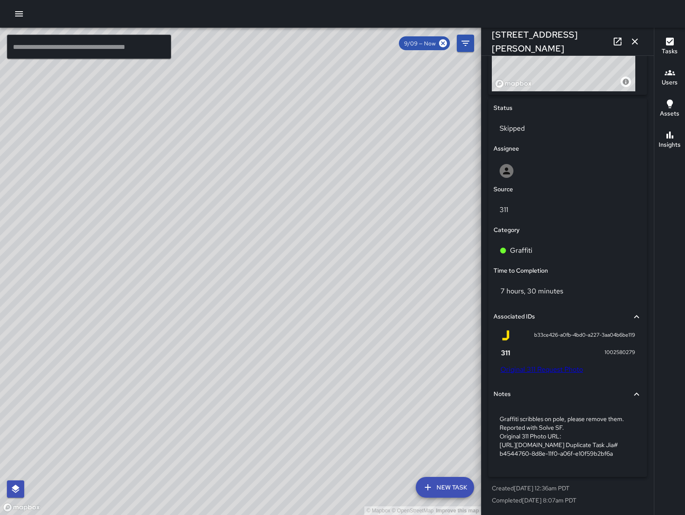
scroll to position [340, 0]
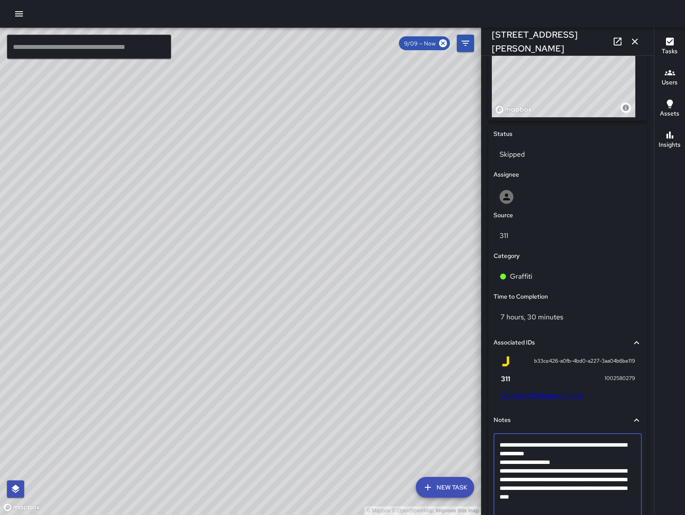
drag, startPoint x: 559, startPoint y: 446, endPoint x: 504, endPoint y: 444, distance: 55.0
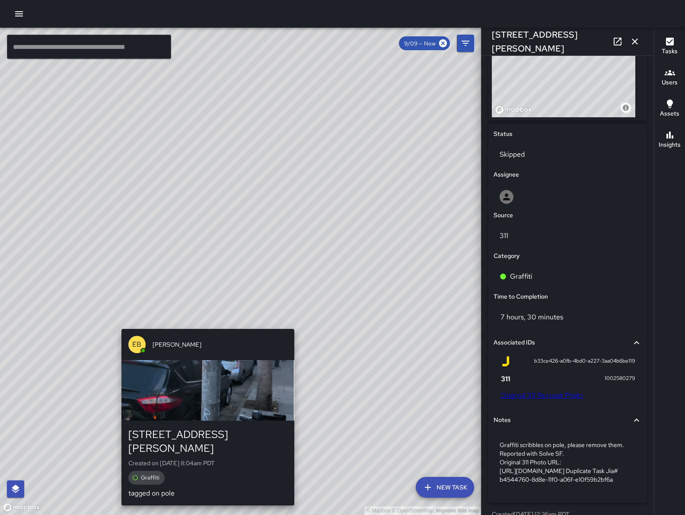
click at [206, 325] on div "EB [PERSON_NAME] [STREET_ADDRESS][PERSON_NAME] Created on [DATE] 8:04am PDT Gra…" at bounding box center [208, 416] width 180 height 183
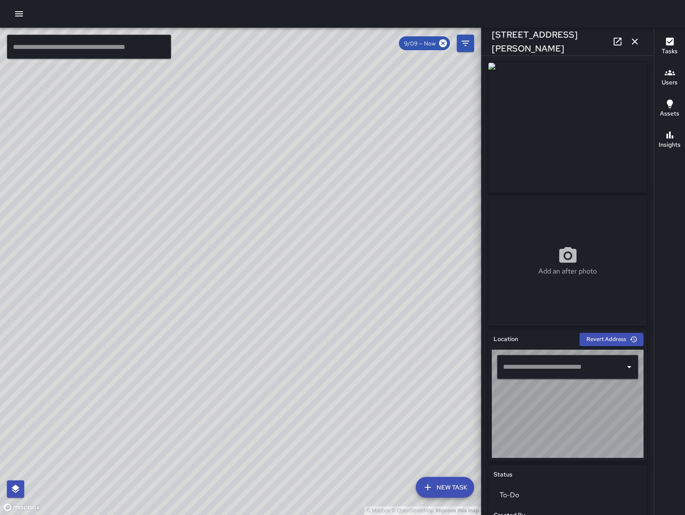
type input "**********"
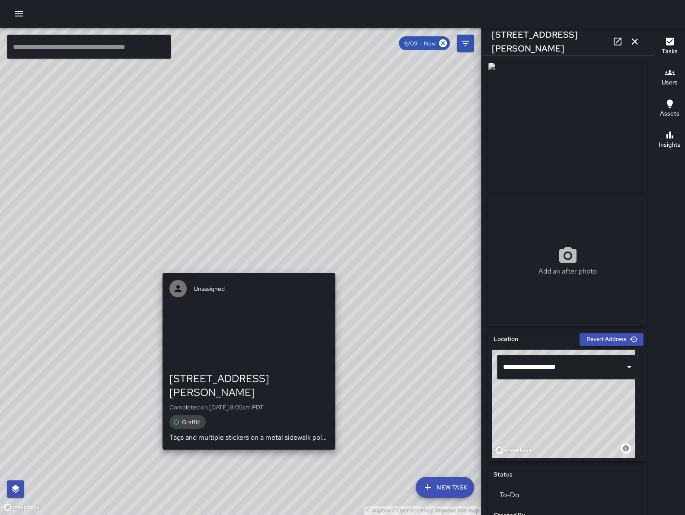
click at [247, 265] on div "© Mapbox © OpenStreetMap Improve this map Unassigned [STREET_ADDRESS][PERSON_NA…" at bounding box center [240, 271] width 481 height 487
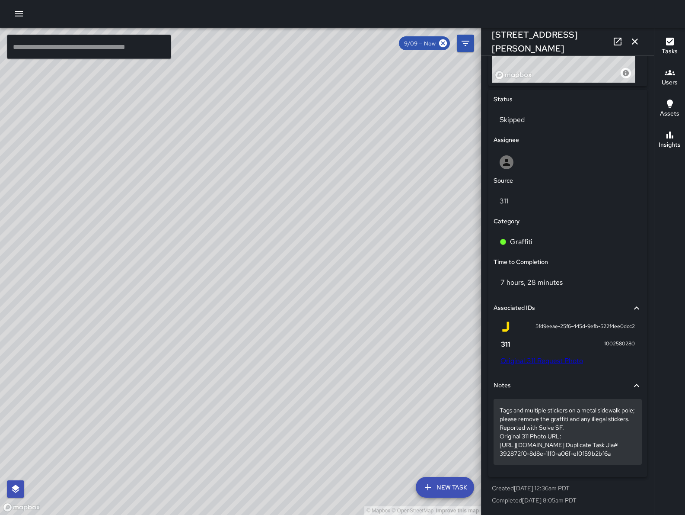
scroll to position [400, 0]
drag, startPoint x: 500, startPoint y: 384, endPoint x: 512, endPoint y: 393, distance: 14.6
click at [512, 406] on p "Tags and multiple stickers on a metal sidewalk pole; please remove the graffiti…" at bounding box center [568, 432] width 136 height 52
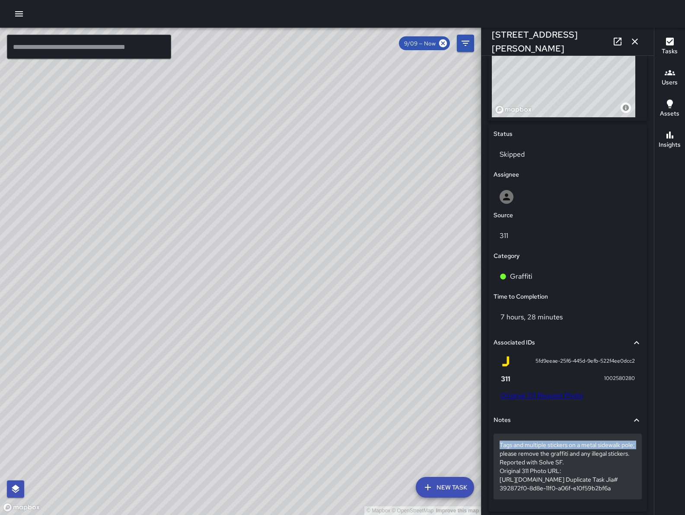
drag, startPoint x: 499, startPoint y: 440, endPoint x: 515, endPoint y: 454, distance: 21.5
copy p "Tags and multiple stickers on a metal sidewalk pole;"
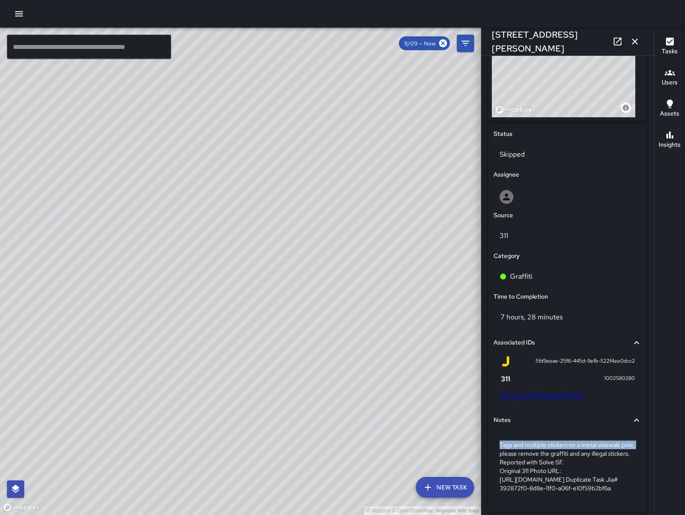
drag, startPoint x: 289, startPoint y: 332, endPoint x: 223, endPoint y: 323, distance: 66.7
click at [286, 360] on div "© Mapbox © OpenStreetMap Improve this map" at bounding box center [240, 271] width 481 height 487
drag, startPoint x: 315, startPoint y: 244, endPoint x: 245, endPoint y: 327, distance: 108.4
click at [110, 408] on div "© Mapbox © OpenStreetMap Improve this map" at bounding box center [240, 271] width 481 height 487
drag, startPoint x: 254, startPoint y: 332, endPoint x: 214, endPoint y: 353, distance: 44.7
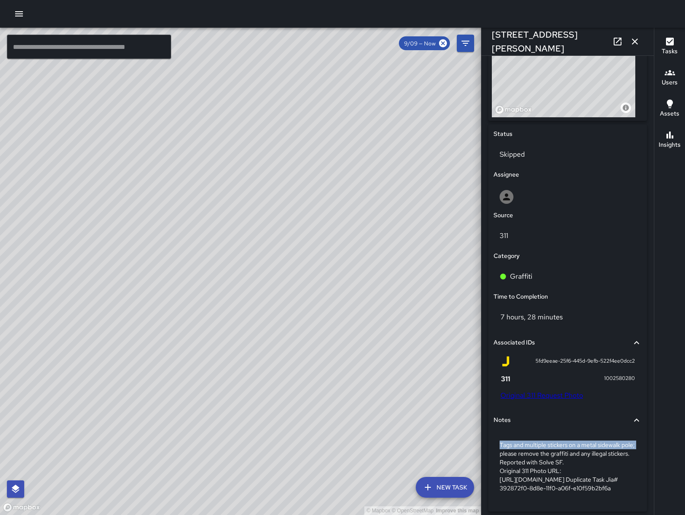
click at [214, 353] on div "© Mapbox © OpenStreetMap Improve this map" at bounding box center [240, 271] width 481 height 487
drag, startPoint x: 284, startPoint y: 301, endPoint x: 32, endPoint y: 364, distance: 259.4
click at [32, 364] on div "© Mapbox © OpenStreetMap Improve this map" at bounding box center [240, 271] width 481 height 487
drag, startPoint x: 192, startPoint y: 383, endPoint x: 172, endPoint y: 380, distance: 20.1
click at [171, 383] on div "© Mapbox © OpenStreetMap Improve this map" at bounding box center [240, 271] width 481 height 487
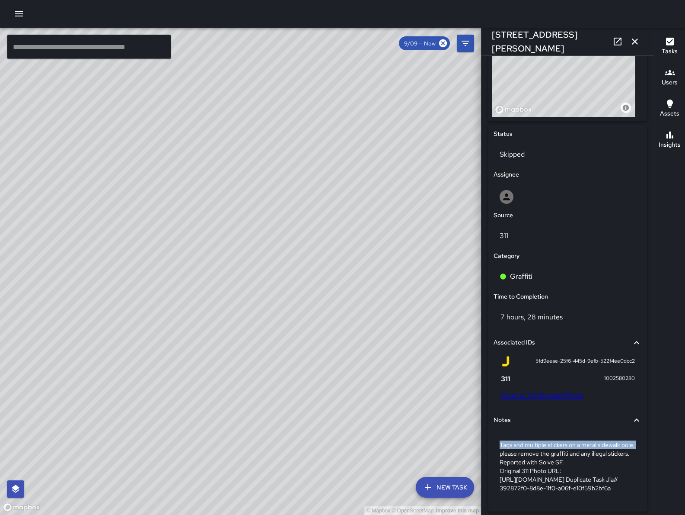
drag, startPoint x: 330, startPoint y: 383, endPoint x: 316, endPoint y: 459, distance: 77.9
click at [316, 459] on div "© Mapbox © OpenStreetMap Improve this map" at bounding box center [240, 271] width 481 height 487
drag, startPoint x: 288, startPoint y: 417, endPoint x: 301, endPoint y: 417, distance: 13.8
click at [314, 426] on div "© Mapbox © OpenStreetMap Improve this map" at bounding box center [240, 271] width 481 height 487
drag, startPoint x: 310, startPoint y: 411, endPoint x: 339, endPoint y: 414, distance: 29.1
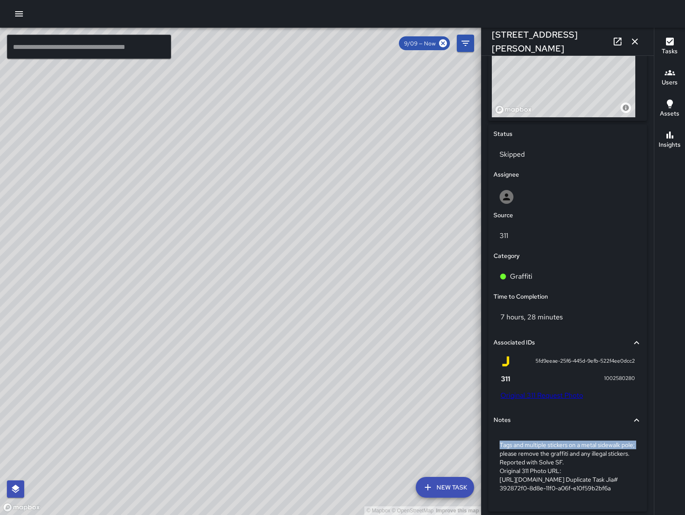
click at [339, 414] on div "© Mapbox © OpenStreetMap Improve this map" at bounding box center [240, 271] width 481 height 487
click at [634, 38] on icon "button" at bounding box center [635, 41] width 10 height 10
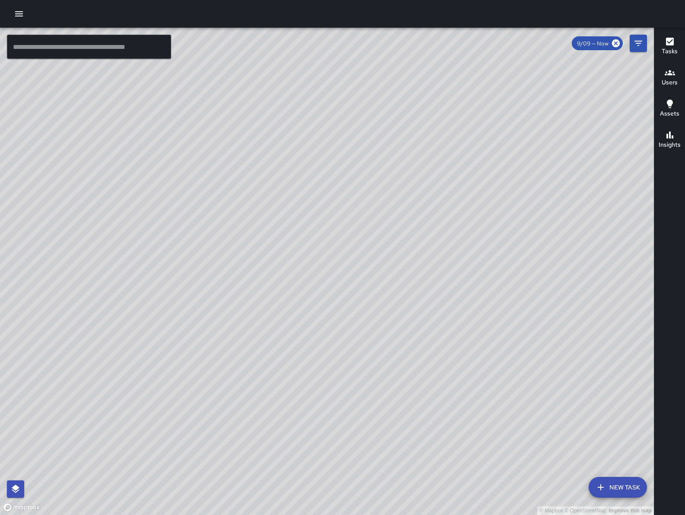
drag, startPoint x: 197, startPoint y: 281, endPoint x: 243, endPoint y: 311, distance: 54.6
click at [243, 311] on div "© Mapbox © OpenStreetMap Improve this map" at bounding box center [327, 271] width 654 height 487
drag, startPoint x: 250, startPoint y: 318, endPoint x: 283, endPoint y: 235, distance: 89.7
click at [279, 347] on div "© Mapbox © OpenStreetMap Improve this map" at bounding box center [327, 271] width 654 height 487
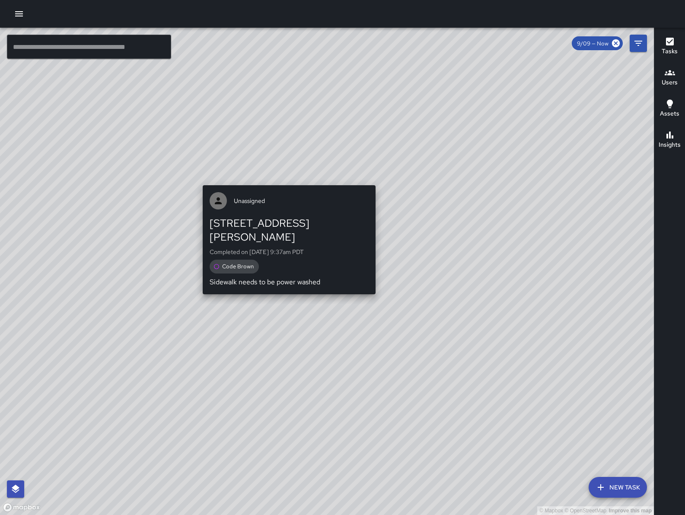
click at [286, 182] on div "Unassigned [STREET_ADDRESS][PERSON_NAME] Completed on [DATE] 9:37am PDT Code Br…" at bounding box center [289, 240] width 180 height 116
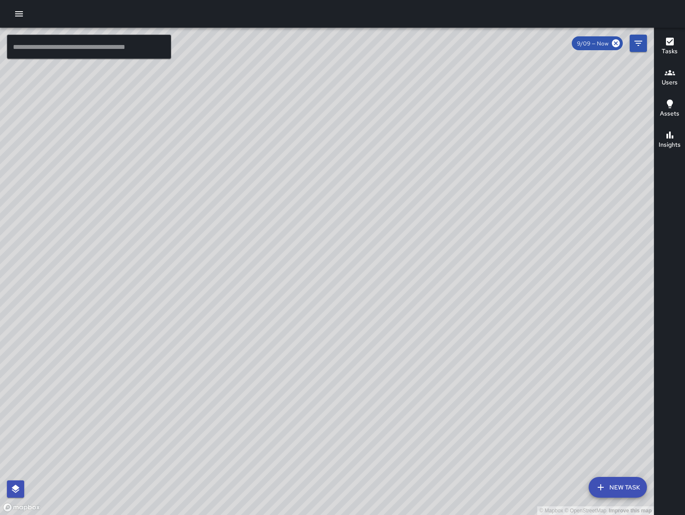
click at [284, 179] on div "© Mapbox © OpenStreetMap Improve this map Unassigned [STREET_ADDRESS][PERSON_NA…" at bounding box center [327, 271] width 654 height 487
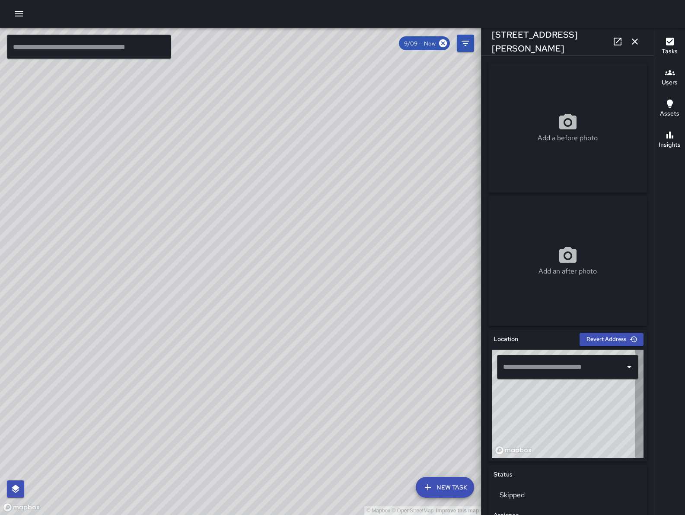
type input "**********"
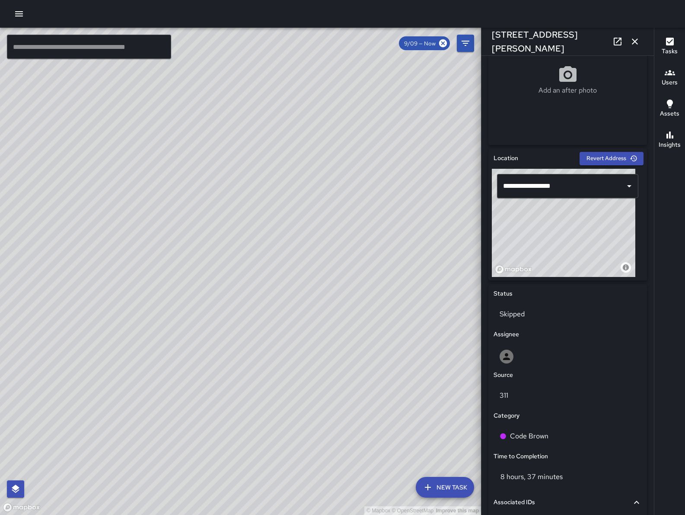
scroll to position [147, 0]
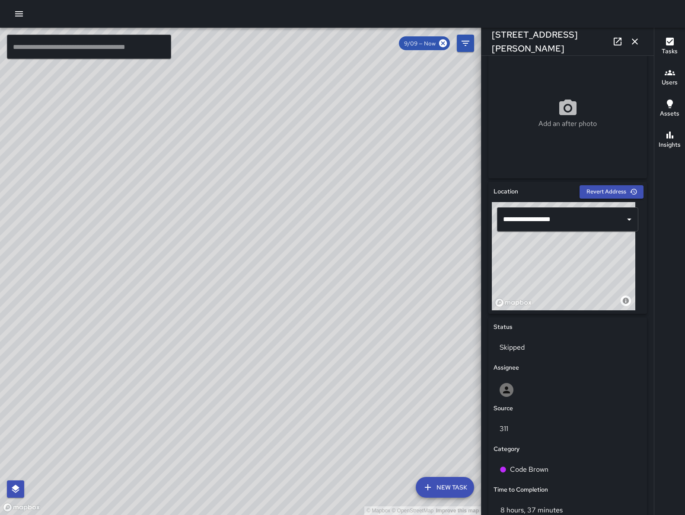
click at [637, 40] on icon "button" at bounding box center [635, 41] width 6 height 6
click at [471, 40] on icon "Filters" at bounding box center [466, 43] width 10 height 10
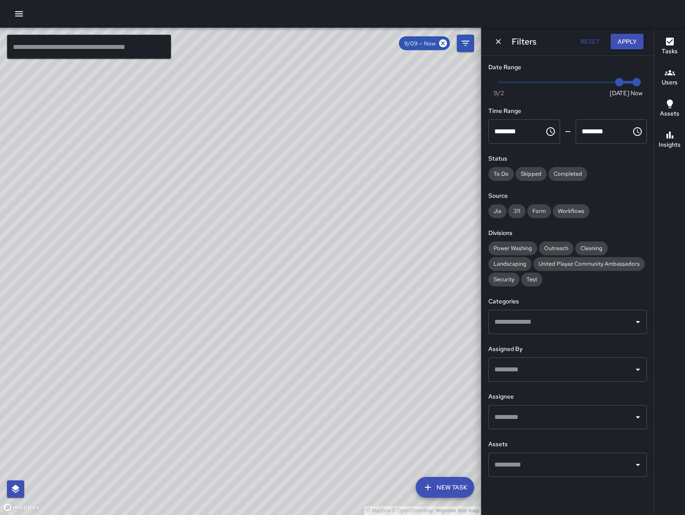
drag, startPoint x: 246, startPoint y: 342, endPoint x: 386, endPoint y: 248, distance: 168.6
click at [386, 249] on div "© Mapbox © OpenStreetMap Improve this map" at bounding box center [240, 271] width 481 height 487
click at [500, 37] on icon "Dismiss" at bounding box center [498, 41] width 9 height 9
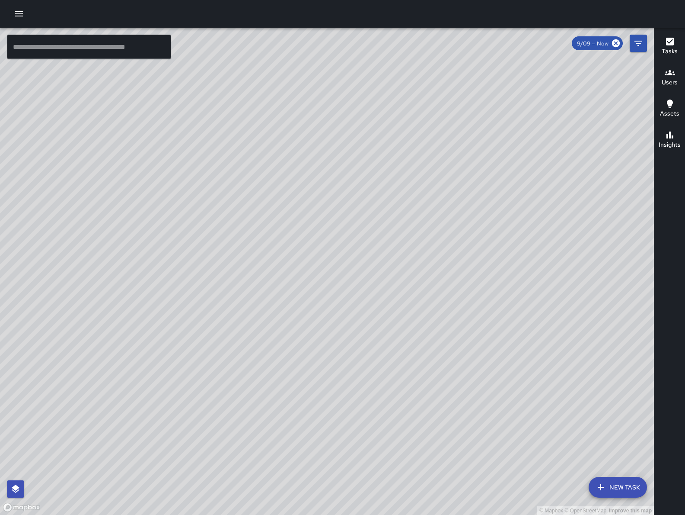
drag, startPoint x: 464, startPoint y: 385, endPoint x: 327, endPoint y: 276, distance: 175.1
click at [327, 276] on div "© Mapbox © OpenStreetMap Improve this map" at bounding box center [327, 271] width 654 height 487
drag, startPoint x: 422, startPoint y: 373, endPoint x: 428, endPoint y: 336, distance: 38.1
click at [428, 336] on div "© Mapbox © OpenStreetMap Improve this map" at bounding box center [327, 271] width 654 height 487
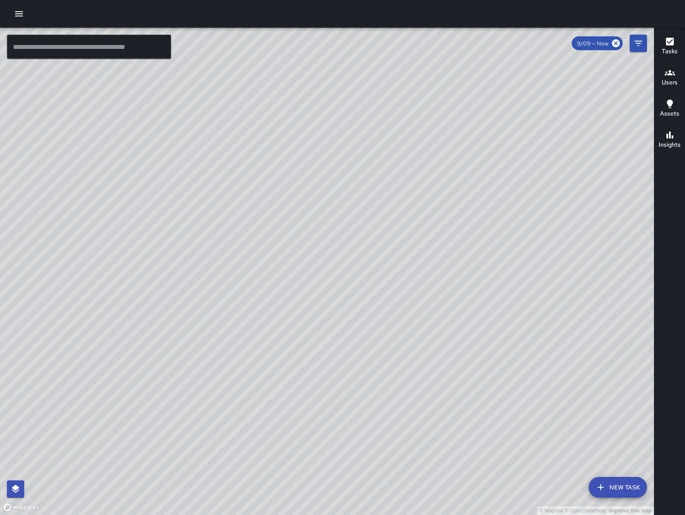
click at [428, 336] on div "© Mapbox © OpenStreetMap Improve this map" at bounding box center [327, 271] width 654 height 487
drag, startPoint x: 86, startPoint y: 299, endPoint x: 144, endPoint y: 285, distance: 59.7
click at [144, 285] on div "© Mapbox © OpenStreetMap Improve this map" at bounding box center [327, 271] width 654 height 487
drag, startPoint x: 491, startPoint y: 283, endPoint x: 390, endPoint y: 320, distance: 108.2
click at [390, 321] on div "© Mapbox © OpenStreetMap Improve this map" at bounding box center [327, 271] width 654 height 487
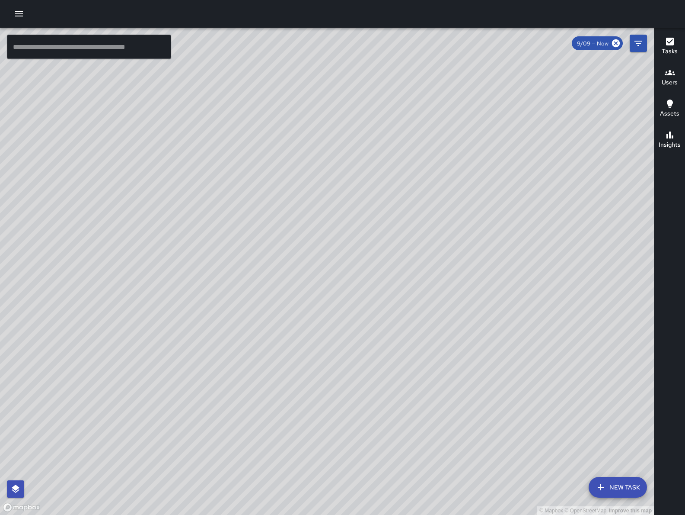
drag, startPoint x: 313, startPoint y: 284, endPoint x: 269, endPoint y: 303, distance: 47.1
click at [269, 303] on div "© Mapbox © OpenStreetMap Improve this map" at bounding box center [327, 271] width 654 height 487
drag, startPoint x: 271, startPoint y: 301, endPoint x: 205, endPoint y: 310, distance: 66.7
click at [205, 310] on div "© Mapbox © OpenStreetMap Improve this map" at bounding box center [327, 271] width 654 height 487
click at [644, 42] on button "Filters" at bounding box center [638, 43] width 17 height 17
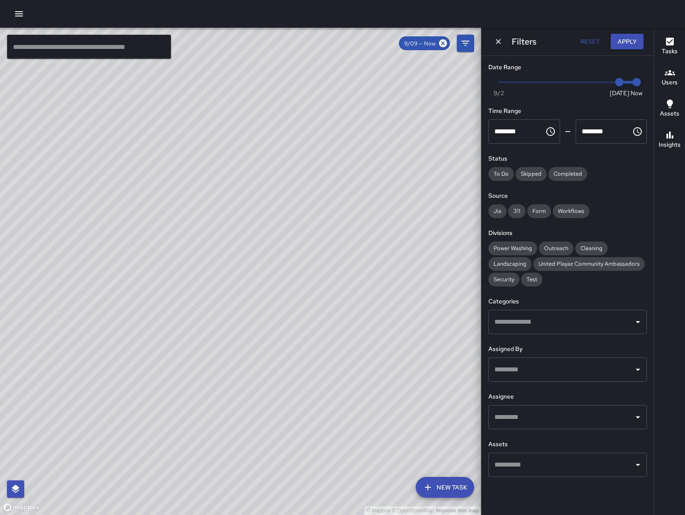
click at [498, 40] on icon "Dismiss" at bounding box center [498, 41] width 9 height 9
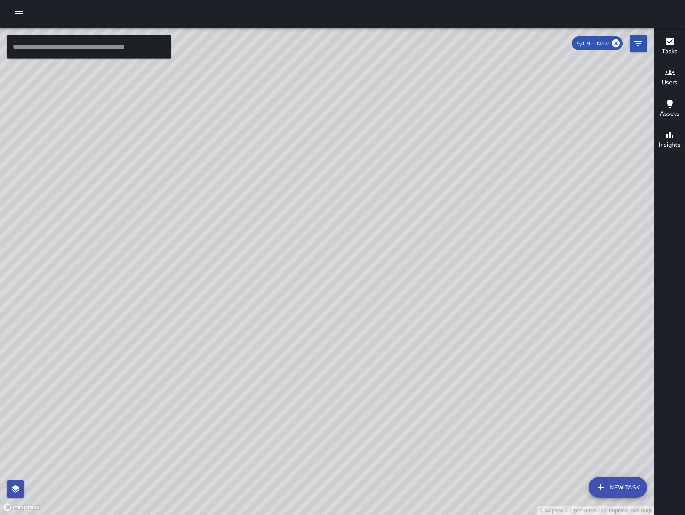
drag, startPoint x: 362, startPoint y: 232, endPoint x: 282, endPoint y: 270, distance: 88.8
click at [278, 272] on div "© Mapbox © OpenStreetMap Improve this map" at bounding box center [327, 271] width 654 height 487
click at [367, 293] on div "© Mapbox © OpenStreetMap Improve this map DJ Davis Jones 85 Columbia Square Str…" at bounding box center [327, 271] width 654 height 487
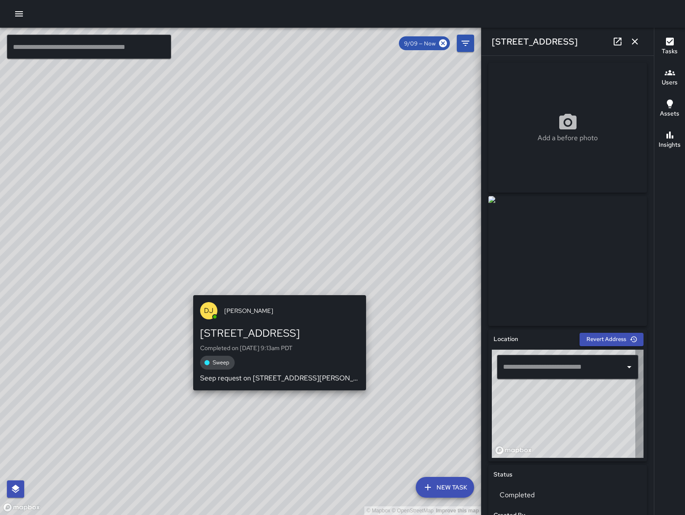
type input "**********"
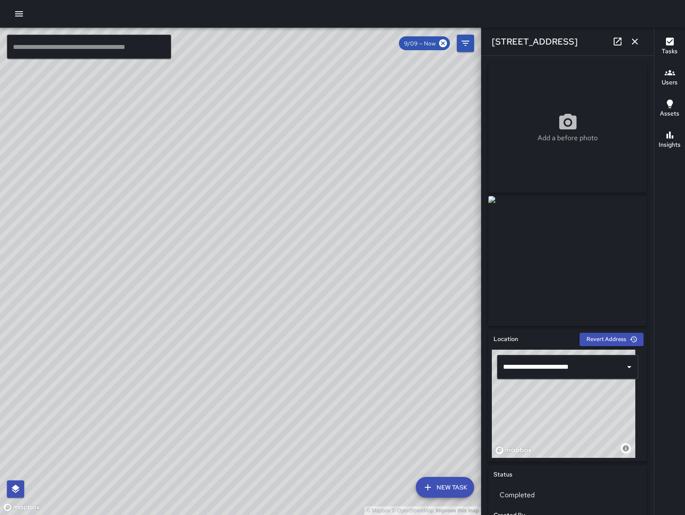
scroll to position [419, 0]
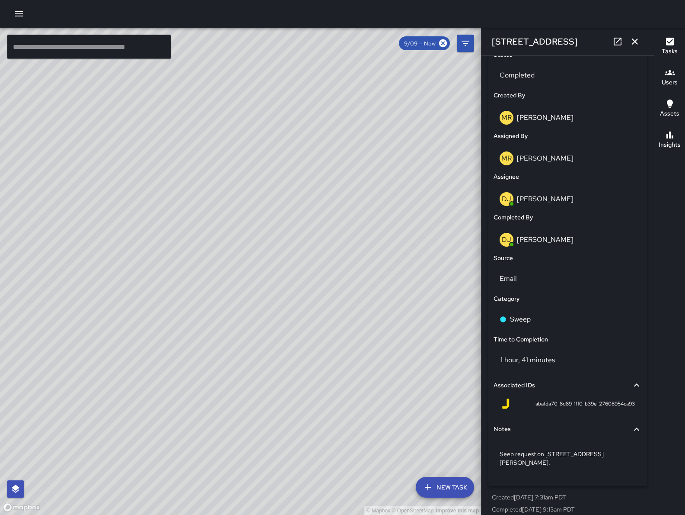
drag, startPoint x: 237, startPoint y: 177, endPoint x: 310, endPoint y: 202, distance: 77.4
click at [310, 202] on div "© Mapbox © OpenStreetMap Improve this map" at bounding box center [240, 271] width 481 height 487
drag, startPoint x: 381, startPoint y: 224, endPoint x: 423, endPoint y: 225, distance: 42.4
click at [418, 225] on div "© Mapbox © OpenStreetMap Improve this map" at bounding box center [240, 271] width 481 height 487
drag, startPoint x: 426, startPoint y: 225, endPoint x: 273, endPoint y: 255, distance: 156.0
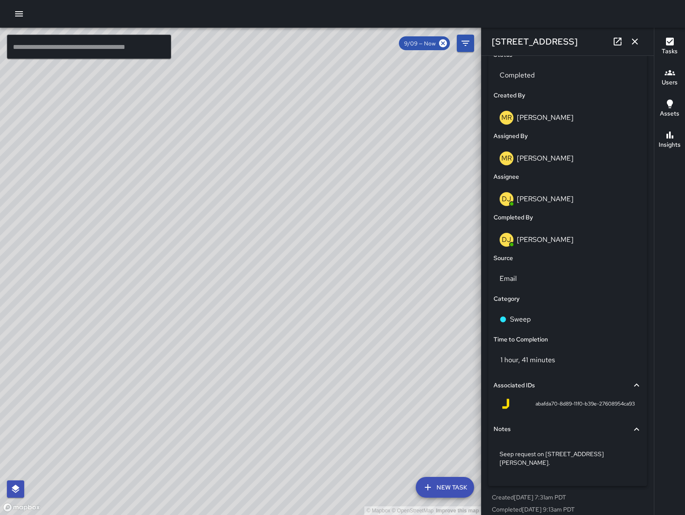
click at [275, 265] on div "© Mapbox © OpenStreetMap Improve this map" at bounding box center [240, 271] width 481 height 487
drag, startPoint x: 245, startPoint y: 241, endPoint x: 218, endPoint y: 229, distance: 30.0
click at [218, 230] on div "© Mapbox © OpenStreetMap Improve this map" at bounding box center [240, 271] width 481 height 487
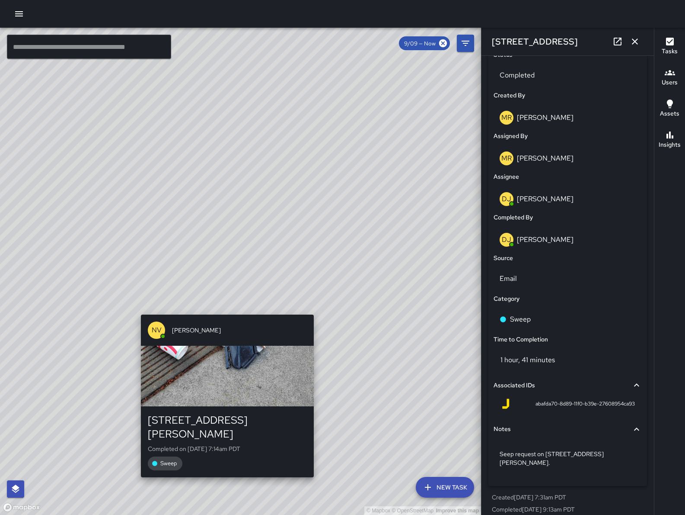
click at [318, 310] on div "© Mapbox © OpenStreetMap Improve this map NV Nicolas Vega 1001 Harrison Street …" at bounding box center [240, 271] width 481 height 487
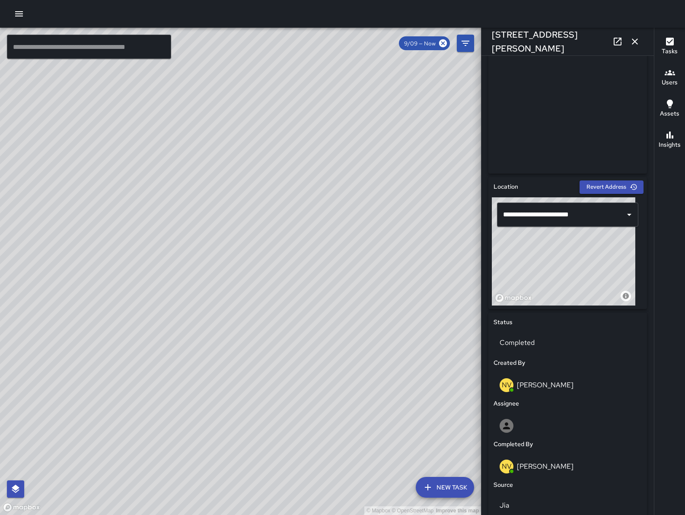
scroll to position [11, 0]
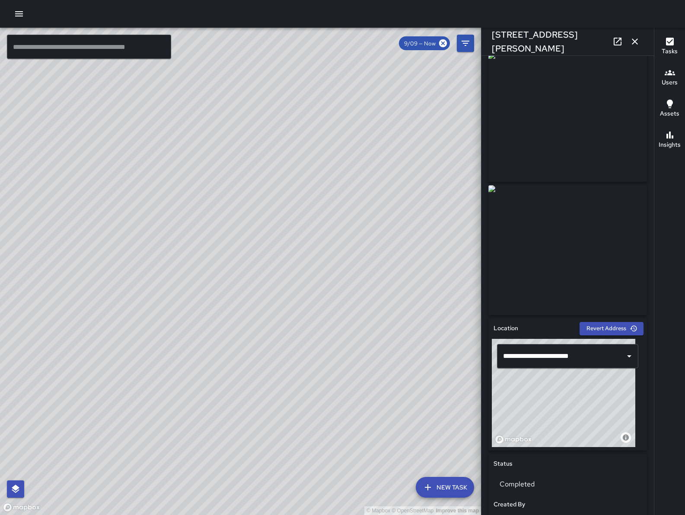
click at [194, 242] on div "© Mapbox © OpenStreetMap Improve this map [PERSON_NAME] [STREET_ADDRESS] Comple…" at bounding box center [240, 271] width 481 height 487
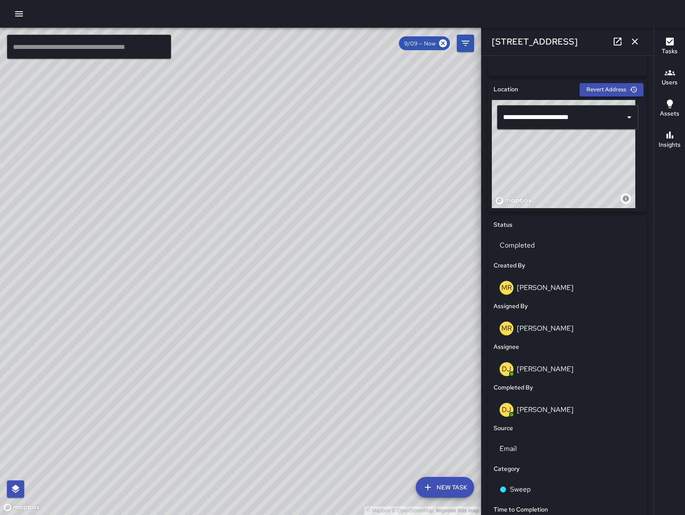
scroll to position [0, 0]
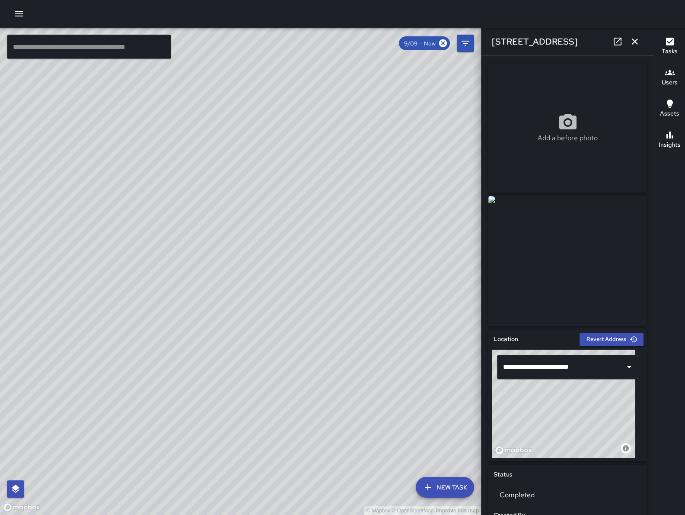
click at [617, 44] on icon at bounding box center [618, 41] width 10 height 10
click at [634, 42] on icon "button" at bounding box center [635, 41] width 6 height 6
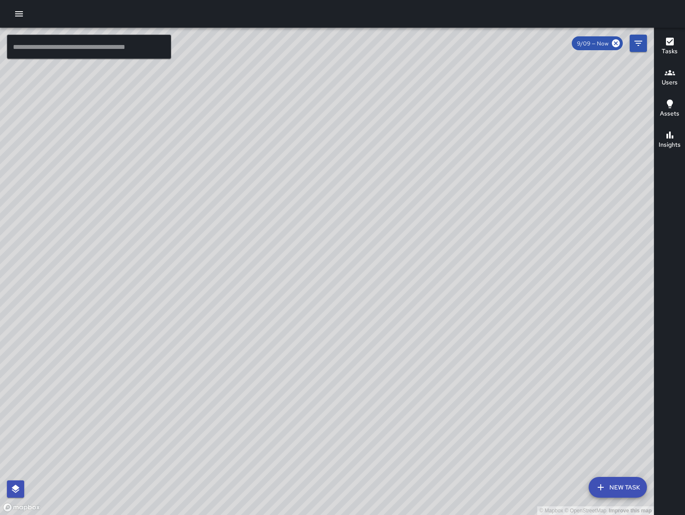
drag, startPoint x: 273, startPoint y: 200, endPoint x: 287, endPoint y: 223, distance: 27.0
click at [288, 221] on div "© Mapbox © OpenStreetMap Improve this map" at bounding box center [327, 271] width 654 height 487
drag, startPoint x: 257, startPoint y: 215, endPoint x: 244, endPoint y: 262, distance: 48.8
click at [244, 262] on div "© Mapbox © OpenStreetMap Improve this map" at bounding box center [327, 271] width 654 height 487
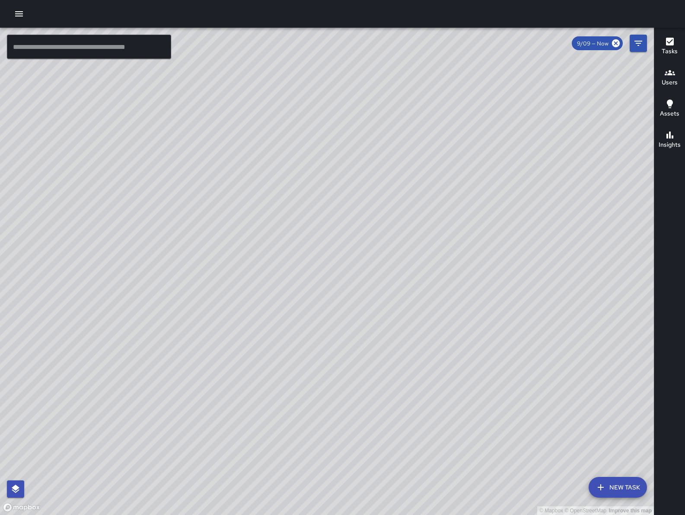
click at [619, 490] on button "New Task" at bounding box center [618, 487] width 58 height 21
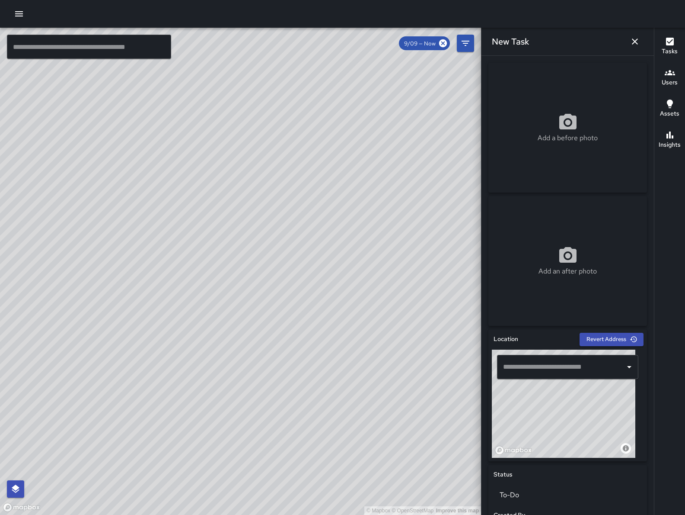
drag, startPoint x: 557, startPoint y: 427, endPoint x: 555, endPoint y: 434, distance: 7.6
click at [554, 438] on div "© Mapbox © OpenStreetMap Improve this map" at bounding box center [564, 403] width 144 height 108
drag, startPoint x: 568, startPoint y: 419, endPoint x: 576, endPoint y: 415, distance: 8.5
click at [547, 439] on div "© Mapbox © OpenStreetMap Improve this map" at bounding box center [564, 403] width 144 height 108
click at [570, 425] on div "© Mapbox © OpenStreetMap Improve this map" at bounding box center [564, 403] width 144 height 108
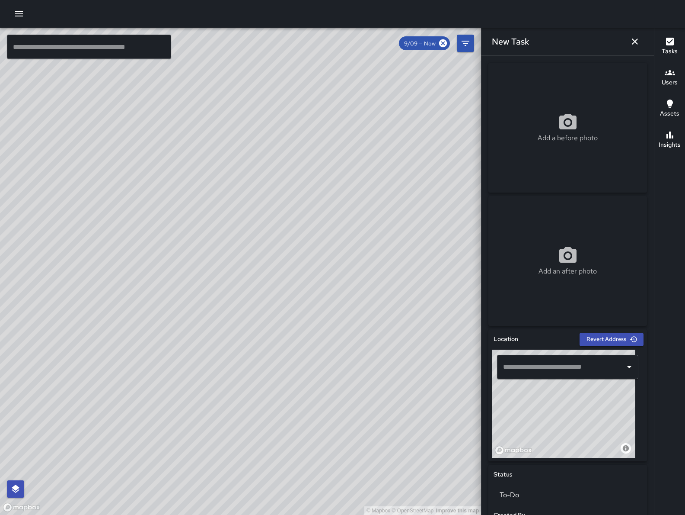
click at [598, 400] on div "© Mapbox © OpenStreetMap Improve this map" at bounding box center [564, 403] width 144 height 108
drag, startPoint x: 560, startPoint y: 430, endPoint x: 600, endPoint y: 404, distance: 46.9
click at [600, 404] on div "© Mapbox © OpenStreetMap Improve this map" at bounding box center [564, 403] width 144 height 108
drag, startPoint x: 590, startPoint y: 413, endPoint x: 553, endPoint y: 397, distance: 40.8
click at [553, 397] on div "© Mapbox © OpenStreetMap Improve this map" at bounding box center [564, 403] width 144 height 108
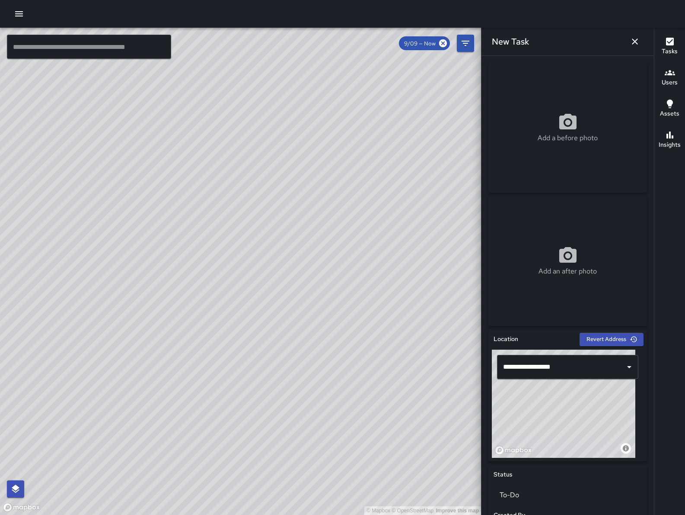
drag, startPoint x: 563, startPoint y: 419, endPoint x: 570, endPoint y: 423, distance: 7.6
click at [569, 423] on div "© Mapbox © OpenStreetMap Improve this map" at bounding box center [564, 403] width 144 height 108
drag, startPoint x: 569, startPoint y: 423, endPoint x: 575, endPoint y: 427, distance: 7.1
click at [575, 427] on div "© Mapbox © OpenStreetMap Improve this map" at bounding box center [564, 403] width 144 height 108
type input "**********"
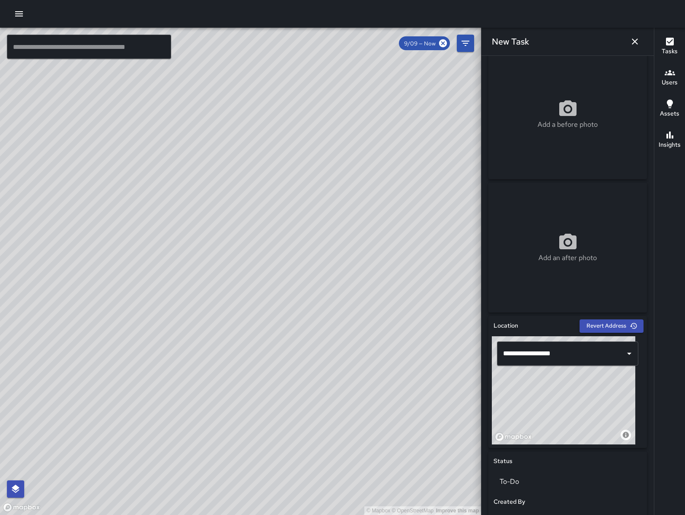
scroll to position [256, 0]
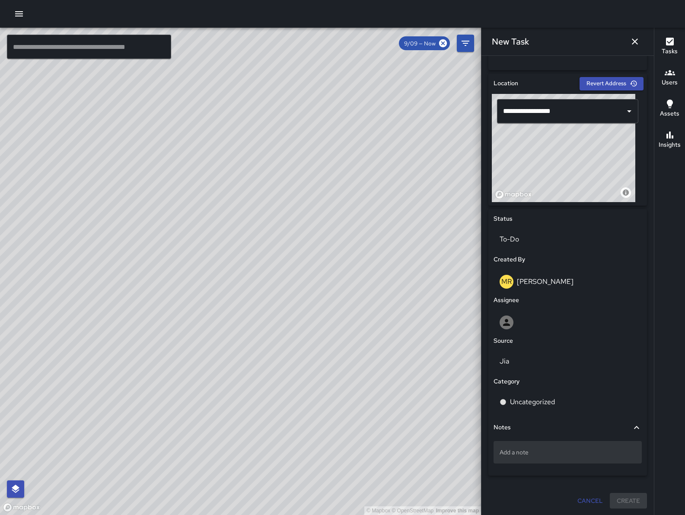
click at [517, 441] on div "Add a note" at bounding box center [568, 452] width 148 height 22
click at [503, 445] on div "Add a note" at bounding box center [568, 452] width 148 height 22
click at [532, 460] on div "Add a note" at bounding box center [568, 452] width 148 height 22
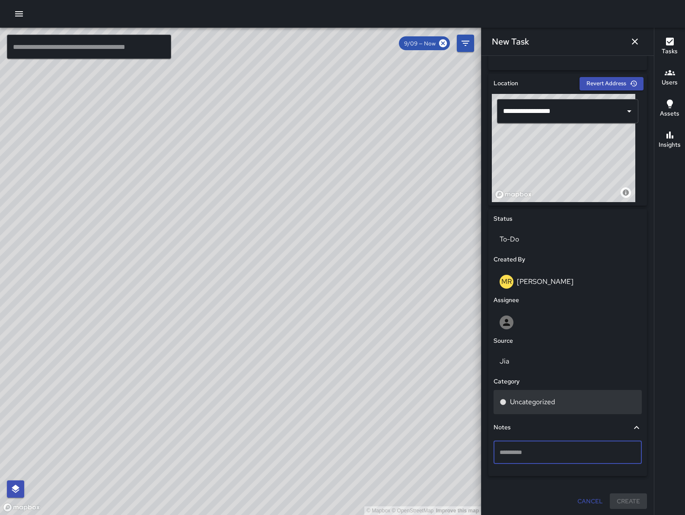
type textarea "**********"
click at [549, 402] on p "Uncategorized" at bounding box center [532, 402] width 45 height 10
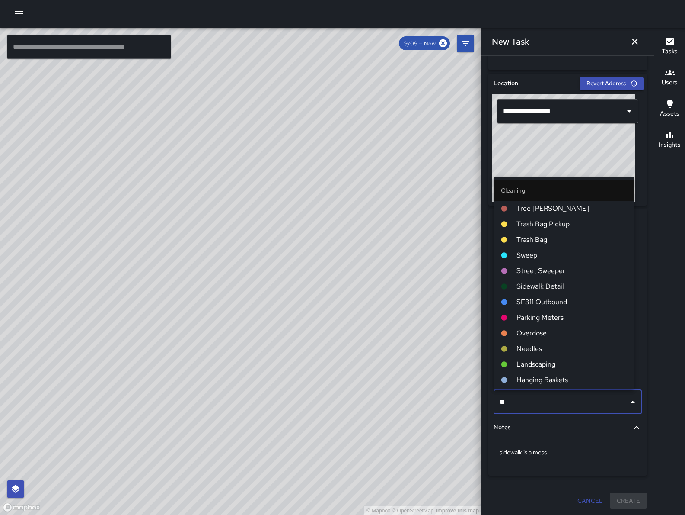
type input "***"
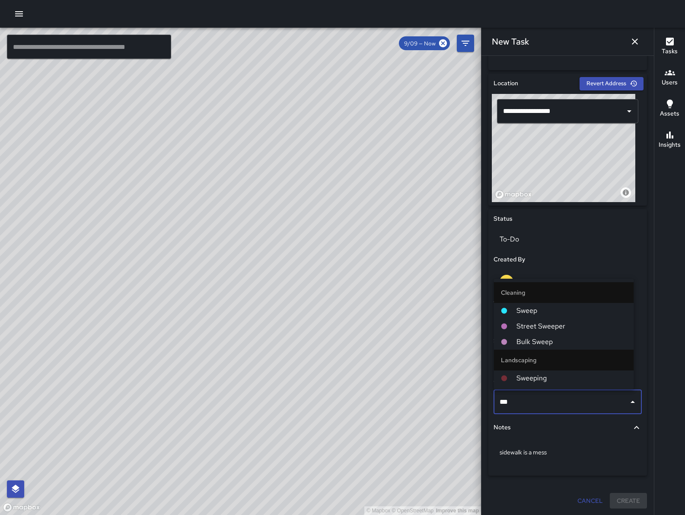
click at [522, 308] on span "Sweep" at bounding box center [572, 310] width 111 height 10
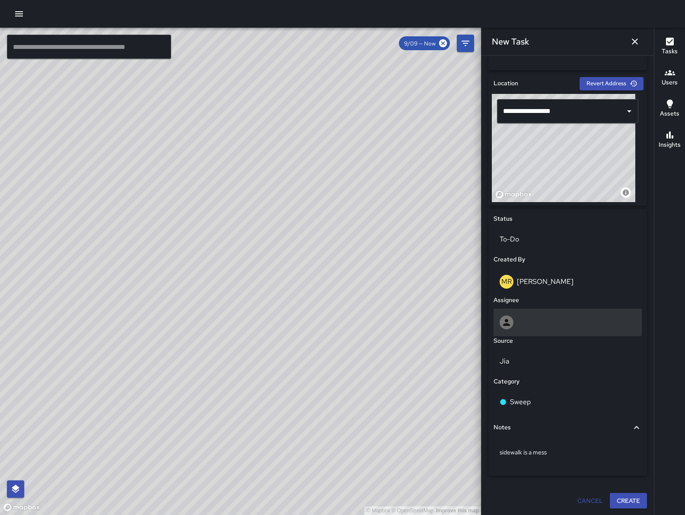
click at [533, 323] on div at bounding box center [568, 322] width 136 height 14
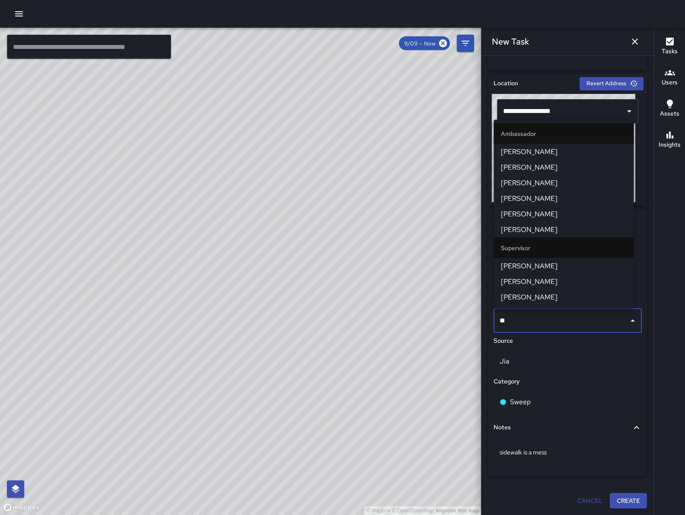
type input "***"
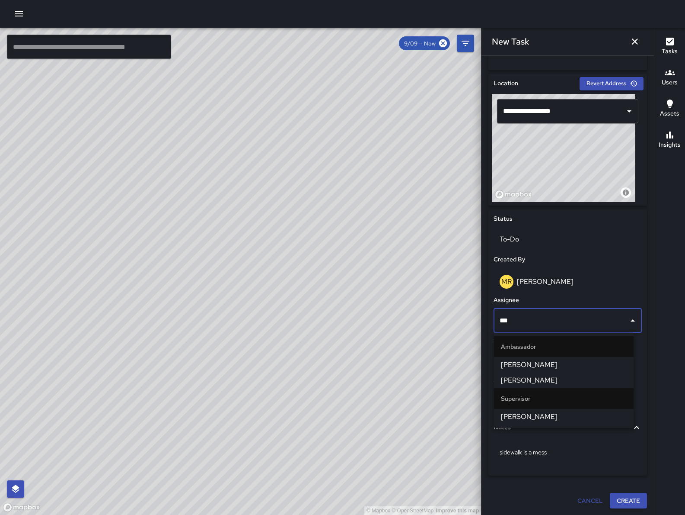
click at [538, 362] on span "[PERSON_NAME]" at bounding box center [564, 364] width 126 height 10
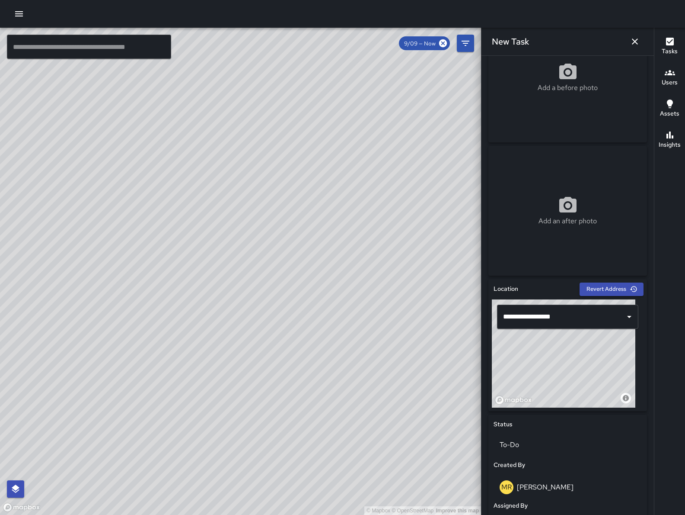
scroll to position [296, 0]
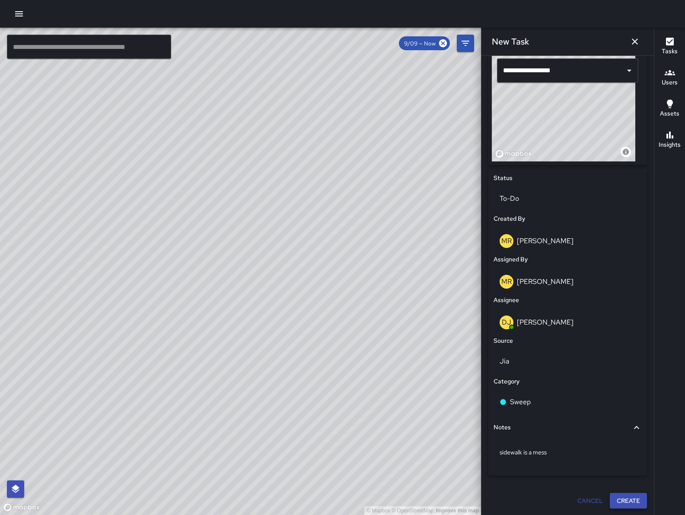
click at [619, 501] on button "Create" at bounding box center [628, 501] width 37 height 16
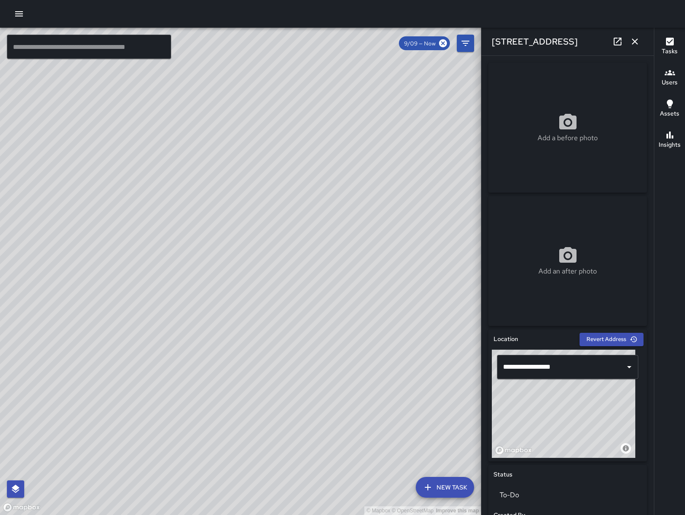
click at [637, 42] on icon "button" at bounding box center [635, 41] width 10 height 10
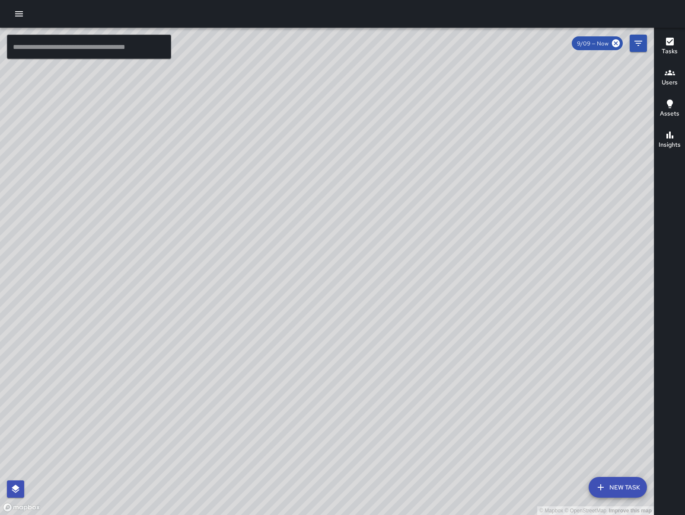
drag, startPoint x: 307, startPoint y: 415, endPoint x: 361, endPoint y: 384, distance: 62.2
click at [361, 384] on div "© Mapbox © OpenStreetMap Improve this map" at bounding box center [327, 271] width 654 height 487
drag, startPoint x: 339, startPoint y: 379, endPoint x: 441, endPoint y: 312, distance: 122.5
click at [435, 319] on div "© Mapbox © OpenStreetMap Improve this map" at bounding box center [327, 271] width 654 height 487
drag, startPoint x: 460, startPoint y: 333, endPoint x: 500, endPoint y: 285, distance: 62.7
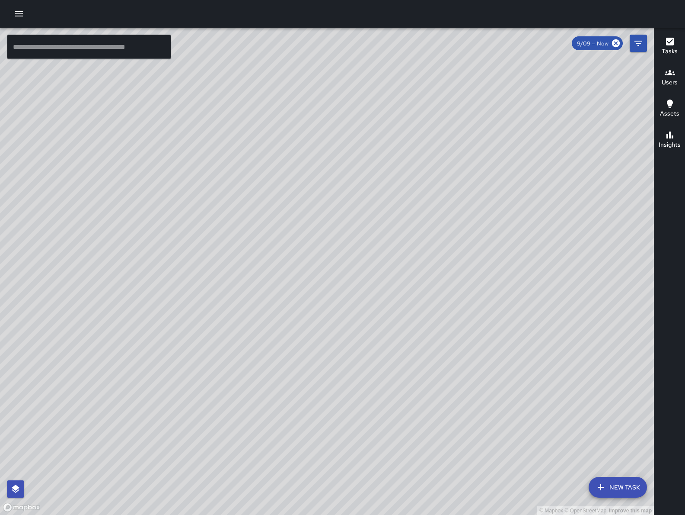
click at [479, 307] on div "© Mapbox © OpenStreetMap Improve this map" at bounding box center [327, 271] width 654 height 487
drag, startPoint x: 405, startPoint y: 430, endPoint x: 431, endPoint y: 390, distance: 47.5
click at [431, 390] on div "© Mapbox © OpenStreetMap Improve this map" at bounding box center [327, 271] width 654 height 487
drag, startPoint x: 421, startPoint y: 381, endPoint x: 373, endPoint y: 340, distance: 63.5
click at [414, 358] on div "© Mapbox © OpenStreetMap Improve this map" at bounding box center [327, 271] width 654 height 487
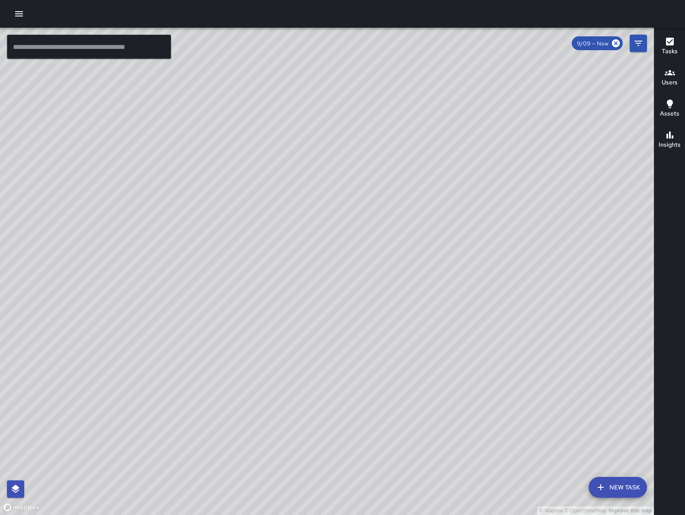
drag, startPoint x: 229, startPoint y: 443, endPoint x: 313, endPoint y: 394, distance: 96.9
click at [313, 394] on div "© Mapbox © OpenStreetMap Improve this map" at bounding box center [327, 271] width 654 height 487
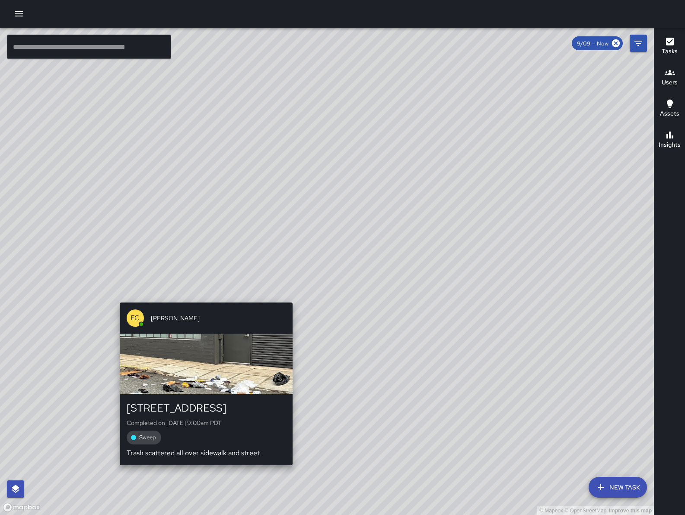
click at [201, 293] on div "© Mapbox © OpenStreetMap Improve this map EC Enrique Cervantes 761 Tehama Stree…" at bounding box center [327, 271] width 654 height 487
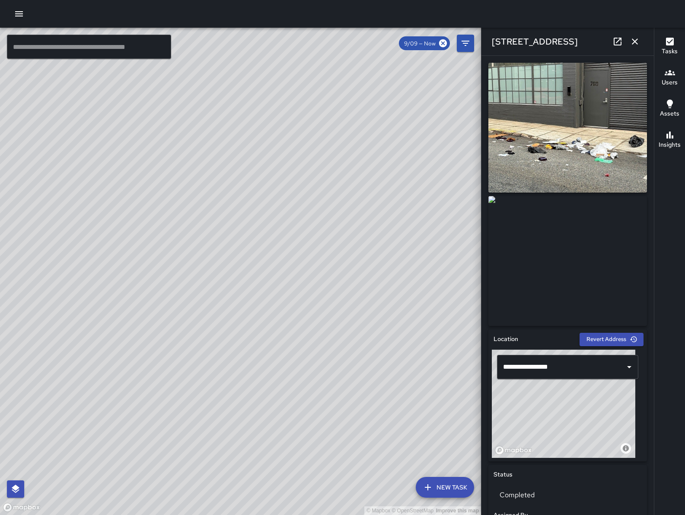
click at [619, 44] on icon at bounding box center [618, 41] width 10 height 10
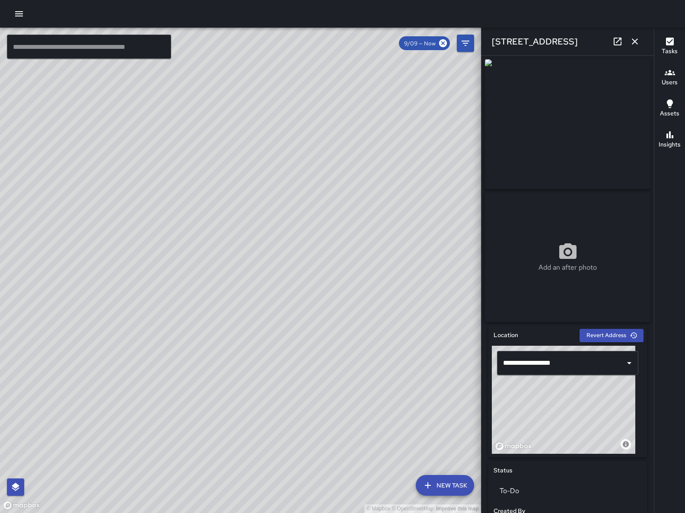
click at [640, 42] on button "button" at bounding box center [635, 41] width 17 height 17
click at [471, 42] on icon "Filters" at bounding box center [466, 43] width 10 height 10
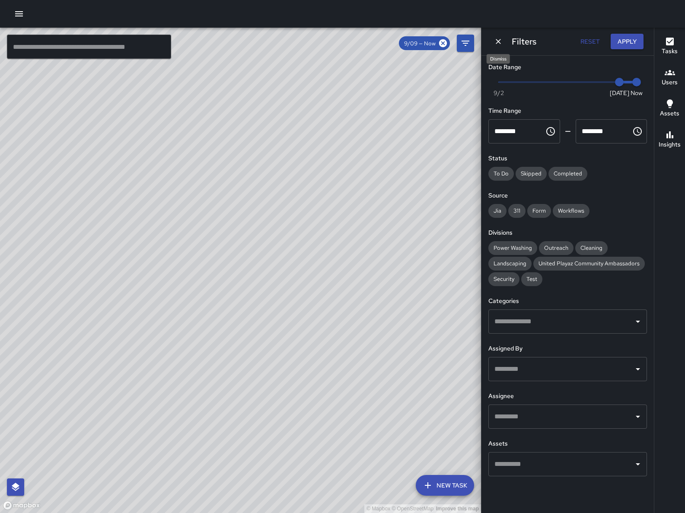
drag, startPoint x: 500, startPoint y: 42, endPoint x: 483, endPoint y: 105, distance: 65.2
click at [500, 42] on icon "Dismiss" at bounding box center [498, 41] width 9 height 9
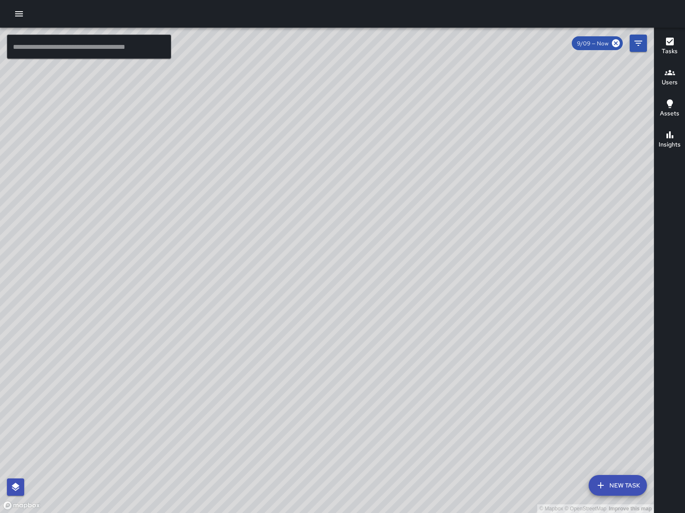
drag, startPoint x: 505, startPoint y: 254, endPoint x: 147, endPoint y: 283, distance: 358.4
click at [147, 283] on div "© Mapbox © OpenStreetMap Improve this map" at bounding box center [327, 271] width 654 height 486
click at [291, 126] on div "© Mapbox © OpenStreetMap Improve this map [PERSON_NAME] [STREET_ADDRESS] Comple…" at bounding box center [327, 271] width 654 height 486
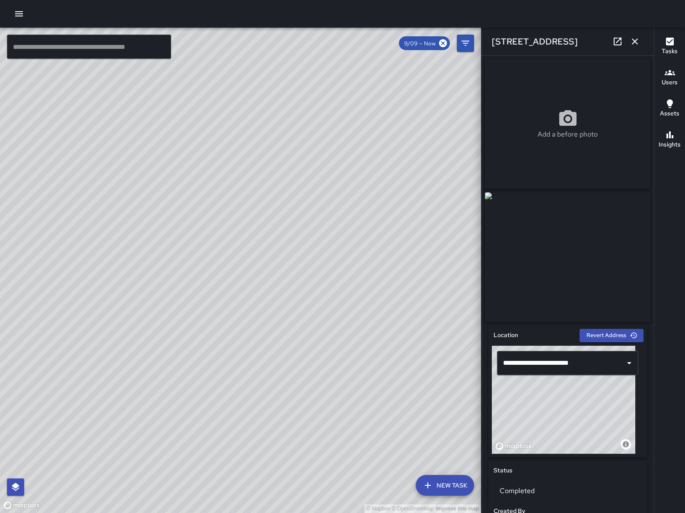
click at [637, 46] on icon "button" at bounding box center [635, 41] width 10 height 10
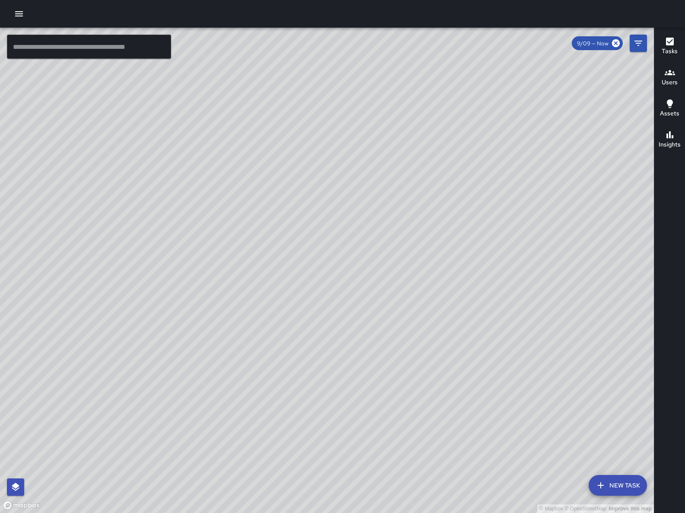
drag, startPoint x: 80, startPoint y: 228, endPoint x: 131, endPoint y: 323, distance: 107.8
click at [531, 203] on div "© Mapbox © OpenStreetMap Improve this map" at bounding box center [327, 271] width 654 height 486
drag, startPoint x: 317, startPoint y: 287, endPoint x: 398, endPoint y: 272, distance: 82.7
click at [391, 274] on div "© Mapbox © OpenStreetMap Improve this map" at bounding box center [327, 271] width 654 height 486
drag, startPoint x: 275, startPoint y: 293, endPoint x: 221, endPoint y: 292, distance: 54.9
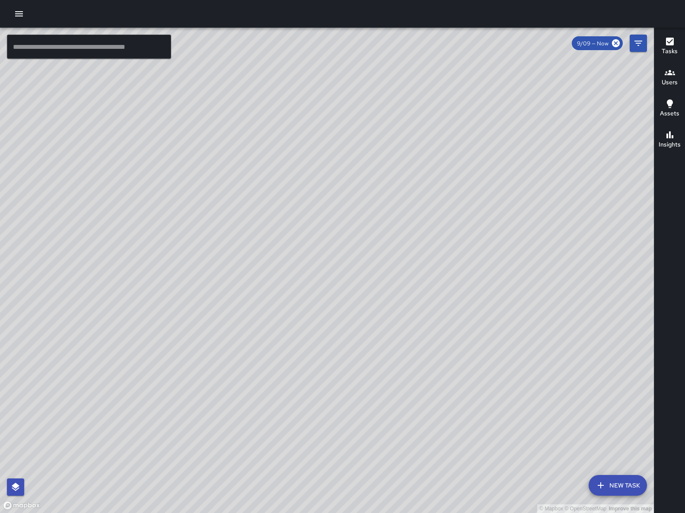
click at [221, 294] on div "© Mapbox © OpenStreetMap Improve this map" at bounding box center [327, 271] width 654 height 486
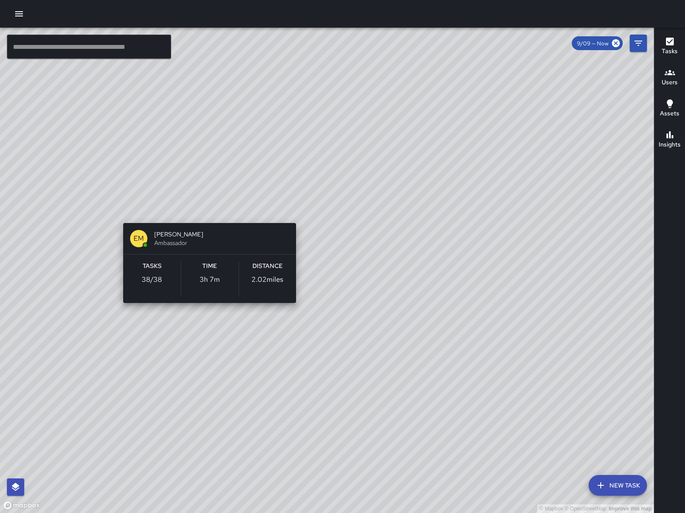
click at [204, 208] on div "© Mapbox © OpenStreetMap Improve this map EM [PERSON_NAME] Ambassador Tasks 38 …" at bounding box center [327, 271] width 654 height 486
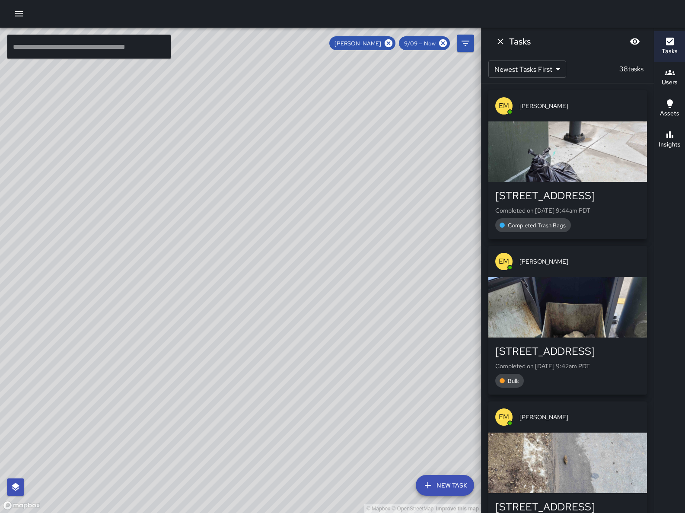
click at [547, 316] on div "button" at bounding box center [568, 307] width 159 height 61
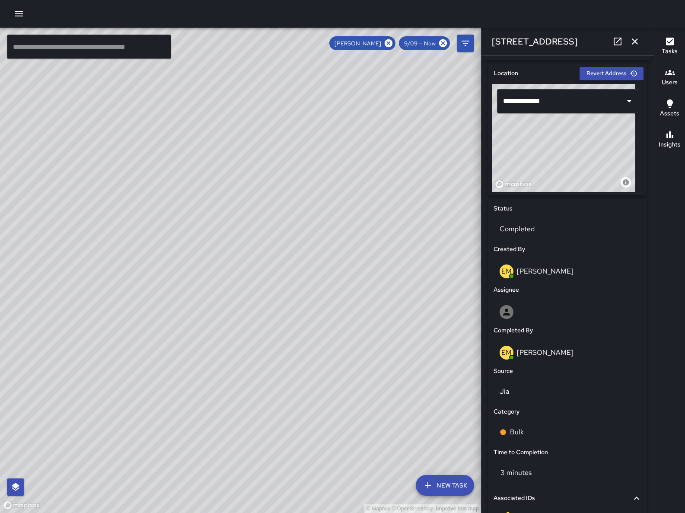
scroll to position [319, 0]
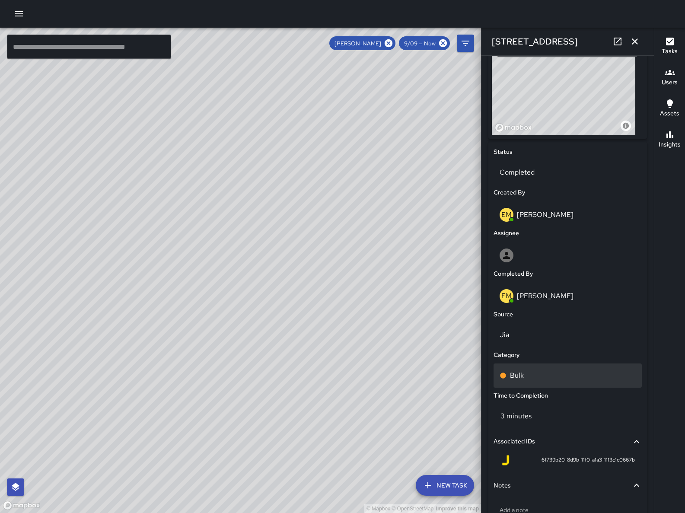
click at [558, 381] on div "Bulk" at bounding box center [568, 376] width 136 height 10
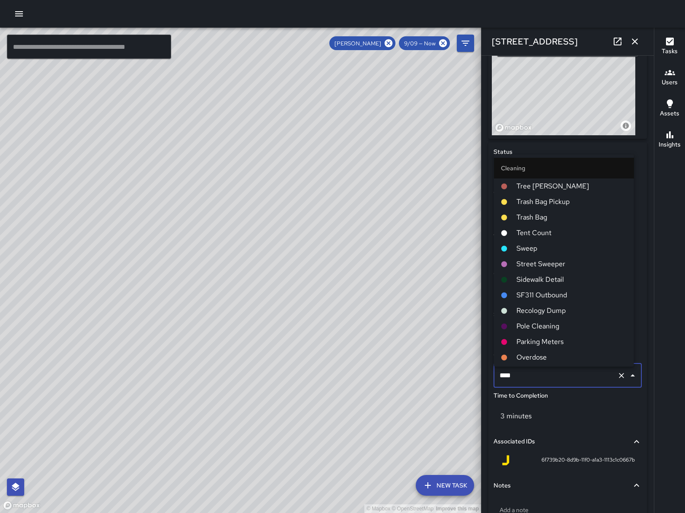
click at [557, 382] on input "****" at bounding box center [556, 376] width 116 height 16
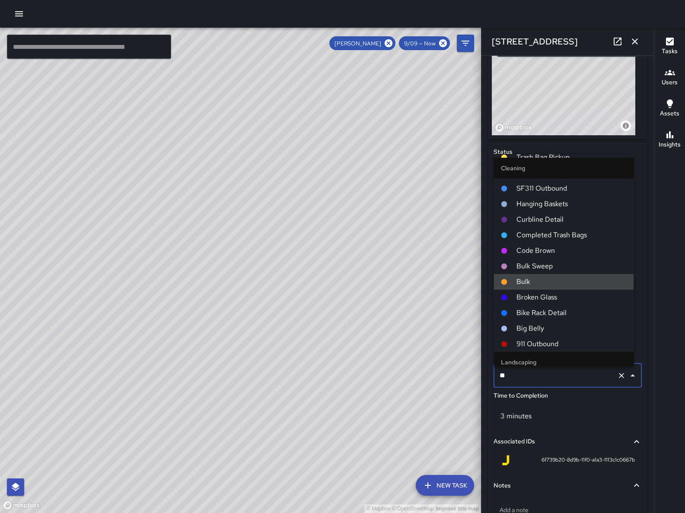
scroll to position [0, 0]
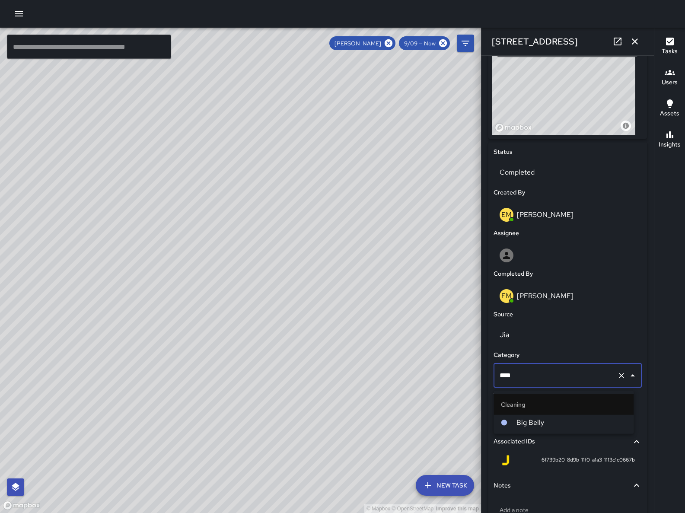
type input "*****"
click at [542, 420] on span "Big Belly" at bounding box center [572, 423] width 111 height 10
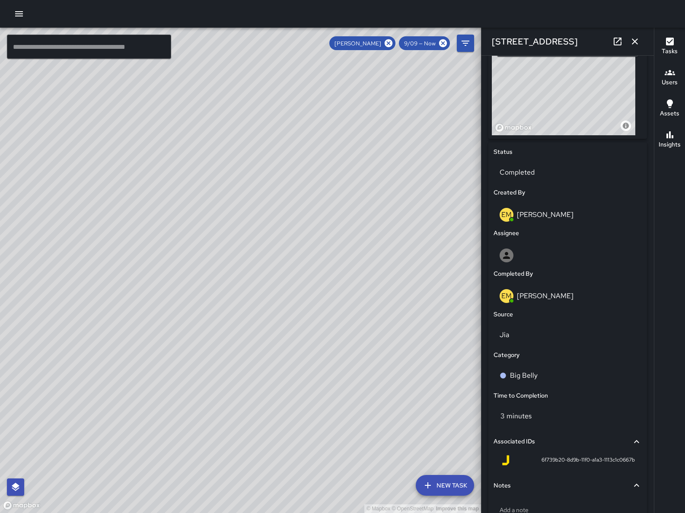
click at [638, 42] on icon "button" at bounding box center [635, 41] width 10 height 10
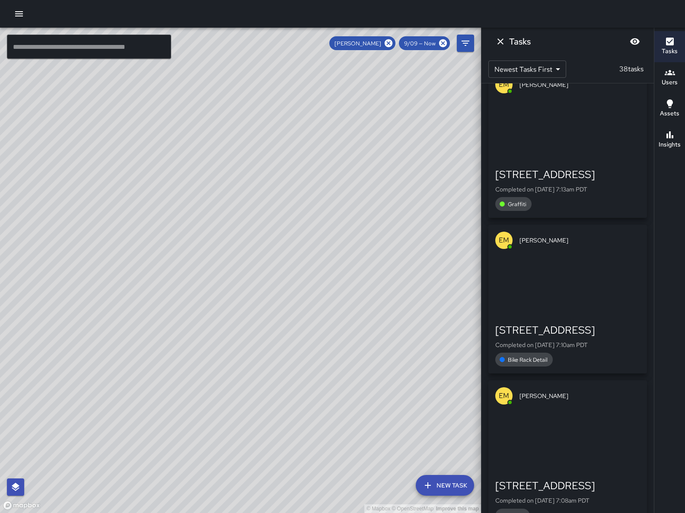
scroll to position [5492, 0]
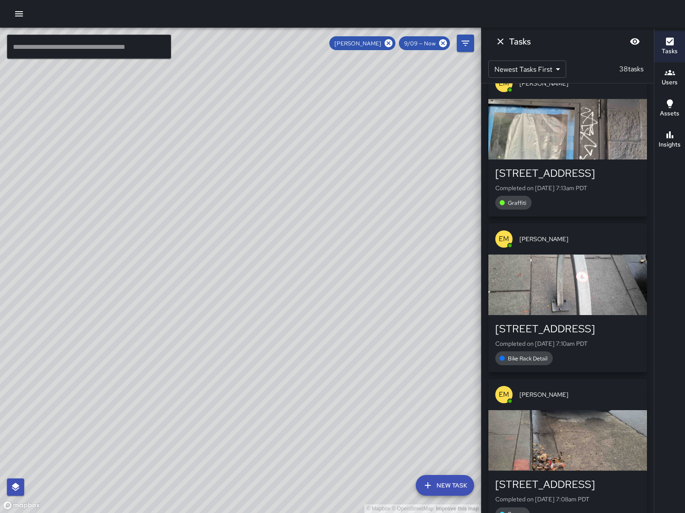
click at [494, 41] on button "Dismiss" at bounding box center [500, 41] width 17 height 17
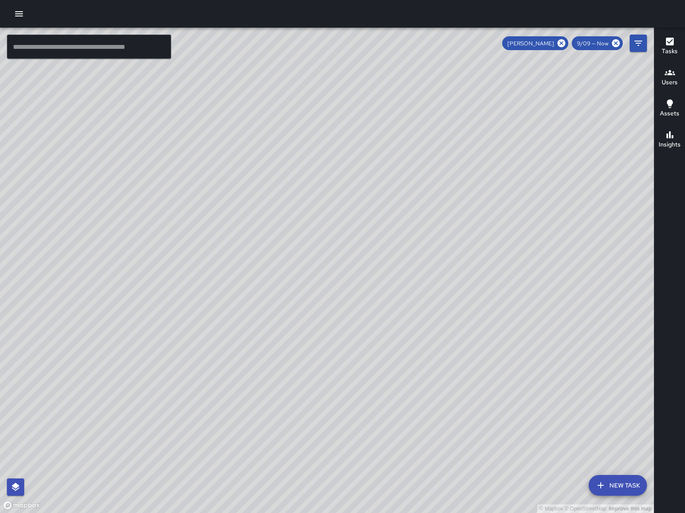
click at [628, 44] on div "[PERSON_NAME] 9/09 — Now" at bounding box center [574, 43] width 145 height 17
click at [634, 45] on icon "Filters" at bounding box center [639, 43] width 10 height 10
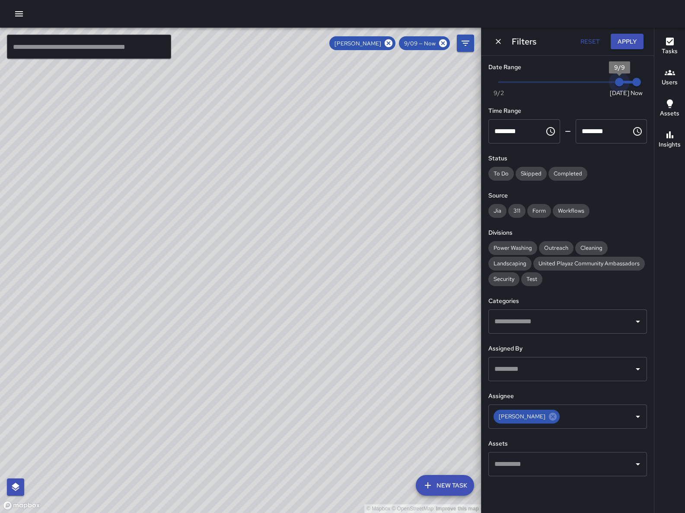
type input "*"
drag, startPoint x: 613, startPoint y: 85, endPoint x: 606, endPoint y: 84, distance: 6.5
click at [606, 84] on span "9/8" at bounding box center [602, 82] width 9 height 9
type input "*"
drag, startPoint x: 631, startPoint y: 86, endPoint x: 614, endPoint y: 87, distance: 16.9
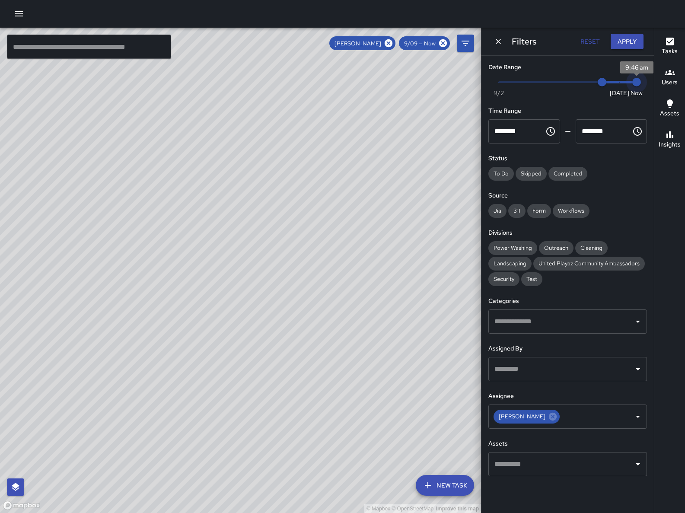
click at [633, 86] on span "9:46 am" at bounding box center [637, 82] width 9 height 9
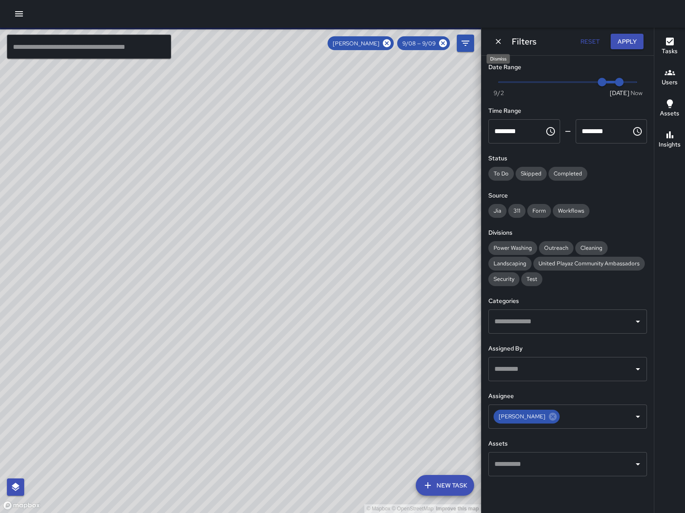
click at [495, 38] on icon "Dismiss" at bounding box center [498, 41] width 9 height 9
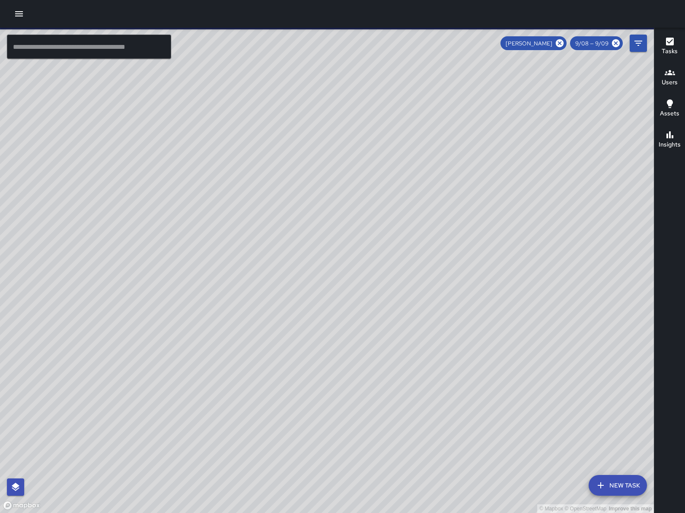
drag, startPoint x: 556, startPoint y: 175, endPoint x: 492, endPoint y: 203, distance: 69.9
click at [492, 203] on div "© Mapbox © OpenStreetMap Improve this map" at bounding box center [327, 271] width 654 height 486
drag, startPoint x: 490, startPoint y: 214, endPoint x: 457, endPoint y: 211, distance: 32.9
click at [462, 225] on div "© Mapbox © OpenStreetMap Improve this map" at bounding box center [327, 271] width 654 height 486
click at [643, 42] on icon "Filters" at bounding box center [639, 43] width 10 height 10
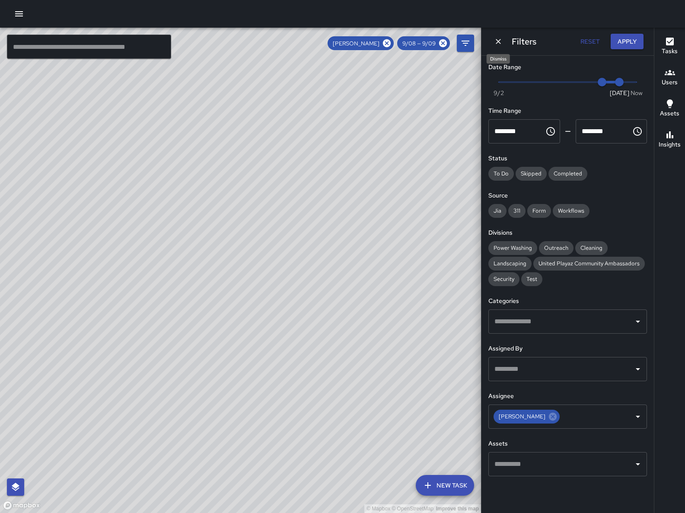
click at [501, 47] on button "Dismiss" at bounding box center [498, 41] width 13 height 13
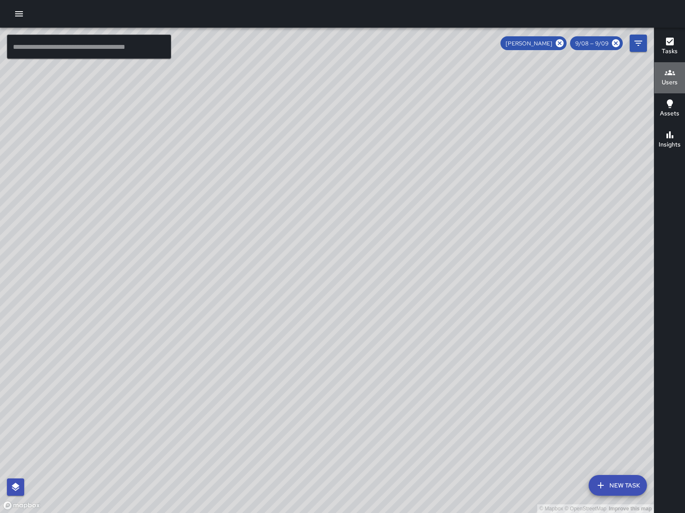
click at [672, 78] on h6 "Users" at bounding box center [670, 83] width 16 height 10
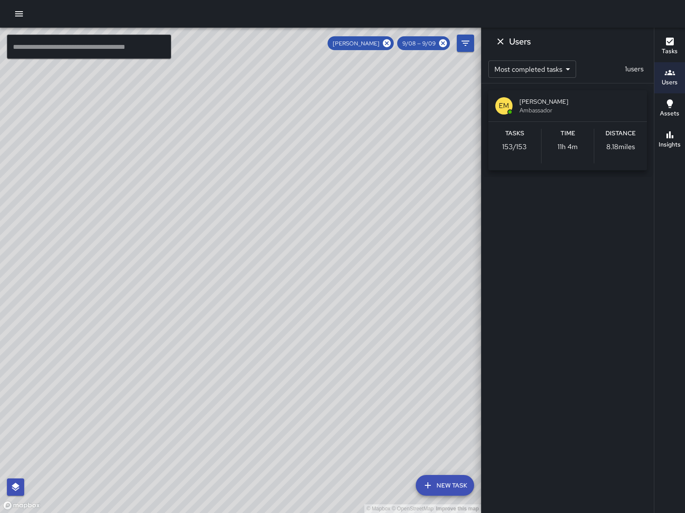
click at [570, 97] on span "[PERSON_NAME]" at bounding box center [580, 101] width 121 height 9
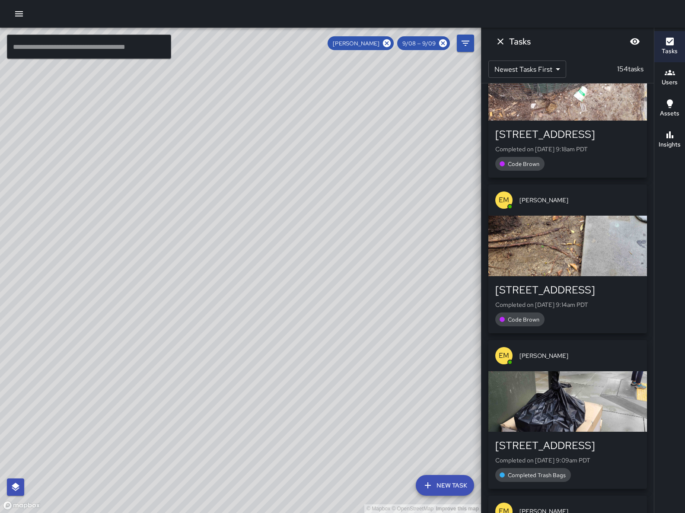
scroll to position [19035, 0]
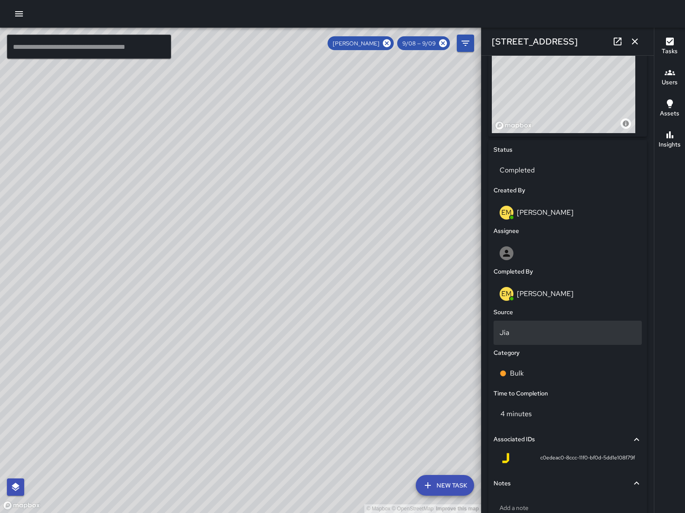
scroll to position [380, 0]
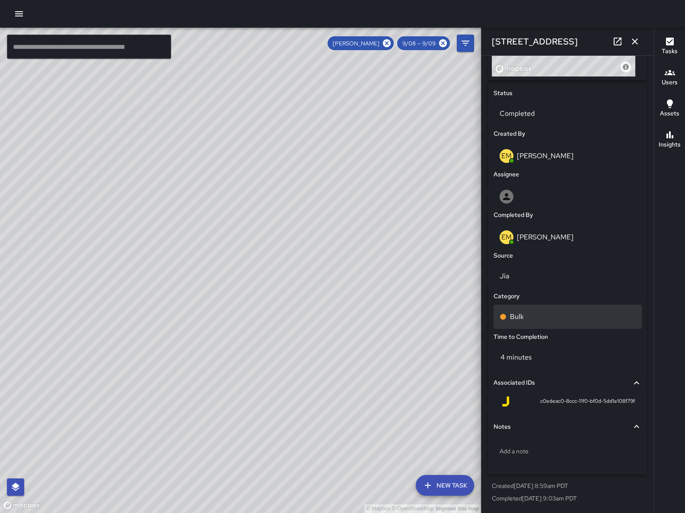
click at [578, 311] on div "Bulk" at bounding box center [568, 317] width 148 height 24
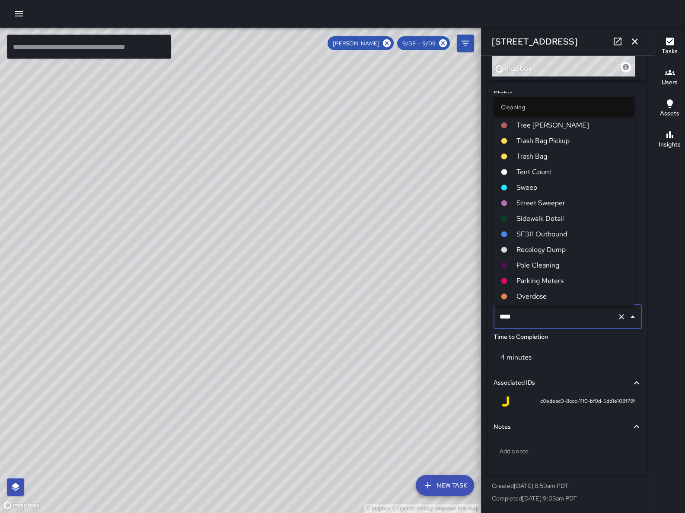
scroll to position [262, 0]
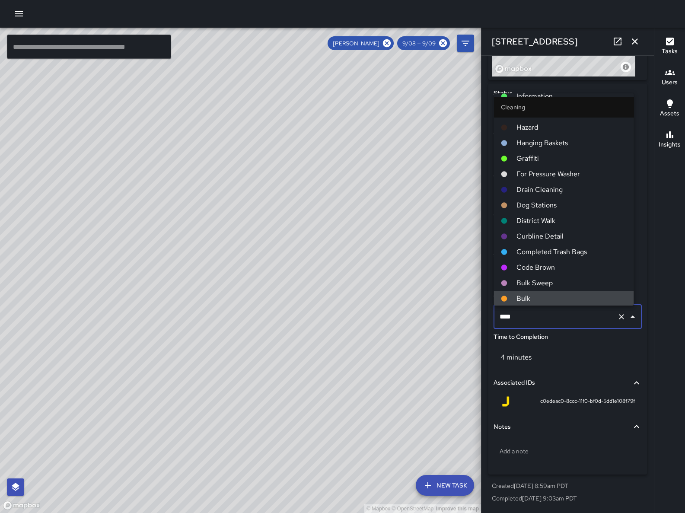
drag, startPoint x: 578, startPoint y: 311, endPoint x: 586, endPoint y: 321, distance: 12.9
click at [586, 321] on input "****" at bounding box center [556, 317] width 116 height 16
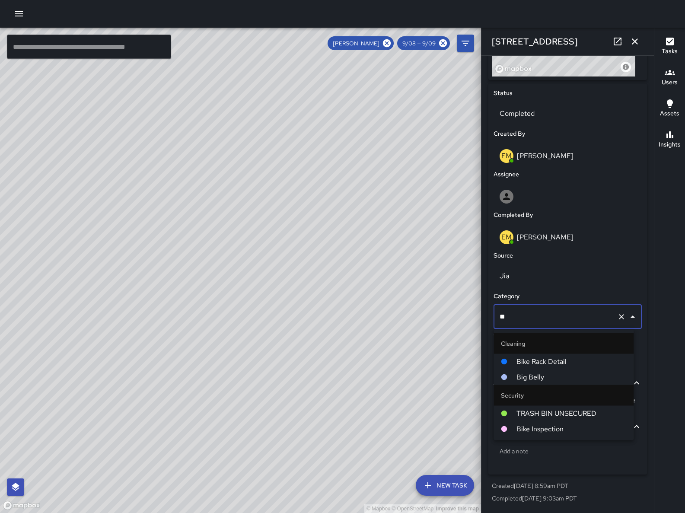
scroll to position [0, 0]
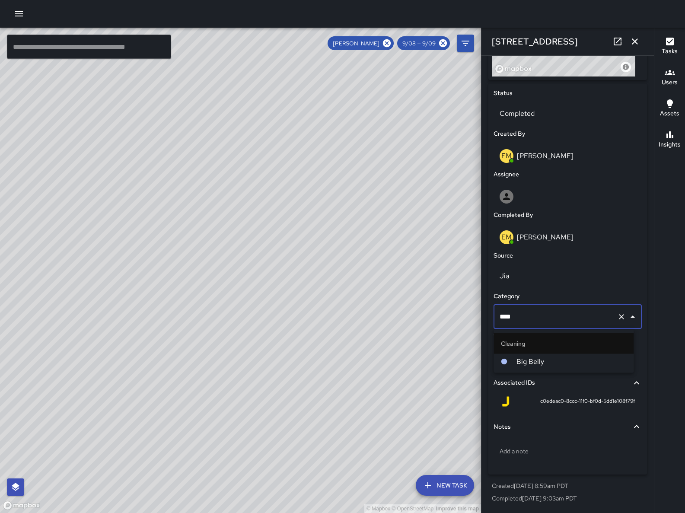
type input "*****"
click at [566, 361] on span "Big Belly" at bounding box center [572, 362] width 111 height 10
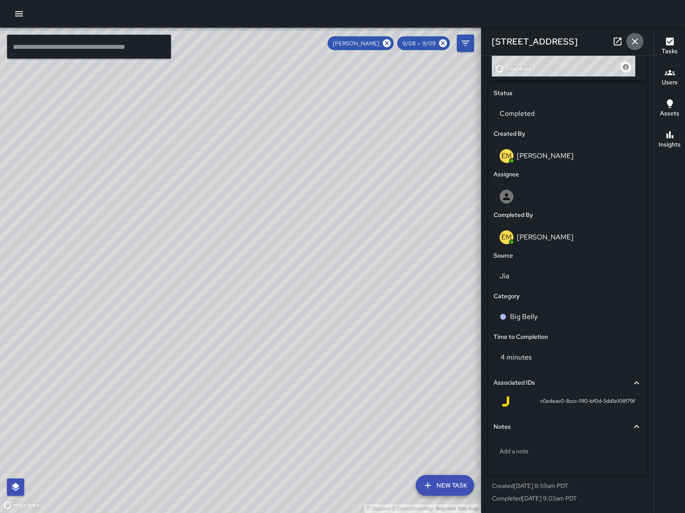
click at [635, 45] on icon "button" at bounding box center [635, 41] width 10 height 10
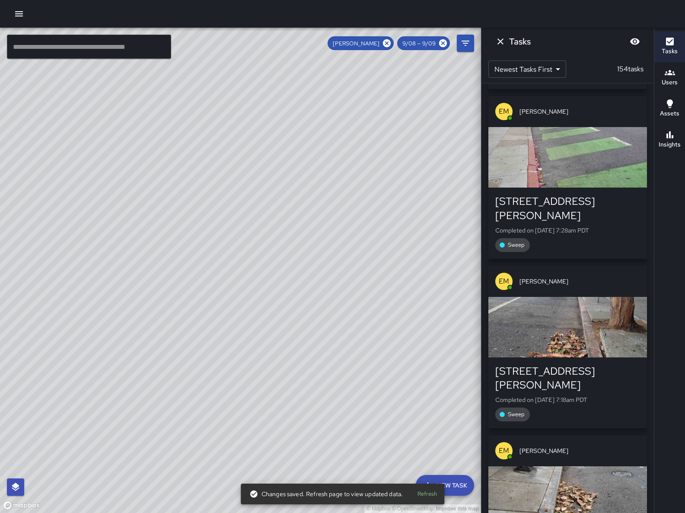
scroll to position [23280, 0]
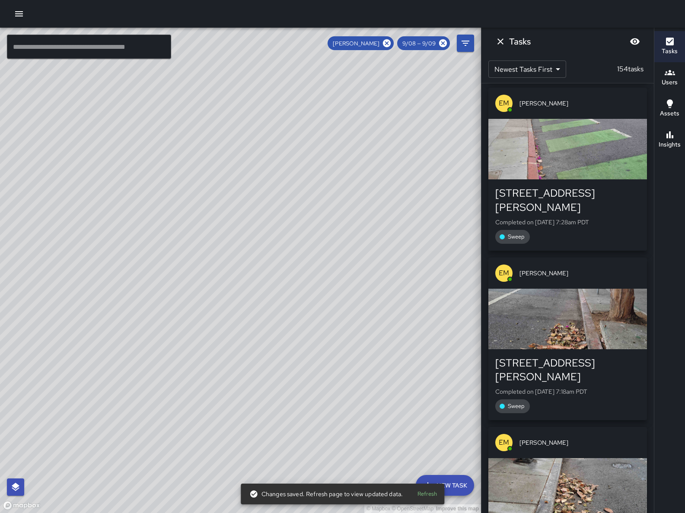
click at [502, 44] on icon "Dismiss" at bounding box center [501, 41] width 10 height 10
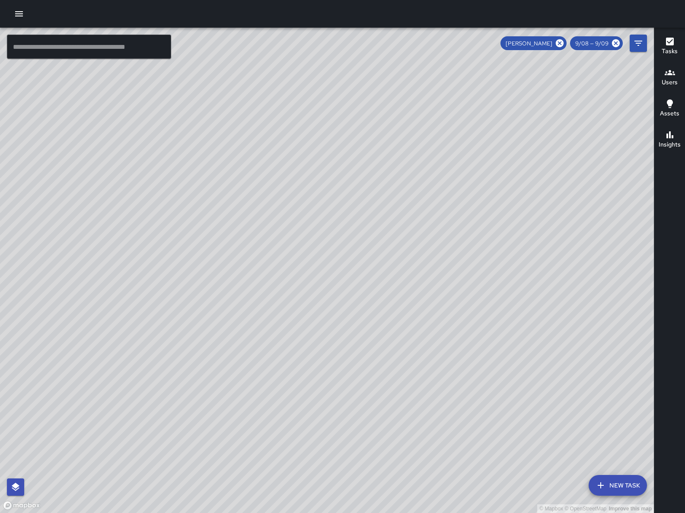
scroll to position [23944, 0]
drag, startPoint x: 575, startPoint y: 285, endPoint x: 314, endPoint y: 275, distance: 260.5
click at [310, 281] on div "© Mapbox © OpenStreetMap Improve this map" at bounding box center [327, 271] width 654 height 486
click at [564, 43] on icon at bounding box center [560, 43] width 8 height 8
click at [627, 45] on div "9/08 — 9/09" at bounding box center [608, 43] width 77 height 17
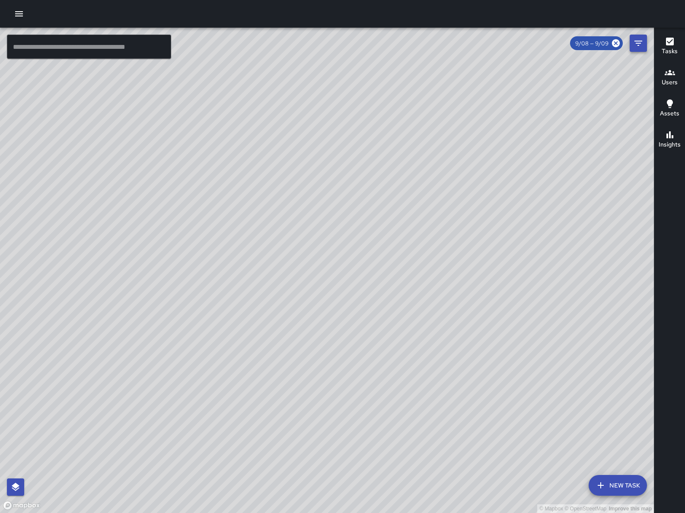
click at [636, 49] on button "Filters" at bounding box center [638, 43] width 17 height 17
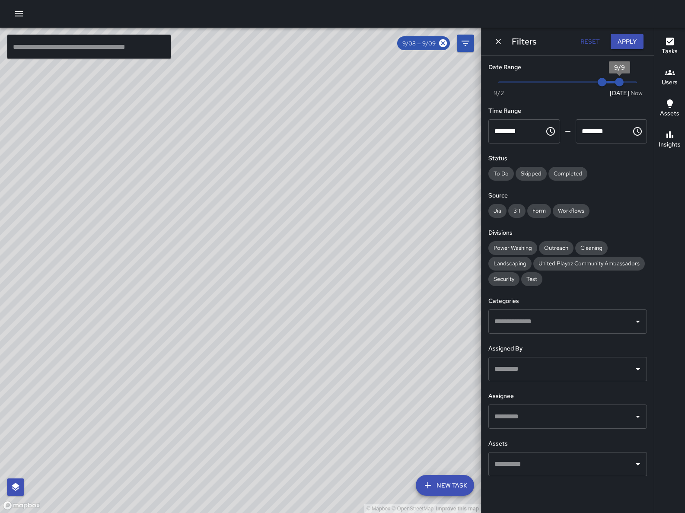
type input "*"
drag, startPoint x: 624, startPoint y: 81, endPoint x: 642, endPoint y: 83, distance: 18.2
click at [624, 83] on span "9/9" at bounding box center [619, 82] width 9 height 9
type input "*"
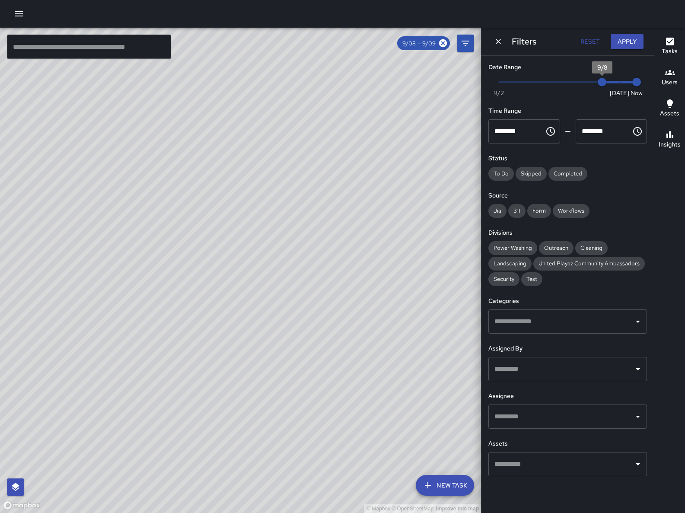
click at [607, 85] on span "9/8" at bounding box center [602, 82] width 9 height 9
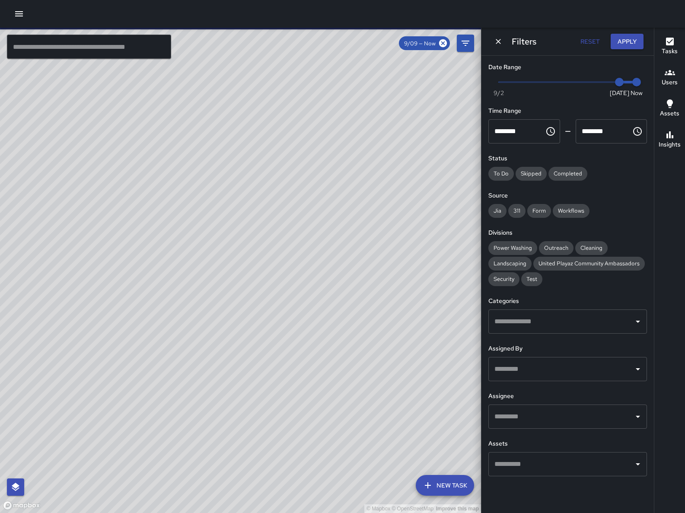
click at [241, 250] on div "© Mapbox © OpenStreetMap Improve this map [PERSON_NAME] [STREET_ADDRESS][PERSON…" at bounding box center [240, 271] width 481 height 486
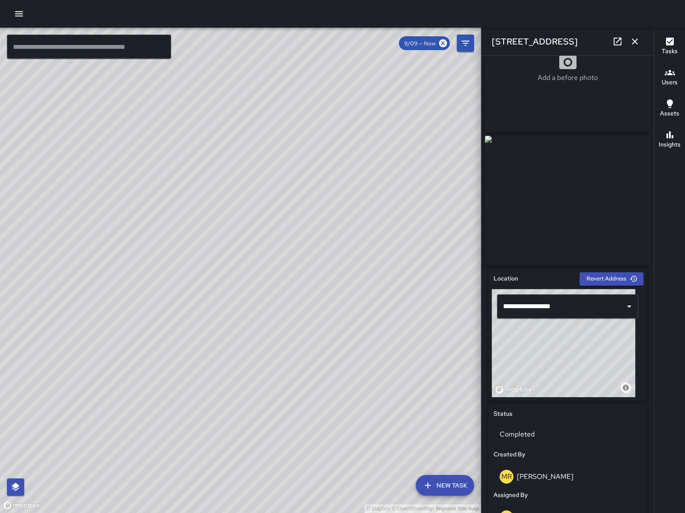
scroll to position [51, 0]
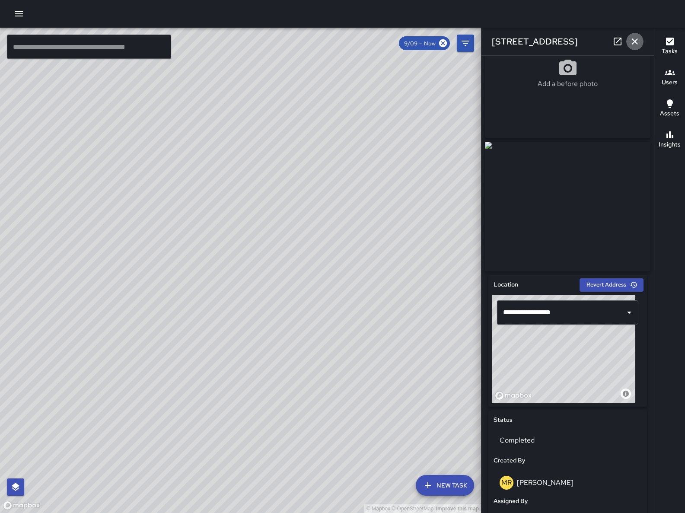
click at [635, 41] on icon "button" at bounding box center [635, 41] width 6 height 6
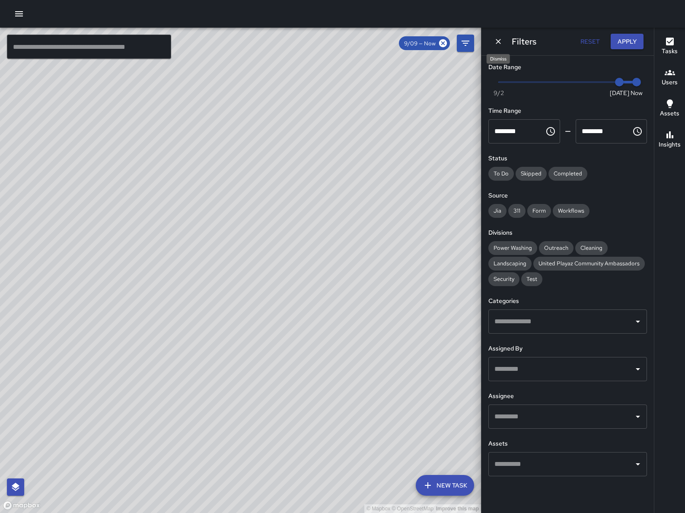
click at [496, 41] on icon "Dismiss" at bounding box center [498, 41] width 9 height 9
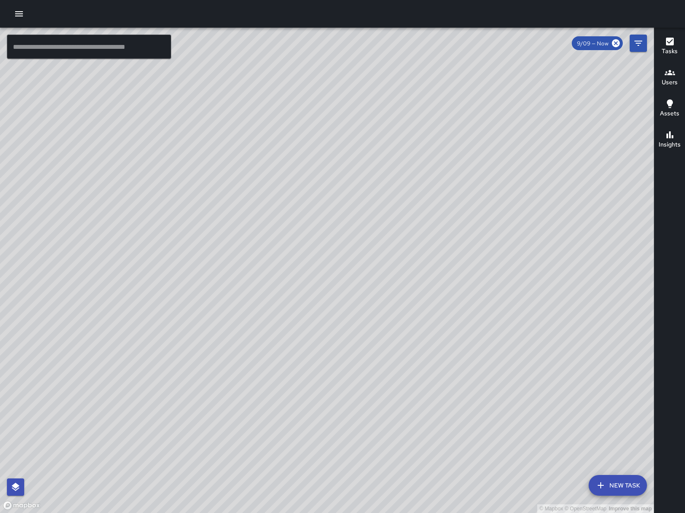
click at [426, 363] on div "© Mapbox © OpenStreetMap Improve this map" at bounding box center [327, 271] width 654 height 486
drag, startPoint x: 431, startPoint y: 381, endPoint x: 479, endPoint y: 344, distance: 60.7
click at [479, 344] on div "© Mapbox © OpenStreetMap Improve this map" at bounding box center [327, 271] width 654 height 486
drag, startPoint x: 436, startPoint y: 387, endPoint x: 437, endPoint y: 392, distance: 4.4
click at [438, 386] on div "© Mapbox © OpenStreetMap Improve this map" at bounding box center [327, 271] width 654 height 486
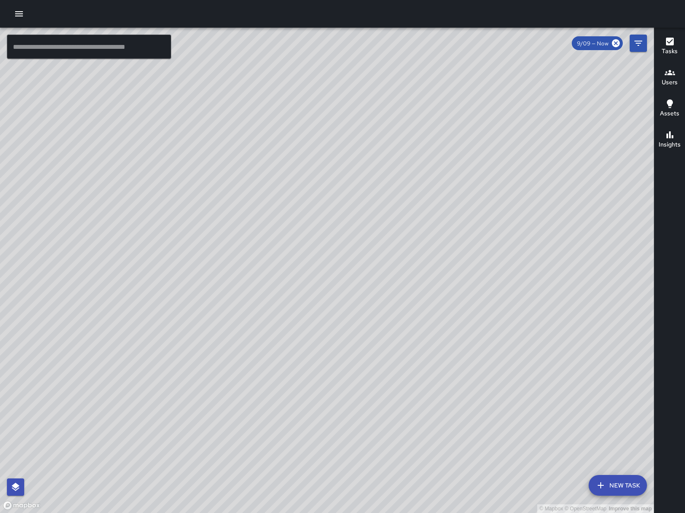
drag, startPoint x: 384, startPoint y: 427, endPoint x: 350, endPoint y: 450, distance: 41.5
click at [350, 450] on div "© Mapbox © OpenStreetMap Improve this map" at bounding box center [327, 271] width 654 height 486
drag, startPoint x: 401, startPoint y: 430, endPoint x: 342, endPoint y: 451, distance: 63.1
click at [342, 451] on div "© Mapbox © OpenStreetMap Improve this map" at bounding box center [327, 271] width 654 height 486
drag, startPoint x: 437, startPoint y: 402, endPoint x: 419, endPoint y: 439, distance: 41.2
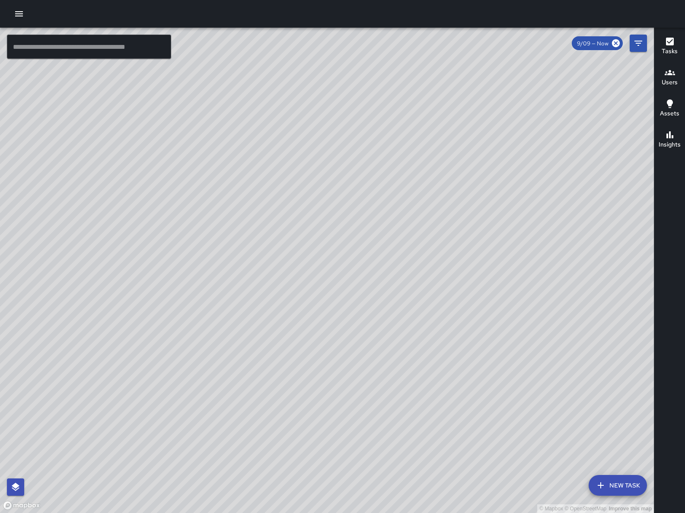
click at [419, 439] on div "© Mapbox © OpenStreetMap Improve this map" at bounding box center [327, 271] width 654 height 486
drag, startPoint x: 424, startPoint y: 429, endPoint x: 412, endPoint y: 401, distance: 31.0
click at [412, 401] on div "© Mapbox © OpenStreetMap Improve this map" at bounding box center [327, 271] width 654 height 486
drag, startPoint x: 409, startPoint y: 225, endPoint x: 406, endPoint y: 233, distance: 8.6
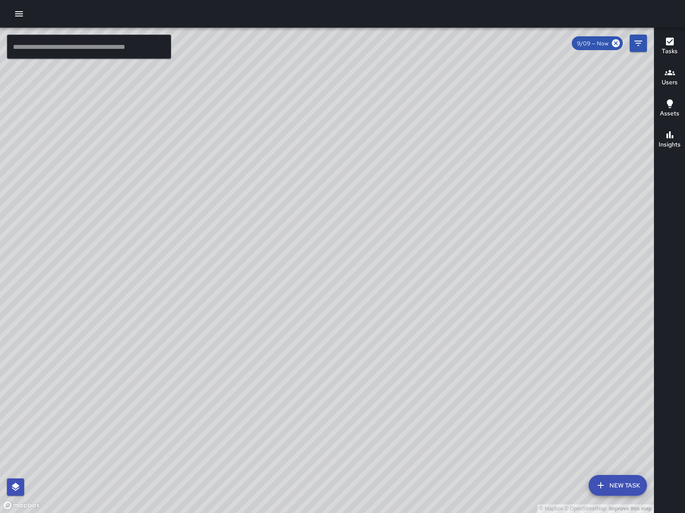
click at [412, 238] on div "© Mapbox © OpenStreetMap Improve this map" at bounding box center [327, 271] width 654 height 486
drag, startPoint x: 381, startPoint y: 184, endPoint x: 358, endPoint y: 171, distance: 26.3
click at [382, 185] on div "© Mapbox © OpenStreetMap Improve this map" at bounding box center [327, 271] width 654 height 486
drag, startPoint x: 393, startPoint y: 201, endPoint x: 429, endPoint y: 219, distance: 40.4
click at [428, 221] on div "© Mapbox © OpenStreetMap Improve this map" at bounding box center [327, 271] width 654 height 486
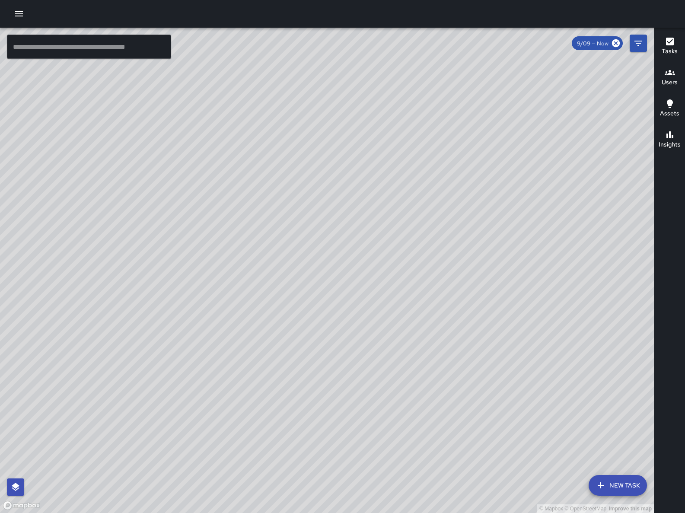
drag, startPoint x: 498, startPoint y: 358, endPoint x: 456, endPoint y: 373, distance: 44.3
click at [458, 374] on div "© Mapbox © OpenStreetMap Improve this map" at bounding box center [327, 271] width 654 height 486
drag, startPoint x: 462, startPoint y: 361, endPoint x: 454, endPoint y: 342, distance: 20.2
click at [454, 345] on div "© Mapbox © OpenStreetMap Improve this map" at bounding box center [327, 271] width 654 height 486
drag, startPoint x: 453, startPoint y: 330, endPoint x: 446, endPoint y: 324, distance: 8.9
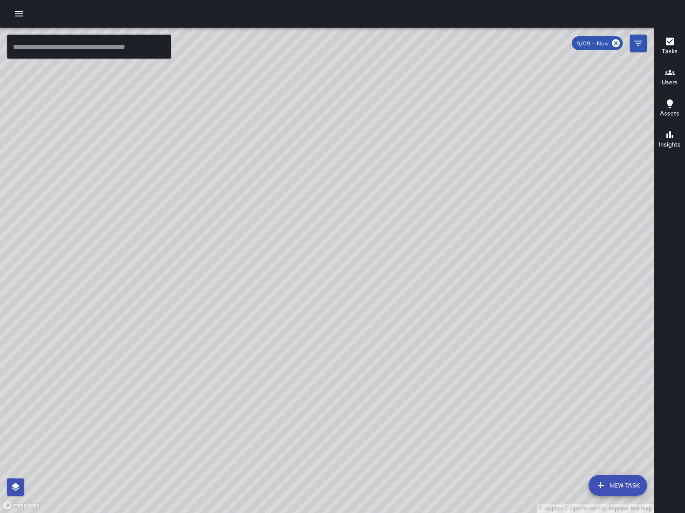
click at [446, 324] on div "© Mapbox © OpenStreetMap Improve this map" at bounding box center [327, 271] width 654 height 486
drag, startPoint x: 455, startPoint y: 330, endPoint x: 472, endPoint y: 332, distance: 17.0
click at [472, 332] on div "© Mapbox © OpenStreetMap Improve this map" at bounding box center [327, 271] width 654 height 486
drag, startPoint x: 333, startPoint y: 448, endPoint x: 425, endPoint y: 374, distance: 117.8
click at [425, 374] on div "© Mapbox © OpenStreetMap Improve this map" at bounding box center [327, 271] width 654 height 486
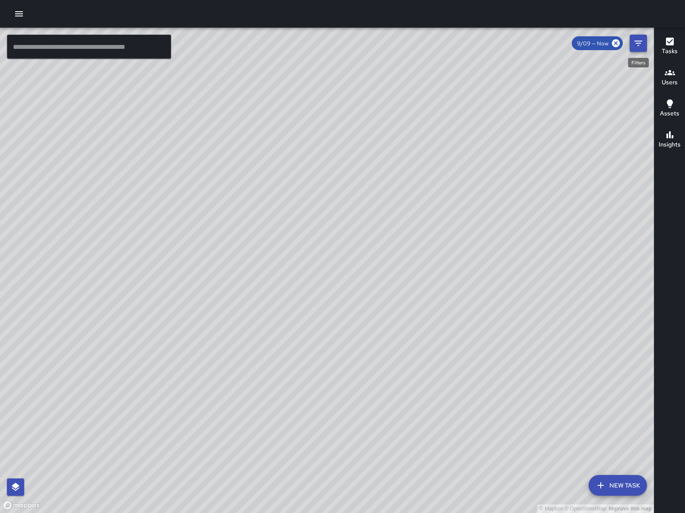
click at [635, 45] on icon "Filters" at bounding box center [639, 43] width 10 height 10
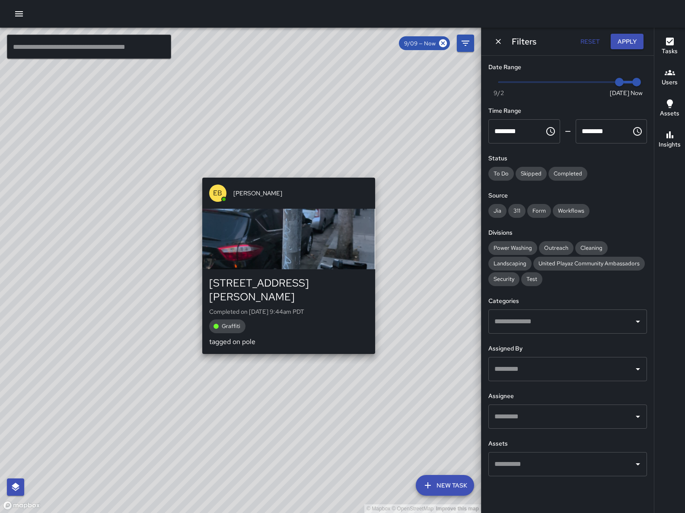
click at [294, 174] on div "EB Eddie Ballestros 1440 Harrison Street Completed on 9/9/2025, 9:44am PDT Graf…" at bounding box center [289, 265] width 180 height 183
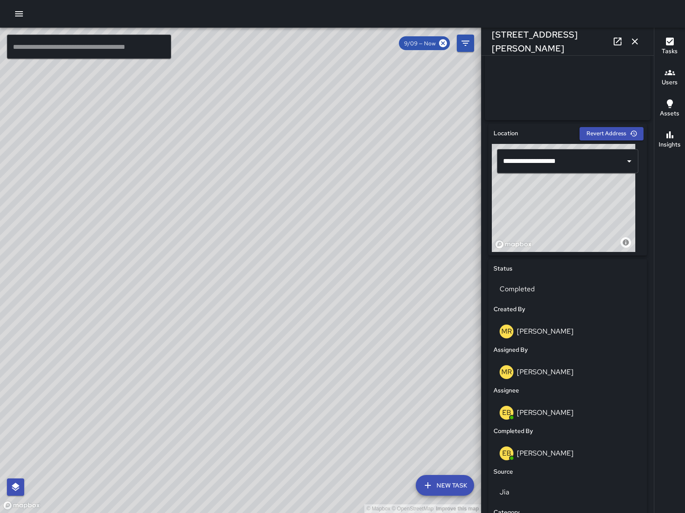
scroll to position [420, 0]
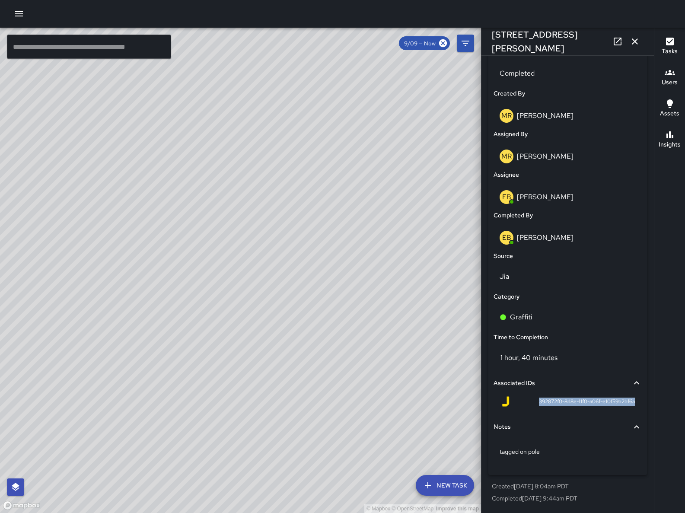
drag, startPoint x: 525, startPoint y: 404, endPoint x: 624, endPoint y: 411, distance: 99.7
click at [624, 411] on div "392872f0-8d8e-11f0-a06f-e10f59b2bf6a" at bounding box center [568, 403] width 148 height 21
copy span "392872f0-8d8e-11f0-a06f-e10f59b2bf6a"
click at [247, 266] on div "© Mapbox © OpenStreetMap Improve this map Unassigned 1440 Harrison Street Compl…" at bounding box center [240, 271] width 481 height 486
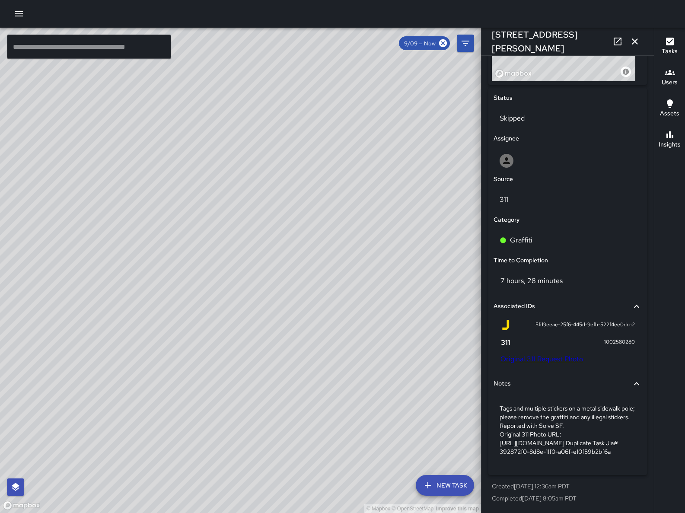
scroll to position [401, 0]
click at [231, 266] on div "EB Eddie Ballestros 1440 Harrison Street Completed on 9/9/2025, 9:47am PDT Pole…" at bounding box center [239, 350] width 180 height 170
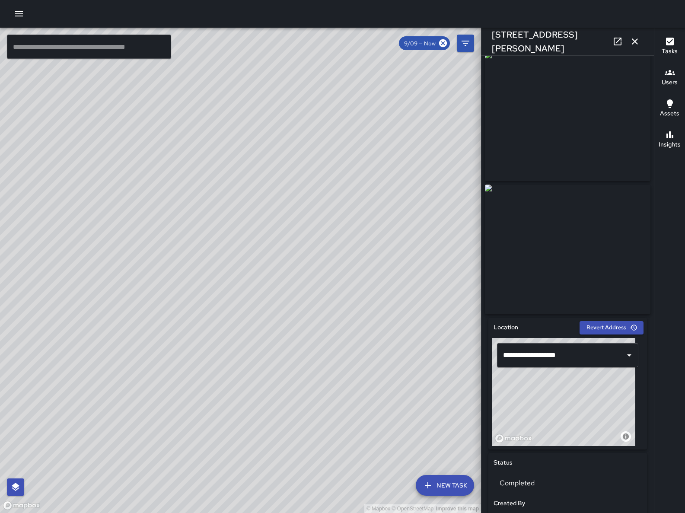
scroll to position [0, 0]
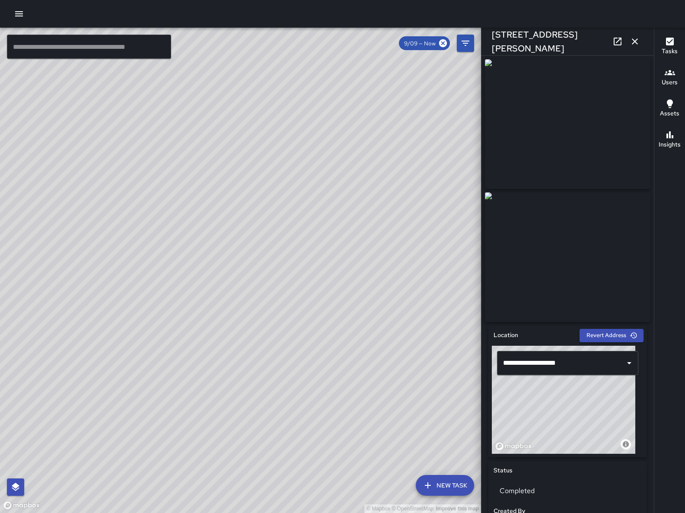
click at [238, 279] on div "© Mapbox © OpenStreetMap Improve this map EB Eddie Ballestros 1440 Harrison Str…" at bounding box center [240, 271] width 481 height 486
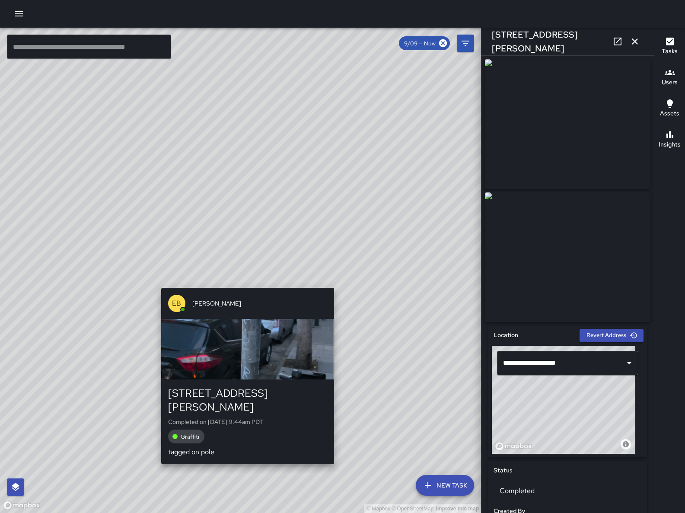
click at [244, 283] on div "© Mapbox © OpenStreetMap Improve this map EB Eddie Ballestros 1440 Harrison Str…" at bounding box center [240, 271] width 481 height 486
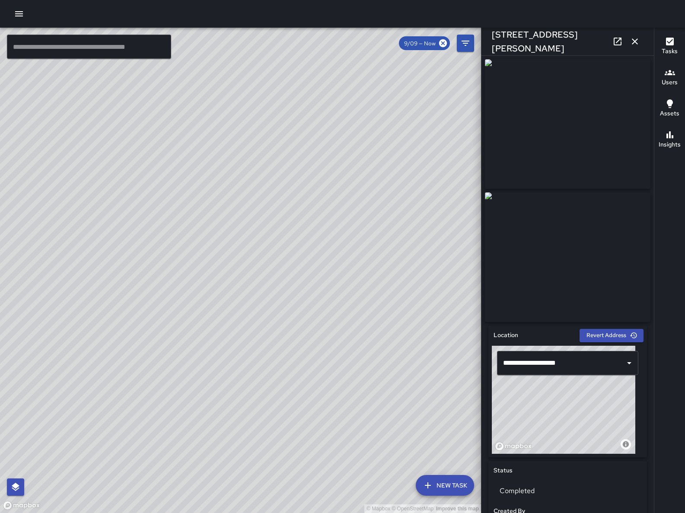
click at [263, 269] on div "© Mapbox © OpenStreetMap Improve this map Unassigned 1440 Harrison Street Compl…" at bounding box center [240, 271] width 481 height 486
type input "**********"
click at [233, 275] on div "© Mapbox © OpenStreetMap Improve this map EB Eddie Ballestros 1440 Harrison Str…" at bounding box center [240, 271] width 481 height 486
click at [242, 270] on div "© Mapbox © OpenStreetMap Improve this map EB Eddie Ballestros 1440 Harrison Str…" at bounding box center [240, 271] width 481 height 486
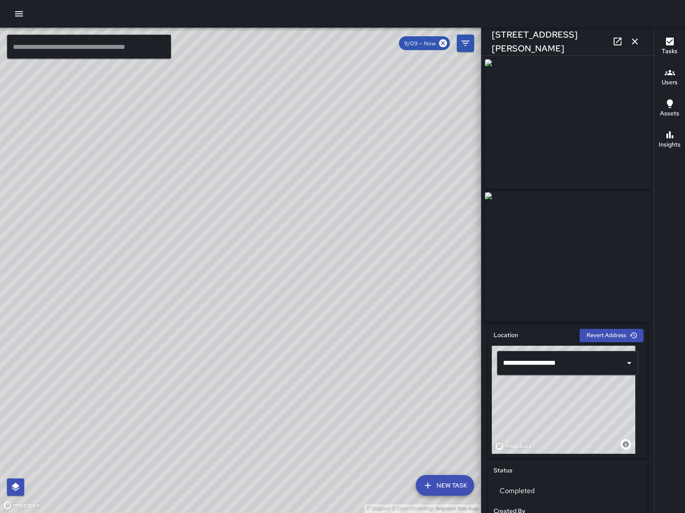
click at [153, 215] on div "© Mapbox © OpenStreetMap Improve this map EB Eddie Ballestros 1440 Harrison Str…" at bounding box center [240, 271] width 481 height 486
type input "**********"
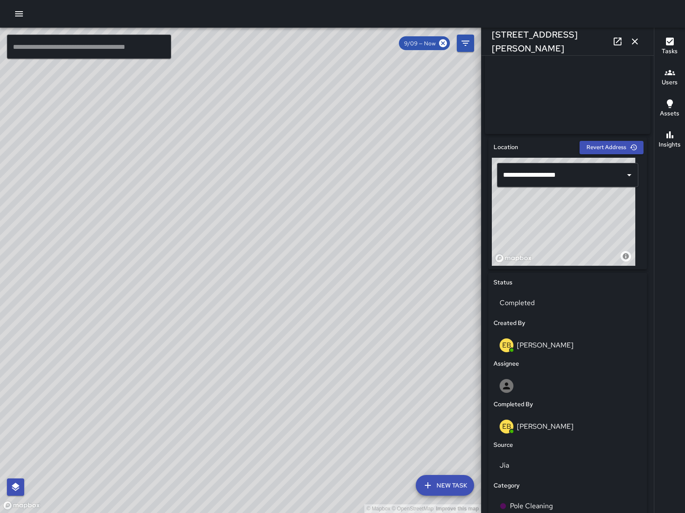
scroll to position [371, 0]
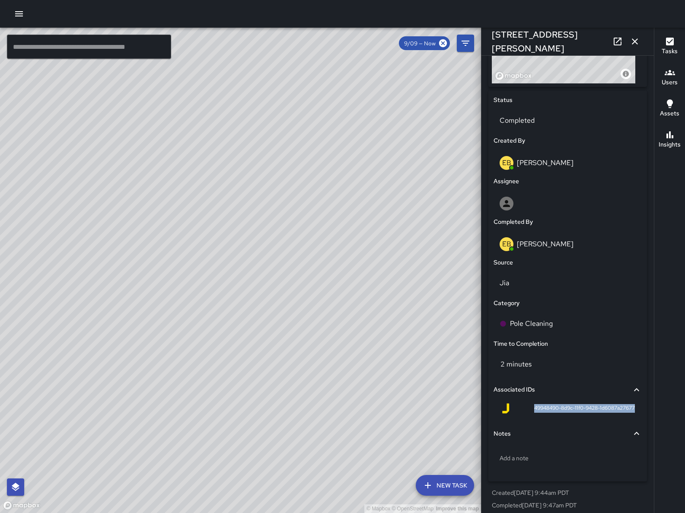
drag, startPoint x: 524, startPoint y: 412, endPoint x: 627, endPoint y: 413, distance: 103.4
click at [627, 413] on div "49948490-8d9c-11f0-9428-1d6087a27677" at bounding box center [568, 410] width 148 height 21
drag, startPoint x: 628, startPoint y: 413, endPoint x: 525, endPoint y: 413, distance: 102.9
click at [525, 413] on div "49948490-8d9c-11f0-9428-1d6087a27677" at bounding box center [568, 410] width 148 height 21
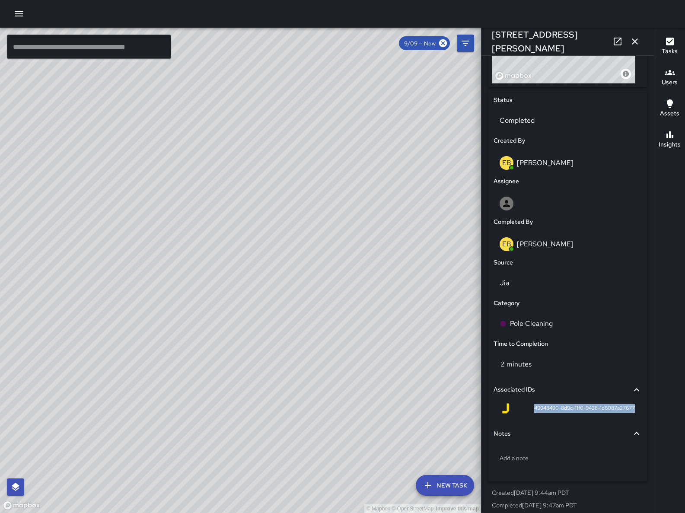
copy span "49948490-8d9c-11f0-9428-1d6087a27677"
click at [244, 279] on div "© Mapbox © OpenStreetMap Improve this map Unassigned 1440 Harrison Street Compl…" at bounding box center [240, 271] width 481 height 486
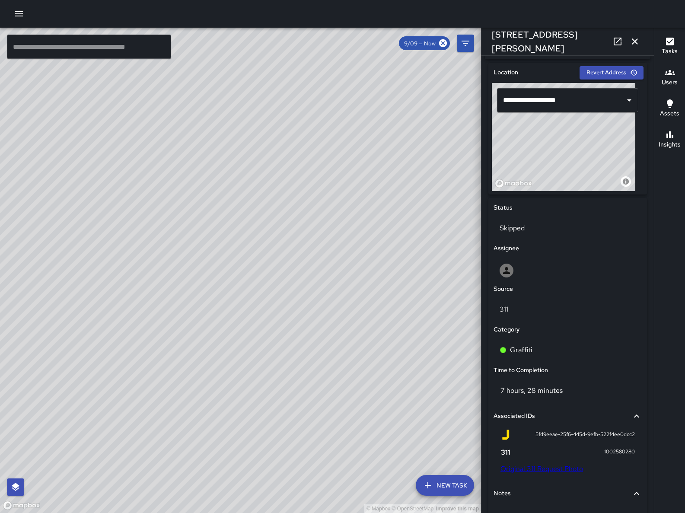
scroll to position [140, 0]
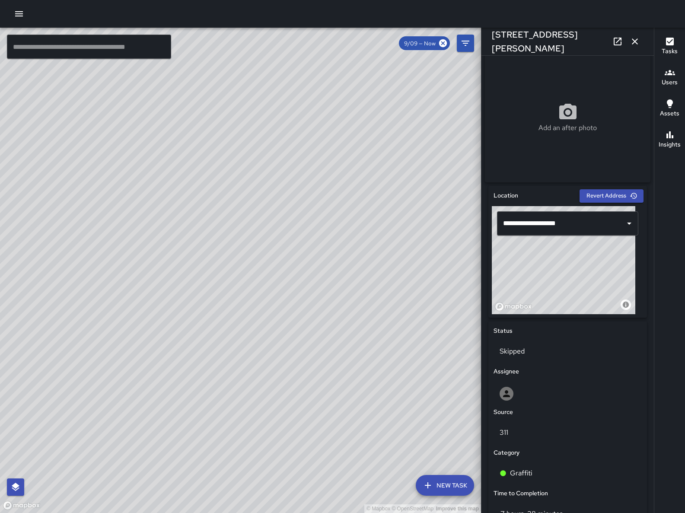
click at [563, 164] on div "Add an after photo" at bounding box center [568, 118] width 166 height 130
type input "**********"
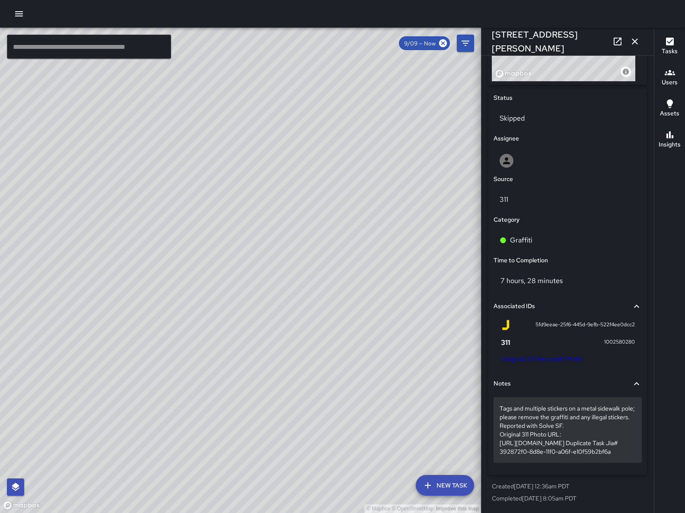
click at [580, 454] on p "Tags and multiple stickers on a metal sidewalk pole; please remove the graffiti…" at bounding box center [568, 430] width 136 height 52
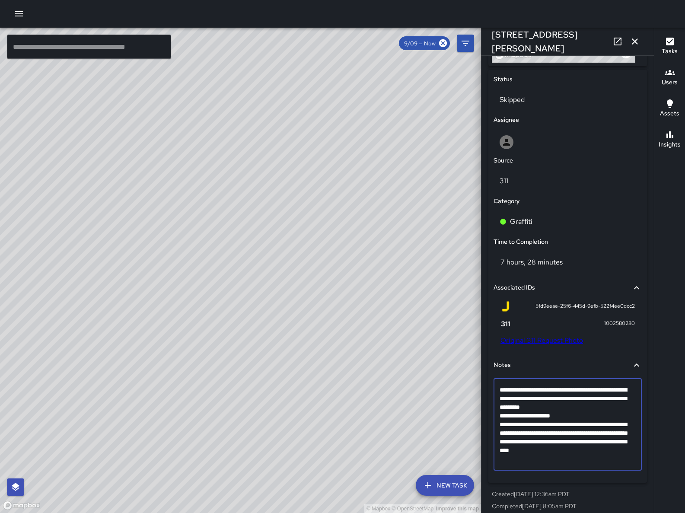
scroll to position [402, 0]
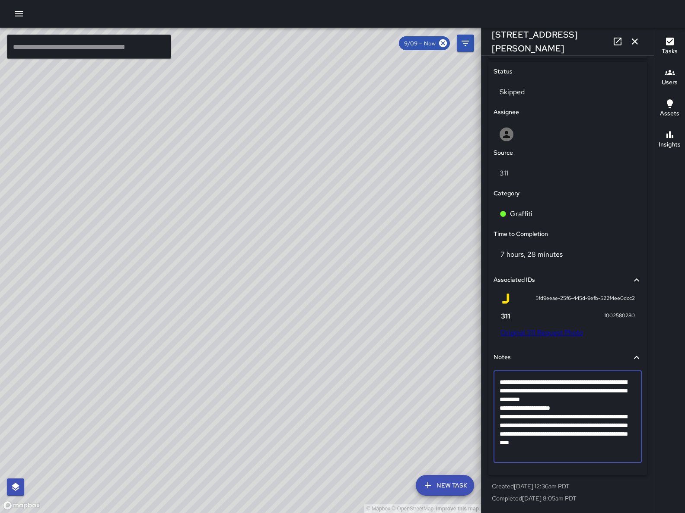
drag, startPoint x: 570, startPoint y: 453, endPoint x: 555, endPoint y: 446, distance: 15.7
type textarea "**********"
click at [333, 390] on div "© Mapbox © OpenStreetMap Improve this map" at bounding box center [240, 271] width 481 height 486
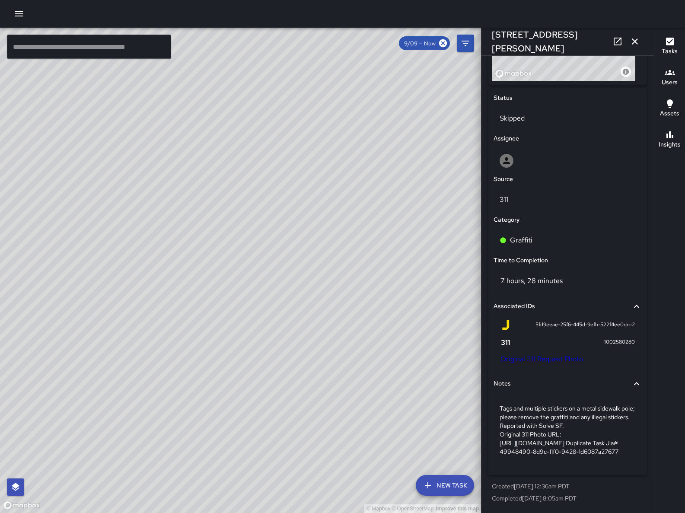
click at [639, 39] on icon "button" at bounding box center [635, 41] width 10 height 10
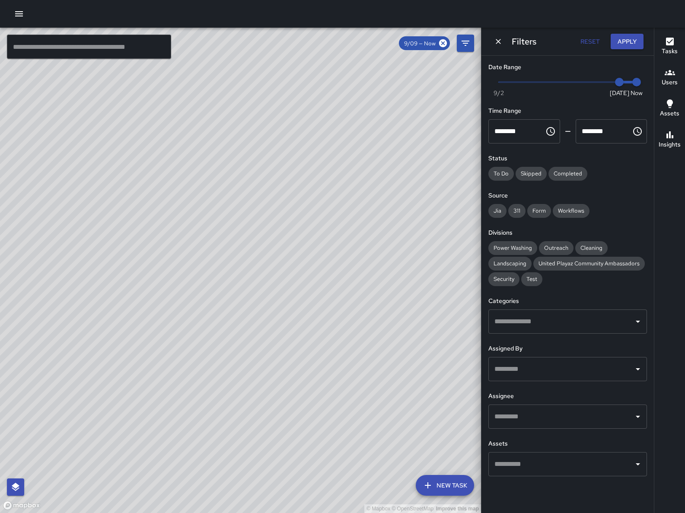
click at [501, 44] on icon "Dismiss" at bounding box center [498, 41] width 9 height 9
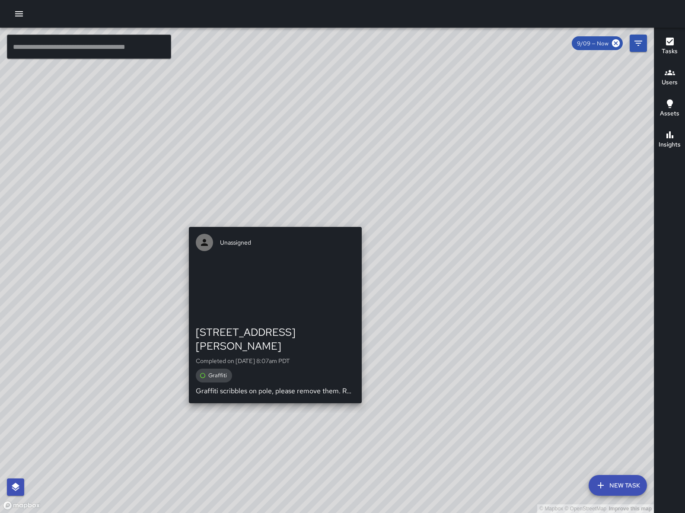
click at [358, 218] on div "© Mapbox © OpenStreetMap Improve this map Unassigned 1420 Harrison Street Compl…" at bounding box center [327, 271] width 654 height 486
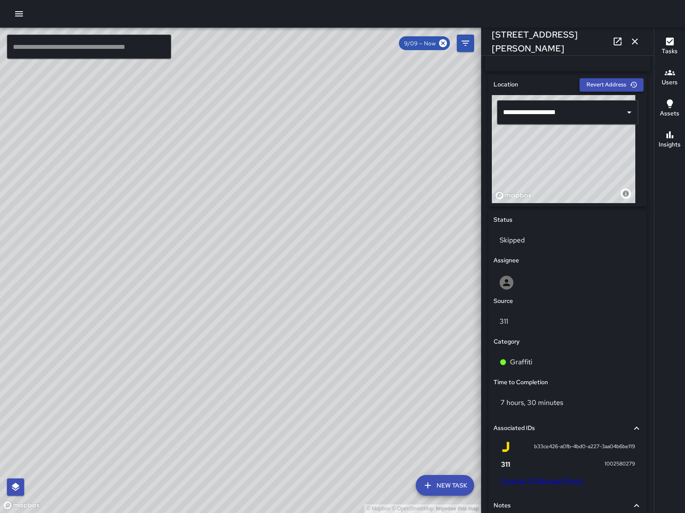
scroll to position [376, 0]
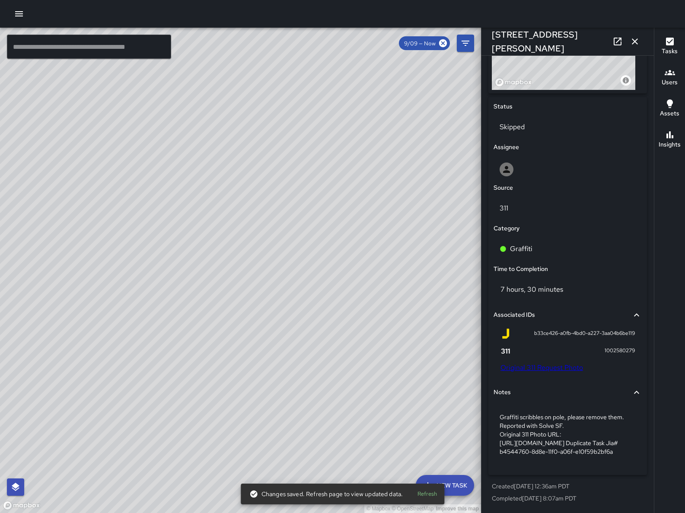
click at [228, 299] on div "© Mapbox © OpenStreetMap Improve this map EB Eddie Ballestros 1420 Harrison Str…" at bounding box center [240, 271] width 481 height 486
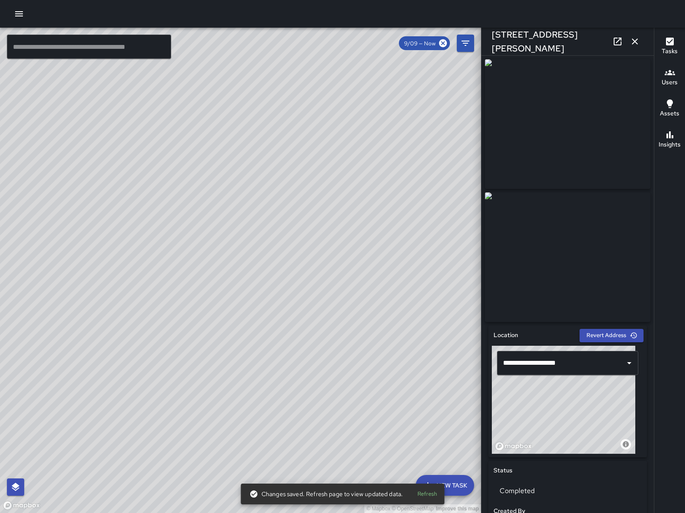
scroll to position [383, 0]
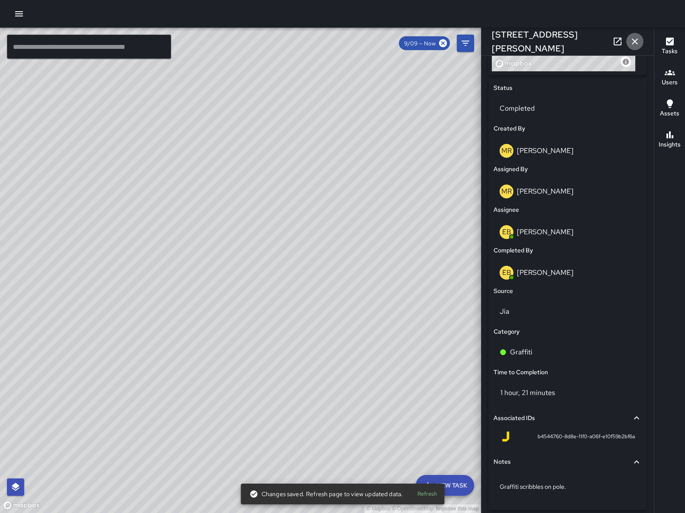
click at [638, 45] on icon "button" at bounding box center [635, 41] width 10 height 10
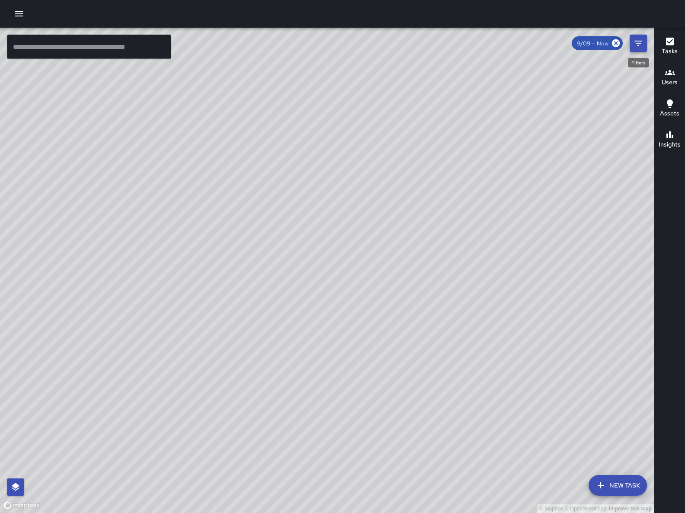
click at [632, 48] on button "Filters" at bounding box center [638, 43] width 17 height 17
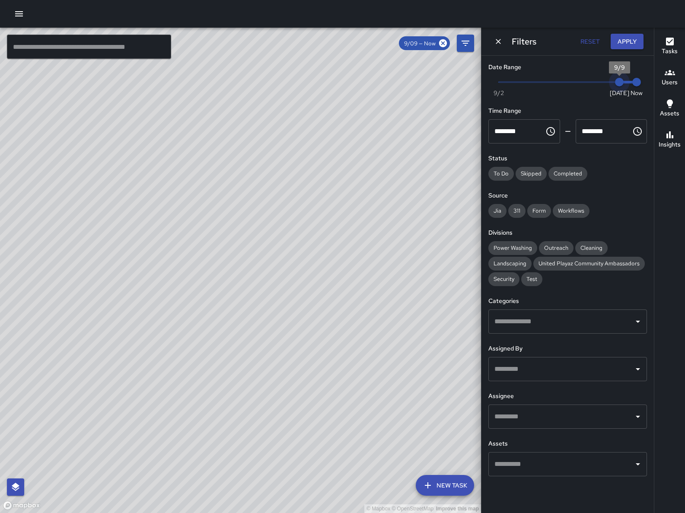
type input "*"
drag, startPoint x: 617, startPoint y: 87, endPoint x: 610, endPoint y: 84, distance: 8.1
click at [615, 84] on span "9/9" at bounding box center [619, 82] width 9 height 9
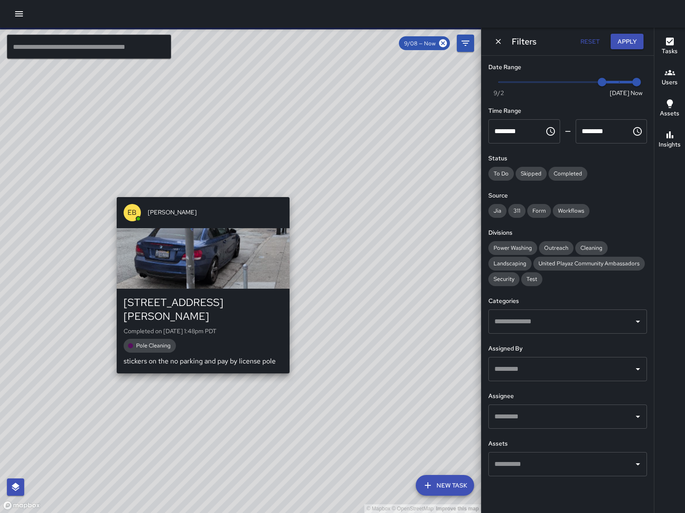
click at [199, 367] on div "© Mapbox © OpenStreetMap Improve this map EB Eddie Ballestros 1651 Harrison Str…" at bounding box center [240, 271] width 481 height 486
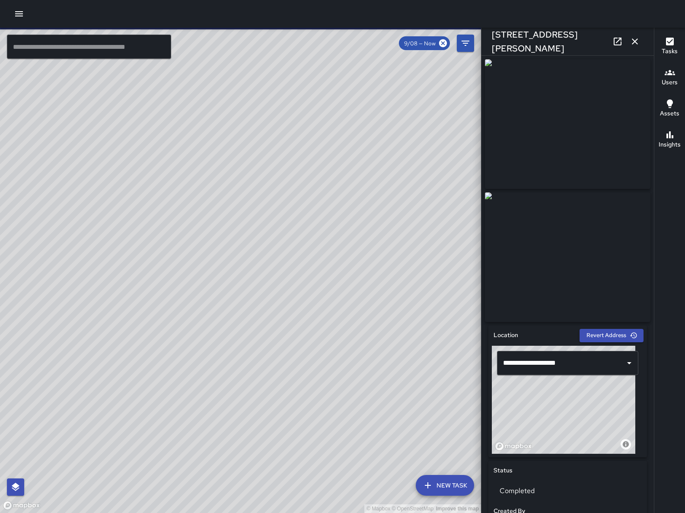
click at [637, 43] on icon "button" at bounding box center [635, 41] width 6 height 6
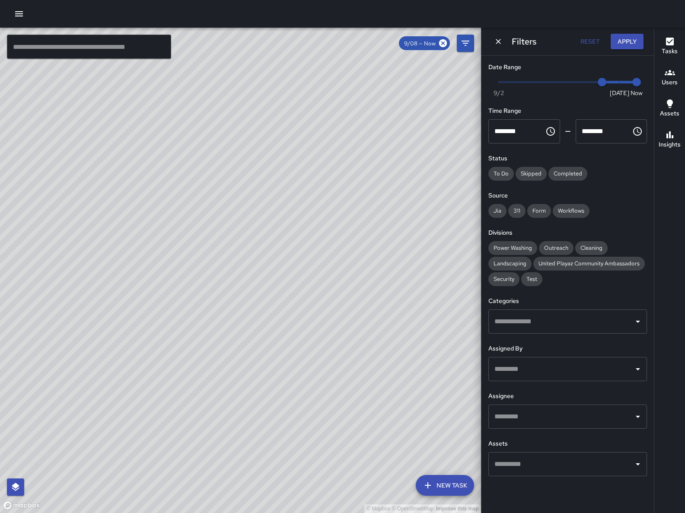
click at [497, 49] on div "Filters Reset Apply" at bounding box center [568, 42] width 173 height 28
click at [499, 47] on button "Dismiss" at bounding box center [498, 41] width 13 height 13
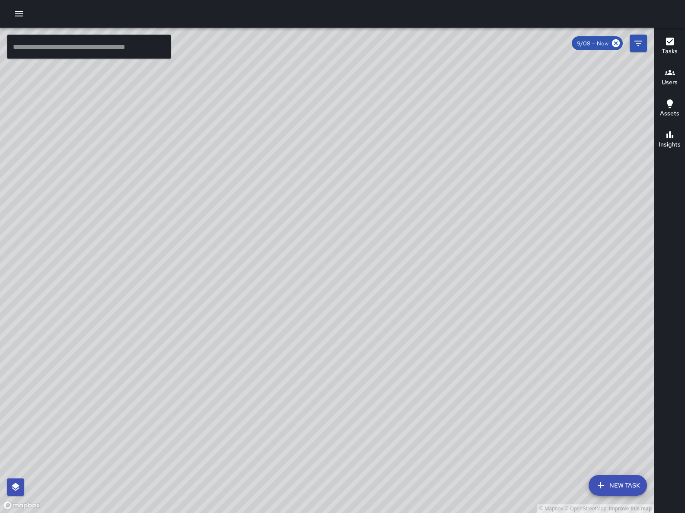
drag, startPoint x: 503, startPoint y: 270, endPoint x: 342, endPoint y: 463, distance: 251.4
click at [342, 463] on div "© Mapbox © OpenStreetMap Improve this map" at bounding box center [327, 271] width 654 height 486
drag, startPoint x: 491, startPoint y: 422, endPoint x: 460, endPoint y: 435, distance: 34.1
click at [460, 435] on div "© Mapbox © OpenStreetMap Improve this map" at bounding box center [327, 271] width 654 height 486
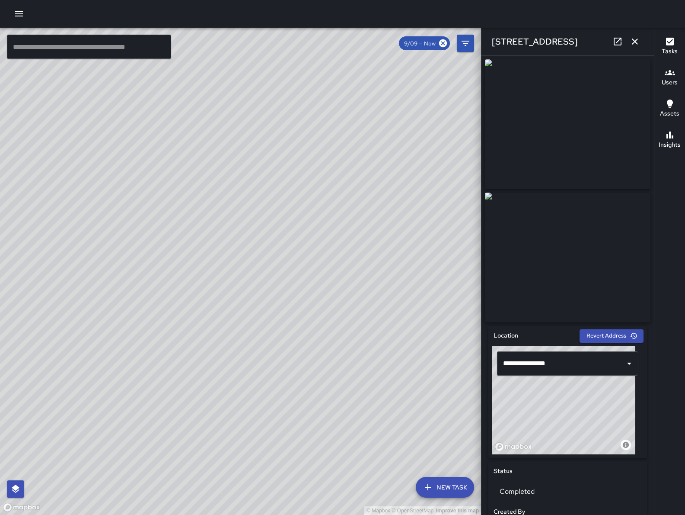
drag, startPoint x: 208, startPoint y: 406, endPoint x: 320, endPoint y: 337, distance: 131.4
click at [309, 338] on div "© Mapbox © OpenStreetMap Improve this map" at bounding box center [240, 271] width 481 height 487
drag, startPoint x: 218, startPoint y: 423, endPoint x: 244, endPoint y: 400, distance: 34.3
click at [245, 400] on div "© Mapbox © OpenStreetMap Improve this map" at bounding box center [240, 271] width 481 height 487
drag, startPoint x: 98, startPoint y: 310, endPoint x: 187, endPoint y: 311, distance: 89.1
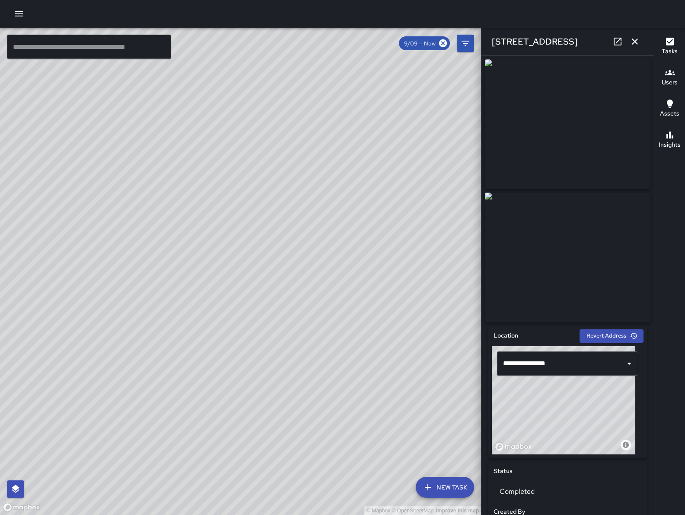
click at [190, 306] on div "© Mapbox © OpenStreetMap Improve this map" at bounding box center [240, 271] width 481 height 487
drag, startPoint x: 182, startPoint y: 372, endPoint x: 80, endPoint y: 398, distance: 104.8
click at [81, 398] on div "© Mapbox © OpenStreetMap Improve this map" at bounding box center [240, 271] width 481 height 487
click at [643, 39] on button "button" at bounding box center [635, 41] width 17 height 17
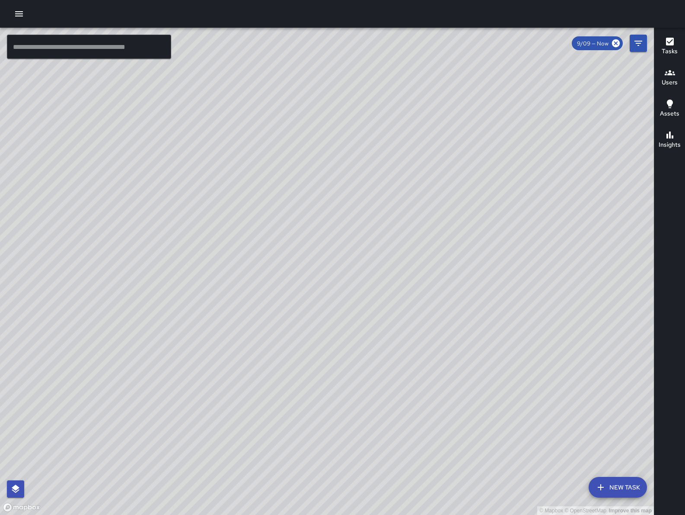
drag, startPoint x: 408, startPoint y: 317, endPoint x: 116, endPoint y: 358, distance: 294.8
click at [116, 358] on div "© Mapbox © OpenStreetMap Improve this map" at bounding box center [327, 271] width 654 height 487
drag, startPoint x: 329, startPoint y: 438, endPoint x: 406, endPoint y: 282, distance: 174.3
click at [406, 282] on div "© Mapbox © OpenStreetMap Improve this map" at bounding box center [327, 271] width 654 height 487
drag, startPoint x: 402, startPoint y: 293, endPoint x: 508, endPoint y: 237, distance: 119.7
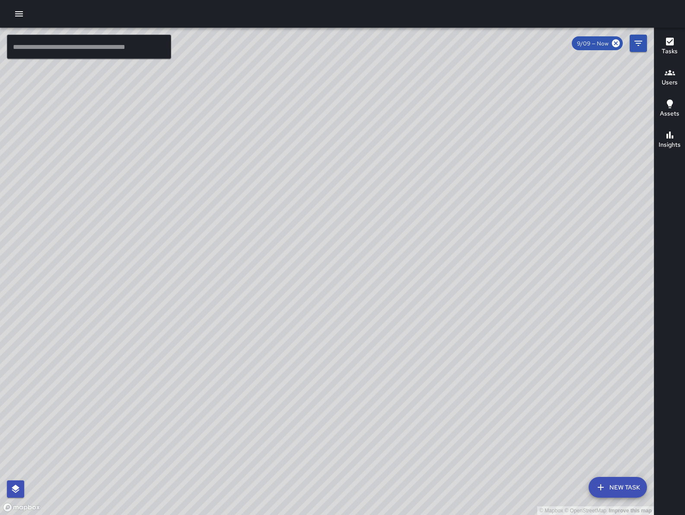
click at [508, 237] on div "© Mapbox © OpenStreetMap Improve this map" at bounding box center [327, 271] width 654 height 487
drag, startPoint x: 506, startPoint y: 243, endPoint x: 531, endPoint y: 237, distance: 25.9
click at [531, 237] on div "© Mapbox © OpenStreetMap Improve this map" at bounding box center [327, 271] width 654 height 487
drag, startPoint x: 158, startPoint y: 438, endPoint x: 163, endPoint y: 419, distance: 18.8
click at [163, 420] on div "© Mapbox © OpenStreetMap Improve this map" at bounding box center [327, 271] width 654 height 487
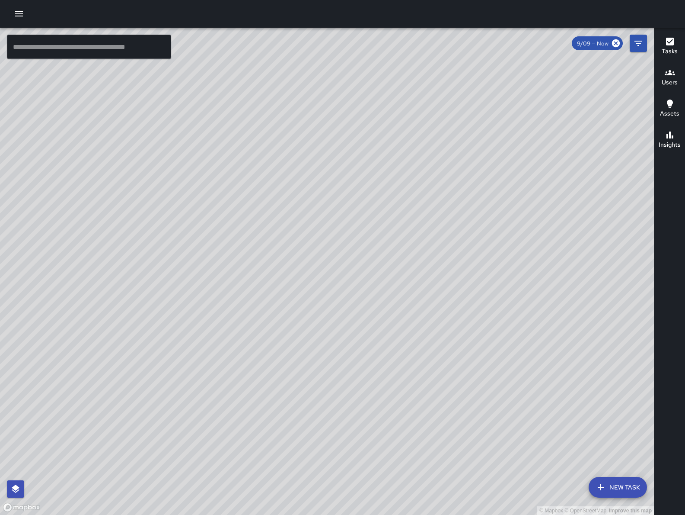
drag, startPoint x: 128, startPoint y: 474, endPoint x: 192, endPoint y: 429, distance: 78.5
click at [192, 429] on div "© Mapbox © OpenStreetMap Improve this map" at bounding box center [327, 271] width 654 height 487
drag, startPoint x: 483, startPoint y: 240, endPoint x: 336, endPoint y: 466, distance: 269.3
click at [336, 466] on div "© Mapbox © OpenStreetMap Improve this map" at bounding box center [327, 271] width 654 height 487
drag, startPoint x: 419, startPoint y: 301, endPoint x: 271, endPoint y: 498, distance: 246.4
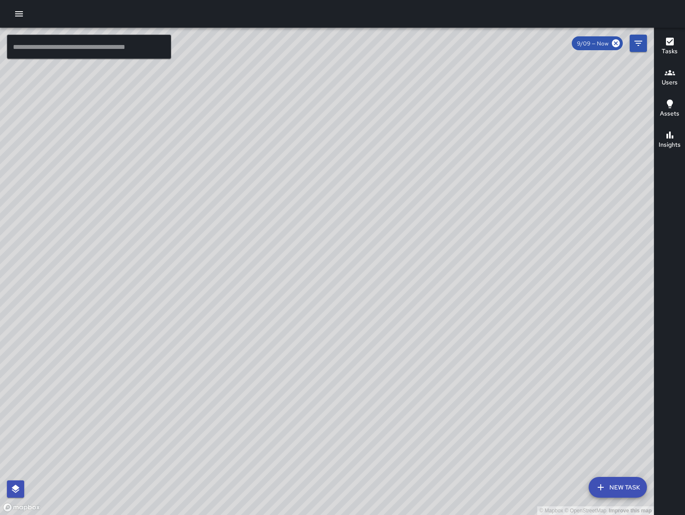
click at [261, 514] on html "© Mapbox © OpenStreetMap Improve this map ​ New Task 9/09 — Now Map Layers Task…" at bounding box center [342, 257] width 685 height 515
drag, startPoint x: 358, startPoint y: 278, endPoint x: 343, endPoint y: 358, distance: 81.4
click at [343, 358] on div "© Mapbox © OpenStreetMap Improve this map" at bounding box center [327, 271] width 654 height 487
drag, startPoint x: 176, startPoint y: 244, endPoint x: 228, endPoint y: 234, distance: 53.3
click at [227, 233] on div "© Mapbox © OpenStreetMap Improve this map" at bounding box center [327, 271] width 654 height 487
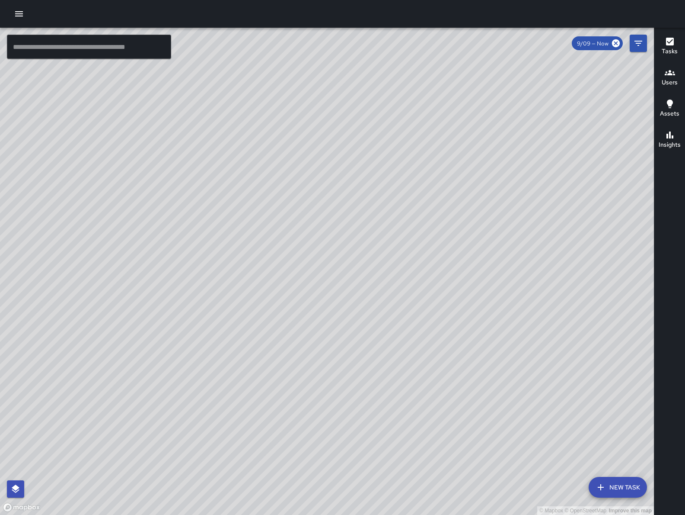
drag, startPoint x: 360, startPoint y: 392, endPoint x: 390, endPoint y: 333, distance: 66.1
click at [390, 333] on div "© Mapbox © OpenStreetMap Improve this map" at bounding box center [327, 271] width 654 height 487
drag, startPoint x: 339, startPoint y: 321, endPoint x: 373, endPoint y: 366, distance: 56.2
click at [373, 366] on div "© Mapbox © OpenStreetMap Improve this map" at bounding box center [327, 271] width 654 height 487
drag, startPoint x: 266, startPoint y: 273, endPoint x: 221, endPoint y: 322, distance: 67.0
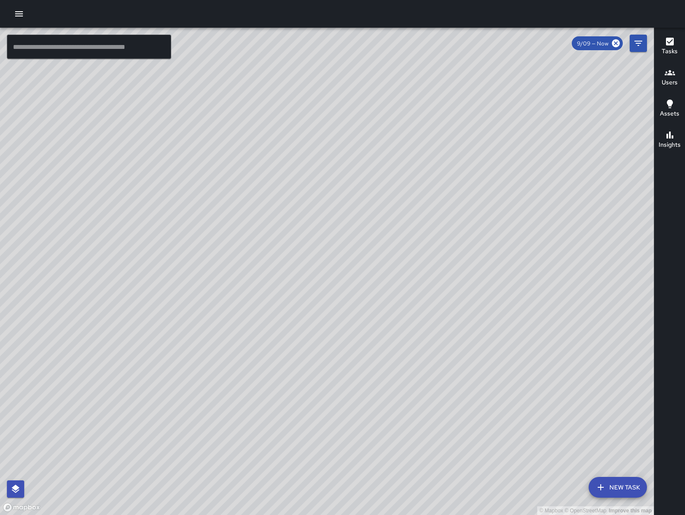
click at [221, 322] on div "© Mapbox © OpenStreetMap Improve this map" at bounding box center [327, 271] width 654 height 487
drag, startPoint x: 304, startPoint y: 271, endPoint x: 296, endPoint y: 264, distance: 10.7
click at [296, 264] on div "© Mapbox © OpenStreetMap Improve this map" at bounding box center [327, 271] width 654 height 487
drag, startPoint x: 249, startPoint y: 338, endPoint x: 211, endPoint y: 345, distance: 38.7
click at [201, 350] on div "© Mapbox © OpenStreetMap Improve this map" at bounding box center [327, 271] width 654 height 487
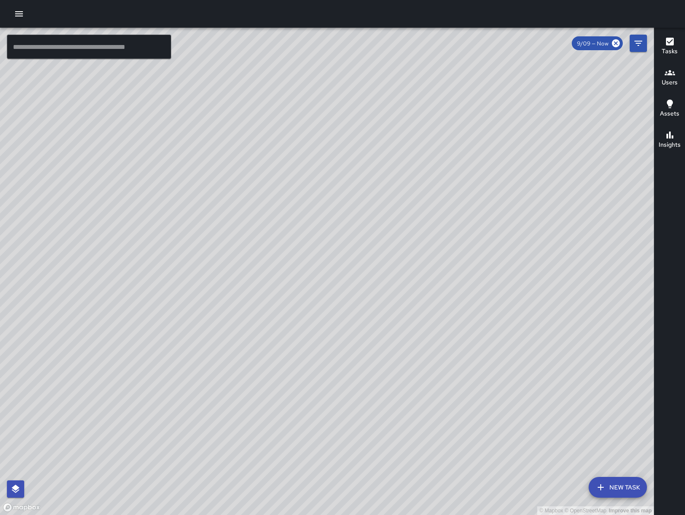
drag, startPoint x: 411, startPoint y: 490, endPoint x: 353, endPoint y: 412, distance: 97.7
click at [353, 412] on div "© Mapbox © OpenStreetMap Improve this map" at bounding box center [327, 271] width 654 height 487
drag, startPoint x: 322, startPoint y: 430, endPoint x: 310, endPoint y: 393, distance: 38.8
click at [310, 393] on div "© Mapbox © OpenStreetMap Improve this map" at bounding box center [327, 271] width 654 height 487
drag, startPoint x: 348, startPoint y: 417, endPoint x: 346, endPoint y: 400, distance: 17.4
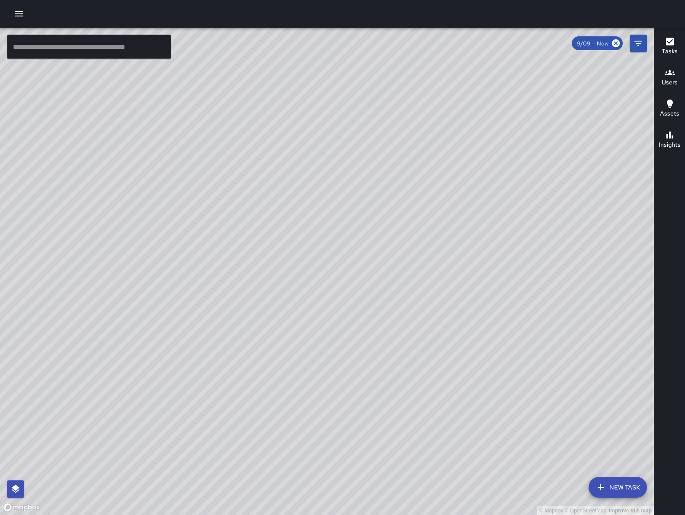
click at [349, 402] on div "© Mapbox © OpenStreetMap Improve this map" at bounding box center [327, 271] width 654 height 487
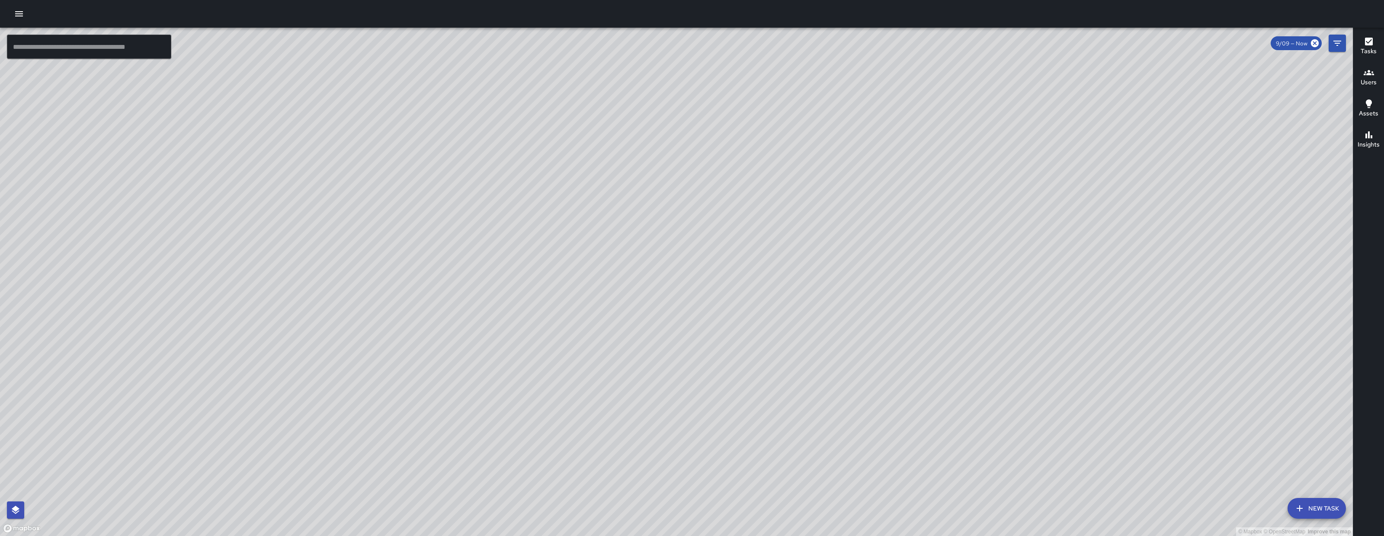
drag, startPoint x: 569, startPoint y: 443, endPoint x: 569, endPoint y: 336, distance: 107.2
click at [569, 335] on div "© Mapbox © OpenStreetMap Improve this map" at bounding box center [676, 282] width 1353 height 509
drag, startPoint x: 574, startPoint y: 319, endPoint x: 534, endPoint y: 451, distance: 137.9
click at [533, 451] on div "© Mapbox © OpenStreetMap Improve this map" at bounding box center [676, 282] width 1353 height 509
drag, startPoint x: 576, startPoint y: 383, endPoint x: 559, endPoint y: 432, distance: 51.6
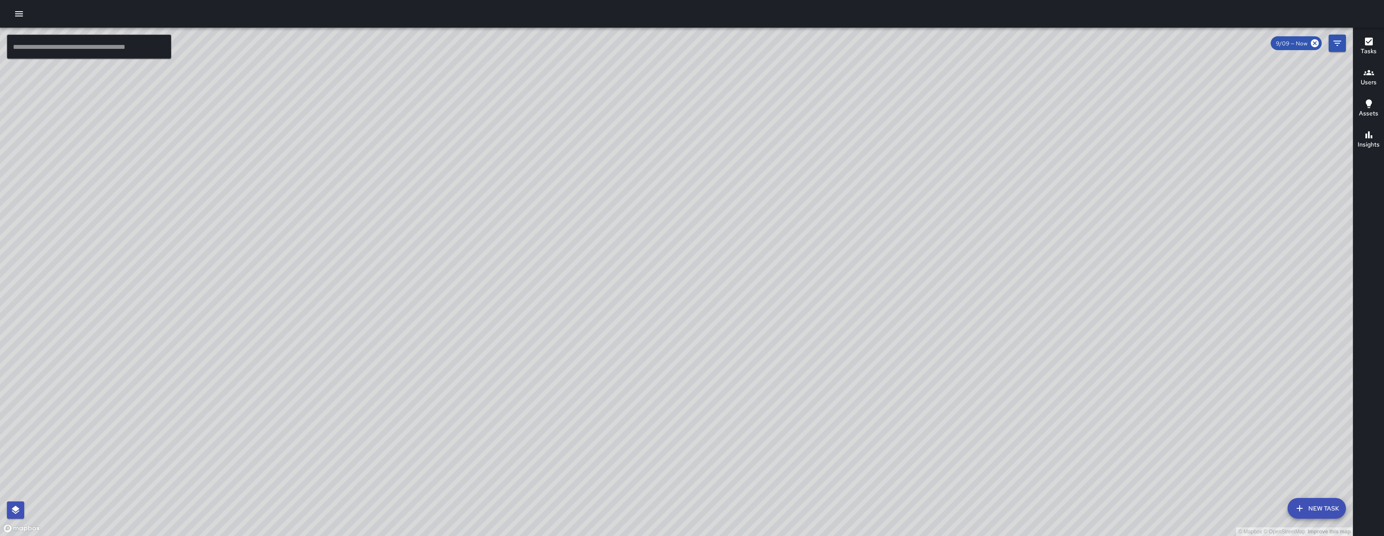
click at [560, 432] on div "© Mapbox © OpenStreetMap Improve this map" at bounding box center [676, 282] width 1353 height 509
drag, startPoint x: 743, startPoint y: 261, endPoint x: 408, endPoint y: 371, distance: 352.5
drag, startPoint x: 587, startPoint y: 144, endPoint x: 589, endPoint y: 195, distance: 51.5
click at [589, 195] on div "© Mapbox © OpenStreetMap Improve this map" at bounding box center [676, 282] width 1353 height 509
drag, startPoint x: 790, startPoint y: 207, endPoint x: 692, endPoint y: 211, distance: 98.7
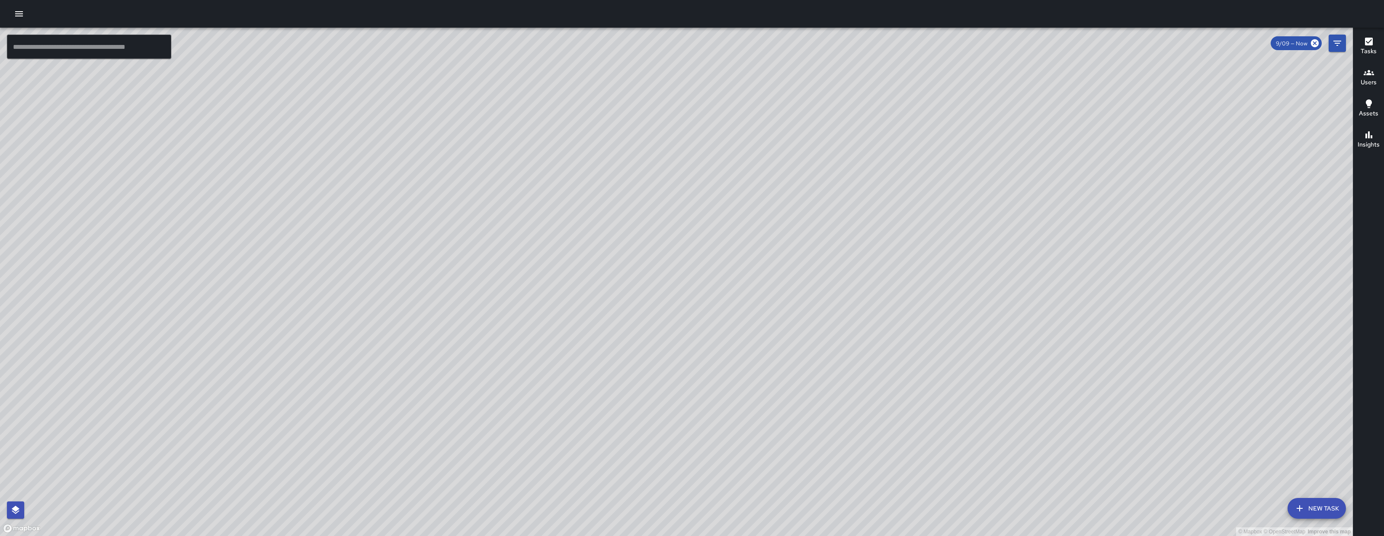
click at [685, 211] on div "© Mapbox © OpenStreetMap Improve this map" at bounding box center [676, 282] width 1353 height 509
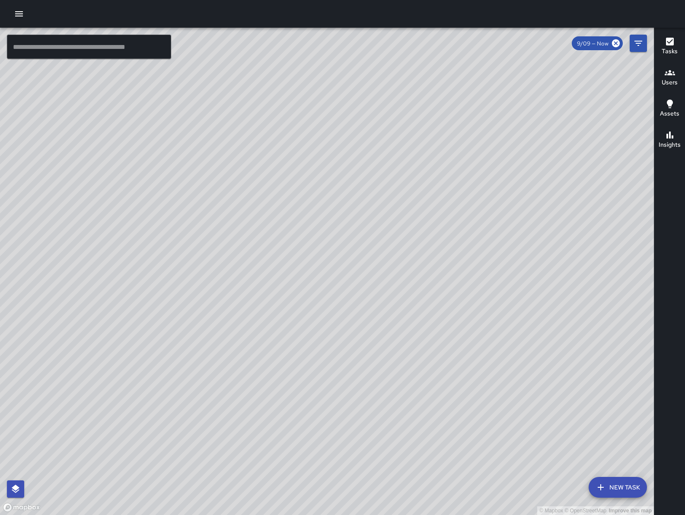
click at [23, 16] on icon "button" at bounding box center [19, 14] width 10 height 10
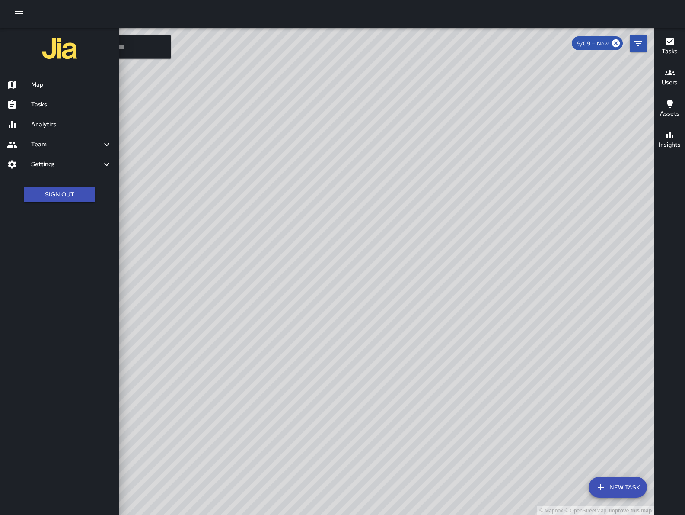
click at [23, 16] on icon "button" at bounding box center [19, 14] width 10 height 10
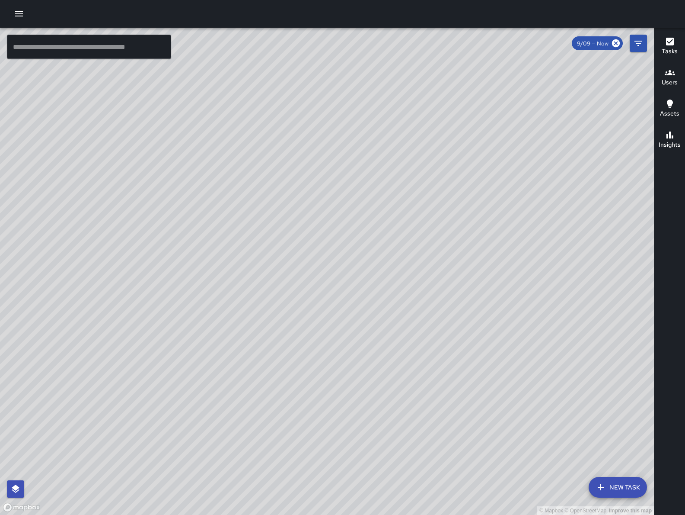
click at [14, 20] on button "button" at bounding box center [18, 13] width 17 height 17
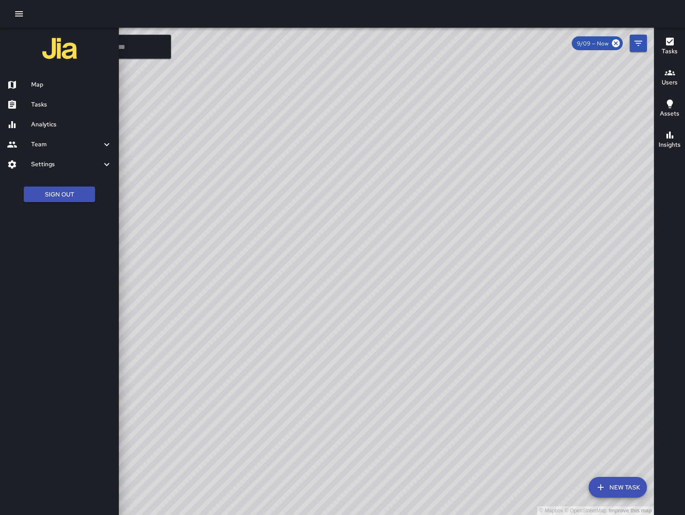
click at [129, 48] on div at bounding box center [342, 257] width 685 height 515
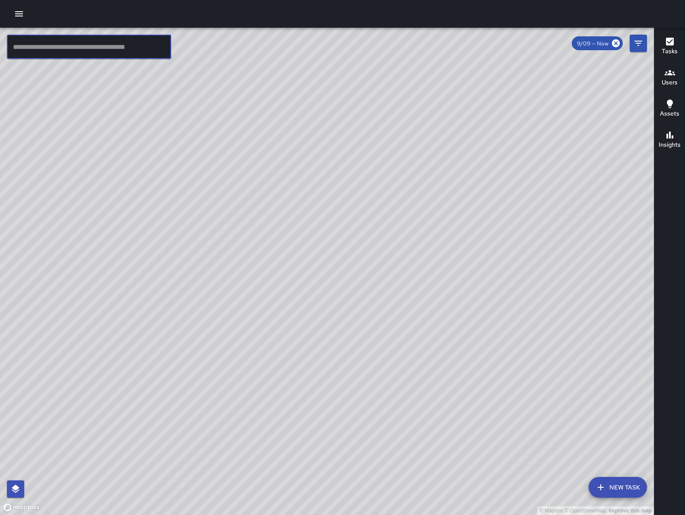
click at [129, 45] on input "text" at bounding box center [89, 47] width 164 height 24
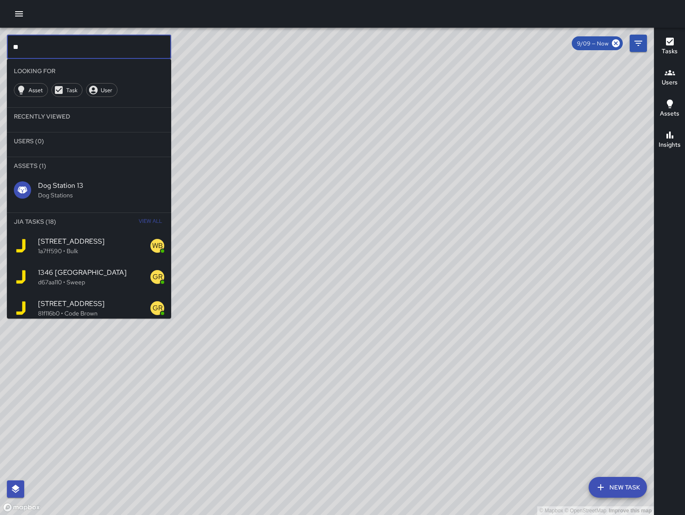
type input "*"
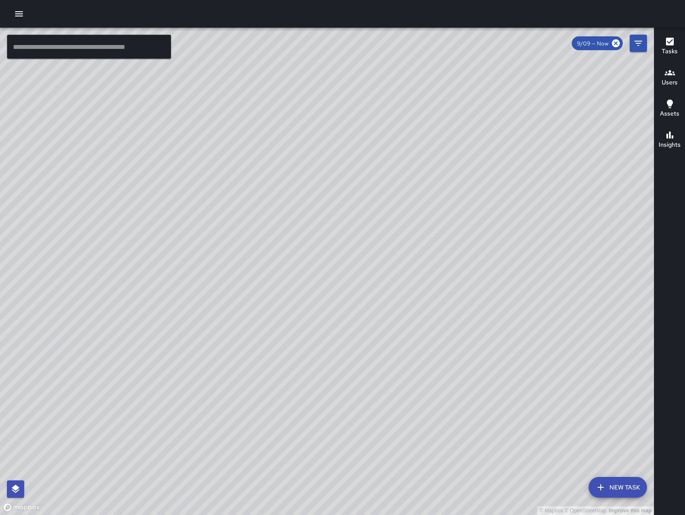
drag, startPoint x: 457, startPoint y: 250, endPoint x: 300, endPoint y: 235, distance: 158.1
click at [300, 235] on div "© Mapbox © OpenStreetMap Improve this map" at bounding box center [327, 271] width 654 height 487
drag, startPoint x: 247, startPoint y: 281, endPoint x: 427, endPoint y: 288, distance: 180.0
click at [419, 288] on div "© Mapbox © OpenStreetMap Improve this map" at bounding box center [327, 271] width 654 height 487
drag, startPoint x: 211, startPoint y: 307, endPoint x: 426, endPoint y: 307, distance: 214.5
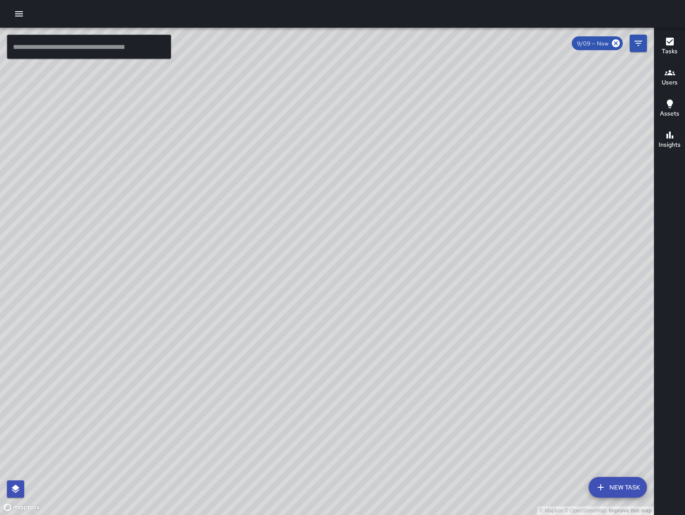
click at [414, 307] on div "© Mapbox © OpenStreetMap Improve this map" at bounding box center [327, 271] width 654 height 487
drag, startPoint x: 246, startPoint y: 314, endPoint x: 285, endPoint y: 299, distance: 41.0
click at [364, 315] on div "© Mapbox © OpenStreetMap Improve this map" at bounding box center [327, 271] width 654 height 487
drag, startPoint x: 296, startPoint y: 322, endPoint x: 230, endPoint y: 304, distance: 68.5
click at [339, 330] on div "© Mapbox © OpenStreetMap Improve this map" at bounding box center [327, 271] width 654 height 487
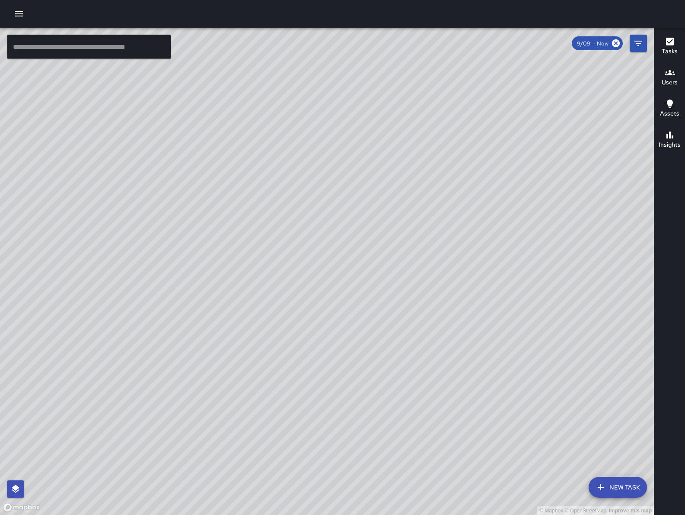
drag, startPoint x: 289, startPoint y: 330, endPoint x: 249, endPoint y: 294, distance: 53.0
click at [293, 330] on div "© Mapbox © OpenStreetMap Improve this map" at bounding box center [327, 271] width 654 height 487
drag, startPoint x: 232, startPoint y: 243, endPoint x: 222, endPoint y: 266, distance: 24.8
click at [219, 283] on div "© Mapbox © OpenStreetMap Improve this map" at bounding box center [327, 271] width 654 height 487
drag, startPoint x: 235, startPoint y: 252, endPoint x: 218, endPoint y: 282, distance: 34.5
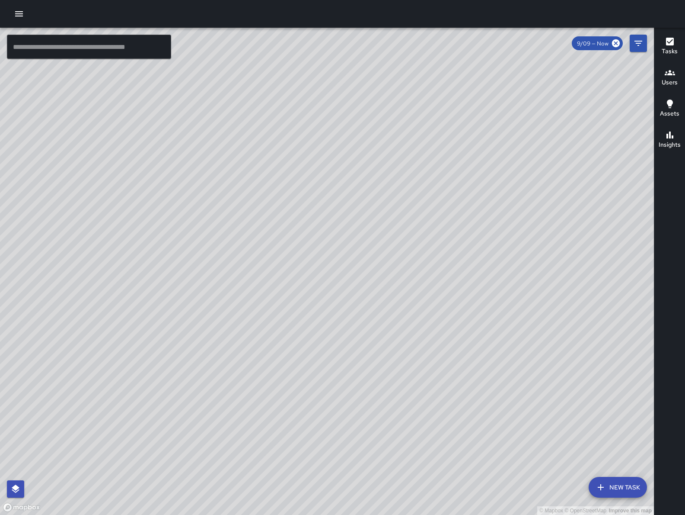
click at [218, 283] on div "© Mapbox © OpenStreetMap Improve this map" at bounding box center [327, 271] width 654 height 487
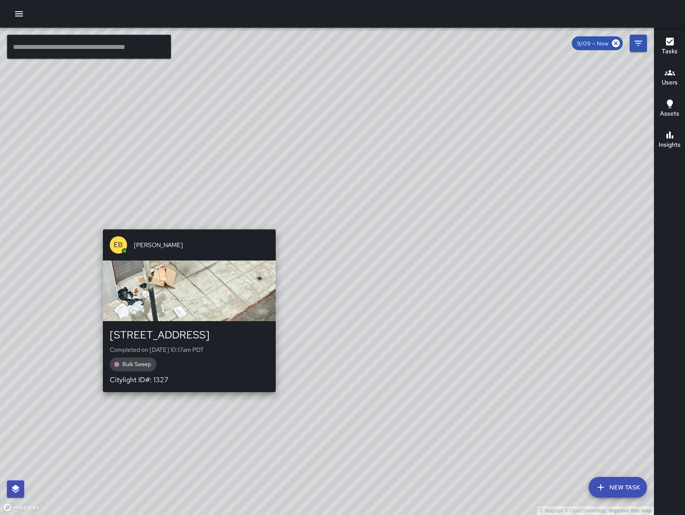
click at [186, 224] on div "© Mapbox © OpenStreetMap Improve this map EB [PERSON_NAME] [STREET_ADDRESS] Com…" at bounding box center [327, 271] width 654 height 487
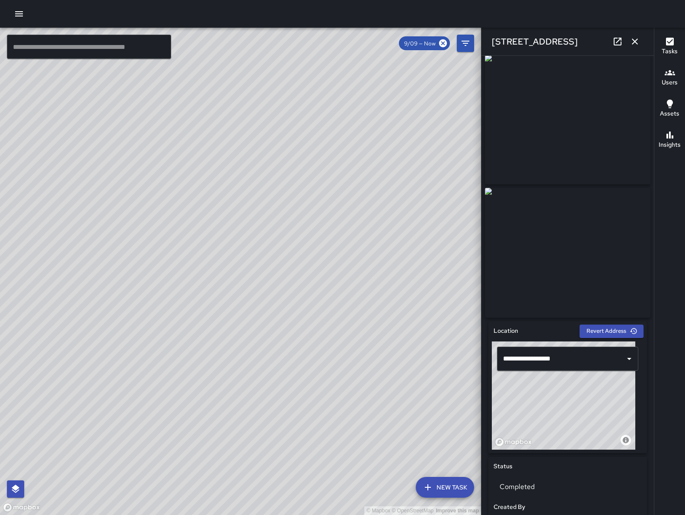
scroll to position [16, 0]
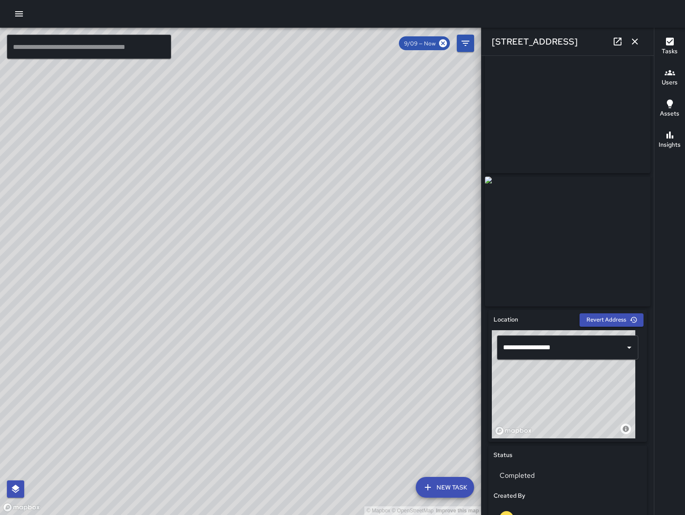
click at [232, 263] on div "© Mapbox © OpenStreetMap Improve this map Unassigned [STREET_ADDRESS] Completed…" at bounding box center [240, 271] width 481 height 487
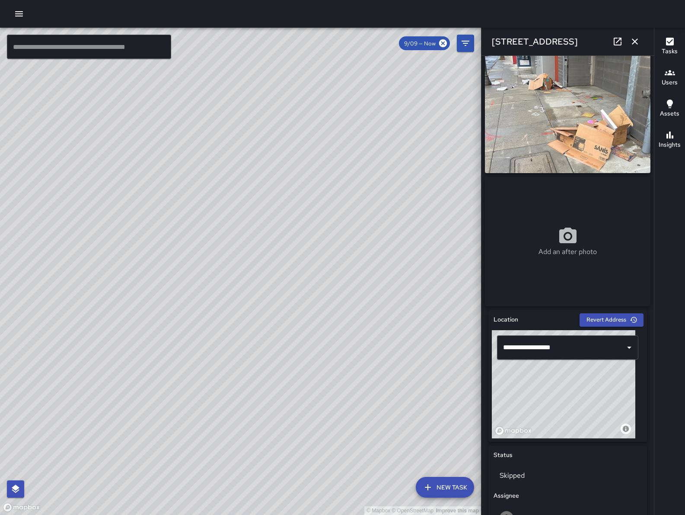
click at [250, 278] on div "© Mapbox © OpenStreetMap Improve this map EB [PERSON_NAME] [STREET_ADDRESS] Com…" at bounding box center [240, 271] width 481 height 487
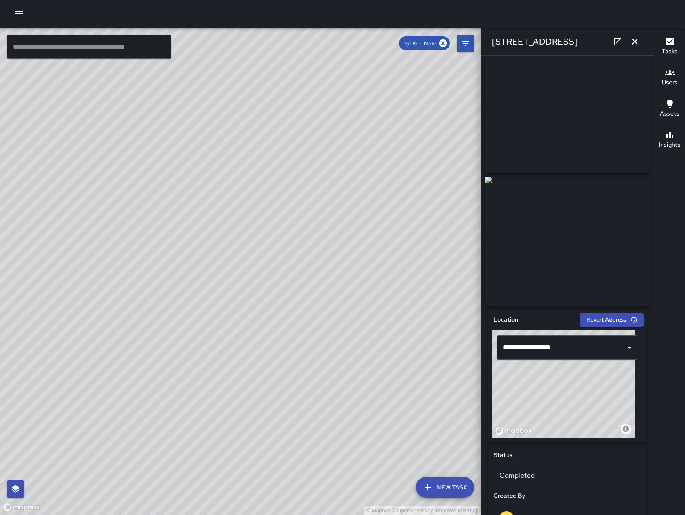
click at [231, 260] on div "© Mapbox © OpenStreetMap Improve this map Unassigned [STREET_ADDRESS] Completed…" at bounding box center [240, 271] width 481 height 487
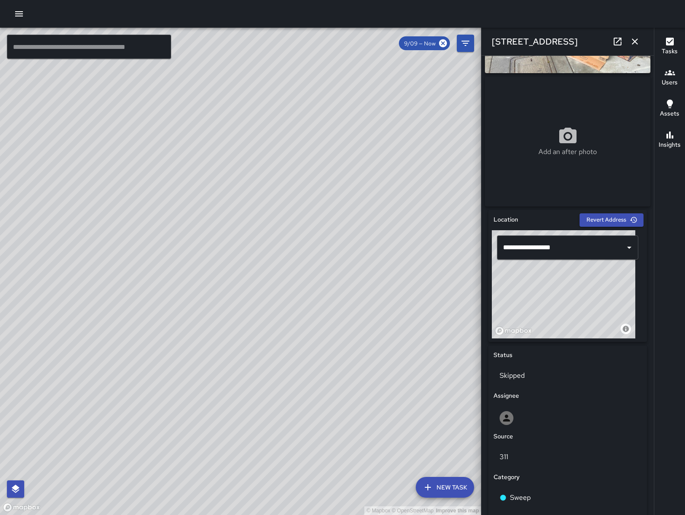
scroll to position [233, 0]
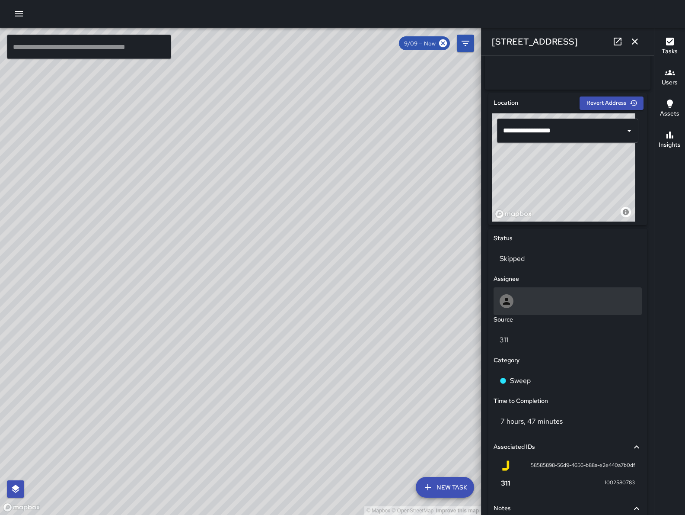
click at [573, 295] on div at bounding box center [568, 301] width 148 height 28
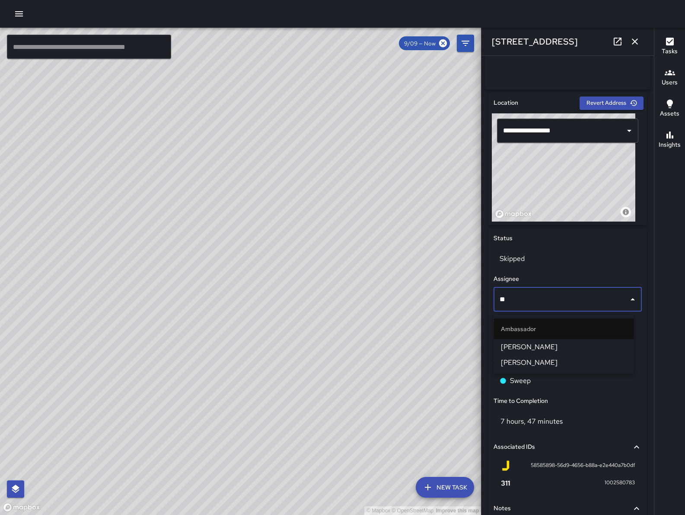
type input "***"
click at [526, 344] on span "[PERSON_NAME]" at bounding box center [564, 347] width 126 height 10
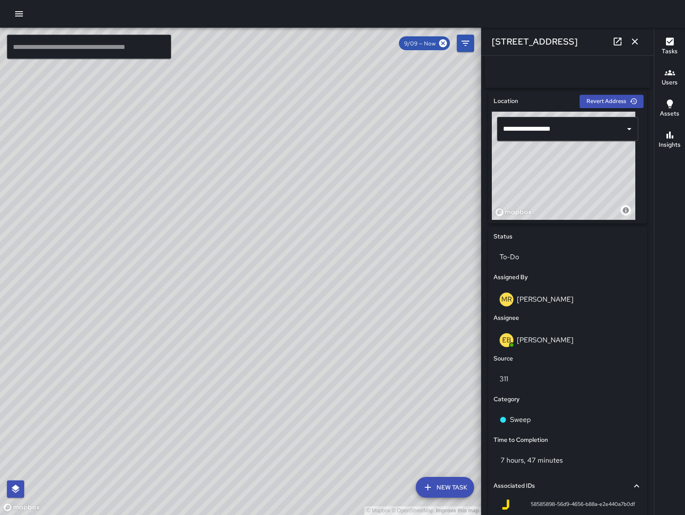
scroll to position [235, 0]
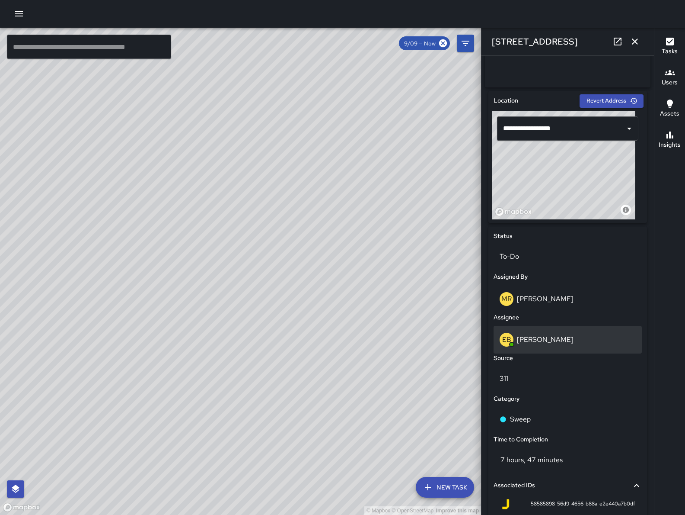
click at [546, 344] on p "[PERSON_NAME]" at bounding box center [545, 339] width 57 height 9
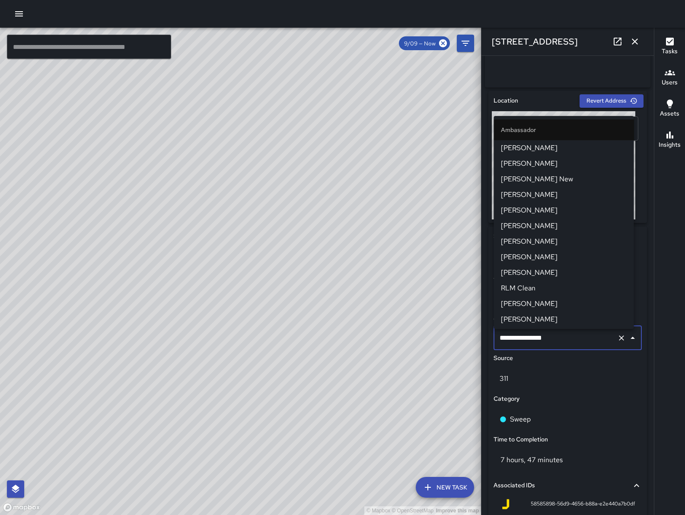
scroll to position [45, 0]
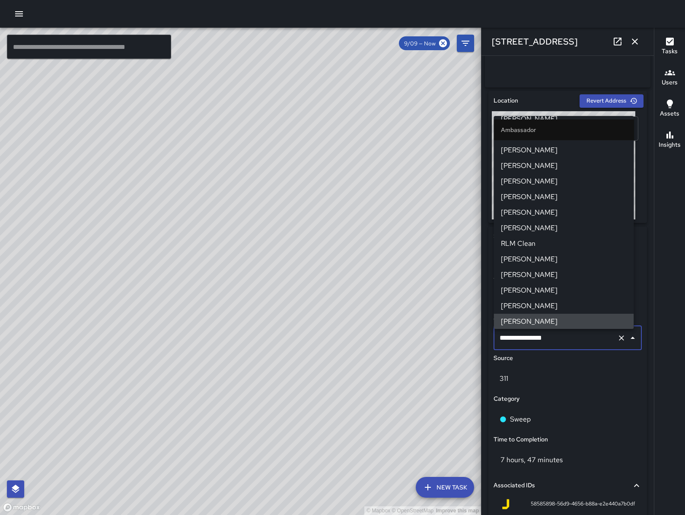
drag, startPoint x: 561, startPoint y: 344, endPoint x: 490, endPoint y: 338, distance: 71.2
click at [490, 338] on div "**********" at bounding box center [568, 410] width 159 height 368
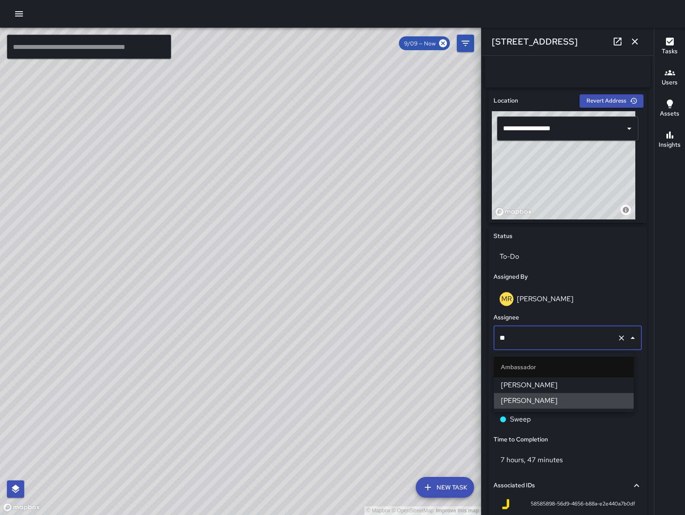
scroll to position [0, 0]
type input "***"
click at [522, 384] on span "[PERSON_NAME]" at bounding box center [564, 385] width 126 height 10
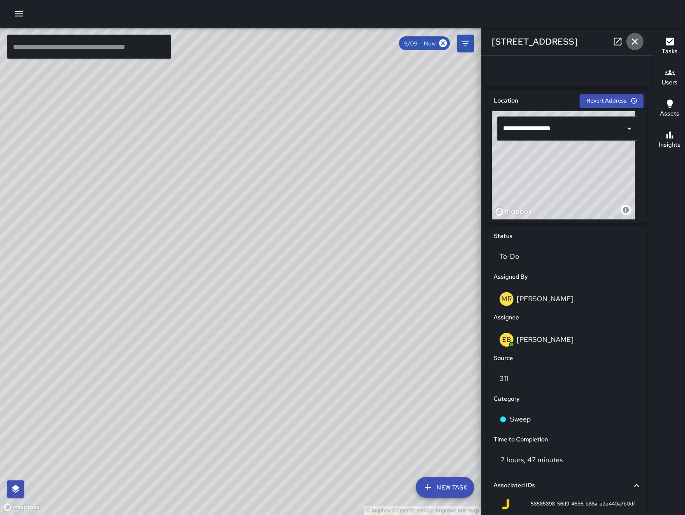
click at [634, 40] on icon "button" at bounding box center [635, 41] width 6 height 6
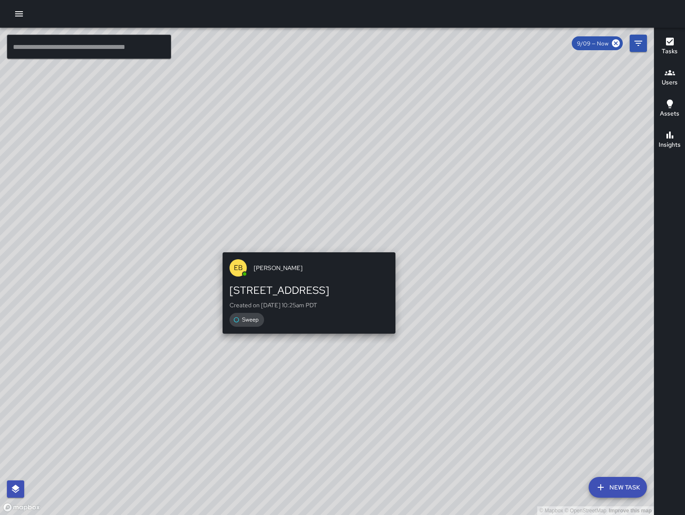
click at [307, 246] on div "© Mapbox © OpenStreetMap Improve this map EB [PERSON_NAME] [GEOGRAPHIC_DATA] Cr…" at bounding box center [327, 271] width 654 height 487
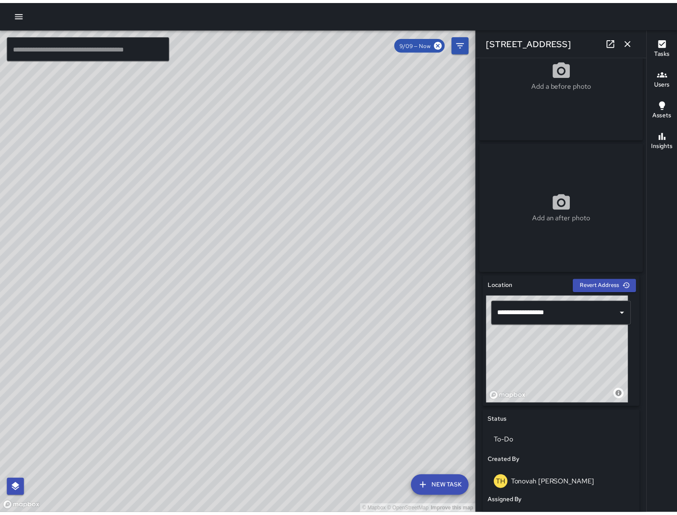
scroll to position [206, 0]
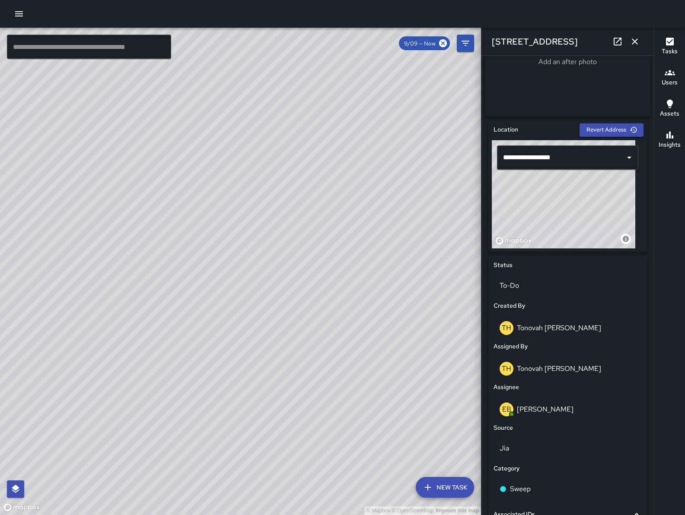
click at [642, 44] on button "button" at bounding box center [635, 41] width 17 height 17
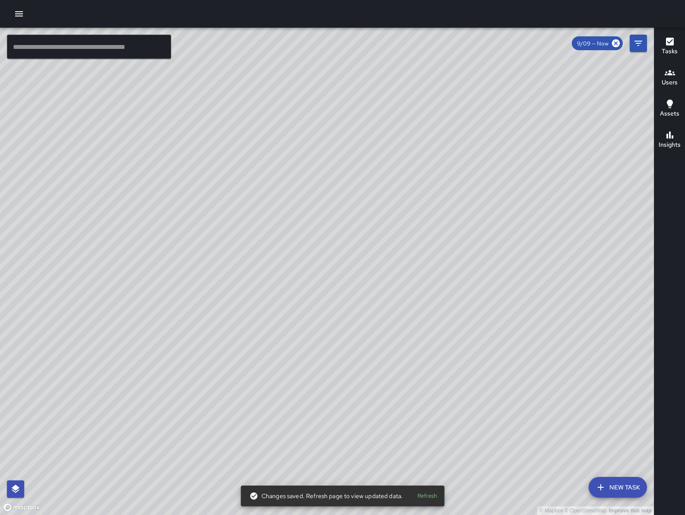
drag, startPoint x: 542, startPoint y: 336, endPoint x: 413, endPoint y: 346, distance: 129.7
click at [425, 344] on div "© Mapbox © OpenStreetMap Improve this map" at bounding box center [327, 271] width 654 height 487
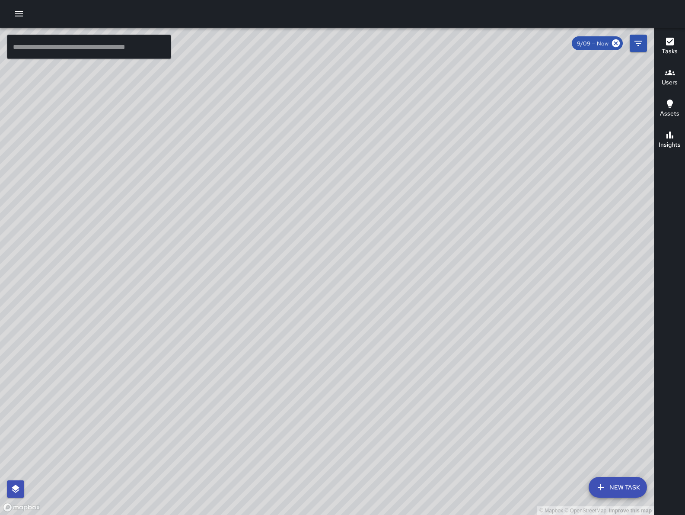
click at [21, 17] on icon "button" at bounding box center [19, 14] width 10 height 10
click at [16, 16] on icon "button" at bounding box center [19, 13] width 8 height 5
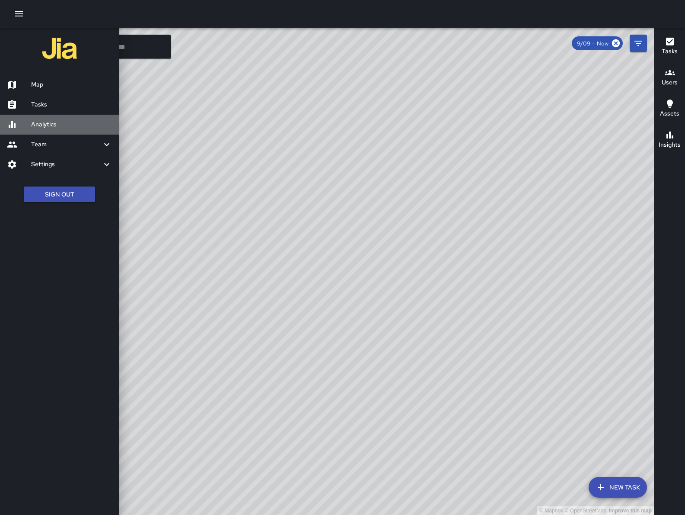
click at [44, 123] on h6 "Analytics" at bounding box center [71, 125] width 81 height 10
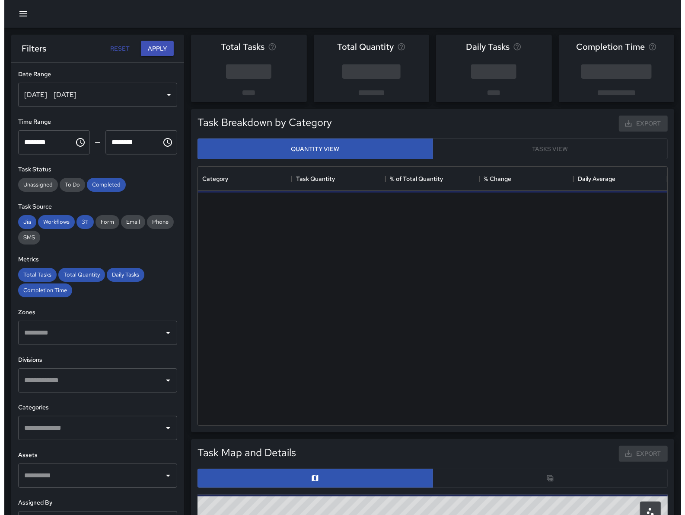
scroll to position [250, 461]
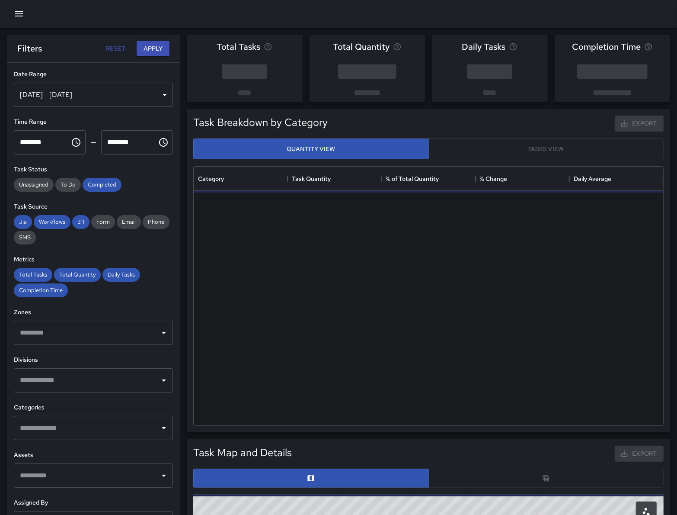
click at [12, 16] on button "button" at bounding box center [18, 13] width 17 height 17
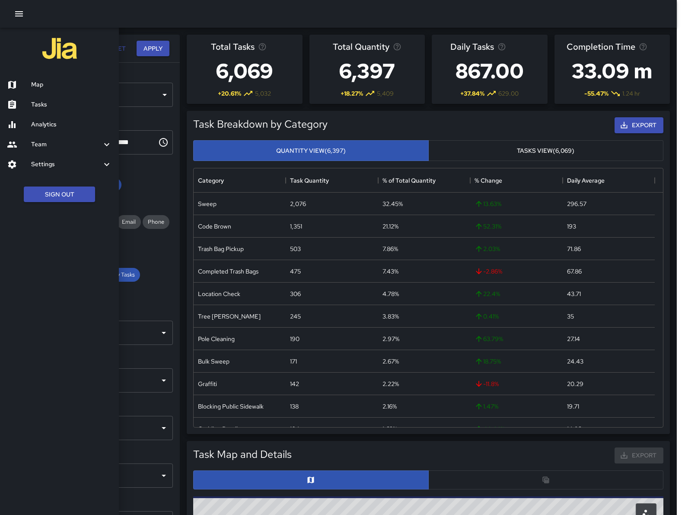
click at [61, 100] on h6 "Tasks" at bounding box center [71, 105] width 81 height 10
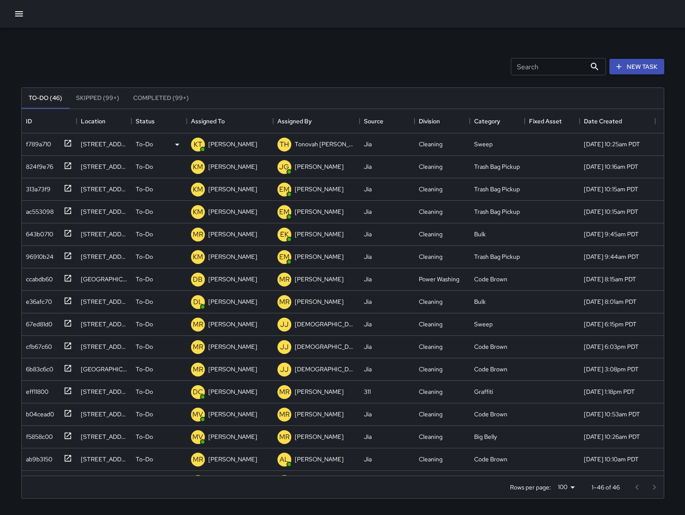
scroll to position [358, 634]
click at [31, 232] on div "643b0710" at bounding box center [37, 232] width 31 height 12
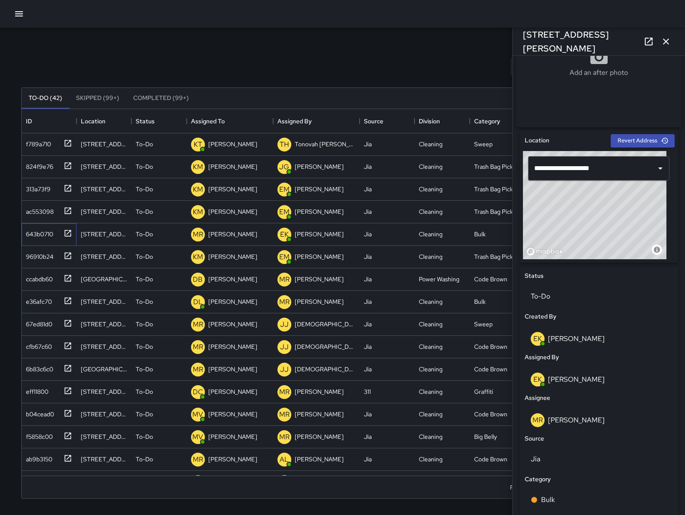
scroll to position [214, 0]
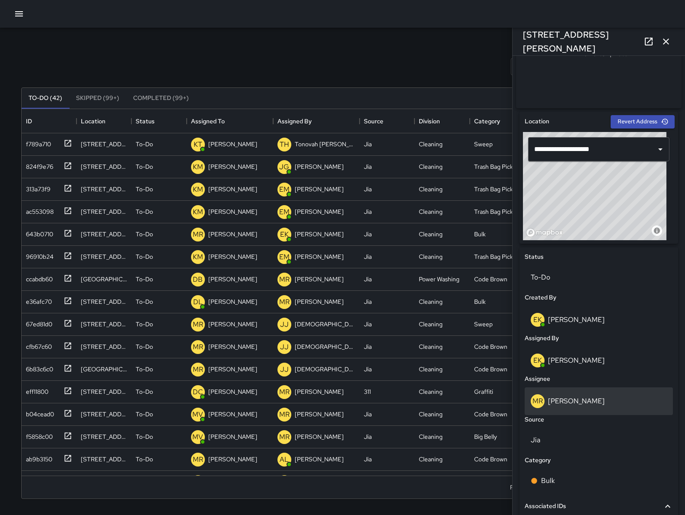
click at [570, 402] on p "[PERSON_NAME]" at bounding box center [576, 400] width 57 height 9
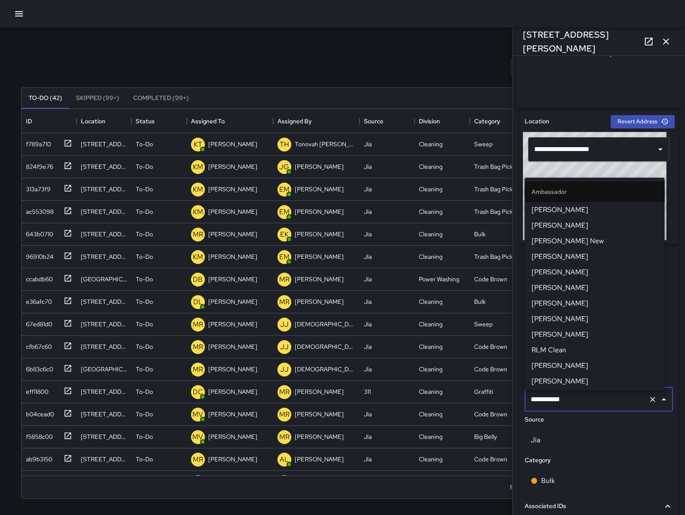
click at [570, 401] on input "**********" at bounding box center [587, 399] width 116 height 16
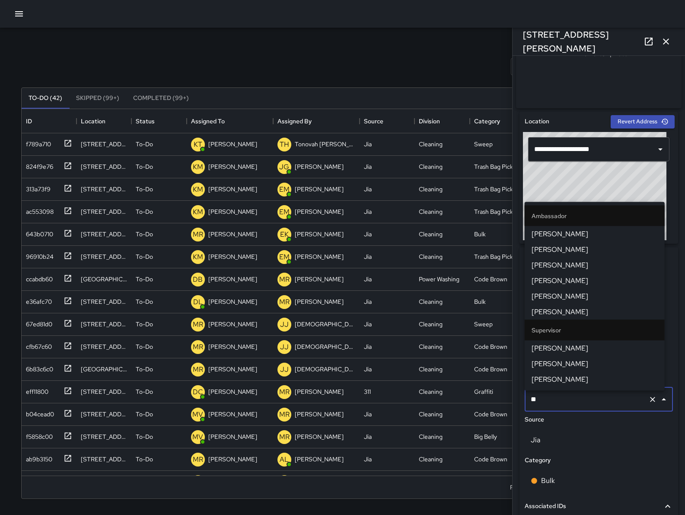
type input "***"
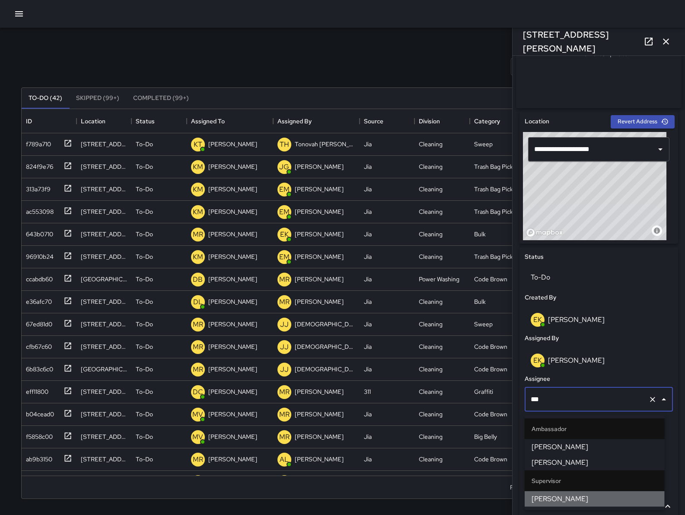
click at [574, 499] on span "[PERSON_NAME]" at bounding box center [595, 498] width 126 height 10
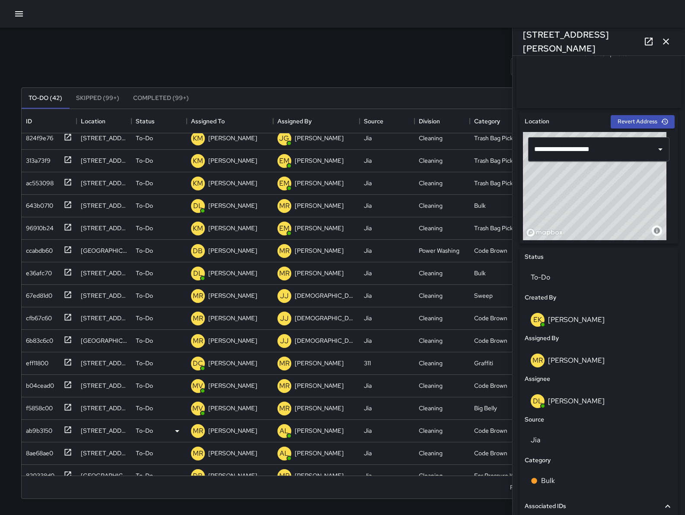
scroll to position [31, 0]
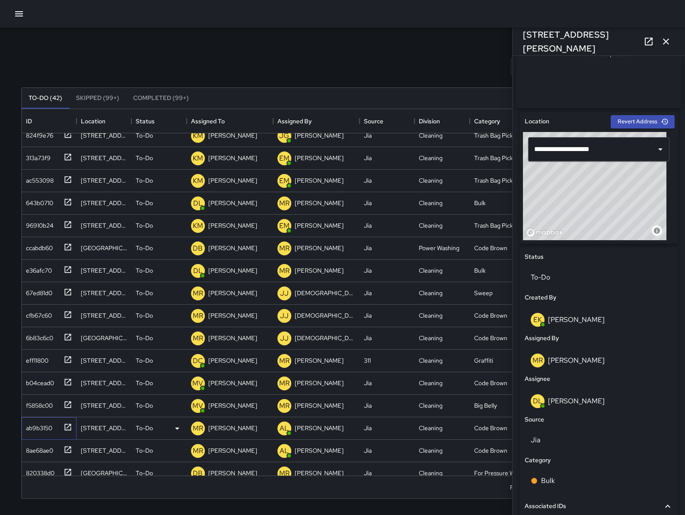
click at [48, 428] on div "ab9b3150" at bounding box center [37, 426] width 30 height 12
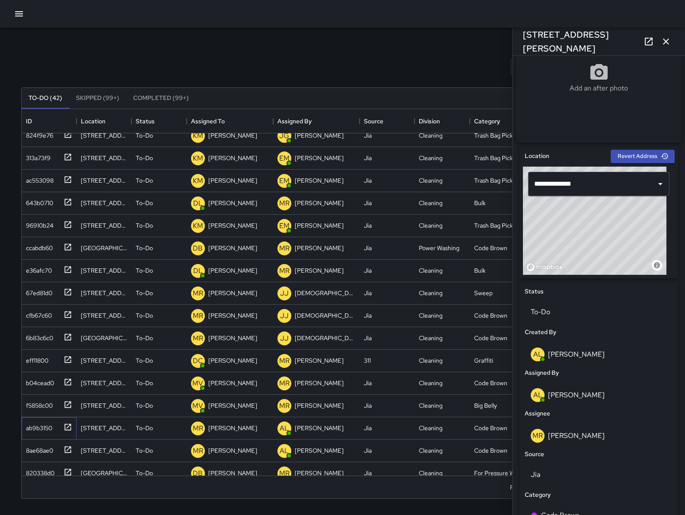
scroll to position [191, 0]
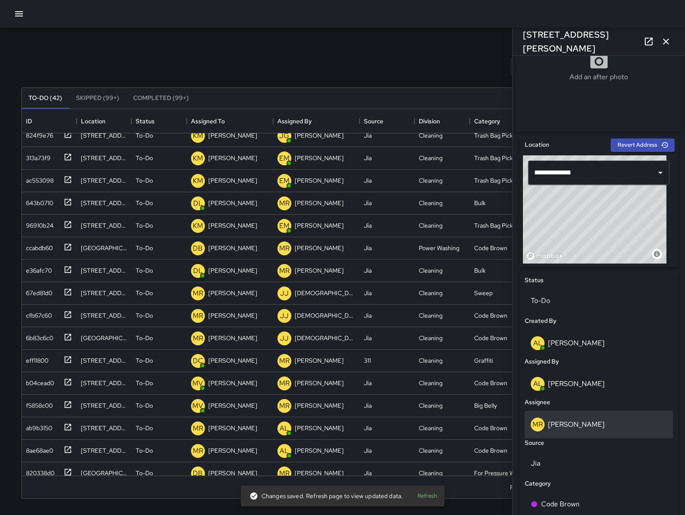
click at [565, 428] on p "[PERSON_NAME]" at bounding box center [576, 423] width 57 height 9
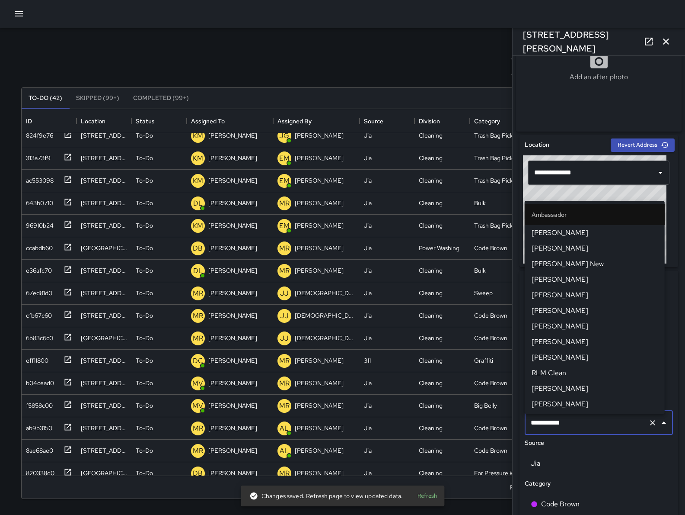
scroll to position [828, 0]
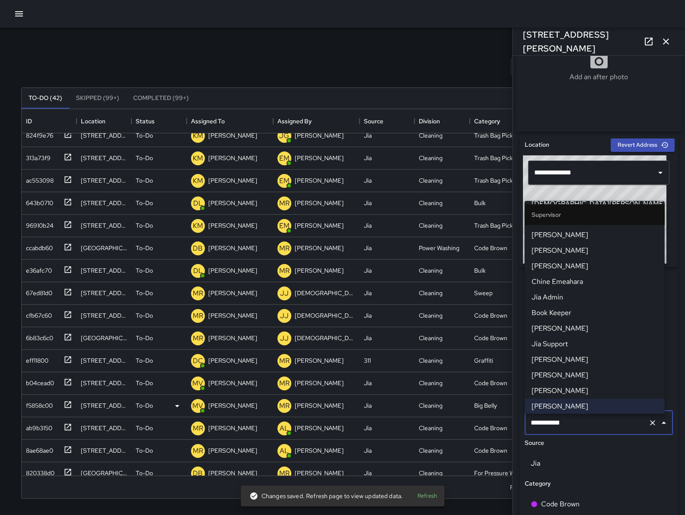
drag, startPoint x: 573, startPoint y: 423, endPoint x: 494, endPoint y: 407, distance: 80.3
click at [494, 408] on div "Search Search New Task To-Do (42) Skipped (99+) Completed (99+) ID Location Sta…" at bounding box center [343, 269] width 664 height 483
click at [458, 70] on div "Search Search New Task" at bounding box center [342, 66] width 647 height 45
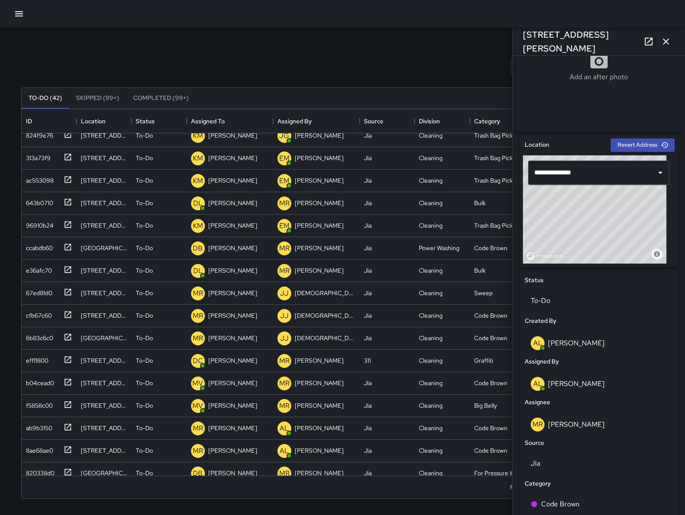
click at [593, 412] on div "[PERSON_NAME]" at bounding box center [599, 423] width 152 height 28
click at [594, 419] on div "[PERSON_NAME]" at bounding box center [599, 424] width 148 height 28
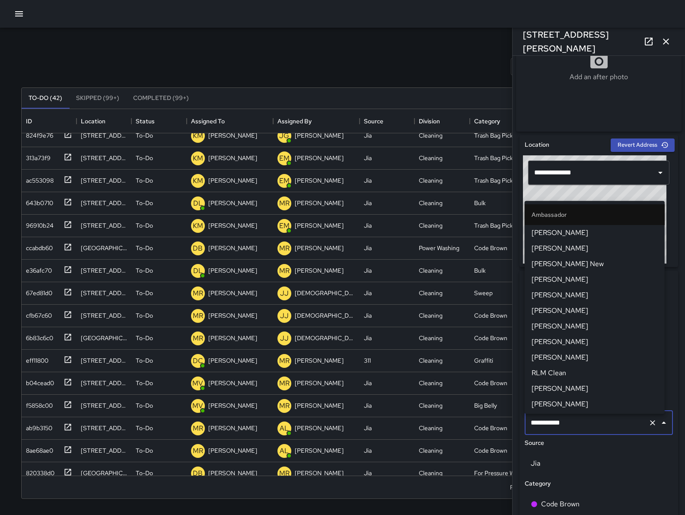
click at [594, 419] on input "**********" at bounding box center [587, 422] width 116 height 16
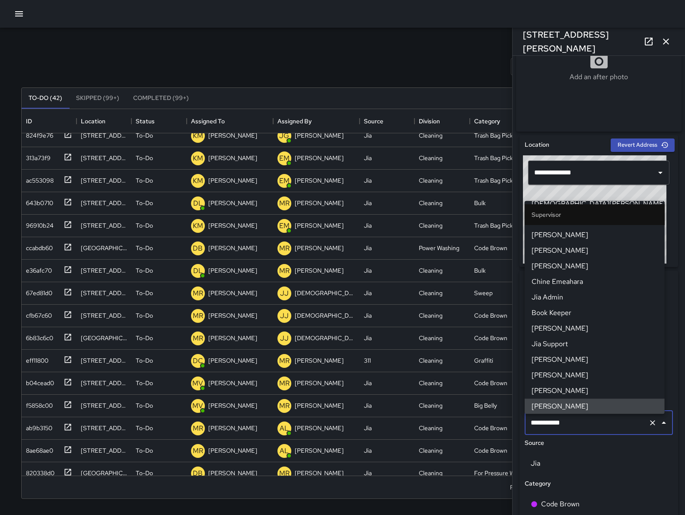
click at [599, 422] on input "**********" at bounding box center [587, 422] width 116 height 16
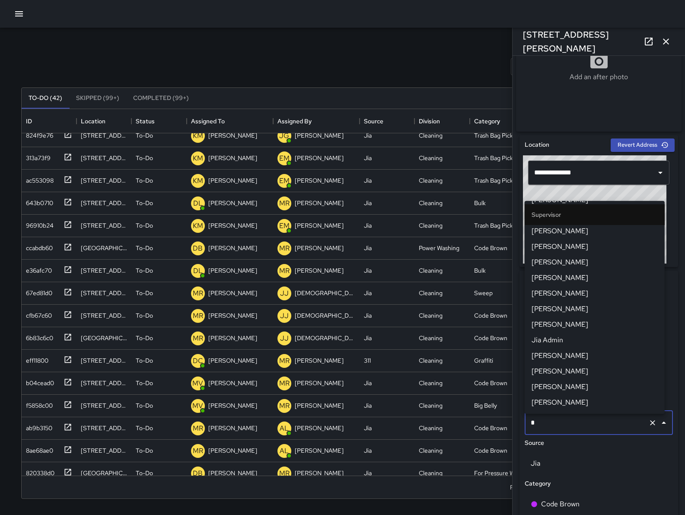
scroll to position [0, 0]
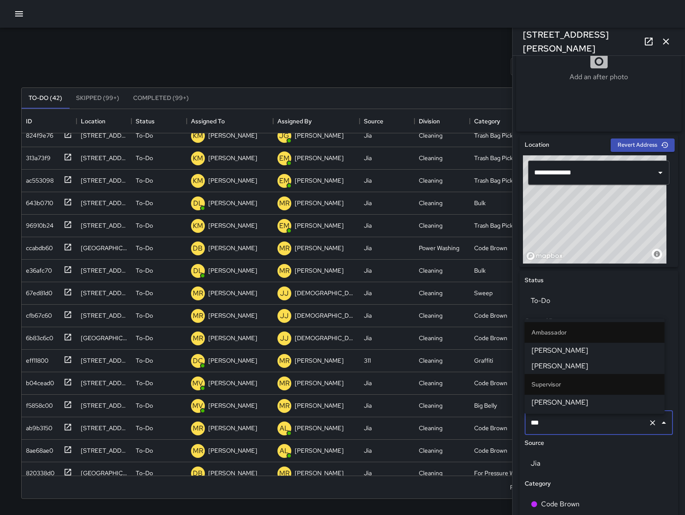
type input "****"
click at [570, 403] on span "[PERSON_NAME]" at bounding box center [595, 402] width 126 height 10
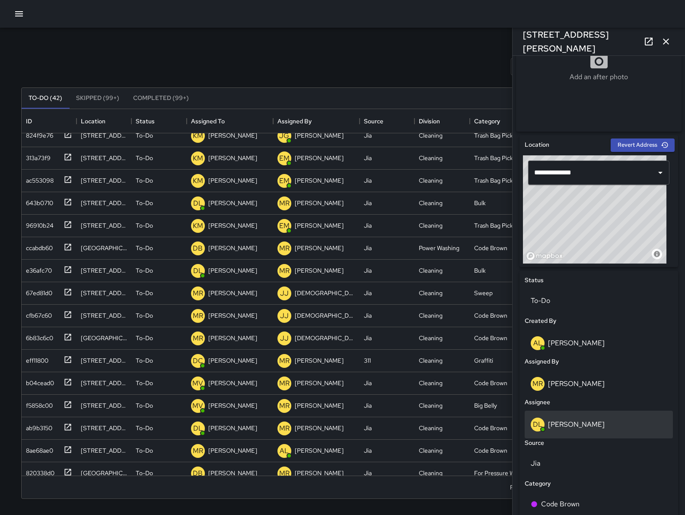
click at [575, 426] on p "[PERSON_NAME]" at bounding box center [576, 423] width 57 height 9
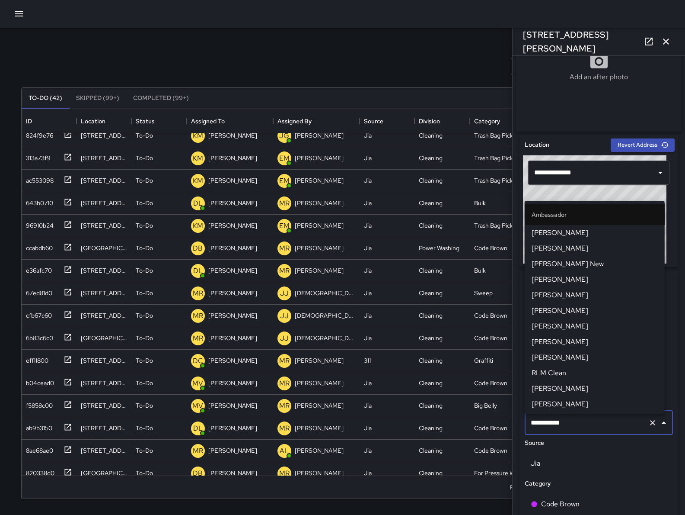
click at [575, 426] on input "**********" at bounding box center [587, 422] width 116 height 16
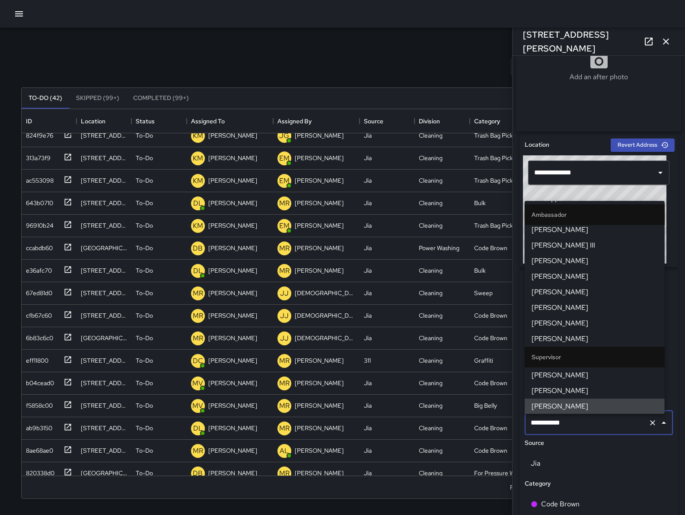
click at [575, 426] on input "**********" at bounding box center [587, 422] width 116 height 16
drag, startPoint x: 575, startPoint y: 425, endPoint x: 546, endPoint y: 430, distance: 29.9
click at [546, 430] on input "**********" at bounding box center [587, 422] width 116 height 16
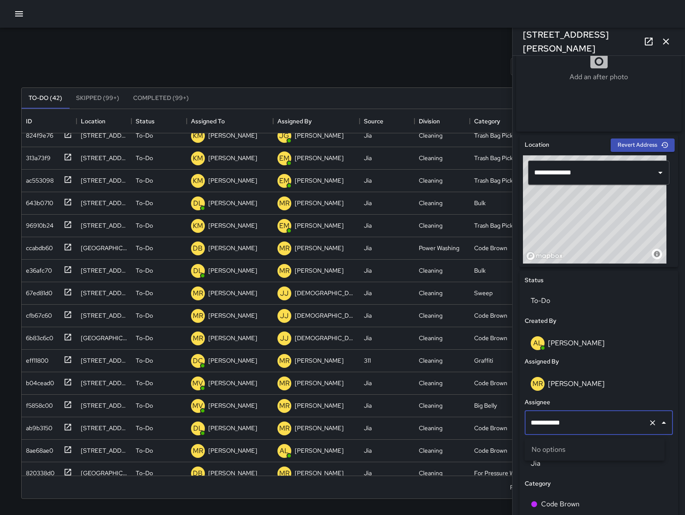
drag, startPoint x: 569, startPoint y: 424, endPoint x: 546, endPoint y: 428, distance: 23.3
click at [546, 428] on input "**********" at bounding box center [587, 422] width 116 height 16
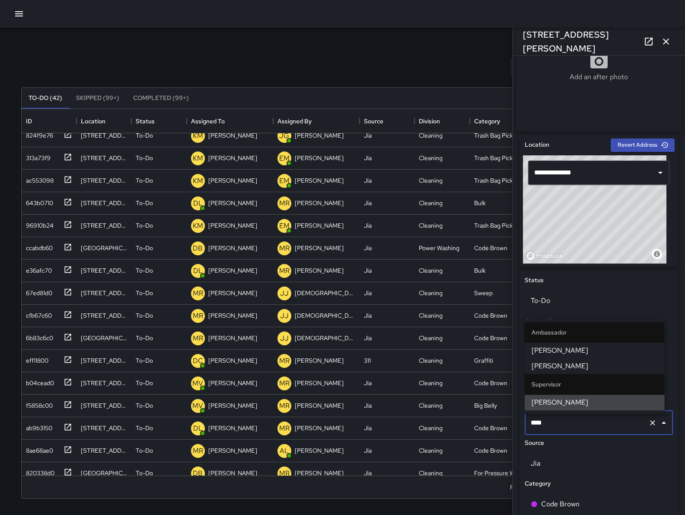
type input "*****"
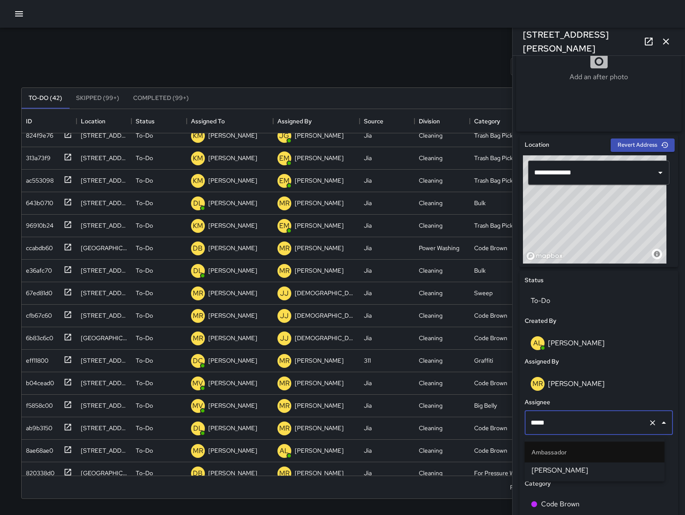
click at [543, 472] on span "[PERSON_NAME]" at bounding box center [595, 470] width 126 height 10
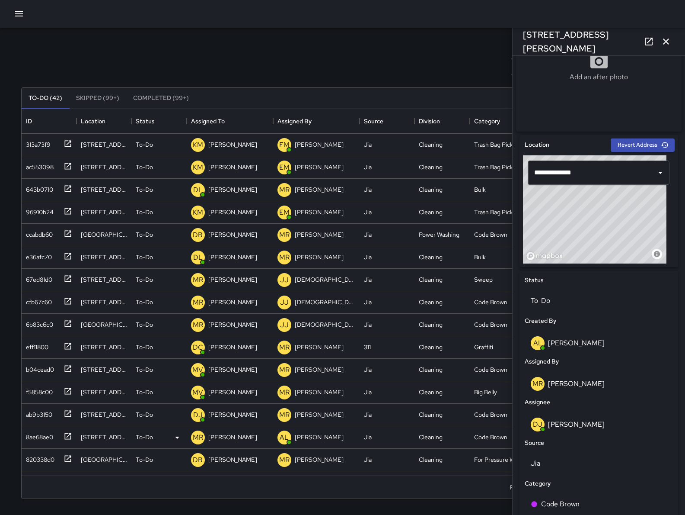
scroll to position [46, 0]
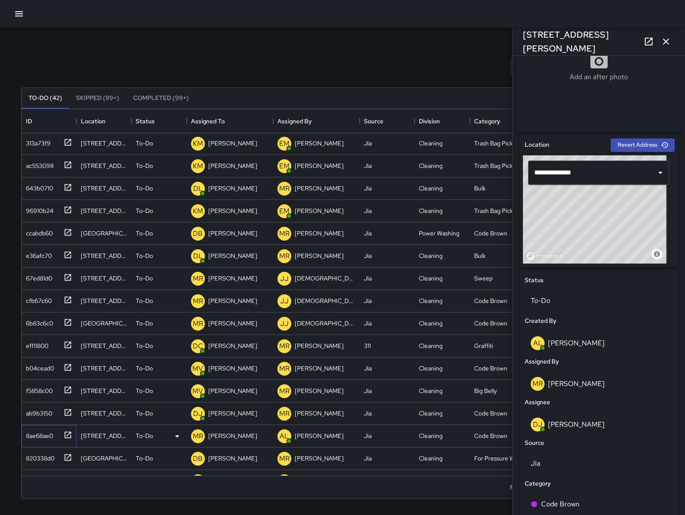
click at [42, 437] on div "8ae68ae0" at bounding box center [37, 434] width 31 height 12
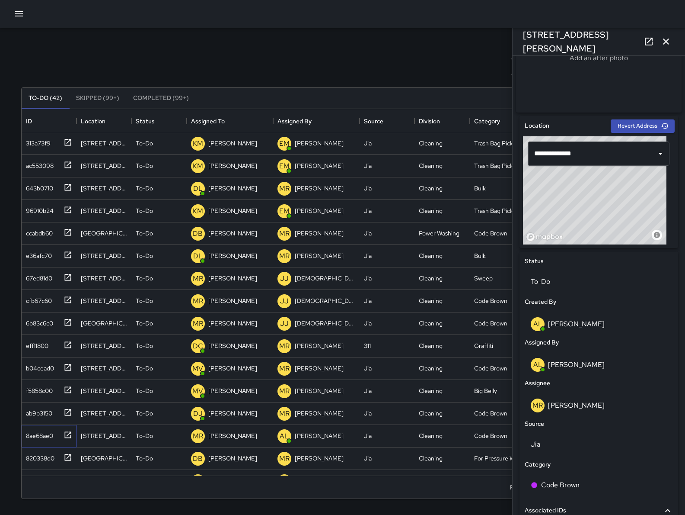
scroll to position [210, 0]
click at [579, 405] on p "[PERSON_NAME]" at bounding box center [576, 404] width 57 height 9
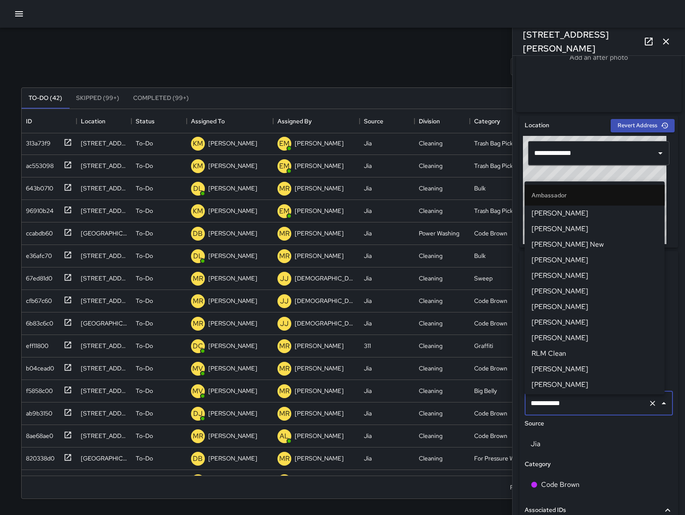
scroll to position [828, 0]
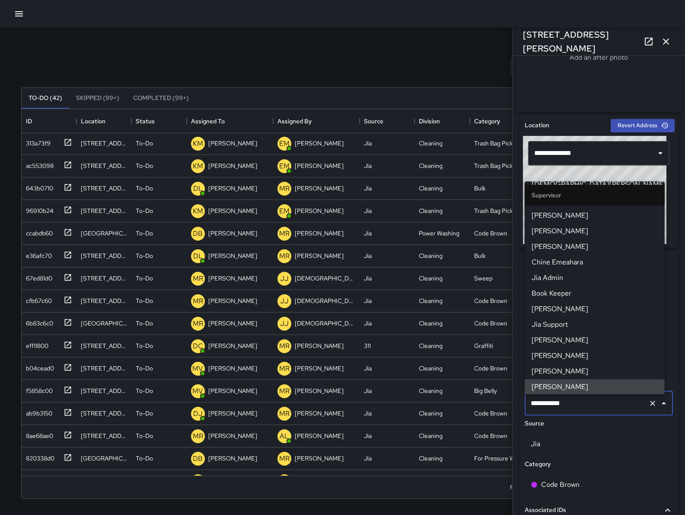
click at [579, 405] on input "**********" at bounding box center [587, 403] width 116 height 16
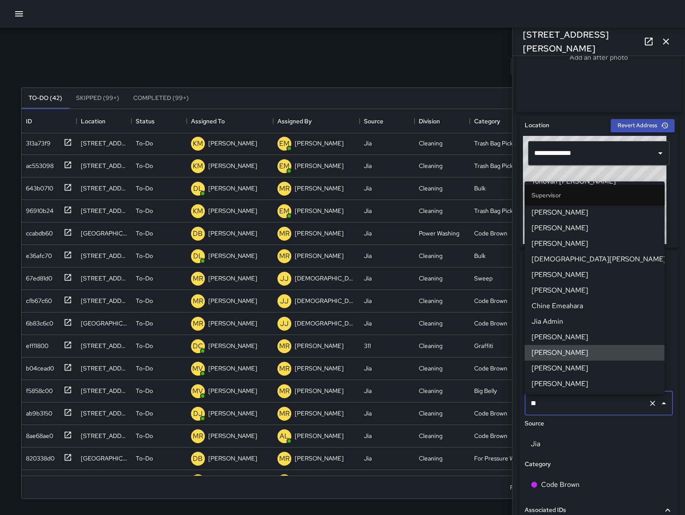
scroll to position [68, 0]
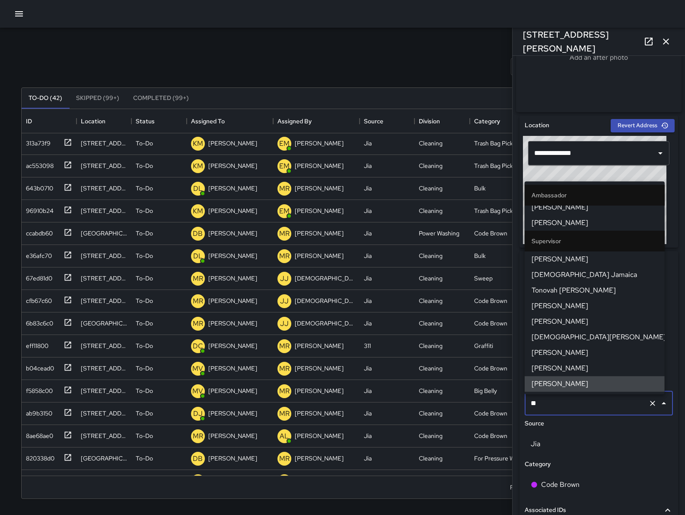
type input "***"
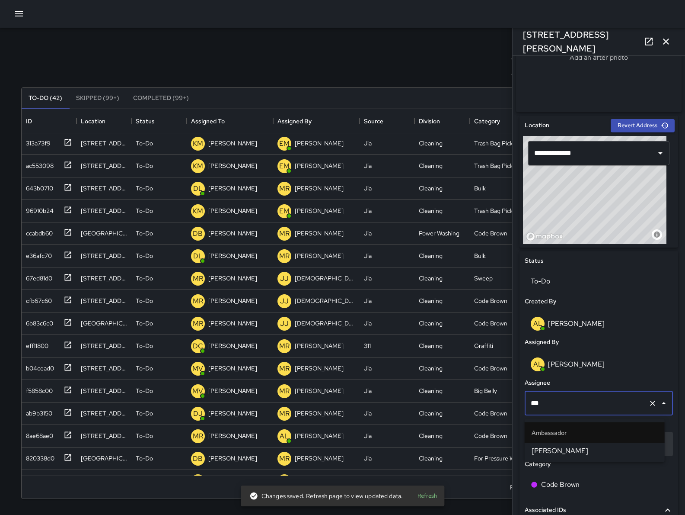
click at [583, 449] on span "[PERSON_NAME]" at bounding box center [595, 450] width 126 height 10
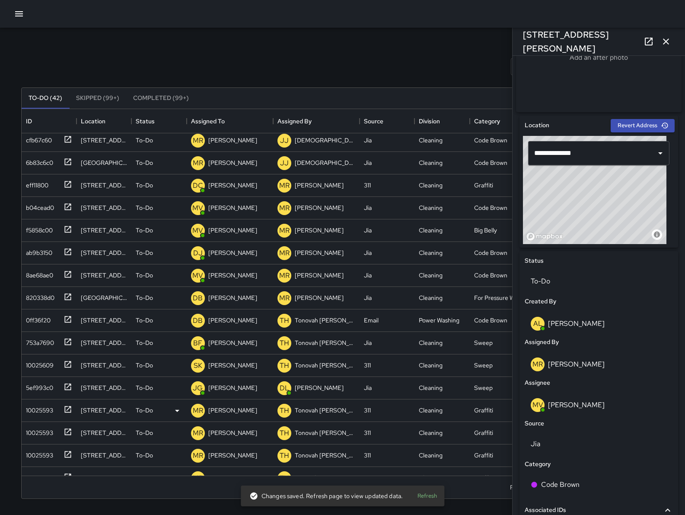
scroll to position [213, 0]
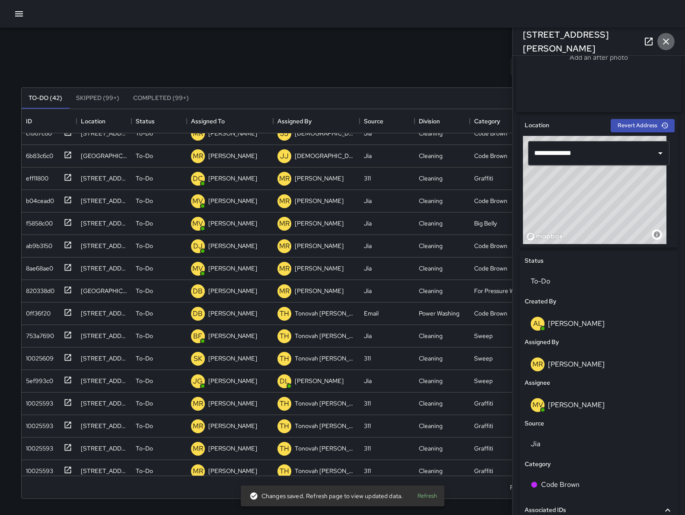
click at [671, 41] on icon "button" at bounding box center [666, 41] width 10 height 10
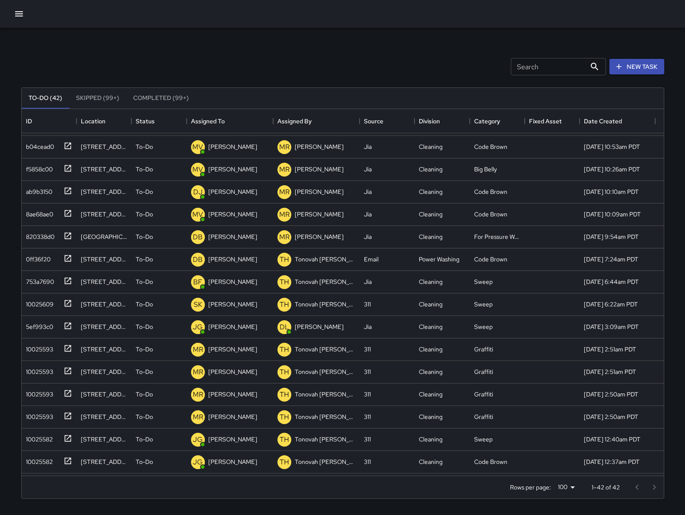
scroll to position [300, 0]
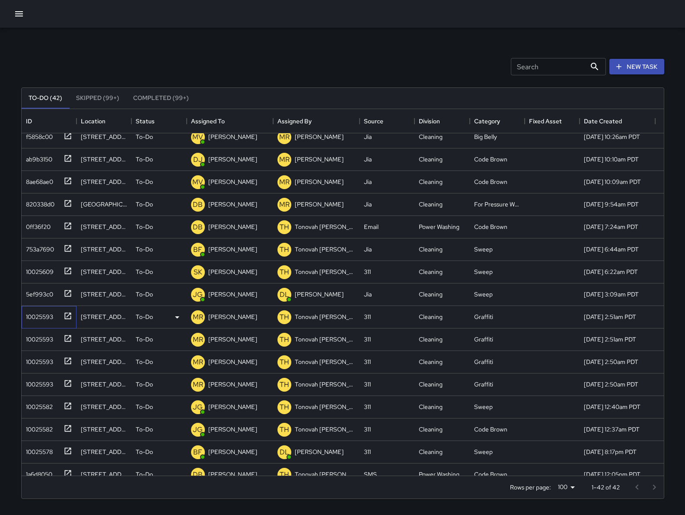
click at [43, 314] on div "10025593" at bounding box center [37, 315] width 31 height 12
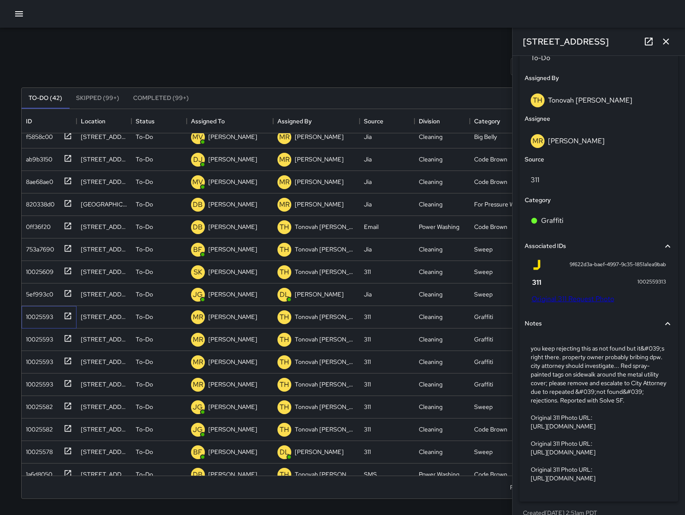
scroll to position [454, 0]
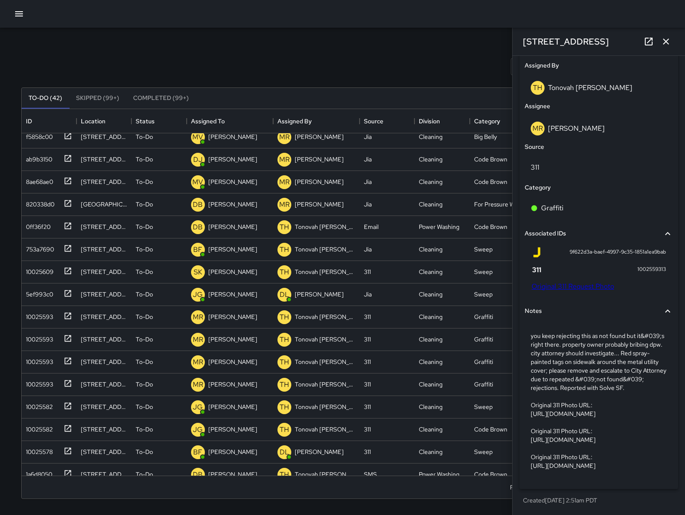
click at [579, 284] on link "Original 311 Request Photo" at bounding box center [573, 286] width 83 height 9
click at [45, 339] on div "10025593" at bounding box center [37, 337] width 31 height 12
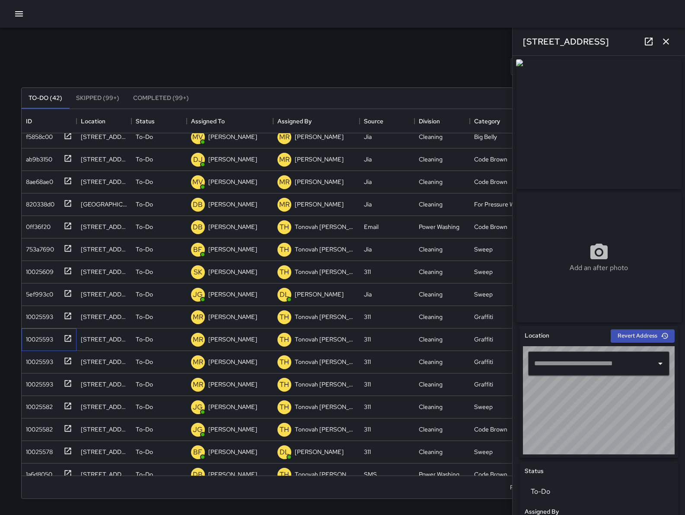
type input "**********"
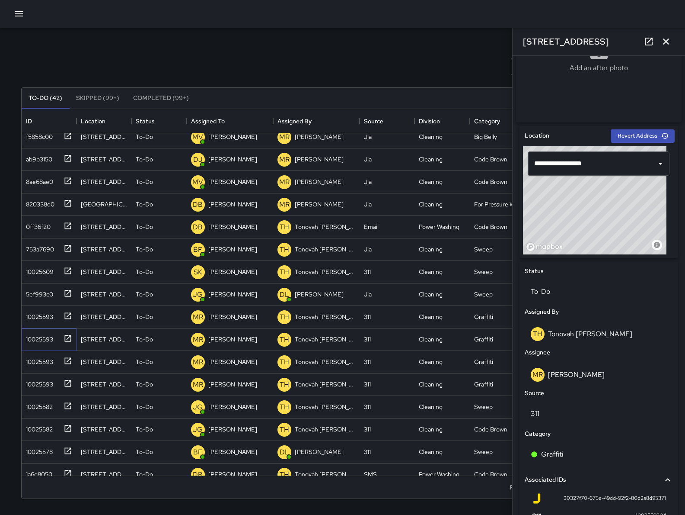
scroll to position [352, 0]
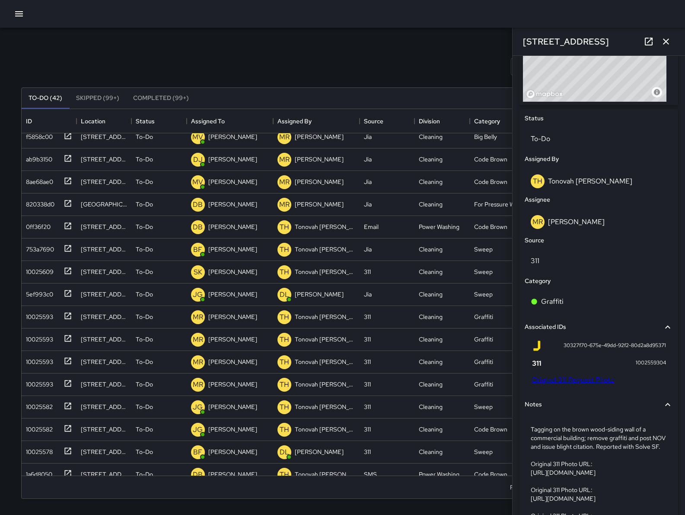
click at [585, 379] on link "Original 311 Request Photo" at bounding box center [573, 379] width 83 height 9
click at [37, 361] on div "10025593" at bounding box center [37, 360] width 31 height 12
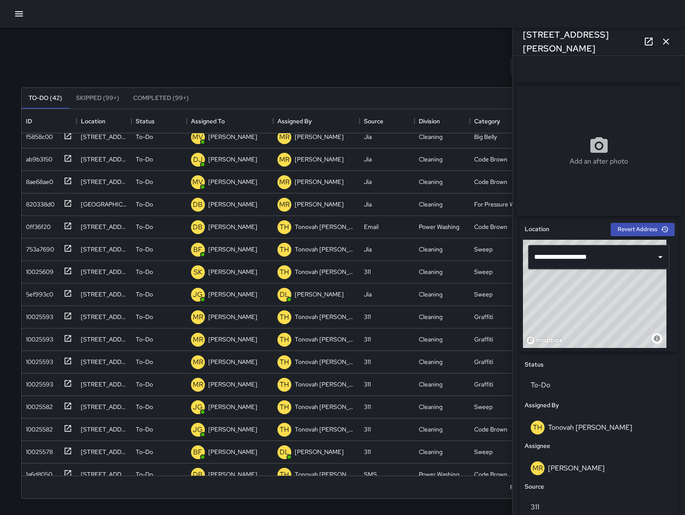
scroll to position [466, 0]
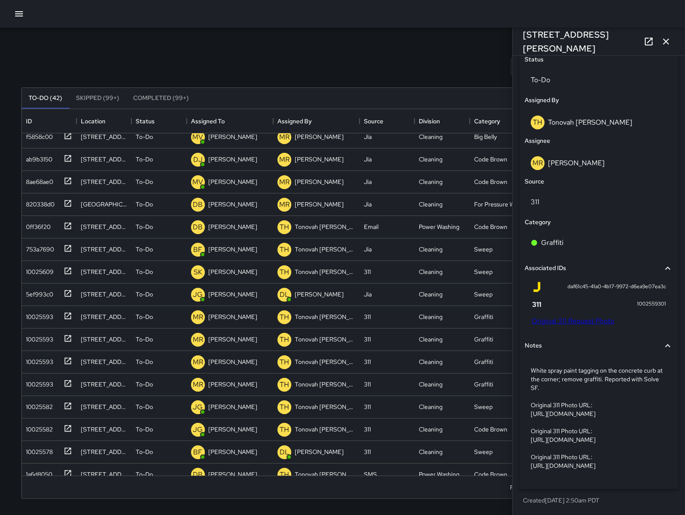
click at [570, 316] on link "Original 311 Request Photo" at bounding box center [573, 320] width 83 height 9
click at [52, 387] on div "10025593" at bounding box center [37, 382] width 31 height 12
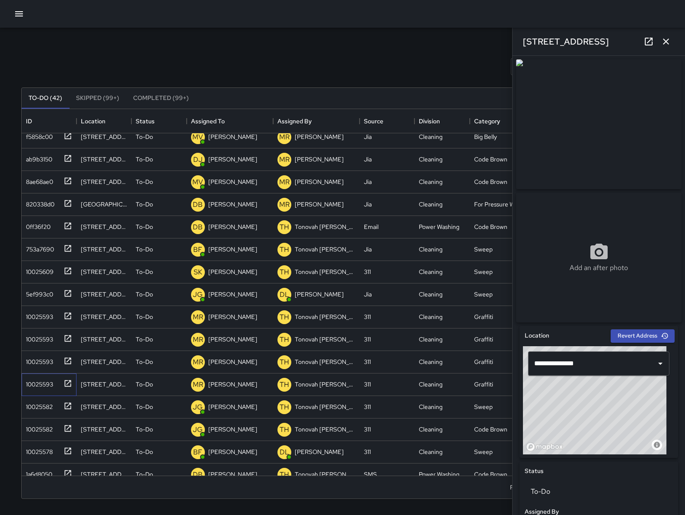
scroll to position [378, 0]
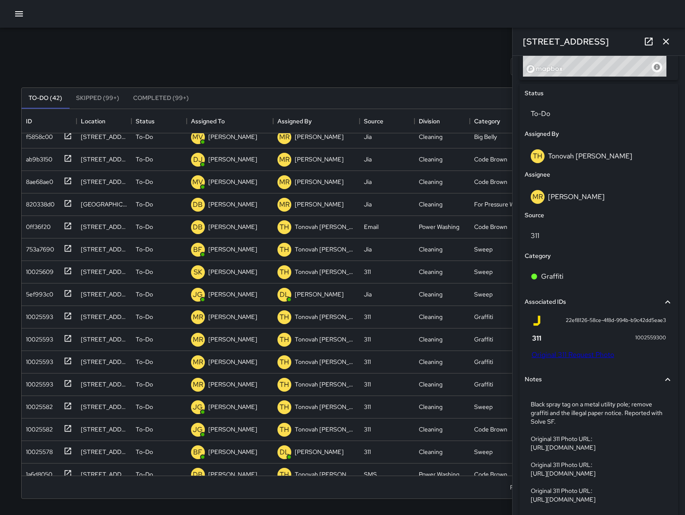
click at [566, 356] on link "Original 311 Request Photo" at bounding box center [573, 354] width 83 height 9
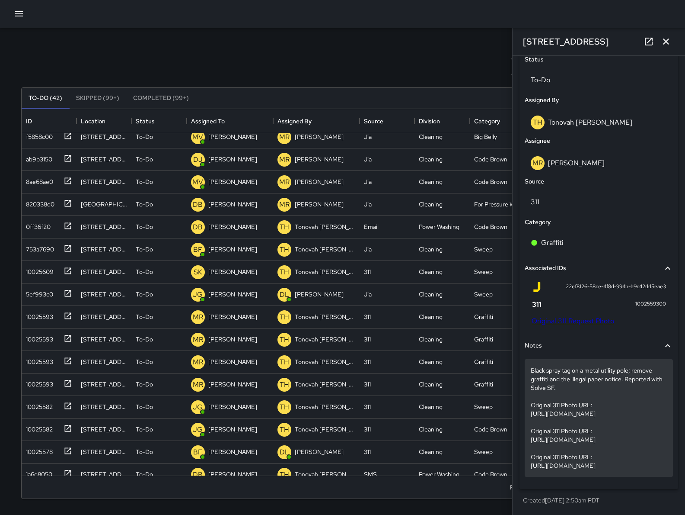
click at [538, 369] on p "Black spray tag on a metal utility pole; remove graffiti and the illegal paper …" at bounding box center [599, 418] width 136 height 104
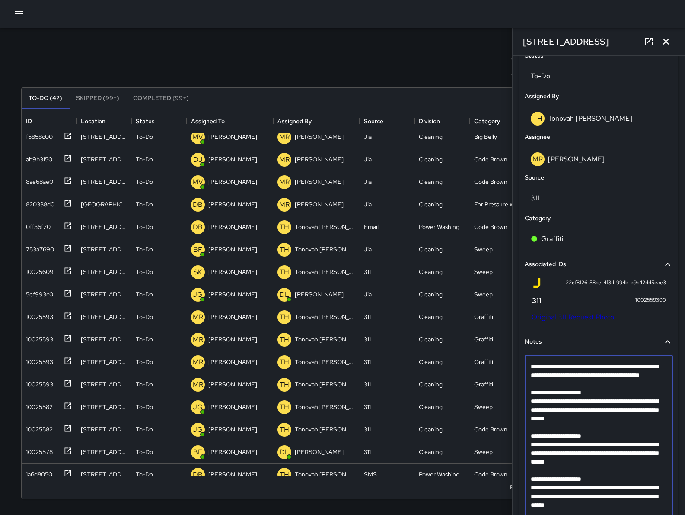
scroll to position [420, 0]
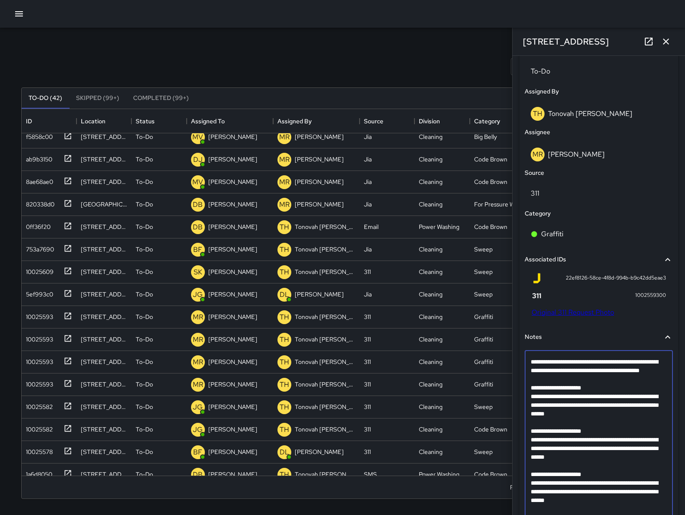
click at [550, 394] on textarea "**********" at bounding box center [595, 435] width 128 height 156
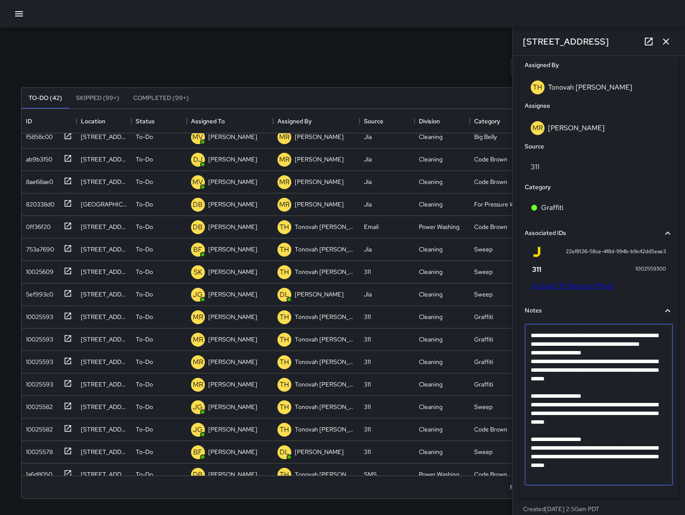
scroll to position [458, 0]
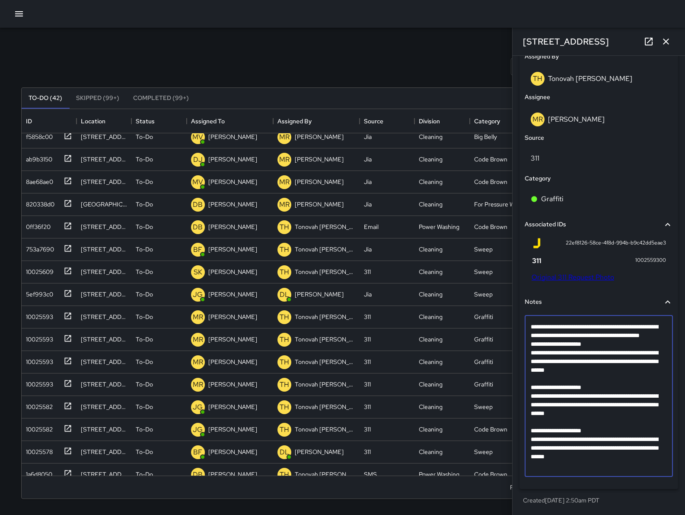
drag, startPoint x: 658, startPoint y: 465, endPoint x: 575, endPoint y: 460, distance: 83.2
click at [576, 460] on textarea "**********" at bounding box center [595, 395] width 128 height 147
drag, startPoint x: 556, startPoint y: 457, endPoint x: 532, endPoint y: 387, distance: 74.4
click at [532, 387] on textarea "**********" at bounding box center [595, 395] width 128 height 147
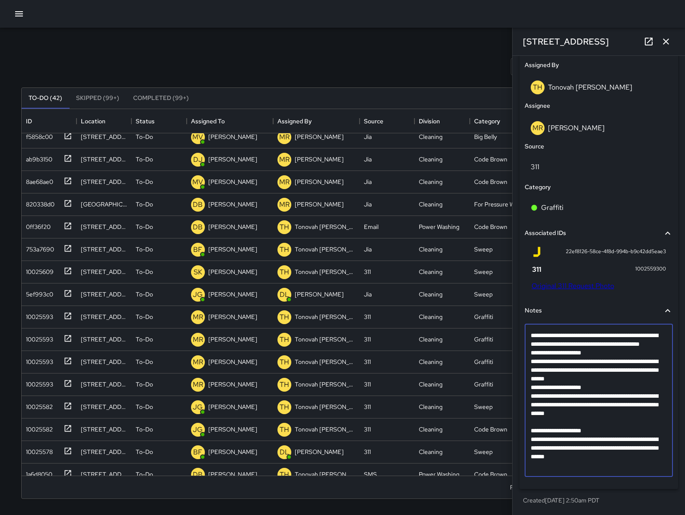
scroll to position [449, 0]
drag, startPoint x: 656, startPoint y: 469, endPoint x: 541, endPoint y: 401, distance: 133.9
click at [541, 401] on textarea "**********" at bounding box center [595, 400] width 128 height 138
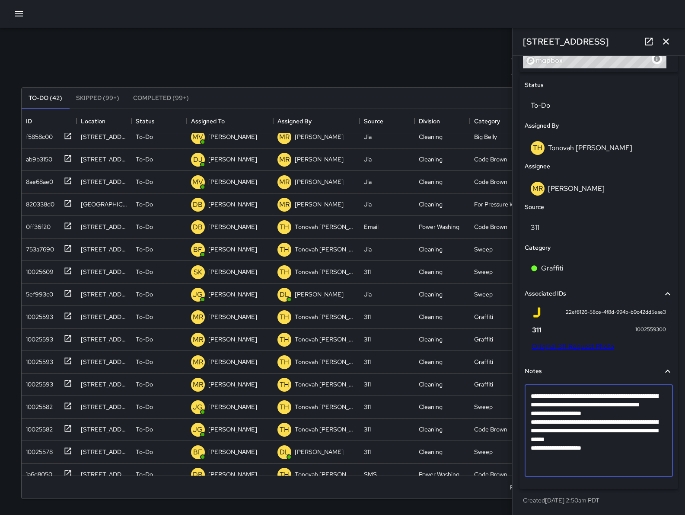
scroll to position [380, 0]
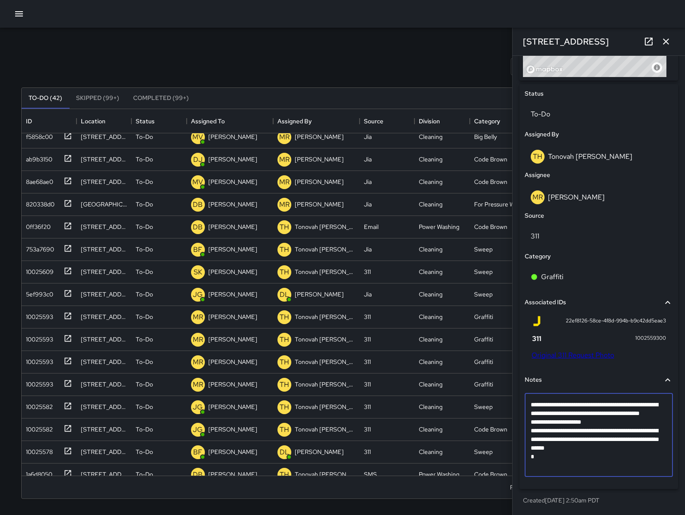
type textarea "**********"
click at [449, 84] on div "To-Do (42) Skipped (99+) Completed (99+) ID Location Status Assigned To Assigne…" at bounding box center [342, 292] width 643 height 435
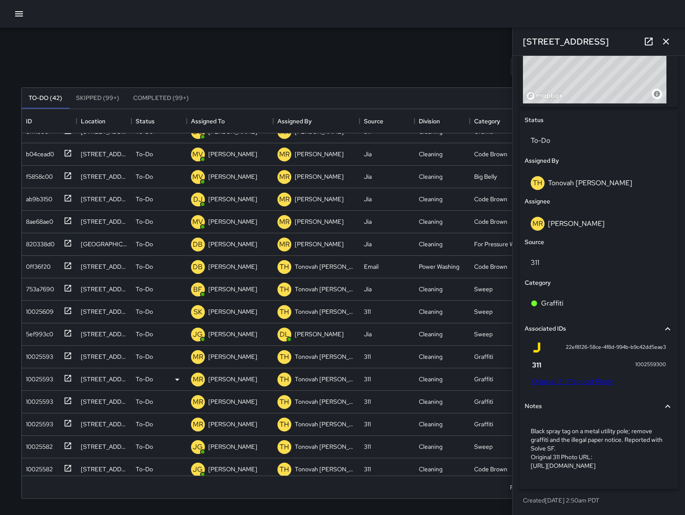
scroll to position [260, 0]
click at [35, 352] on div "10025593" at bounding box center [37, 354] width 31 height 12
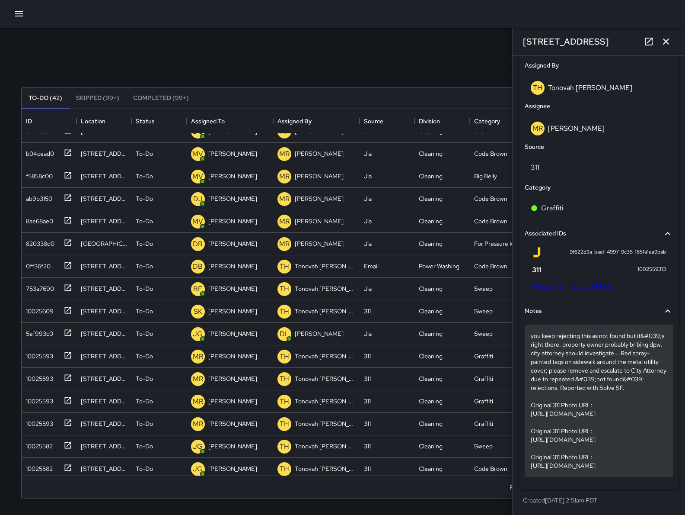
click at [569, 336] on p "you keep rejecting this as not found but it&#039;s right there. property owner …" at bounding box center [599, 400] width 136 height 138
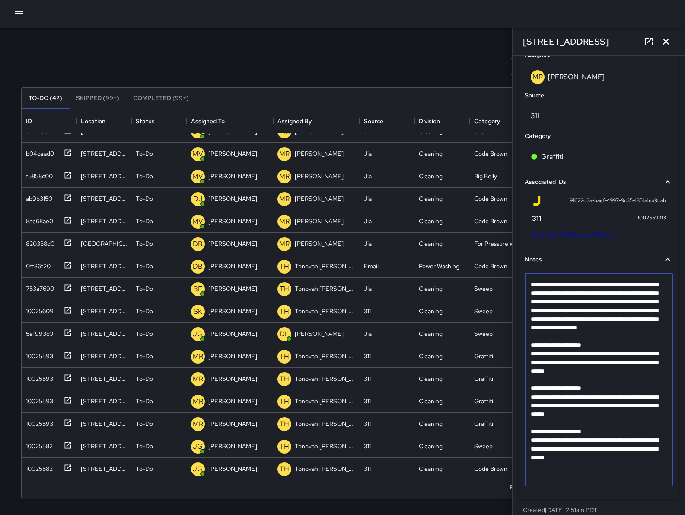
scroll to position [509, 0]
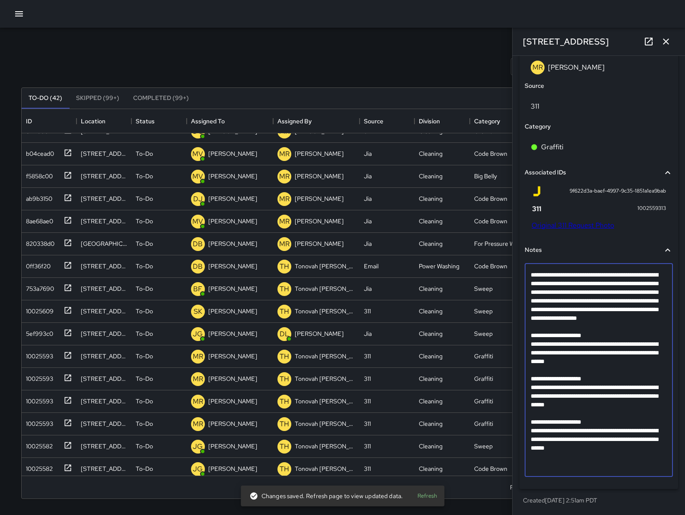
click at [547, 342] on textarea "**********" at bounding box center [595, 369] width 128 height 199
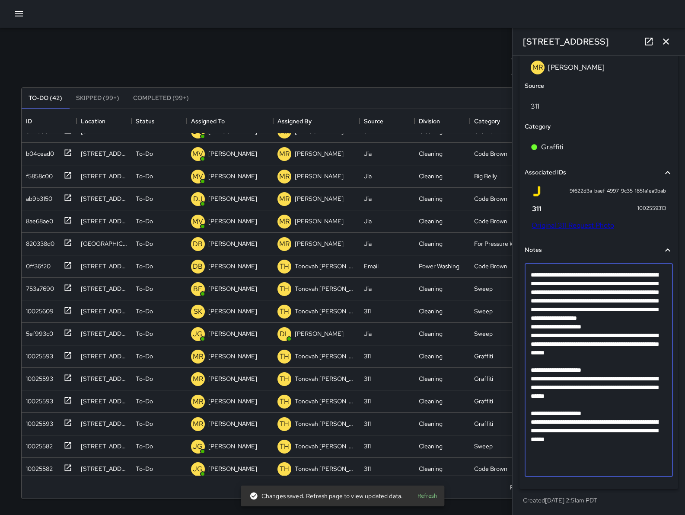
scroll to position [501, 0]
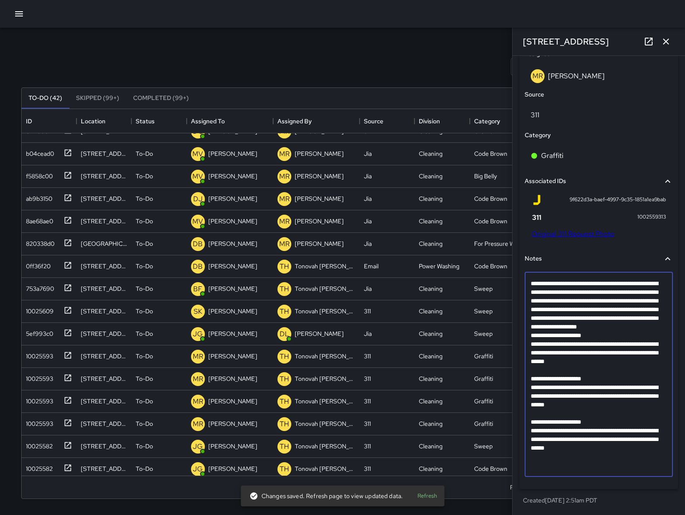
drag, startPoint x: 648, startPoint y: 464, endPoint x: 539, endPoint y: 395, distance: 128.3
click at [539, 395] on textarea "**********" at bounding box center [595, 374] width 128 height 190
type textarea "**********"
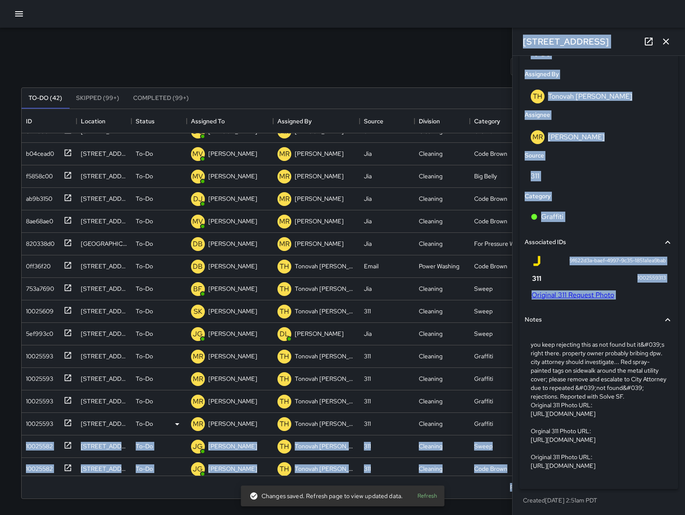
drag, startPoint x: 652, startPoint y: 471, endPoint x: 503, endPoint y: 432, distance: 153.7
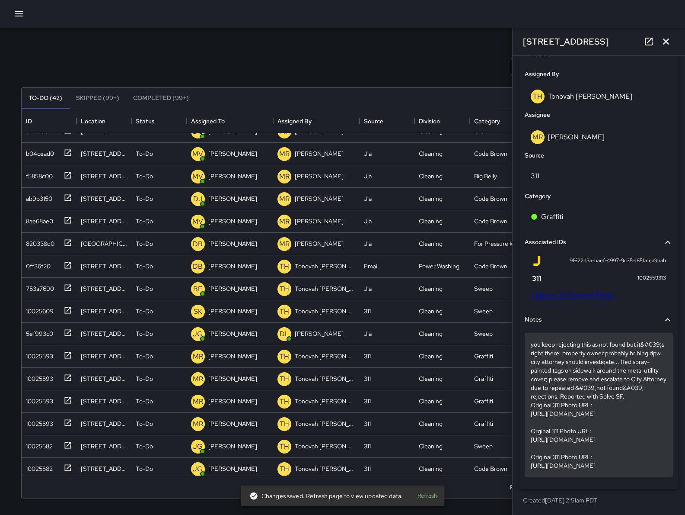
click at [630, 452] on p "you keep rejecting this as not found but it&#039;s right there. property owner …" at bounding box center [599, 405] width 136 height 130
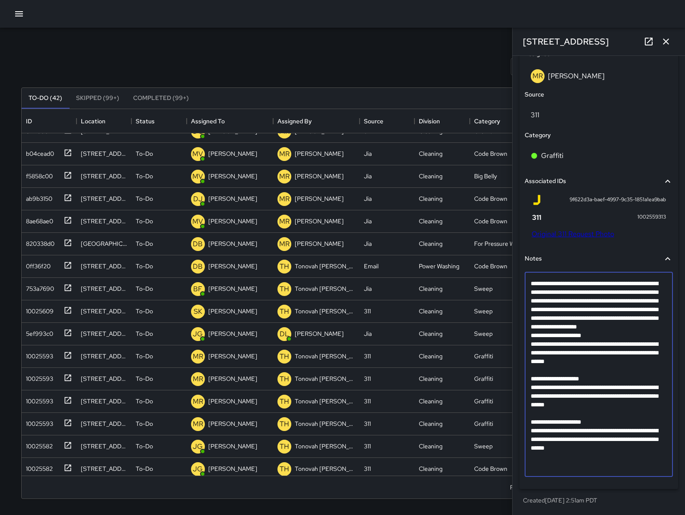
drag, startPoint x: 652, startPoint y: 466, endPoint x: 523, endPoint y: 437, distance: 131.7
click at [523, 437] on div "**********" at bounding box center [599, 366] width 152 height 238
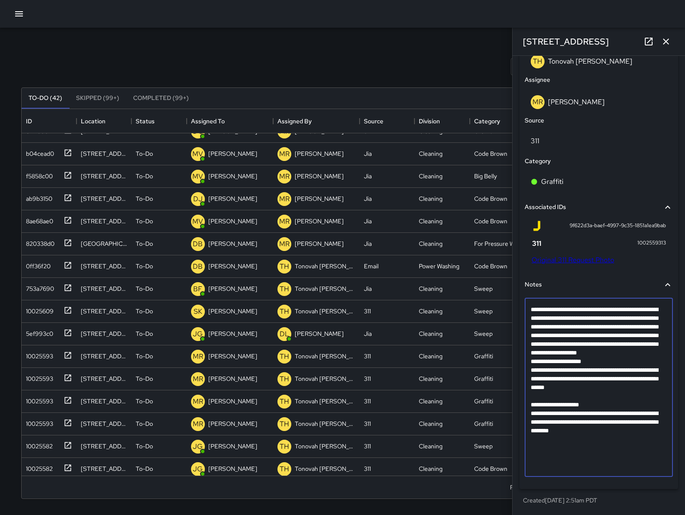
drag, startPoint x: 650, startPoint y: 450, endPoint x: 535, endPoint y: 416, distance: 119.5
click at [535, 416] on textarea "**********" at bounding box center [595, 387] width 128 height 164
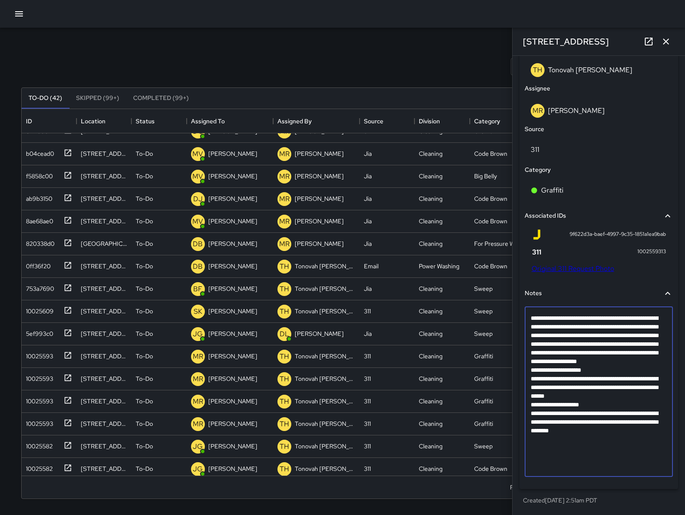
drag, startPoint x: 650, startPoint y: 456, endPoint x: 534, endPoint y: 422, distance: 120.8
click at [534, 422] on textarea "**********" at bounding box center [595, 392] width 128 height 156
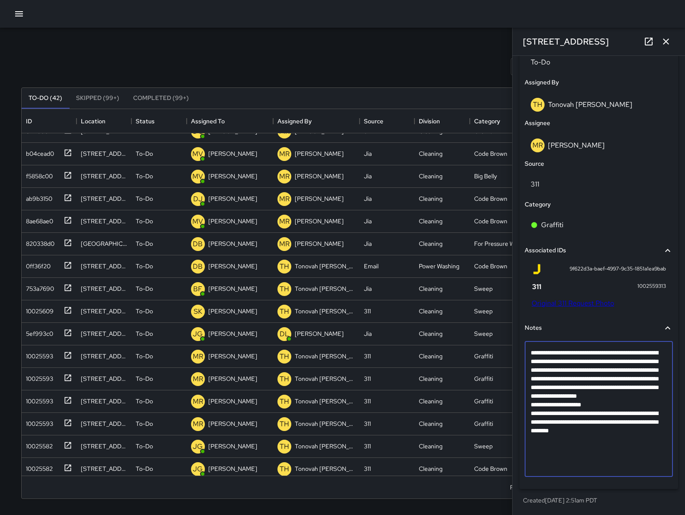
type textarea "**********"
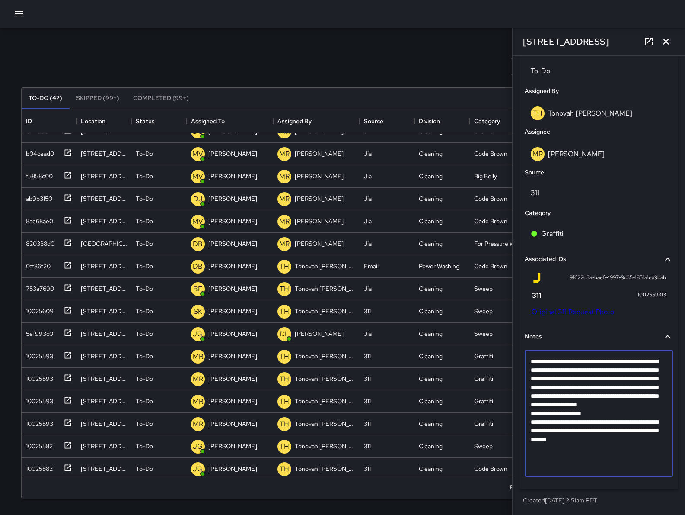
click at [352, 56] on div "Search Search New Task" at bounding box center [342, 66] width 647 height 45
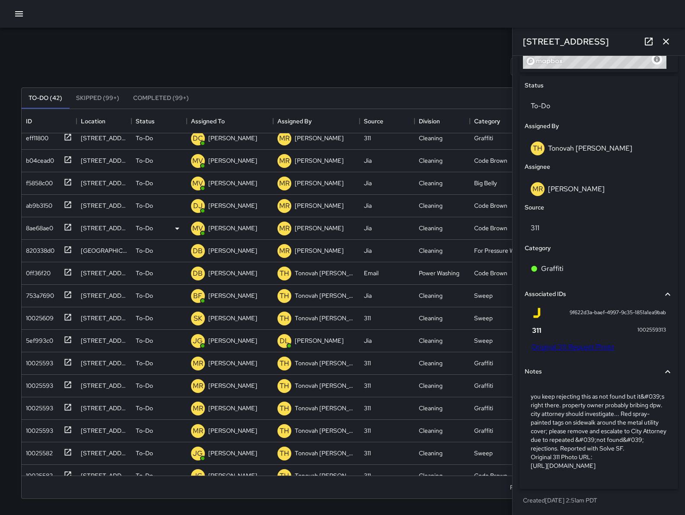
scroll to position [243, 0]
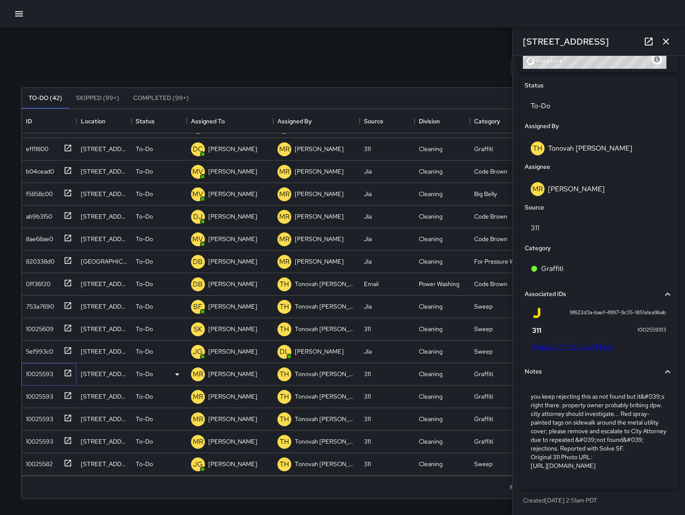
click at [44, 378] on div "10025593" at bounding box center [37, 372] width 31 height 12
click at [45, 399] on div "10025593" at bounding box center [37, 394] width 31 height 12
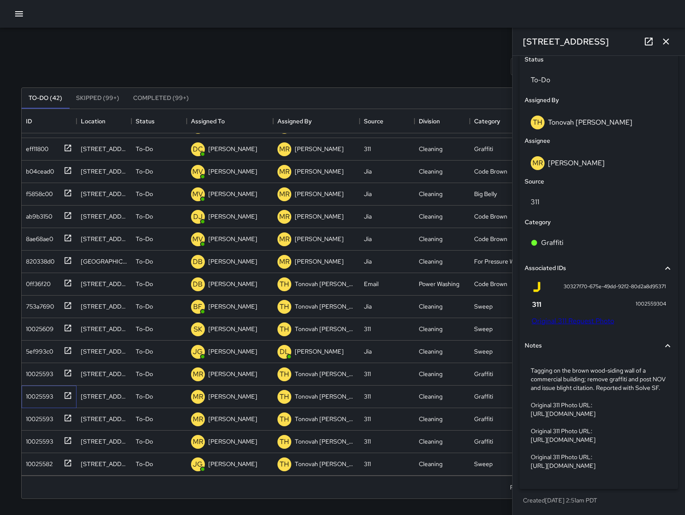
scroll to position [501, 0]
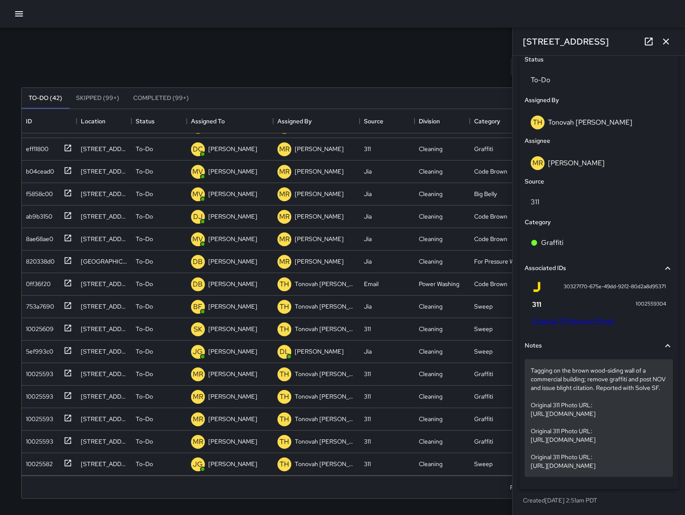
click at [554, 366] on p "Tagging on the brown wood-siding wall of a commercial building; remove graffiti…" at bounding box center [599, 418] width 136 height 104
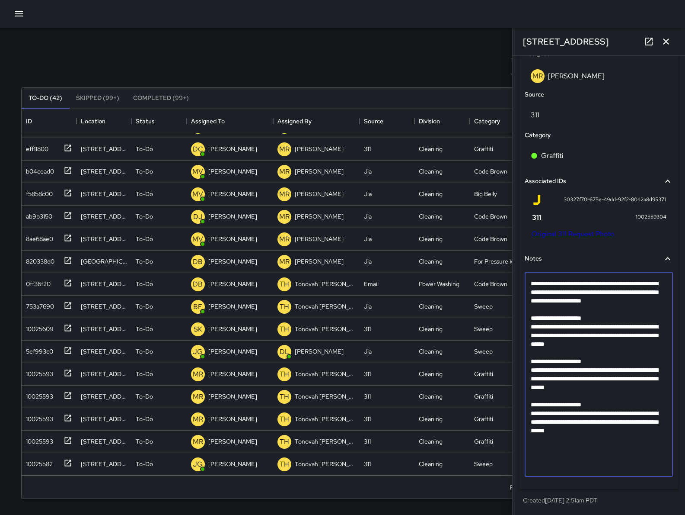
click at [558, 318] on textarea "**********" at bounding box center [595, 374] width 128 height 190
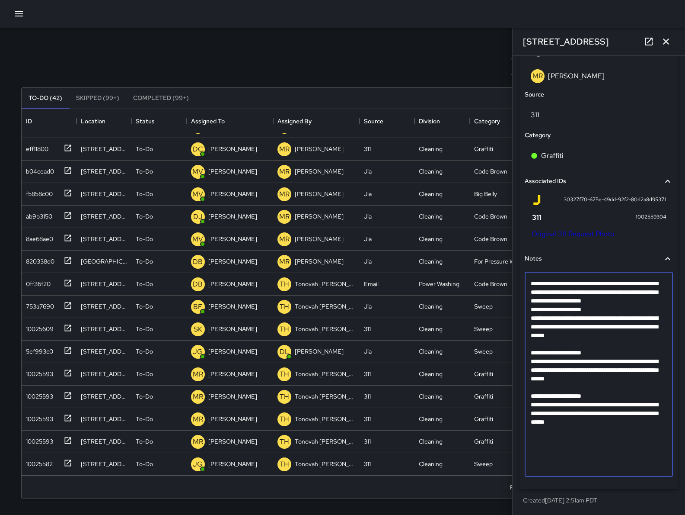
scroll to position [492, 0]
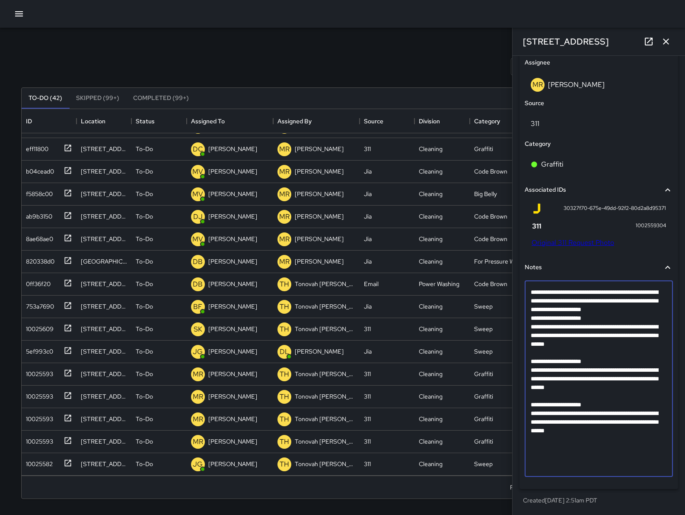
drag, startPoint x: 546, startPoint y: 374, endPoint x: 604, endPoint y: 427, distance: 78.4
click at [604, 427] on textarea "**********" at bounding box center [595, 379] width 128 height 182
drag, startPoint x: 533, startPoint y: 370, endPoint x: 658, endPoint y: 469, distance: 159.4
click at [658, 469] on textarea "**********" at bounding box center [595, 379] width 128 height 182
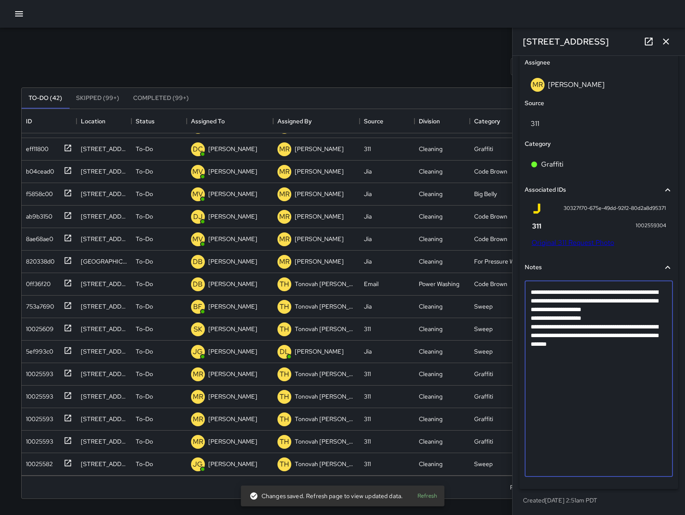
scroll to position [397, 0]
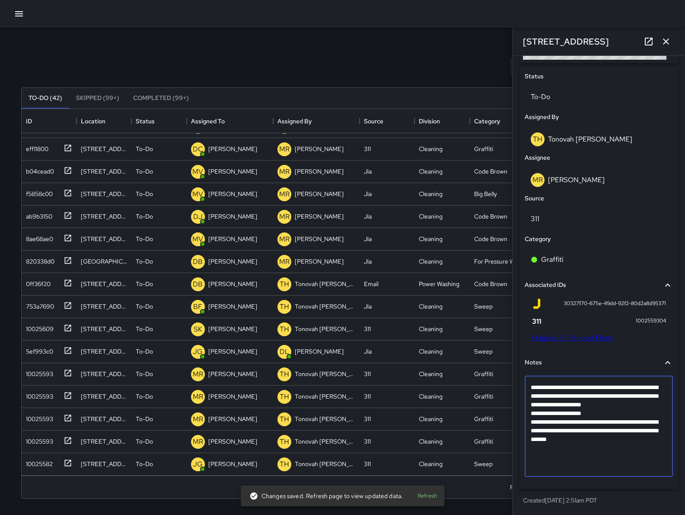
type textarea "**********"
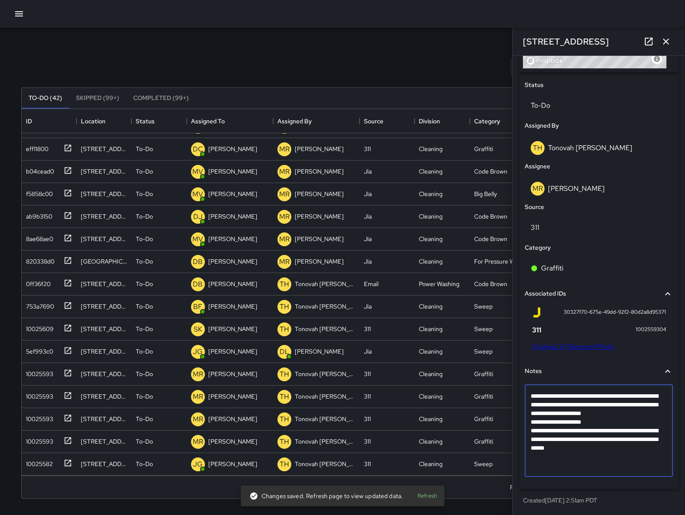
scroll to position [388, 0]
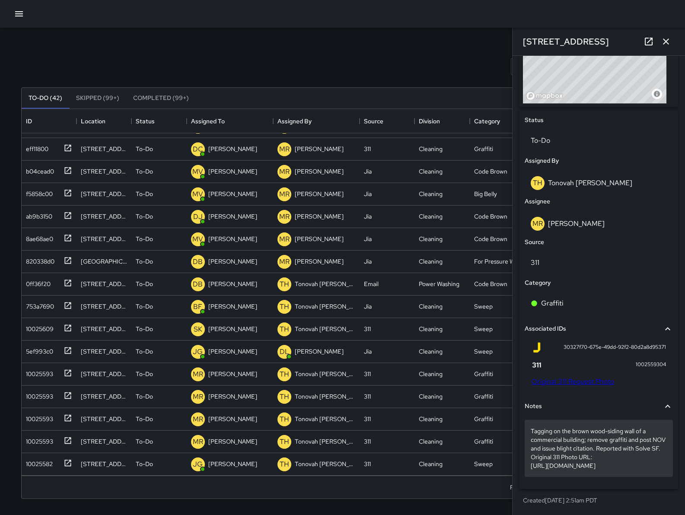
click at [533, 466] on p "Tagging on the brown wood-siding wall of a commercial building; remove graffiti…" at bounding box center [599, 447] width 136 height 43
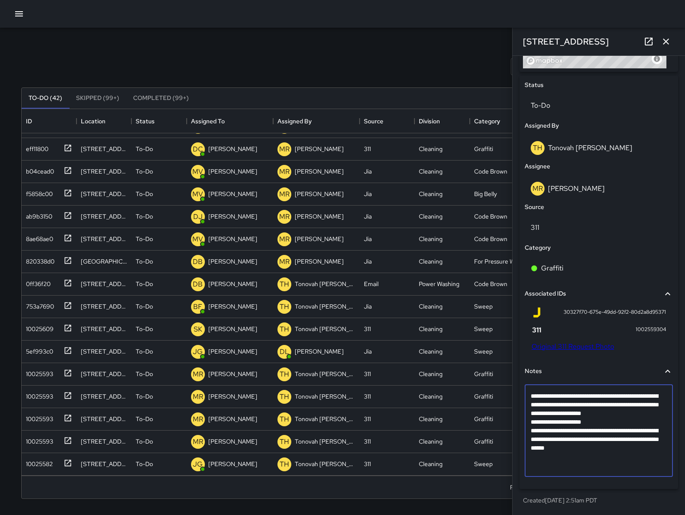
click at [533, 464] on textarea "**********" at bounding box center [595, 430] width 128 height 78
click at [532, 467] on textarea "**********" at bounding box center [595, 430] width 128 height 78
type textarea "**********"
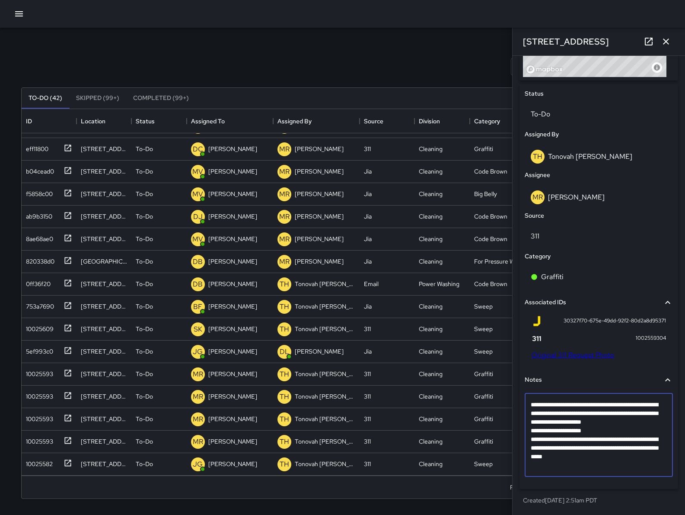
click at [411, 58] on div "Search Search New Task" at bounding box center [342, 66] width 647 height 45
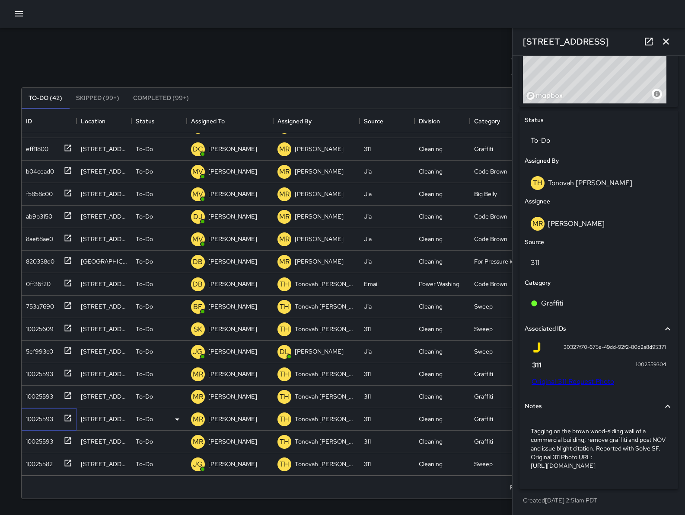
click at [38, 419] on div "10025593" at bounding box center [37, 417] width 31 height 12
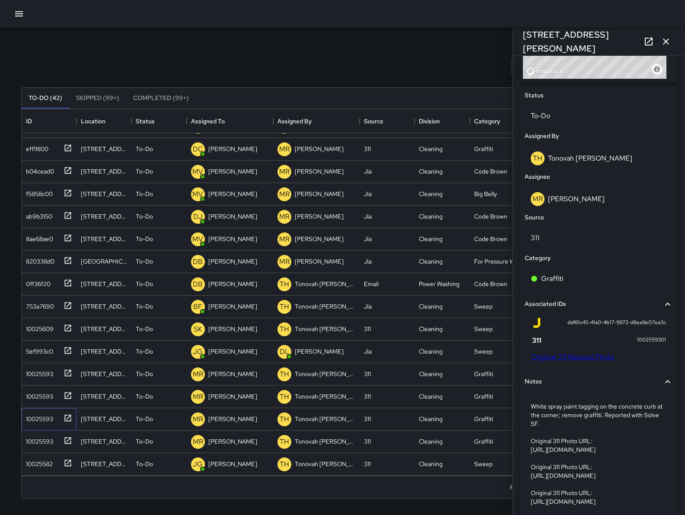
scroll to position [466, 0]
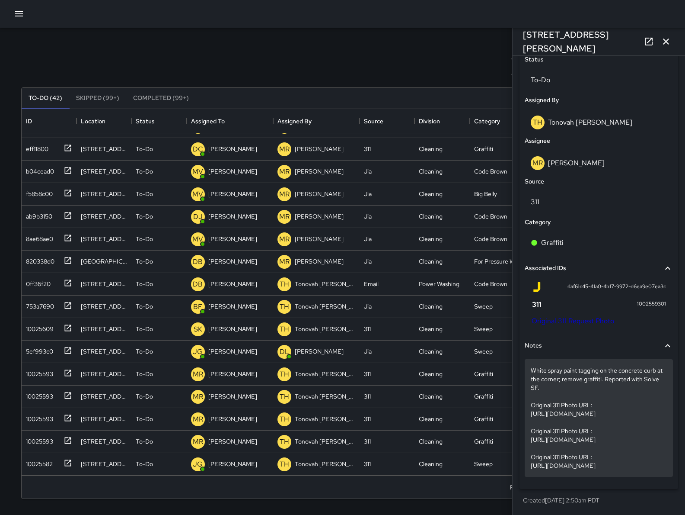
click at [544, 366] on p "White spray paint tagging on the concrete curb at the corner; remove graffiti. …" at bounding box center [599, 418] width 136 height 104
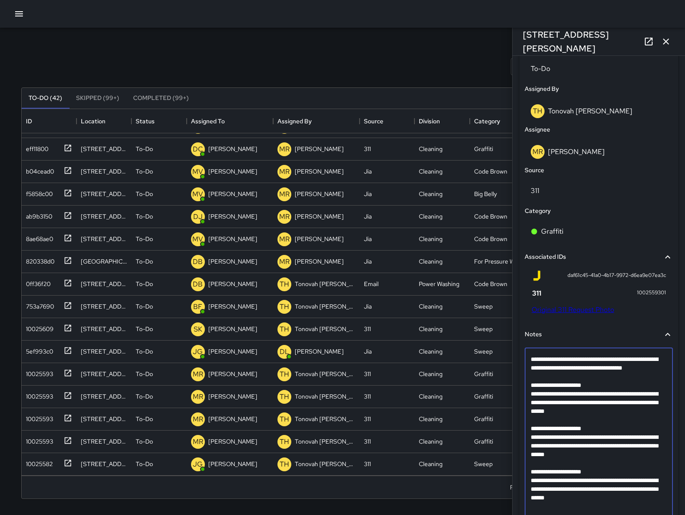
scroll to position [424, 0]
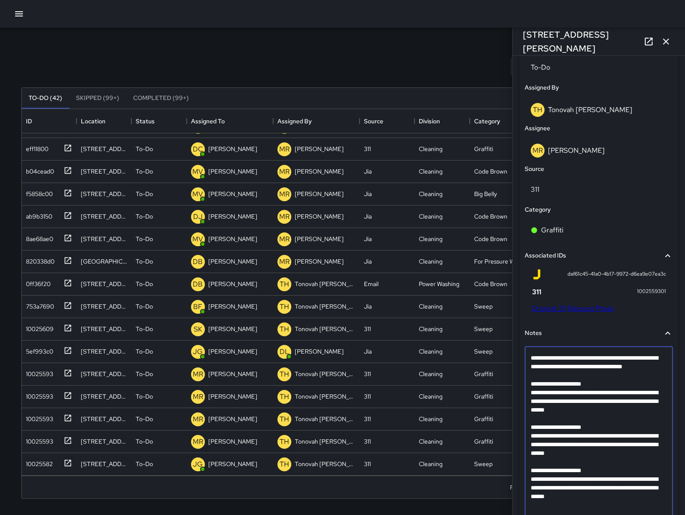
click at [557, 388] on textarea "**********" at bounding box center [595, 431] width 128 height 156
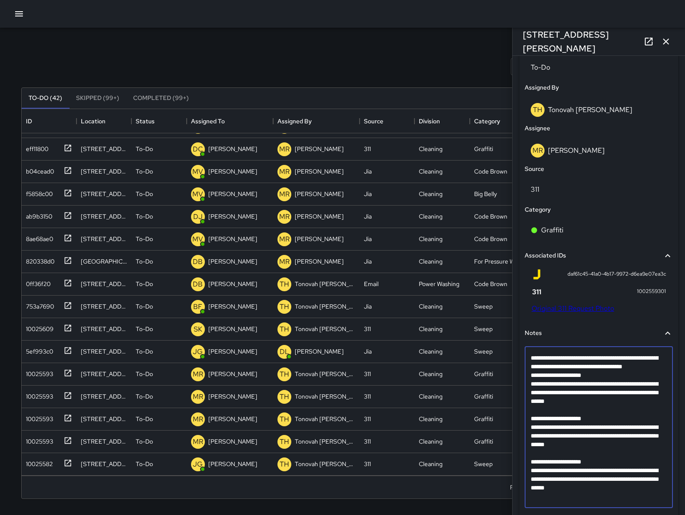
click at [559, 422] on textarea "**********" at bounding box center [595, 426] width 128 height 147
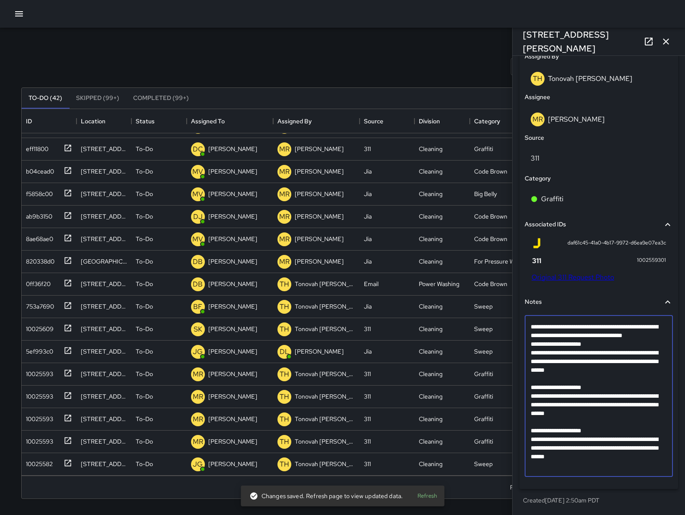
scroll to position [458, 0]
drag, startPoint x: 538, startPoint y: 424, endPoint x: 653, endPoint y: 474, distance: 124.9
click at [653, 474] on div "**********" at bounding box center [599, 395] width 148 height 161
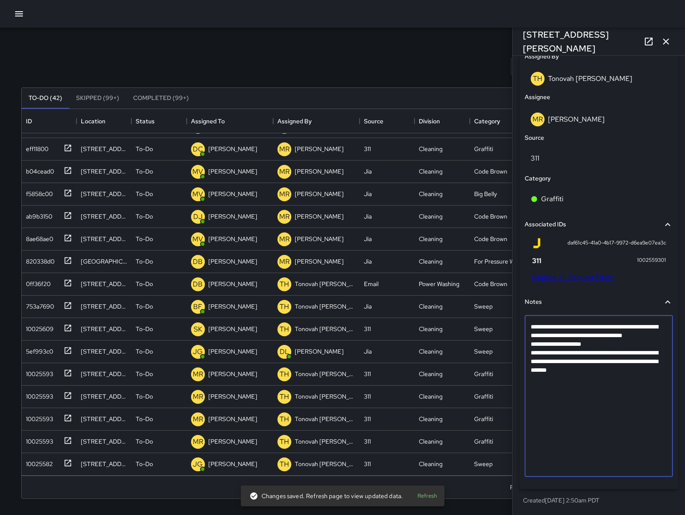
scroll to position [380, 0]
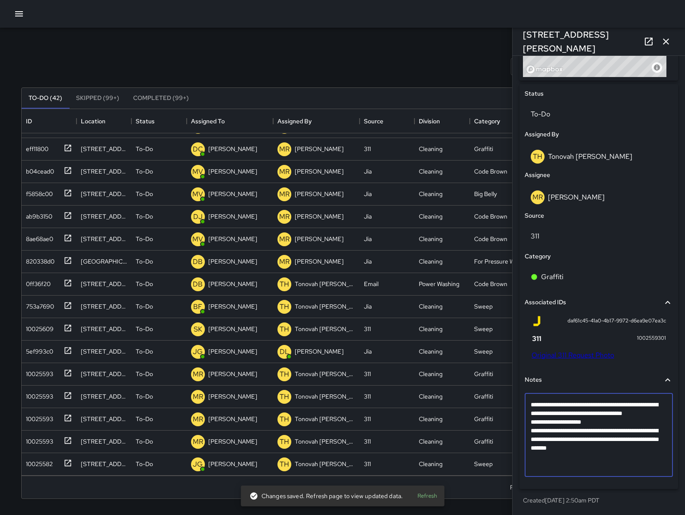
type textarea "**********"
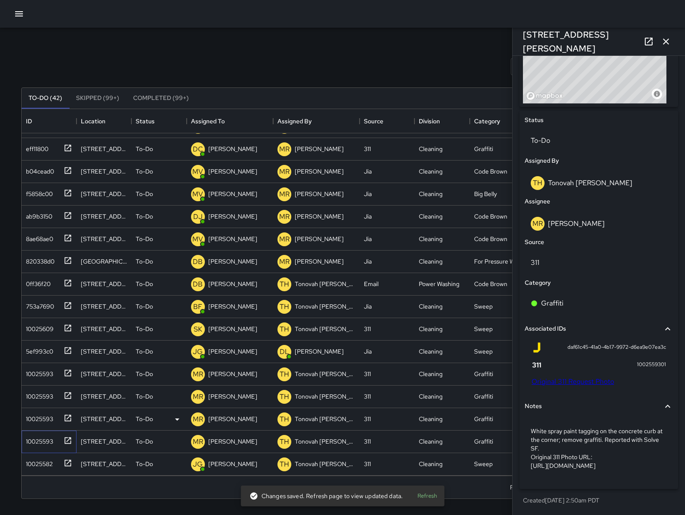
drag, startPoint x: 45, startPoint y: 443, endPoint x: 126, endPoint y: 424, distance: 82.7
click at [45, 442] on div "10025593" at bounding box center [37, 439] width 31 height 12
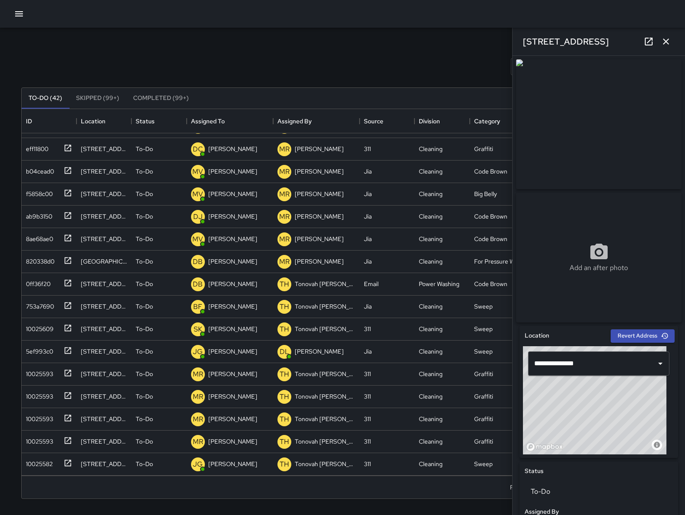
click at [666, 40] on icon "button" at bounding box center [666, 41] width 10 height 10
click at [666, 40] on div "Search Search New Task To-Do (42) Skipped (99+) Completed (99+) ID Location Sta…" at bounding box center [343, 269] width 664 height 483
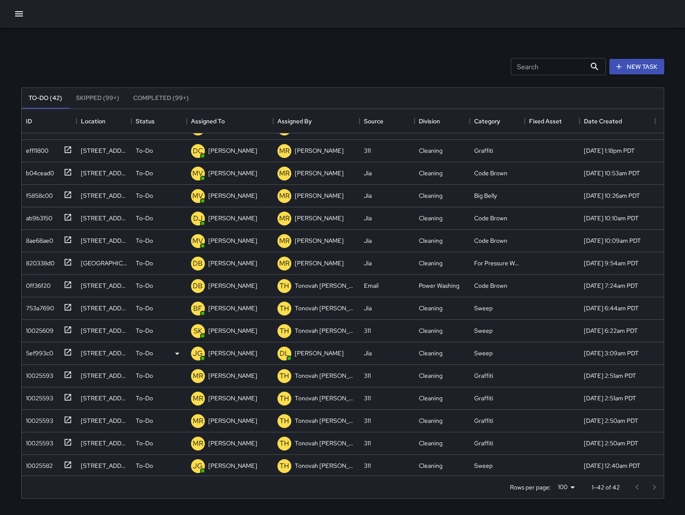
scroll to position [240, 0]
click at [17, 22] on button "button" at bounding box center [18, 13] width 17 height 17
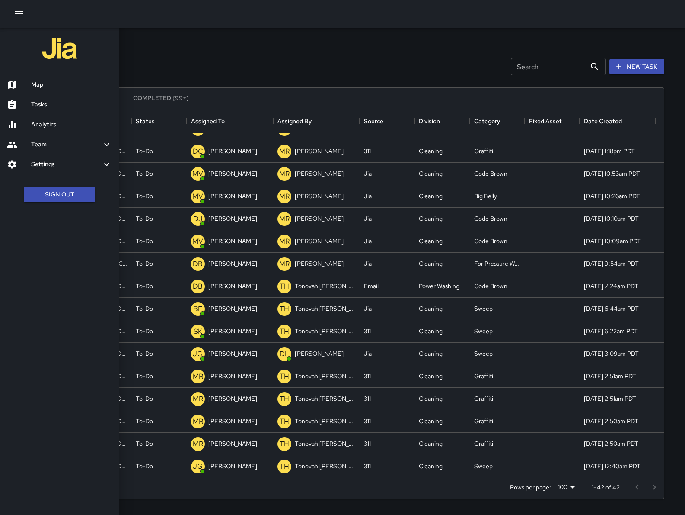
click at [46, 76] on div "Map" at bounding box center [59, 85] width 119 height 20
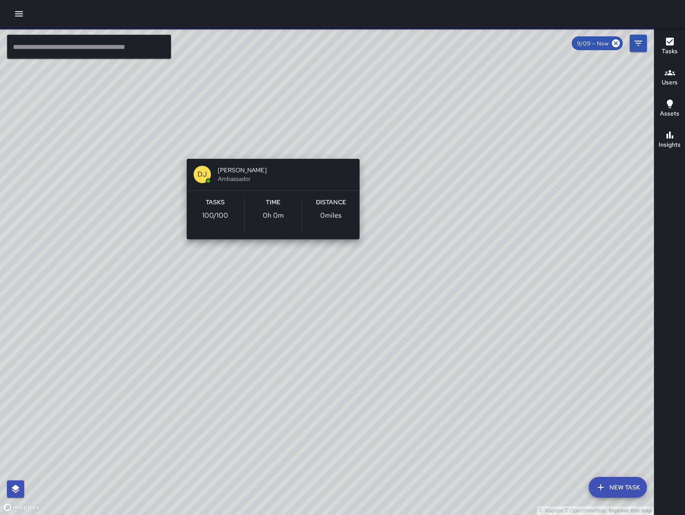
click at [267, 145] on div "© Mapbox © OpenStreetMap Improve this map [PERSON_NAME] Ambassador Tasks 100 / …" at bounding box center [327, 271] width 654 height 487
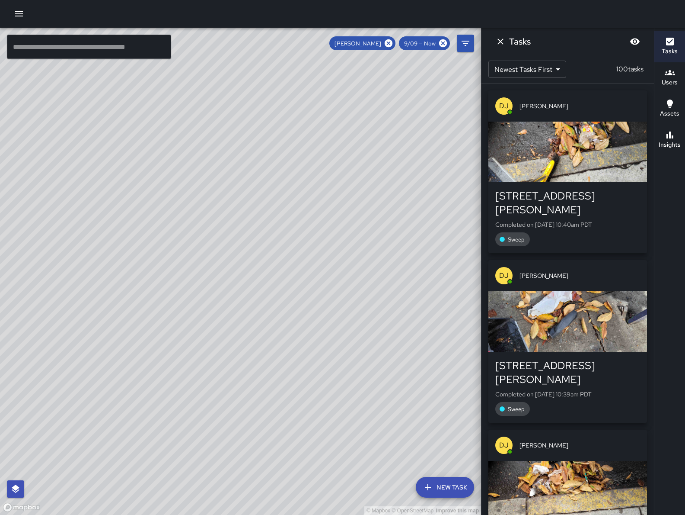
drag, startPoint x: 393, startPoint y: 299, endPoint x: 197, endPoint y: 287, distance: 195.8
click at [205, 293] on div "© Mapbox © OpenStreetMap Improve this map" at bounding box center [240, 271] width 481 height 487
click at [273, 322] on div "© Mapbox © OpenStreetMap Improve this map" at bounding box center [240, 271] width 481 height 487
click at [273, 319] on div "© Mapbox © OpenStreetMap Improve this map [PERSON_NAME] [STREET_ADDRESS] Comple…" at bounding box center [240, 271] width 481 height 487
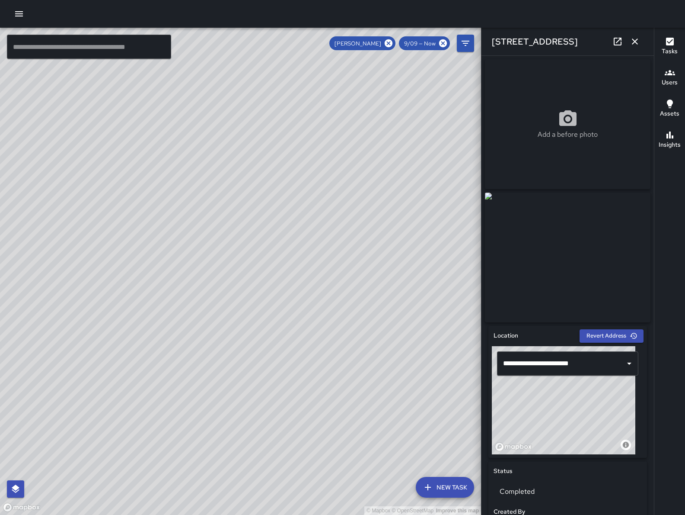
click at [636, 43] on icon "button" at bounding box center [635, 41] width 10 height 10
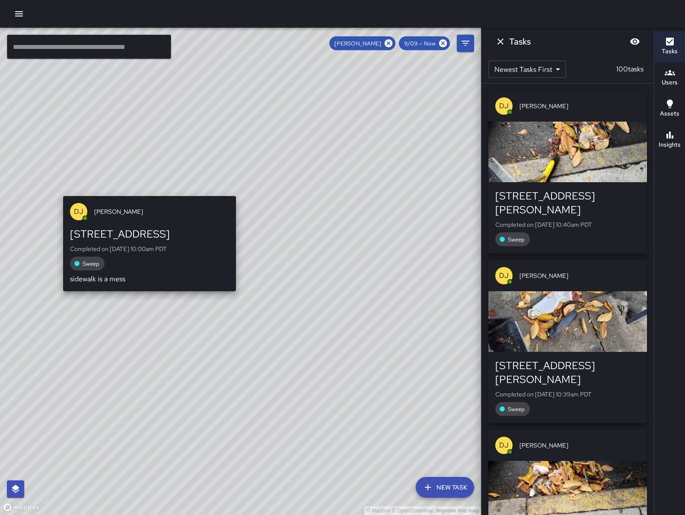
click at [149, 188] on div "© Mapbox © OpenStreetMap Improve this map [PERSON_NAME] [STREET_ADDRESS][PERSON…" at bounding box center [240, 271] width 481 height 487
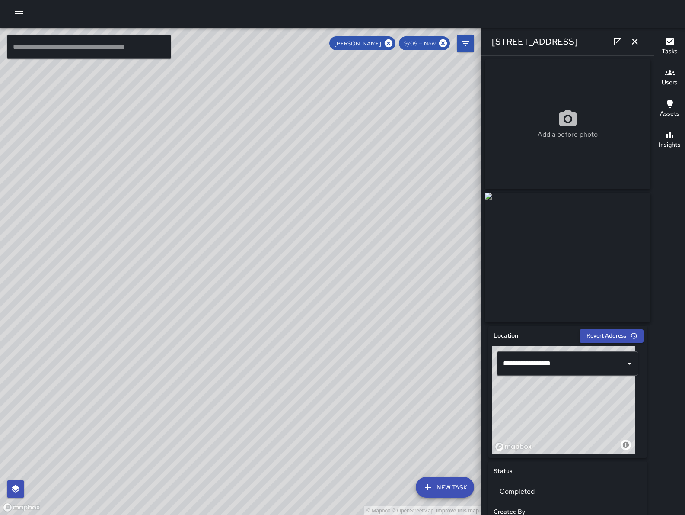
click at [632, 39] on icon "button" at bounding box center [635, 41] width 10 height 10
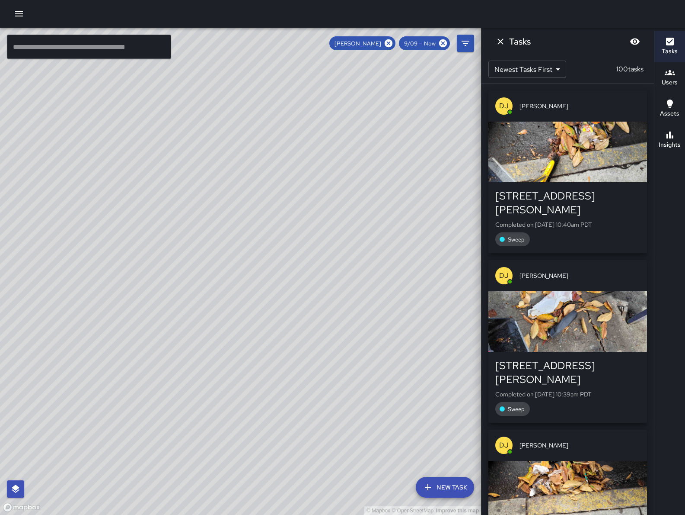
click at [392, 42] on icon at bounding box center [389, 43] width 8 height 8
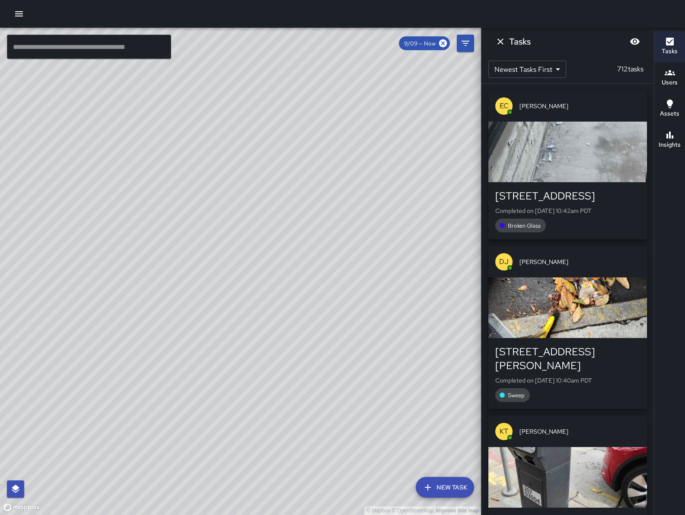
click at [496, 46] on icon "Dismiss" at bounding box center [501, 41] width 10 height 10
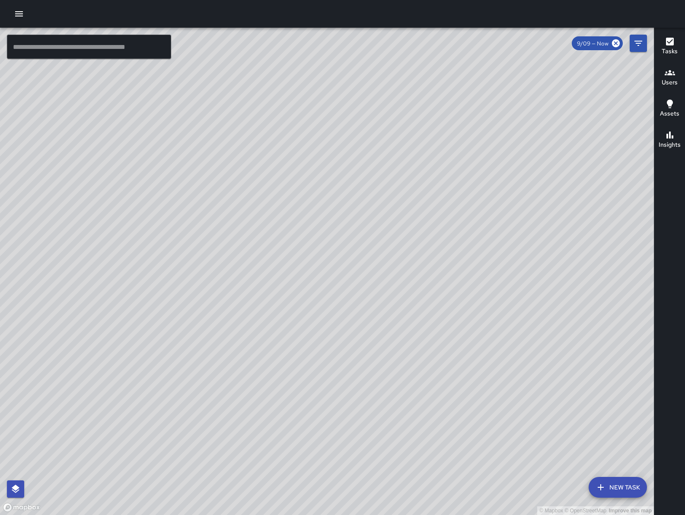
drag, startPoint x: 259, startPoint y: 446, endPoint x: 378, endPoint y: 313, distance: 179.5
click at [378, 313] on div "© Mapbox © OpenStreetMap Improve this map" at bounding box center [327, 271] width 654 height 487
click at [378, 312] on div "© Mapbox © OpenStreetMap Improve this map" at bounding box center [327, 271] width 654 height 487
drag, startPoint x: 382, startPoint y: 480, endPoint x: 419, endPoint y: 411, distance: 78.7
click at [419, 411] on div "© Mapbox © OpenStreetMap Improve this map" at bounding box center [327, 271] width 654 height 487
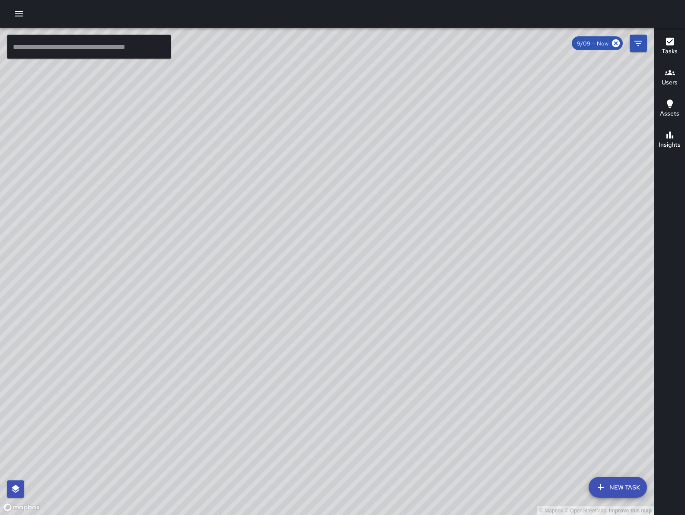
drag, startPoint x: 424, startPoint y: 388, endPoint x: 428, endPoint y: 354, distance: 34.0
click at [428, 354] on div "© Mapbox © OpenStreetMap Improve this map" at bounding box center [327, 271] width 654 height 487
drag, startPoint x: 428, startPoint y: 354, endPoint x: 447, endPoint y: 353, distance: 19.5
click at [447, 353] on div "© Mapbox © OpenStreetMap Improve this map" at bounding box center [327, 271] width 654 height 487
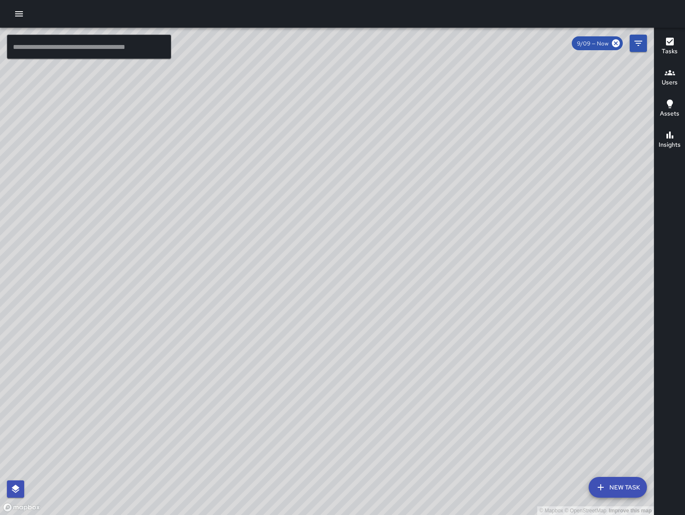
drag, startPoint x: 447, startPoint y: 352, endPoint x: 446, endPoint y: 343, distance: 8.7
click at [447, 343] on div "© Mapbox © OpenStreetMap Improve this map" at bounding box center [327, 271] width 654 height 487
click at [220, 390] on div "© Mapbox © OpenStreetMap Improve this map" at bounding box center [327, 271] width 654 height 487
drag, startPoint x: 271, startPoint y: 476, endPoint x: 203, endPoint y: 403, distance: 99.8
click at [205, 409] on div "© Mapbox © OpenStreetMap Improve this map" at bounding box center [327, 271] width 654 height 487
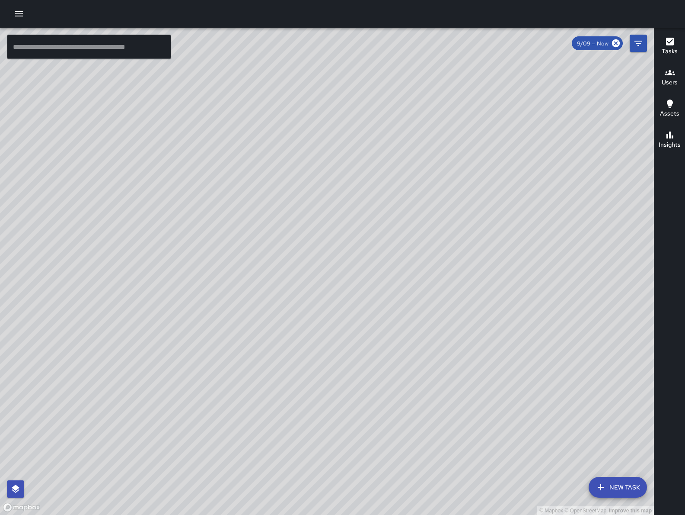
drag, startPoint x: 203, startPoint y: 403, endPoint x: 200, endPoint y: 392, distance: 11.2
click at [202, 398] on div "© Mapbox © OpenStreetMap Improve this map" at bounding box center [327, 271] width 654 height 487
click at [201, 394] on div "© Mapbox © OpenStreetMap Improve this map" at bounding box center [327, 271] width 654 height 487
click at [200, 392] on div "© Mapbox © OpenStreetMap Improve this map" at bounding box center [327, 271] width 654 height 487
click at [643, 49] on button "Filters" at bounding box center [638, 43] width 17 height 17
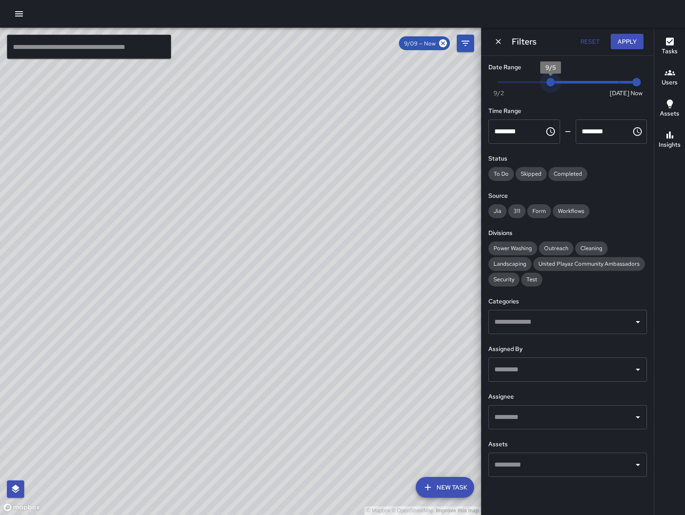
drag, startPoint x: 621, startPoint y: 82, endPoint x: 365, endPoint y: 81, distance: 255.1
click at [365, 81] on div "© Mapbox © OpenStreetMap Improve this map ​ New Task 9/09 — Now Map Layers Task…" at bounding box center [342, 271] width 685 height 487
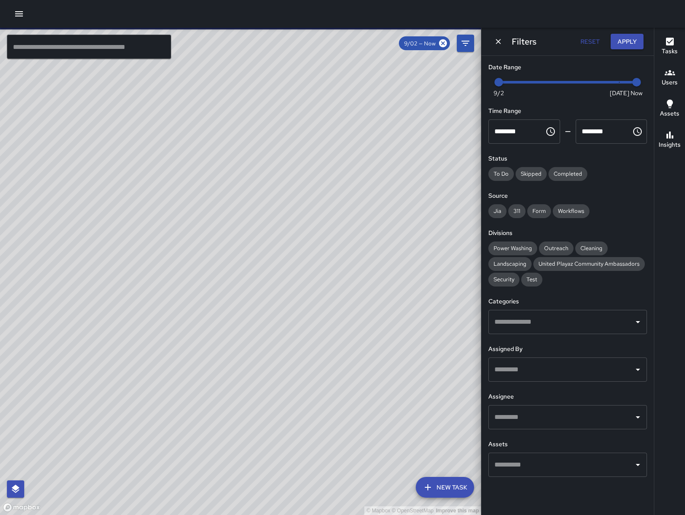
drag, startPoint x: 175, startPoint y: 444, endPoint x: 237, endPoint y: 435, distance: 62.8
click at [237, 435] on div "© Mapbox © OpenStreetMap Improve this map" at bounding box center [240, 271] width 481 height 487
drag, startPoint x: 237, startPoint y: 435, endPoint x: 208, endPoint y: 436, distance: 29.4
click at [237, 435] on div "© Mapbox © OpenStreetMap Improve this map" at bounding box center [240, 271] width 481 height 487
drag, startPoint x: 263, startPoint y: 436, endPoint x: 279, endPoint y: 433, distance: 16.3
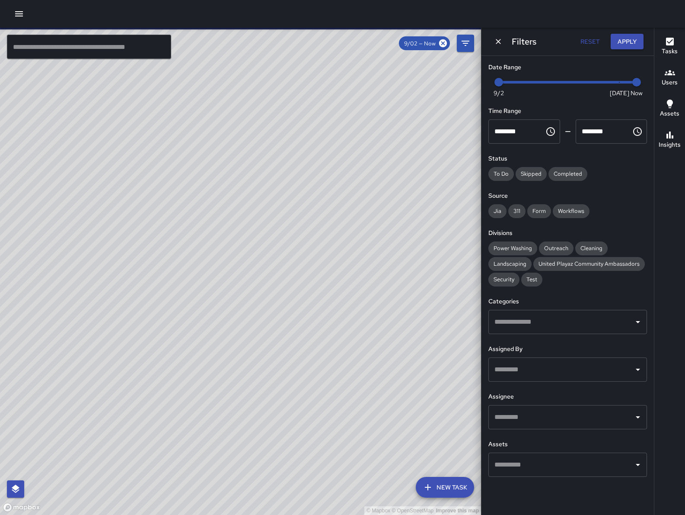
click at [279, 433] on div "© Mapbox © OpenStreetMap Improve this map" at bounding box center [240, 271] width 481 height 487
type input "*"
drag, startPoint x: 527, startPoint y: 83, endPoint x: 635, endPoint y: 76, distance: 108.4
click at [635, 76] on div "Now [DATE] [DATE] 10:44 am" at bounding box center [568, 88] width 159 height 24
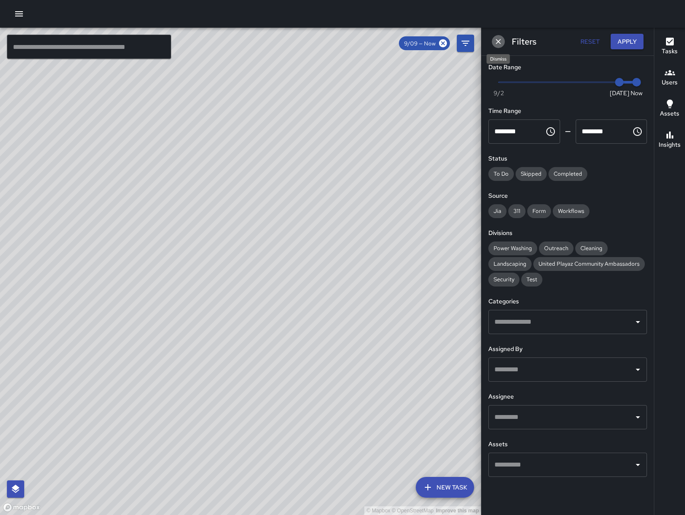
click at [500, 40] on icon "Dismiss" at bounding box center [498, 41] width 5 height 5
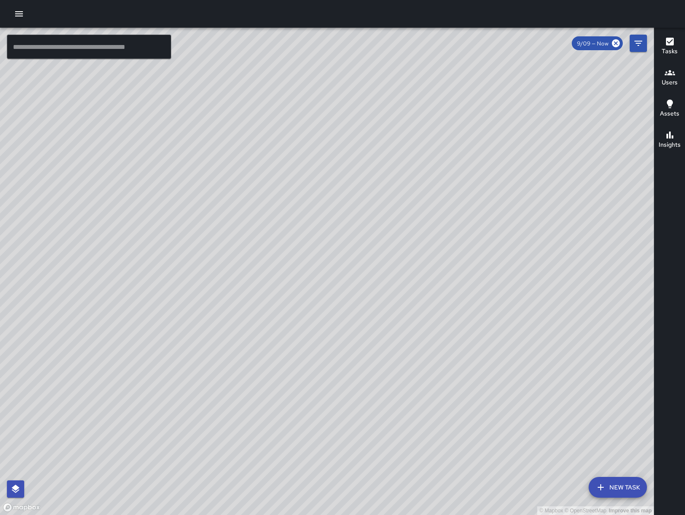
drag, startPoint x: 477, startPoint y: 278, endPoint x: 408, endPoint y: 349, distance: 98.5
click at [408, 349] on div "© Mapbox © OpenStreetMap Improve this map" at bounding box center [327, 271] width 654 height 487
